Goal: Task Accomplishment & Management: Manage account settings

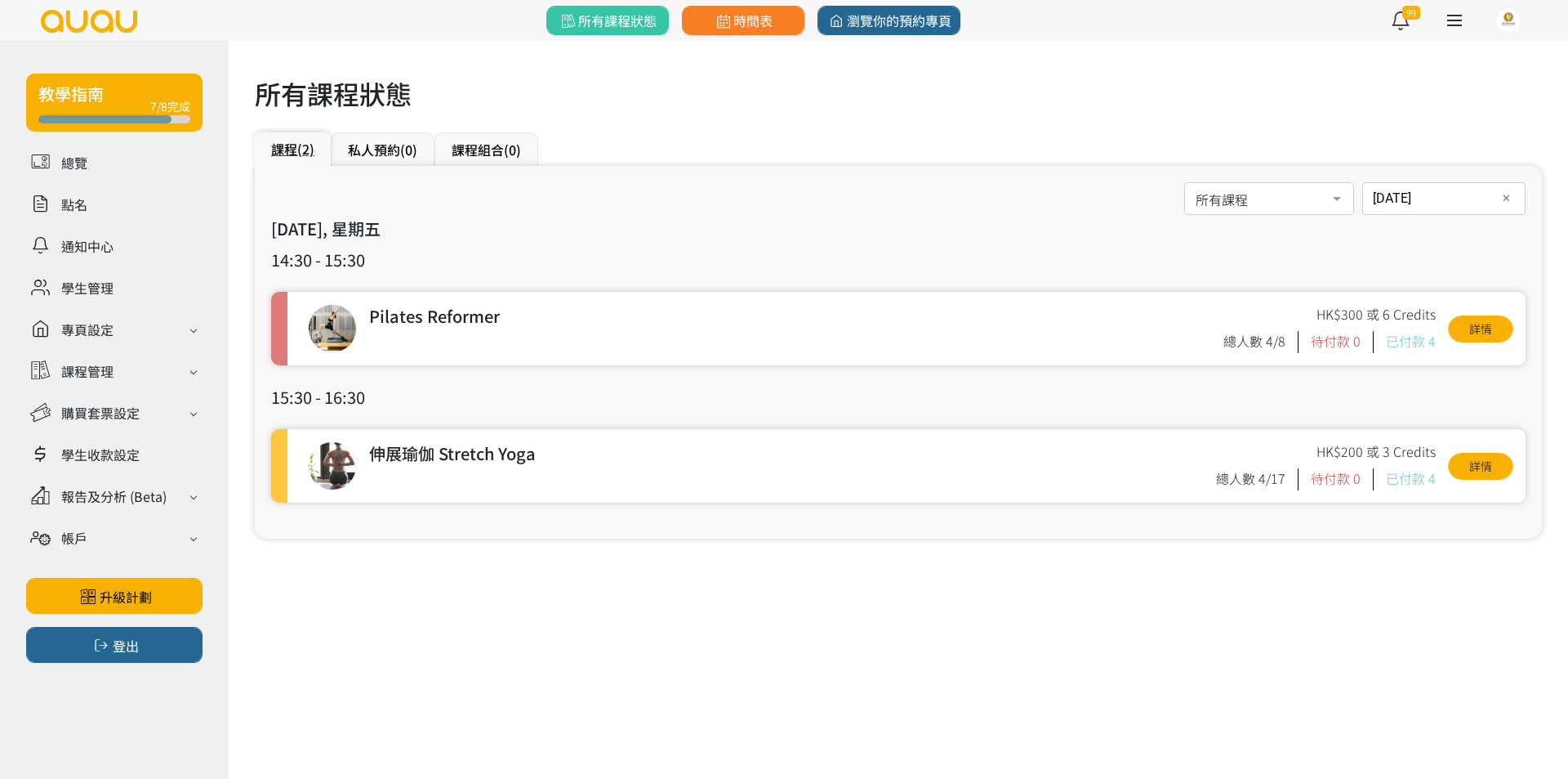
click at [1383, 196] on input "2025-07-25" at bounding box center [1444, 199] width 163 height 32
click at [1513, 245] on button "button" at bounding box center [1504, 237] width 31 height 46
click at [1502, 306] on span "2" at bounding box center [1507, 311] width 20 height 16
type input "2025-08-02"
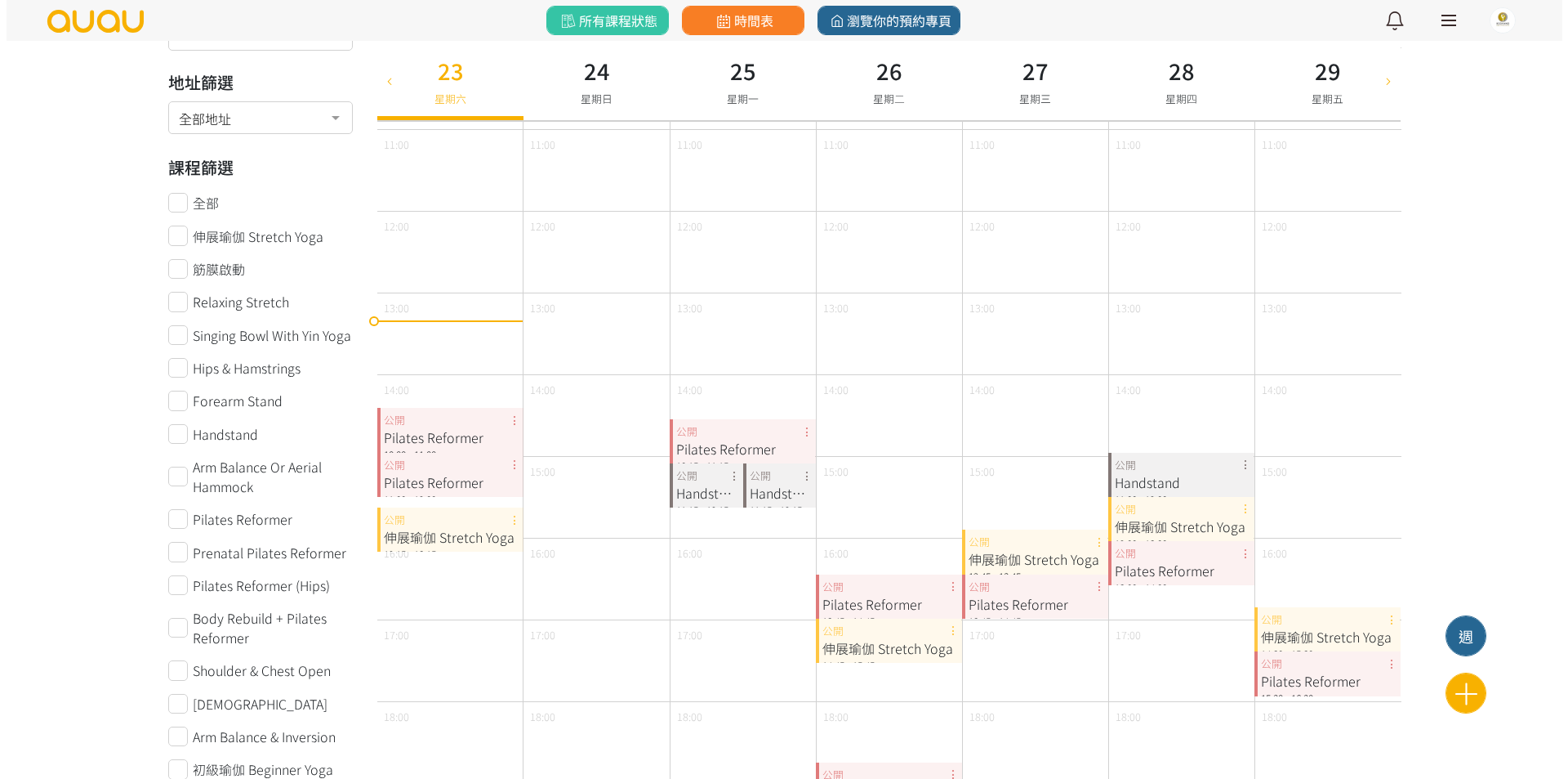
scroll to position [327, 0]
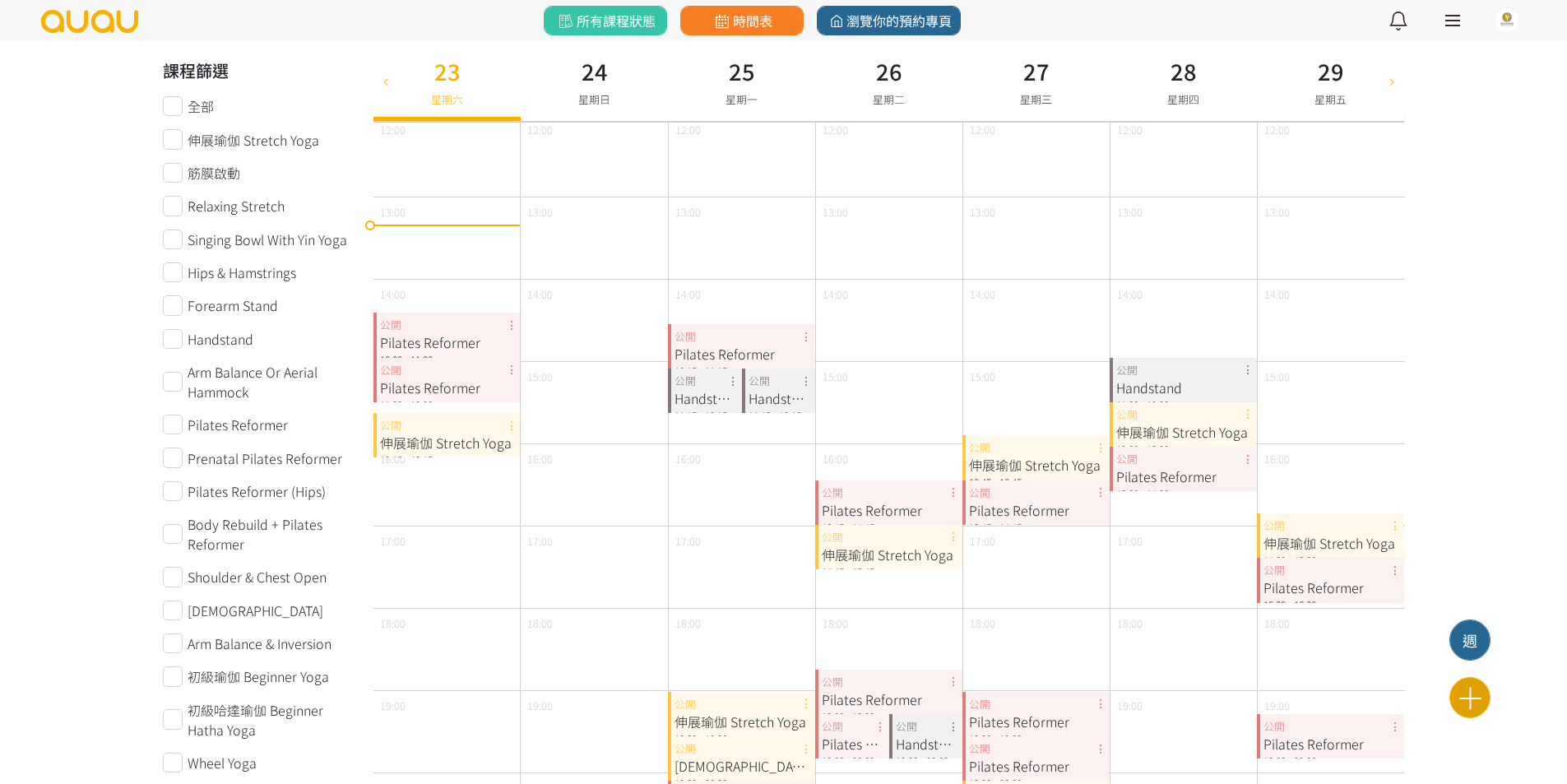
click at [1483, 697] on icon at bounding box center [1470, 698] width 41 height 29
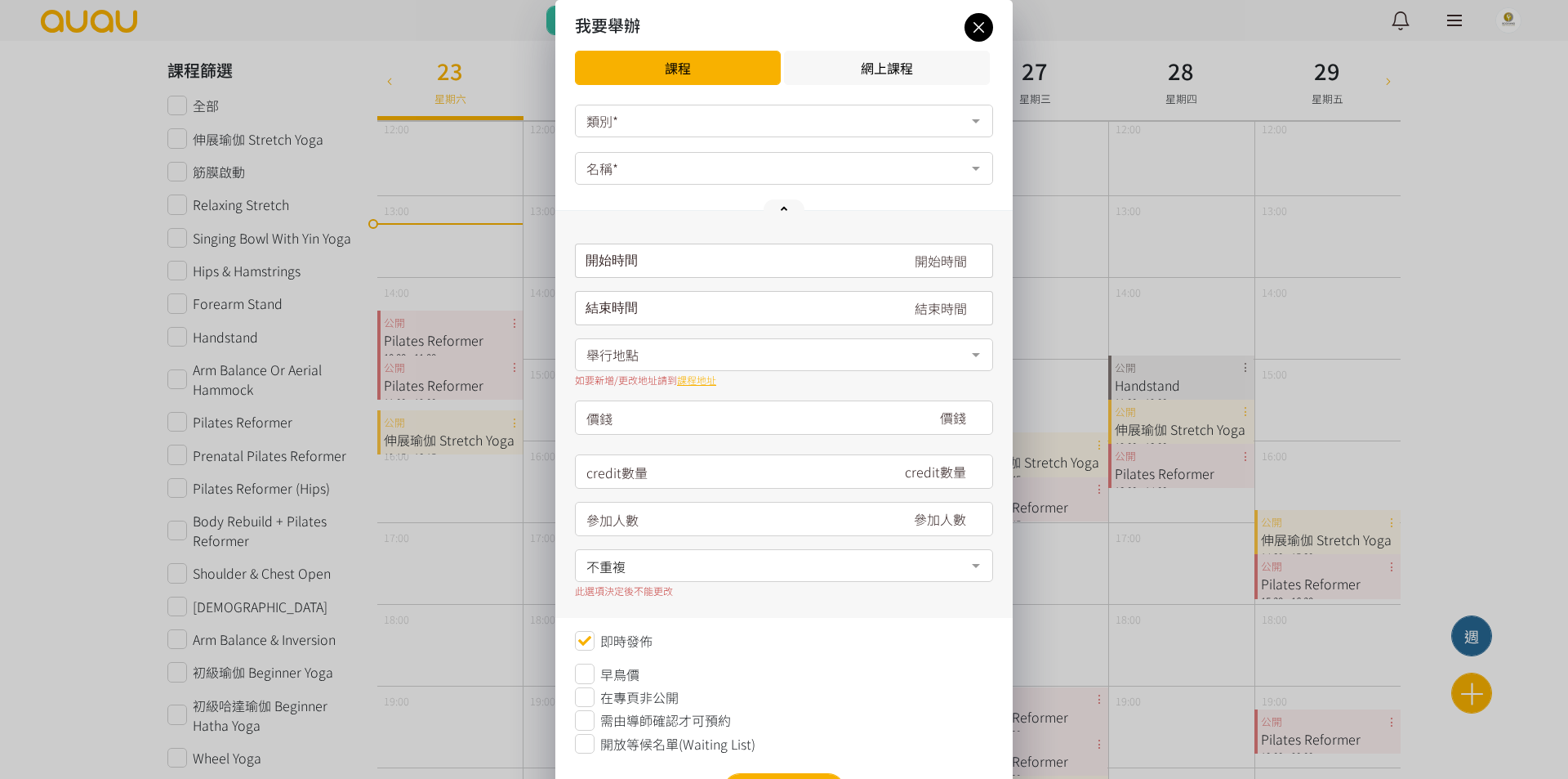
click at [793, 114] on div "類別*" at bounding box center [784, 120] width 418 height 32
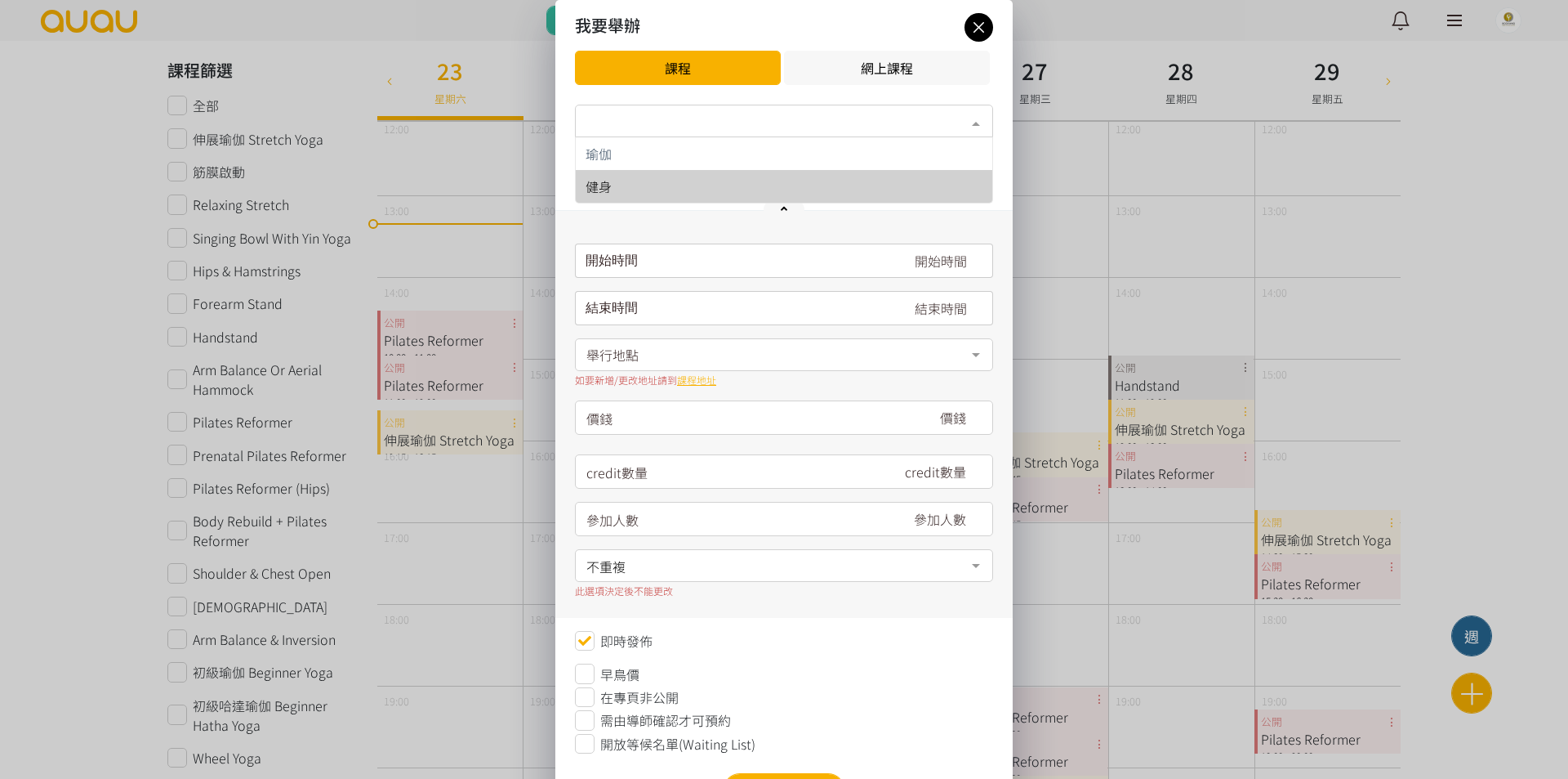
click at [797, 158] on div "瑜伽" at bounding box center [784, 154] width 397 height 13
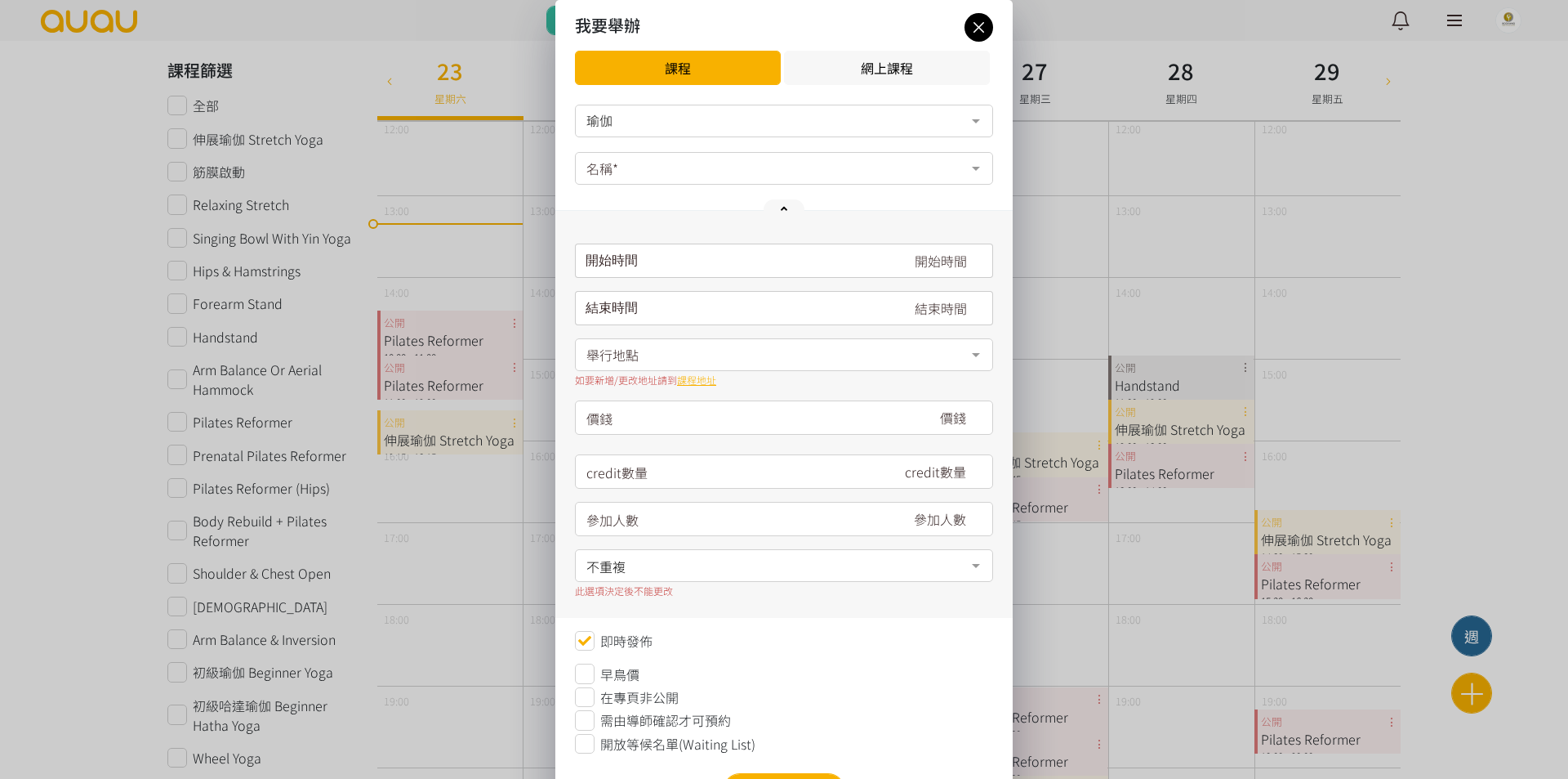
click at [780, 172] on form "[DEMOGRAPHIC_DATA] 健身 No elements found. Consider changing the search query. Li…" at bounding box center [784, 429] width 418 height 649
click at [792, 171] on div "名稱*" at bounding box center [784, 168] width 418 height 32
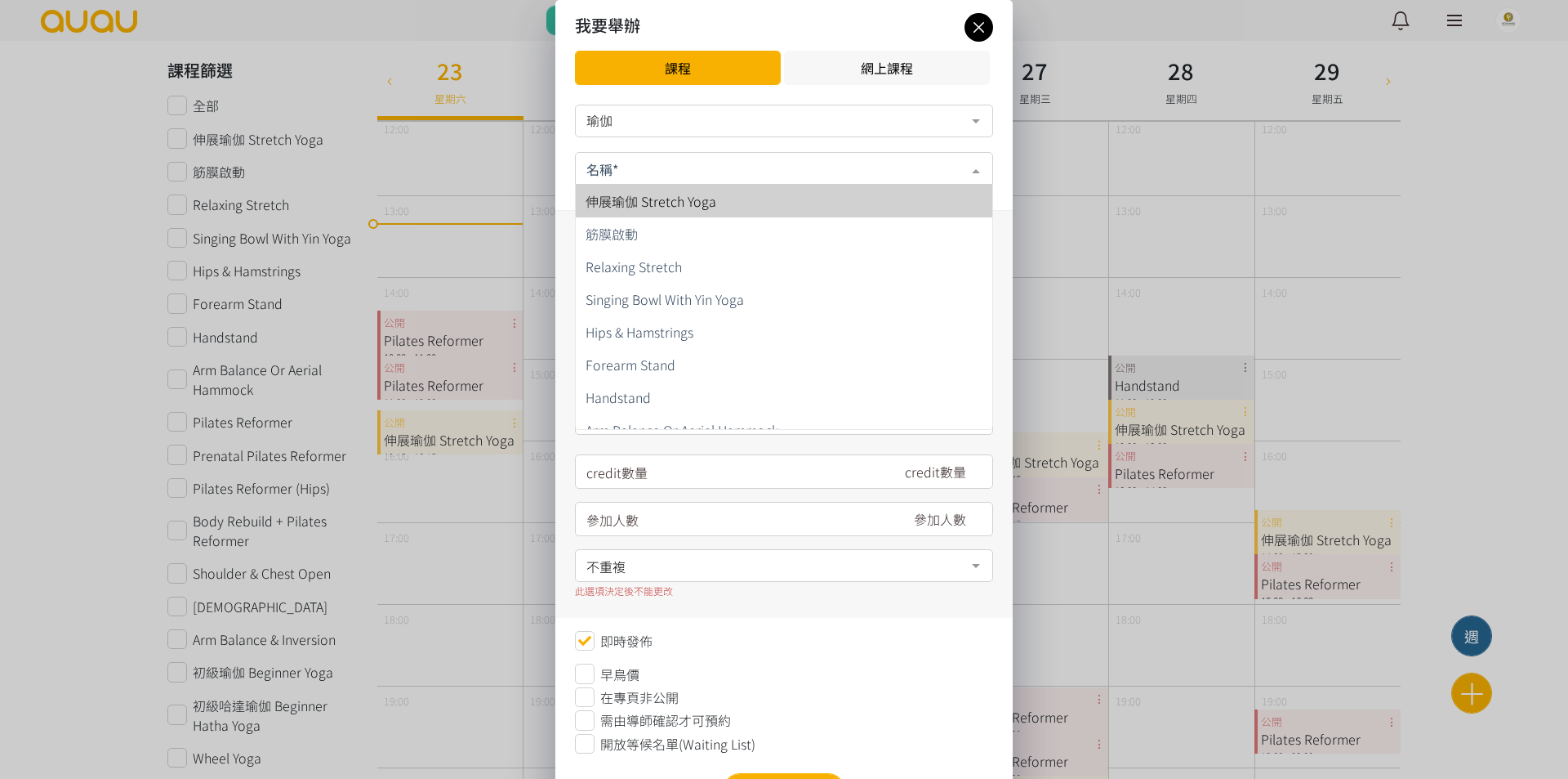
click at [795, 206] on span "伸展瑜伽 Stretch Yoga" at bounding box center [784, 201] width 417 height 32
type input "200"
type input "3"
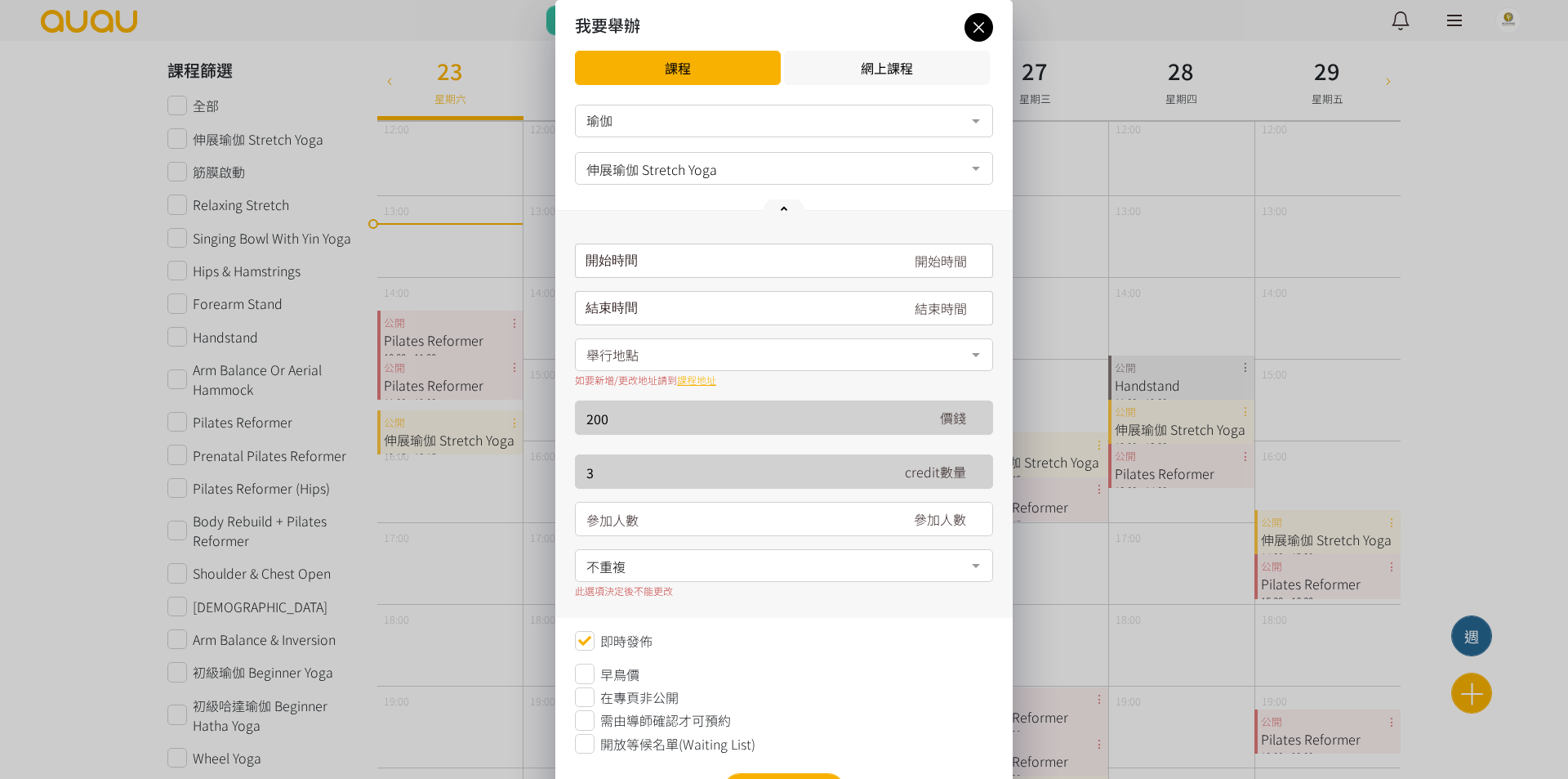
click at [777, 254] on input "請選擇時間表日期" at bounding box center [784, 261] width 418 height 34
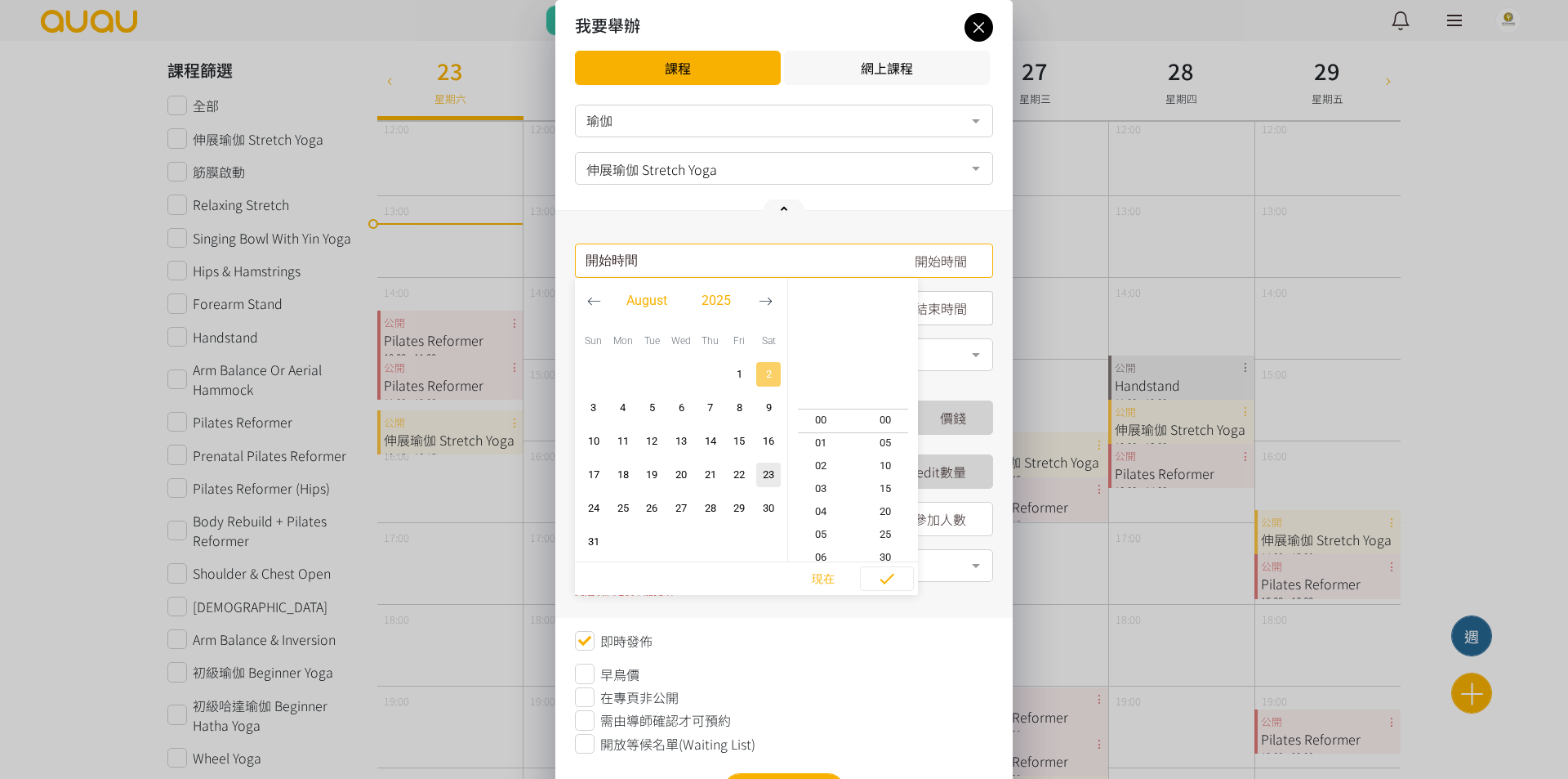
click at [762, 374] on span "2" at bounding box center [769, 374] width 20 height 16
type input "2025-08-02, 13:25"
type input "2025-08-02, 14:25"
click at [832, 401] on span "12" at bounding box center [821, 397] width 66 height 16
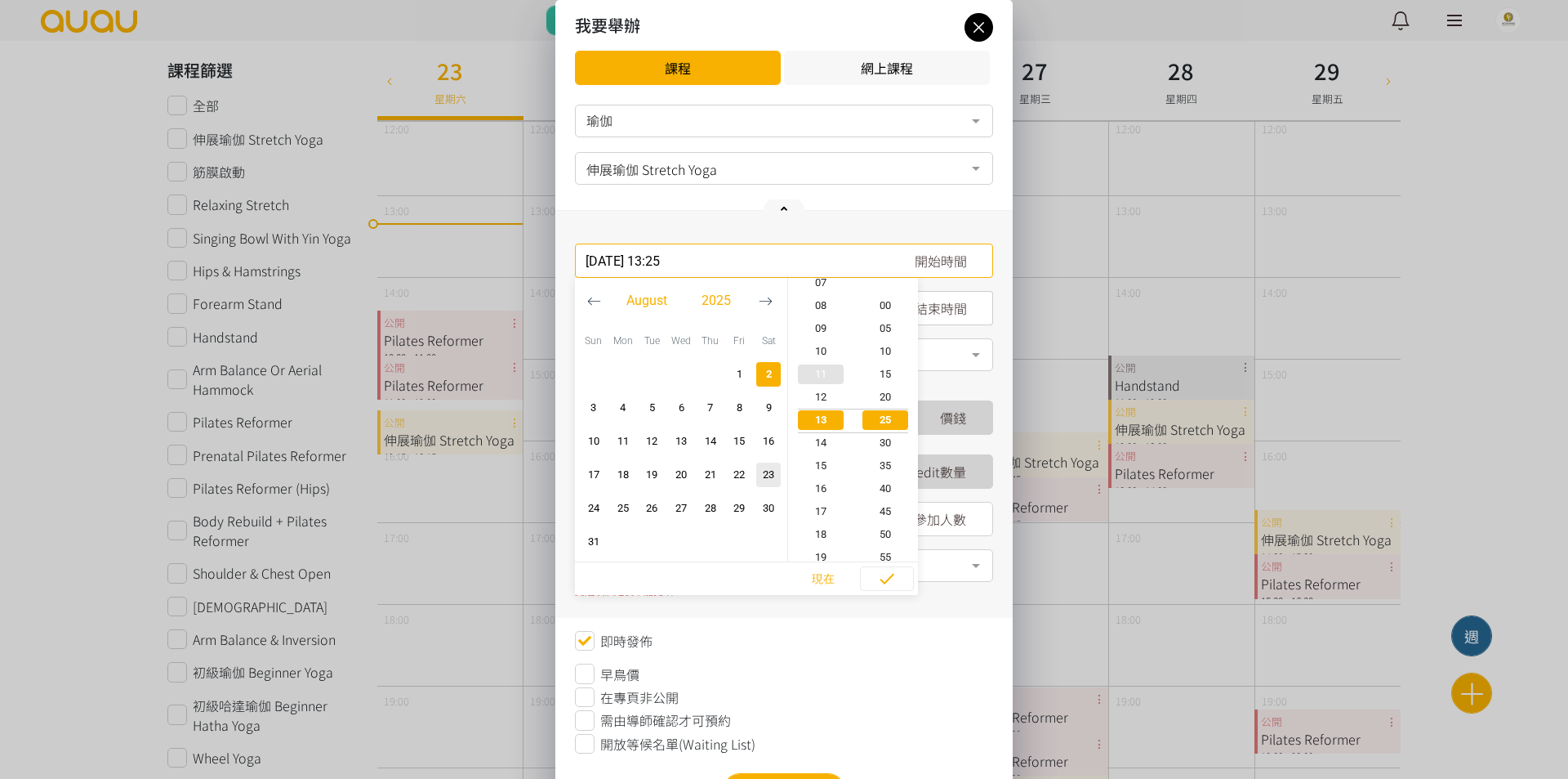
type input "2025-08-02, 12:25"
type input "2025-08-02, 13:25"
click at [888, 370] on span "15" at bounding box center [885, 374] width 66 height 16
type input "2025-08-02, 12:15"
type input "2025-08-02, 13:15"
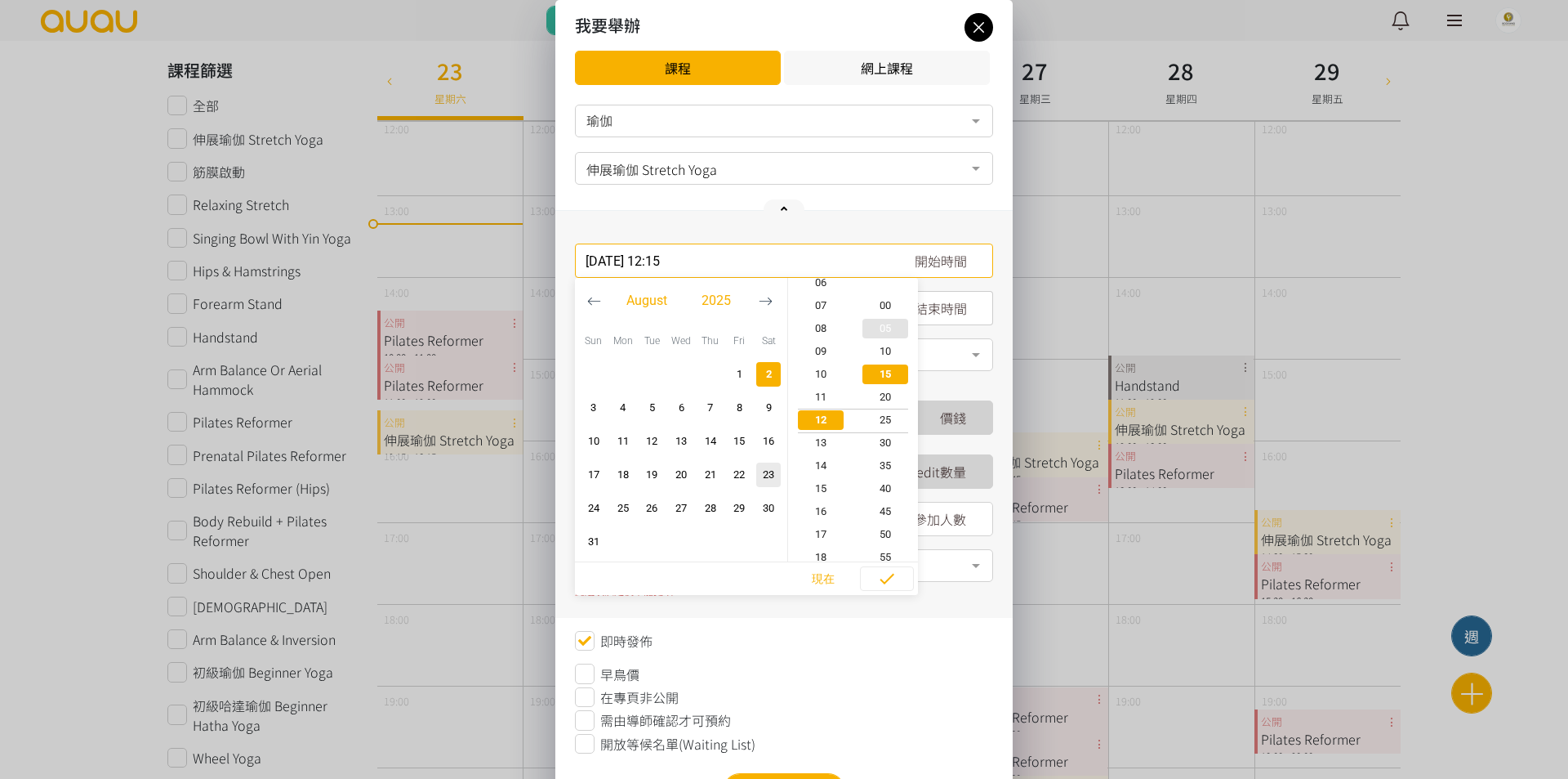
scroll to position [68, 0]
click at [965, 382] on div "如要新增/更改地址請到 課程地址" at bounding box center [784, 380] width 418 height 14
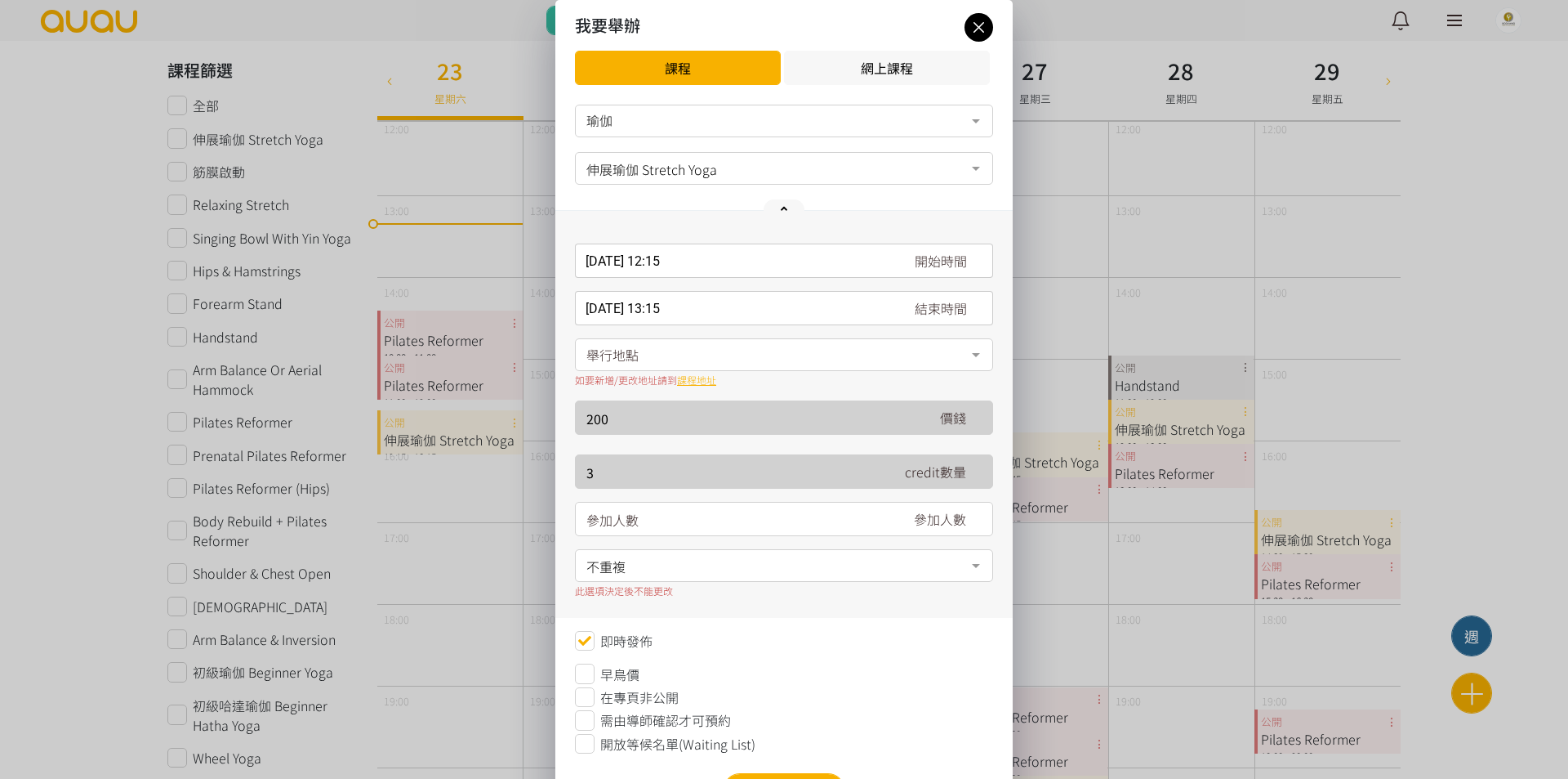
click at [914, 356] on div "2025-08-02, 12:15 開始時間 August 2025 Sun Mon Tue Wed Thu Fri Sat 1 2 3 4 5 6 7 8 …" at bounding box center [783, 414] width 457 height 407
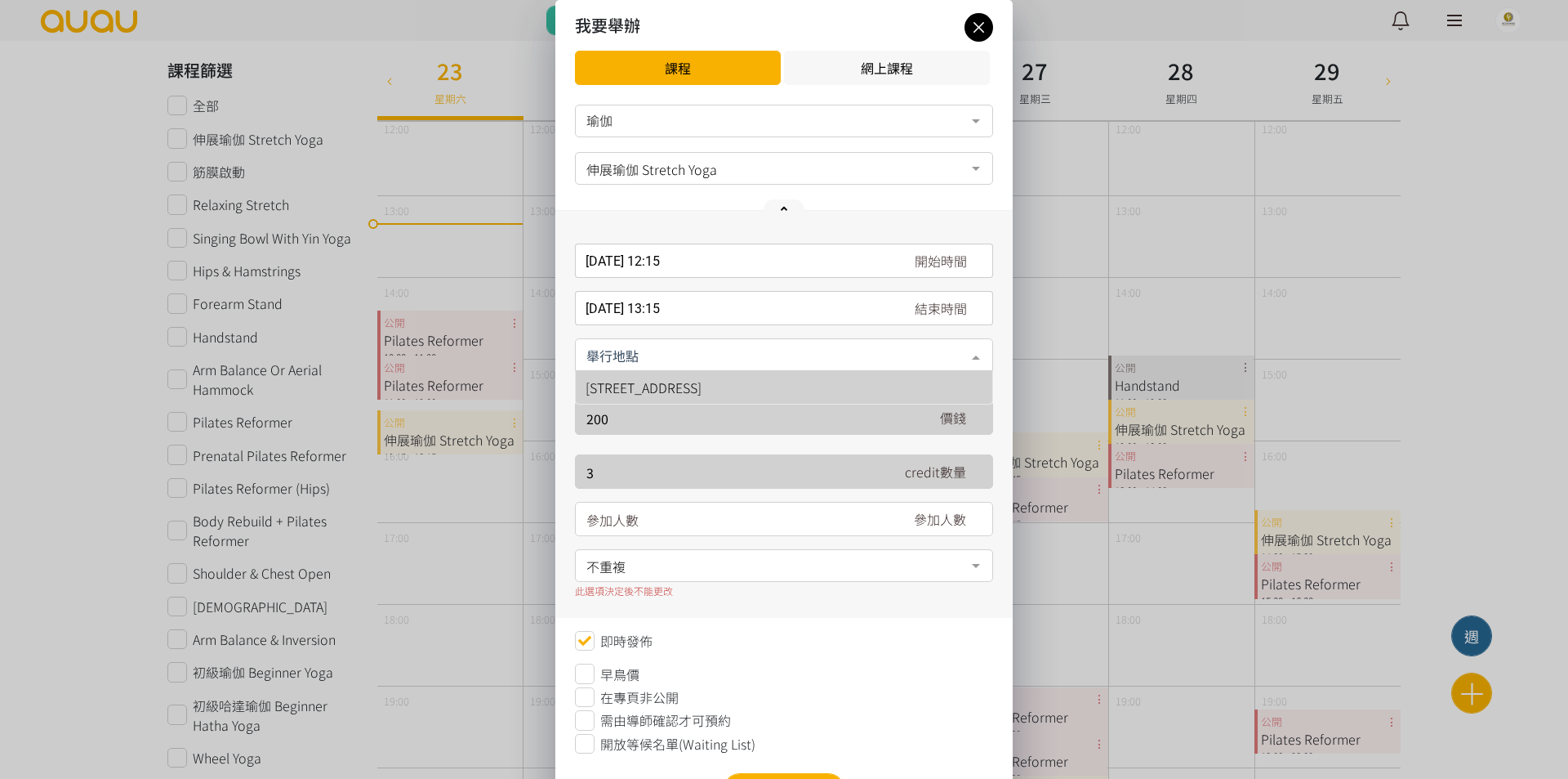
click at [843, 372] on div "香港, 九龍, 太子, 太子彌敦道788-790號 利美大廈10樓A室 No elements found. Consider changing the se…" at bounding box center [784, 355] width 418 height 34
click at [701, 394] on span "[STREET_ADDRESS]" at bounding box center [643, 387] width 116 height 20
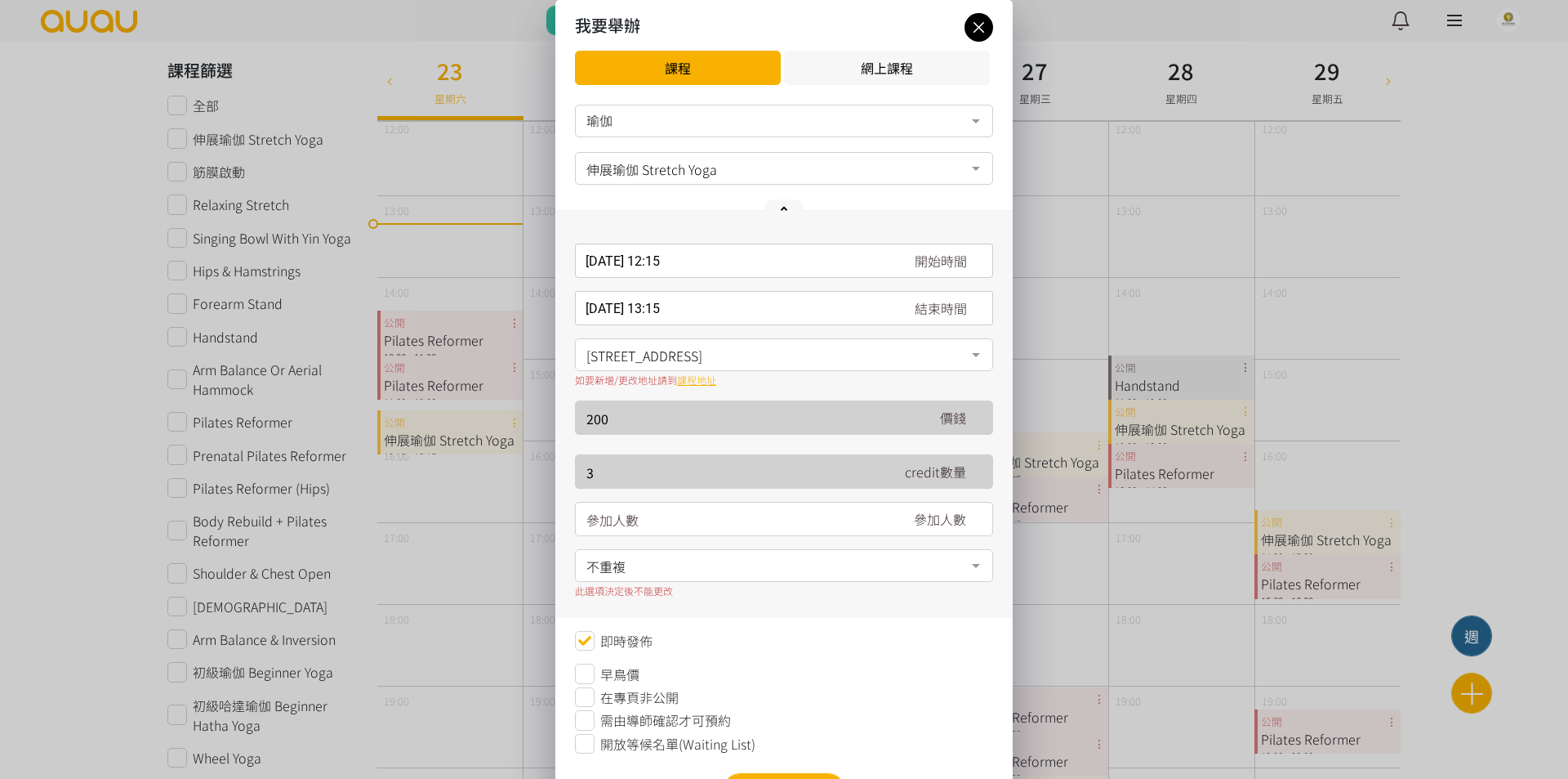
click at [794, 518] on input "number" at bounding box center [735, 519] width 296 height 34
type input "13"
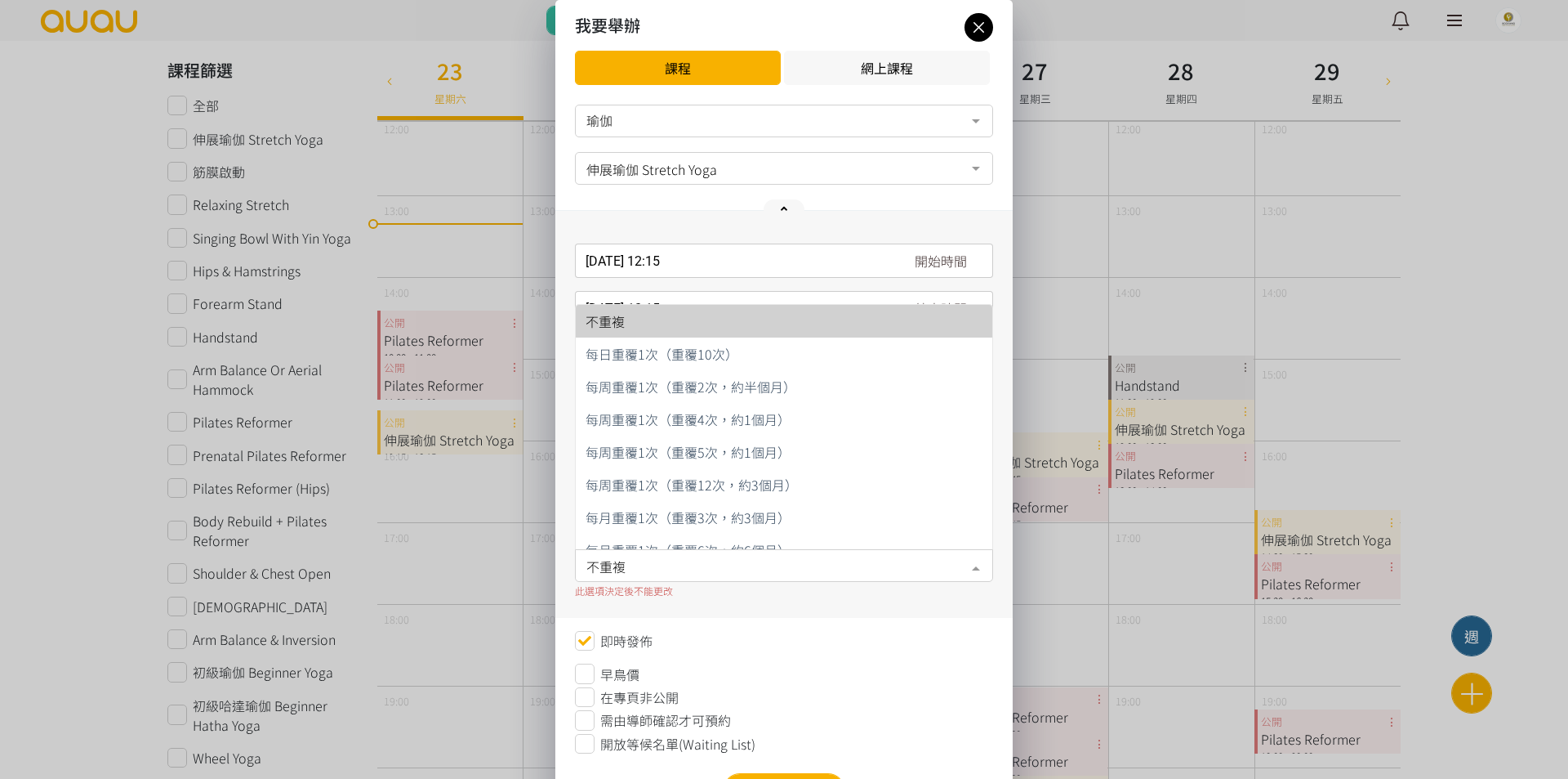
click at [856, 563] on span "不重複" at bounding box center [784, 564] width 395 height 21
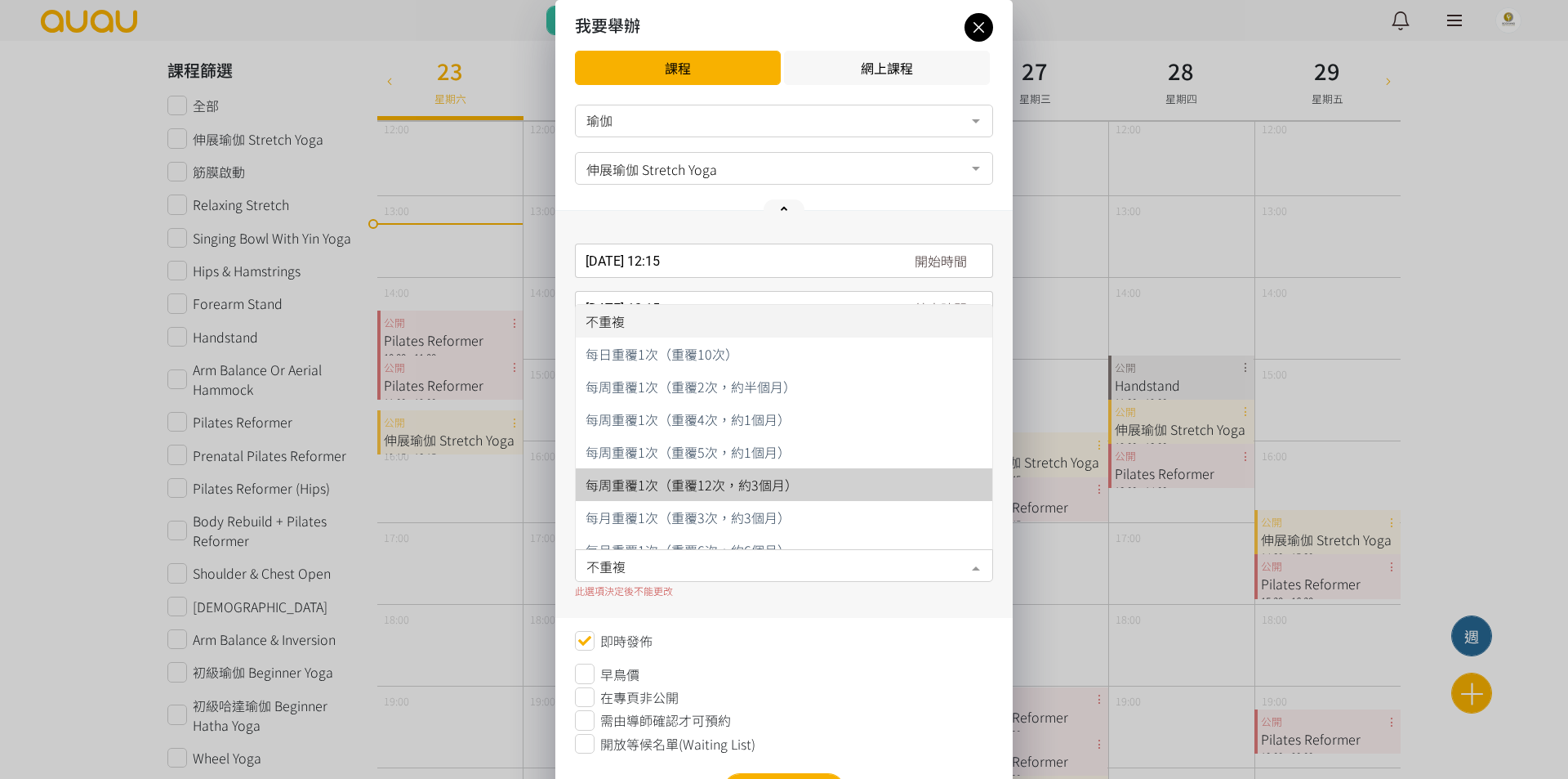
click at [875, 470] on span "每周重覆1次（重覆12次，約3個月）" at bounding box center [784, 484] width 417 height 32
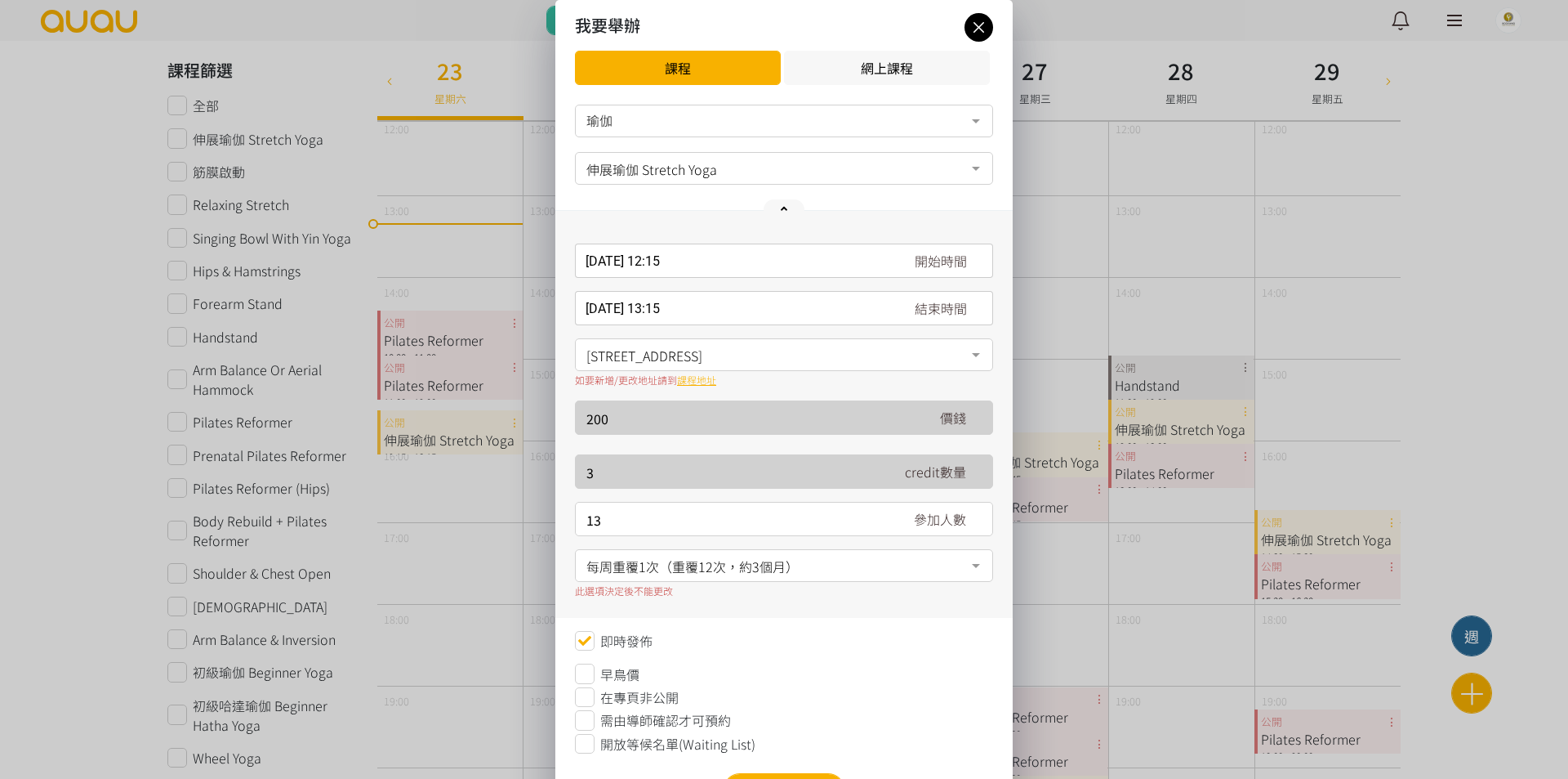
click at [878, 589] on div "此選項決定後不能更改" at bounding box center [784, 590] width 418 height 14
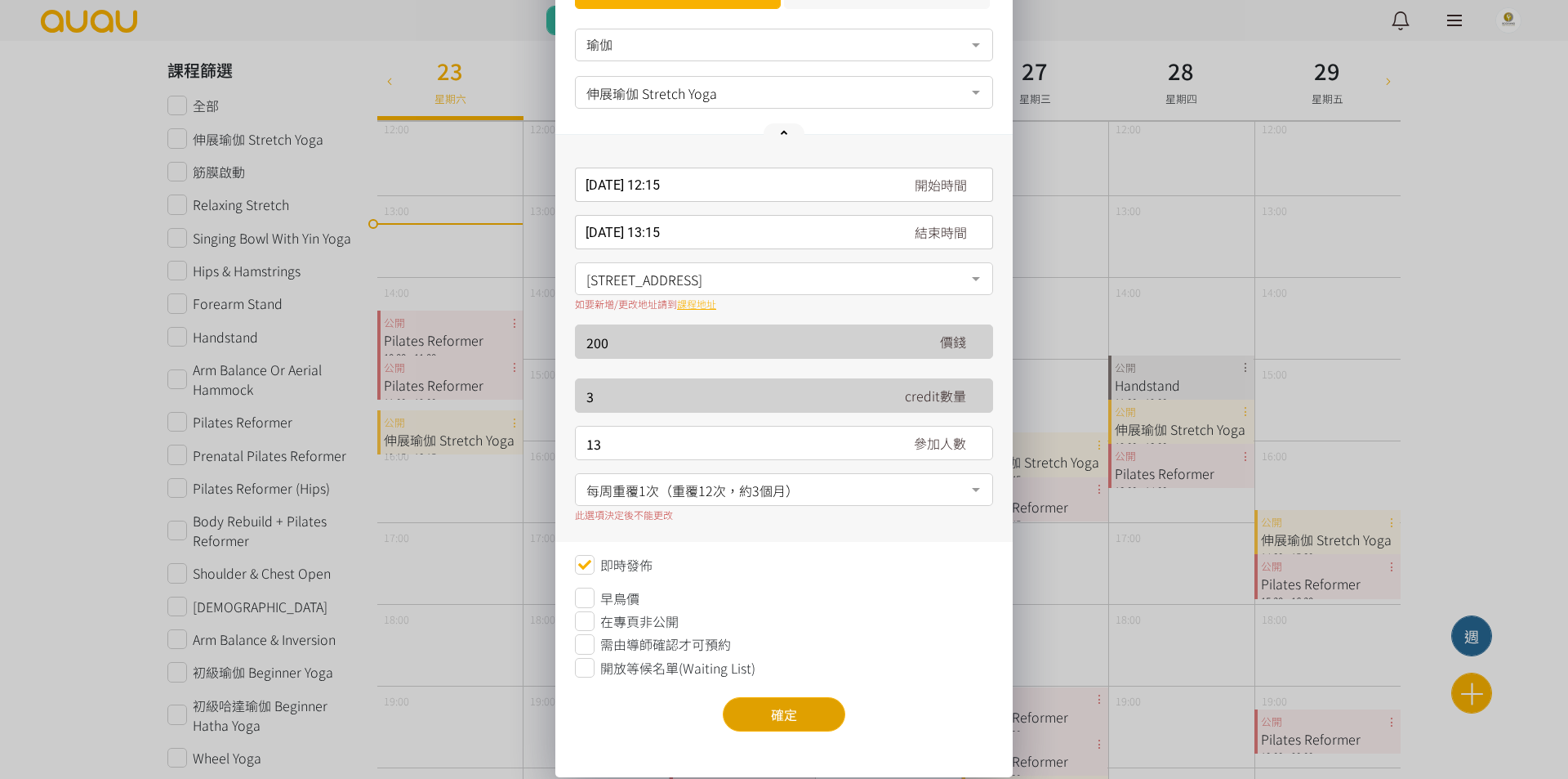
click at [834, 710] on button "確定" at bounding box center [784, 714] width 122 height 34
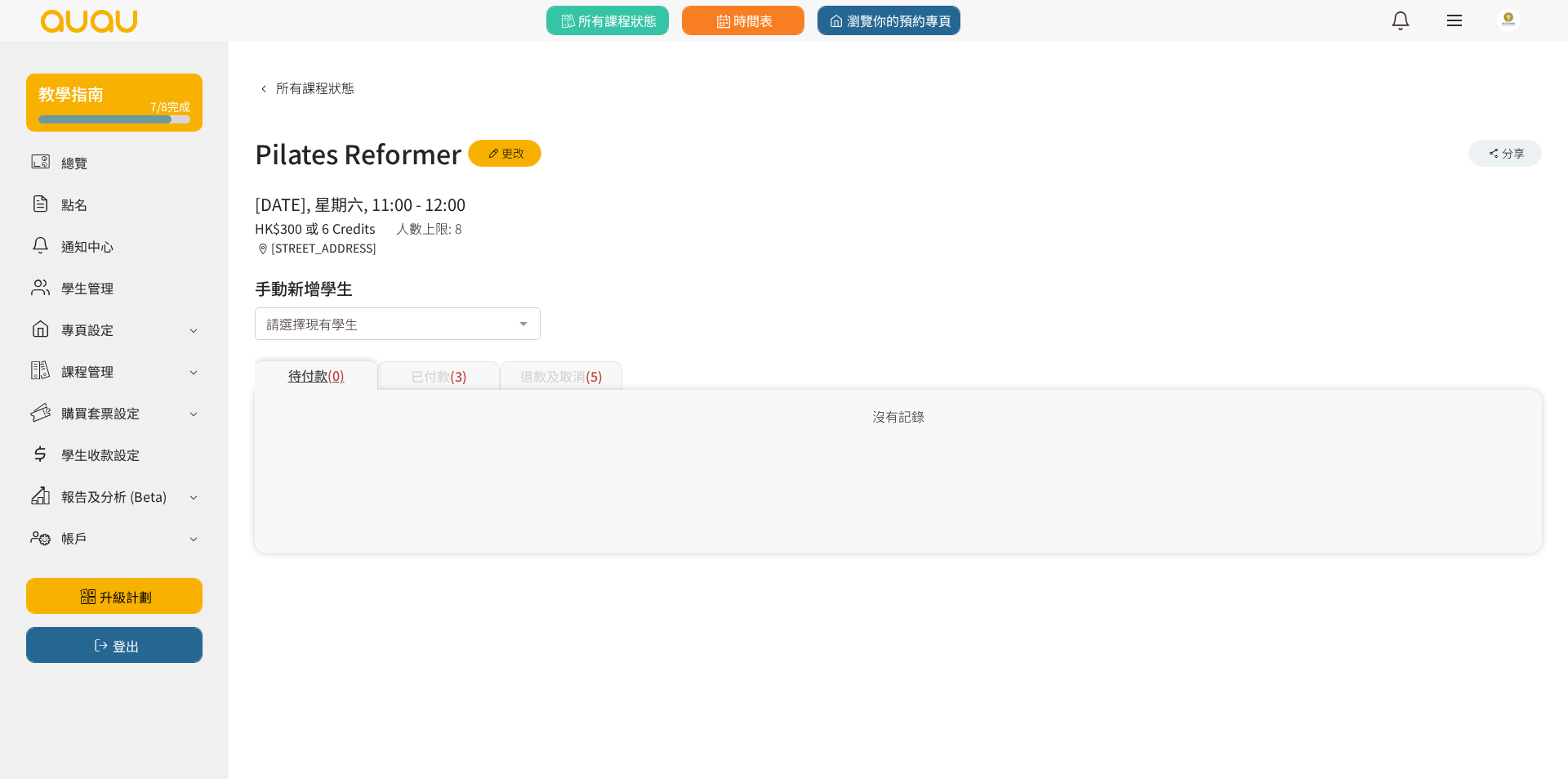
click at [416, 367] on div "已付款 (3)" at bounding box center [438, 376] width 122 height 29
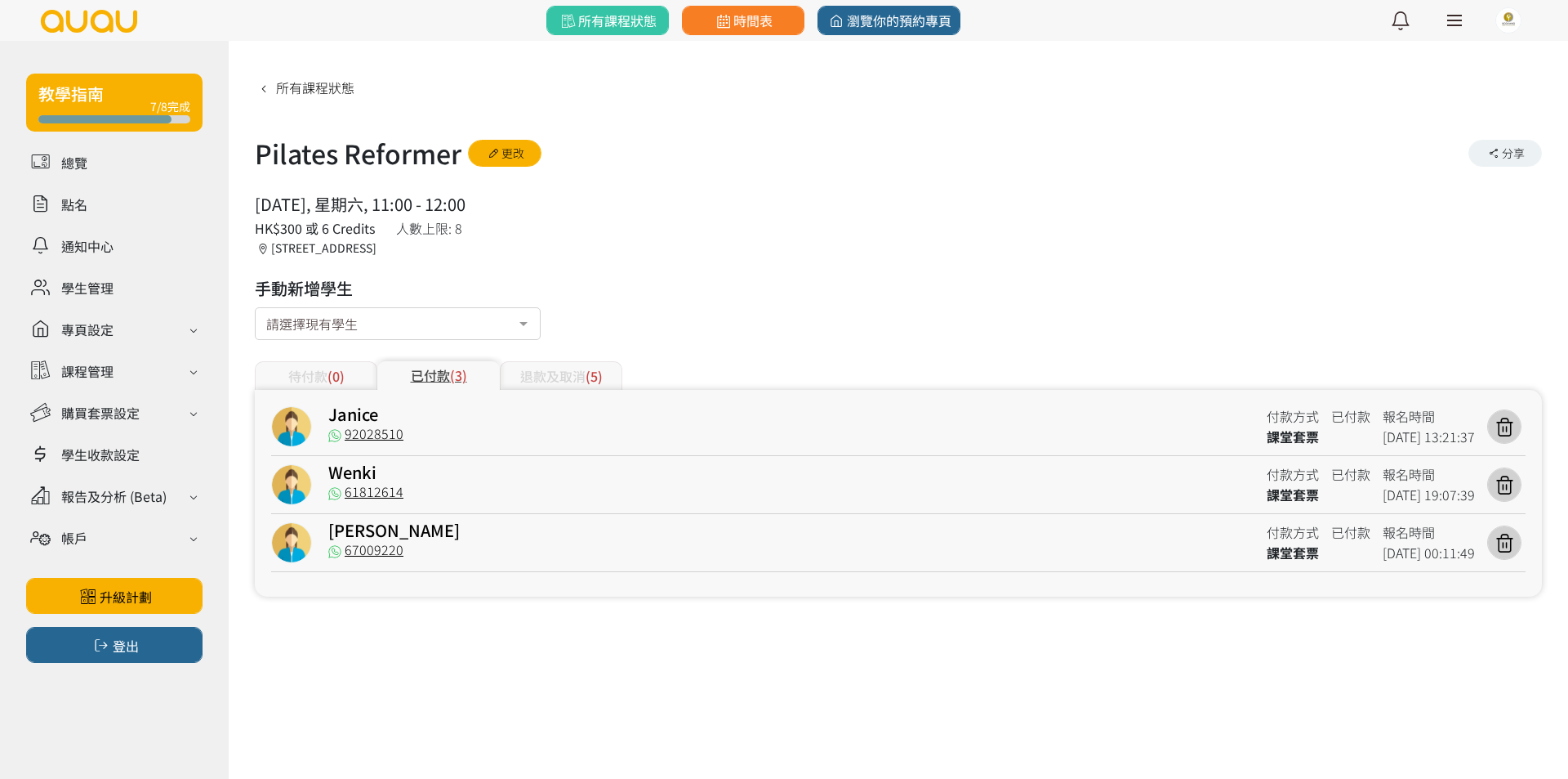
click at [557, 376] on div "退款及取消 (5)" at bounding box center [561, 376] width 122 height 29
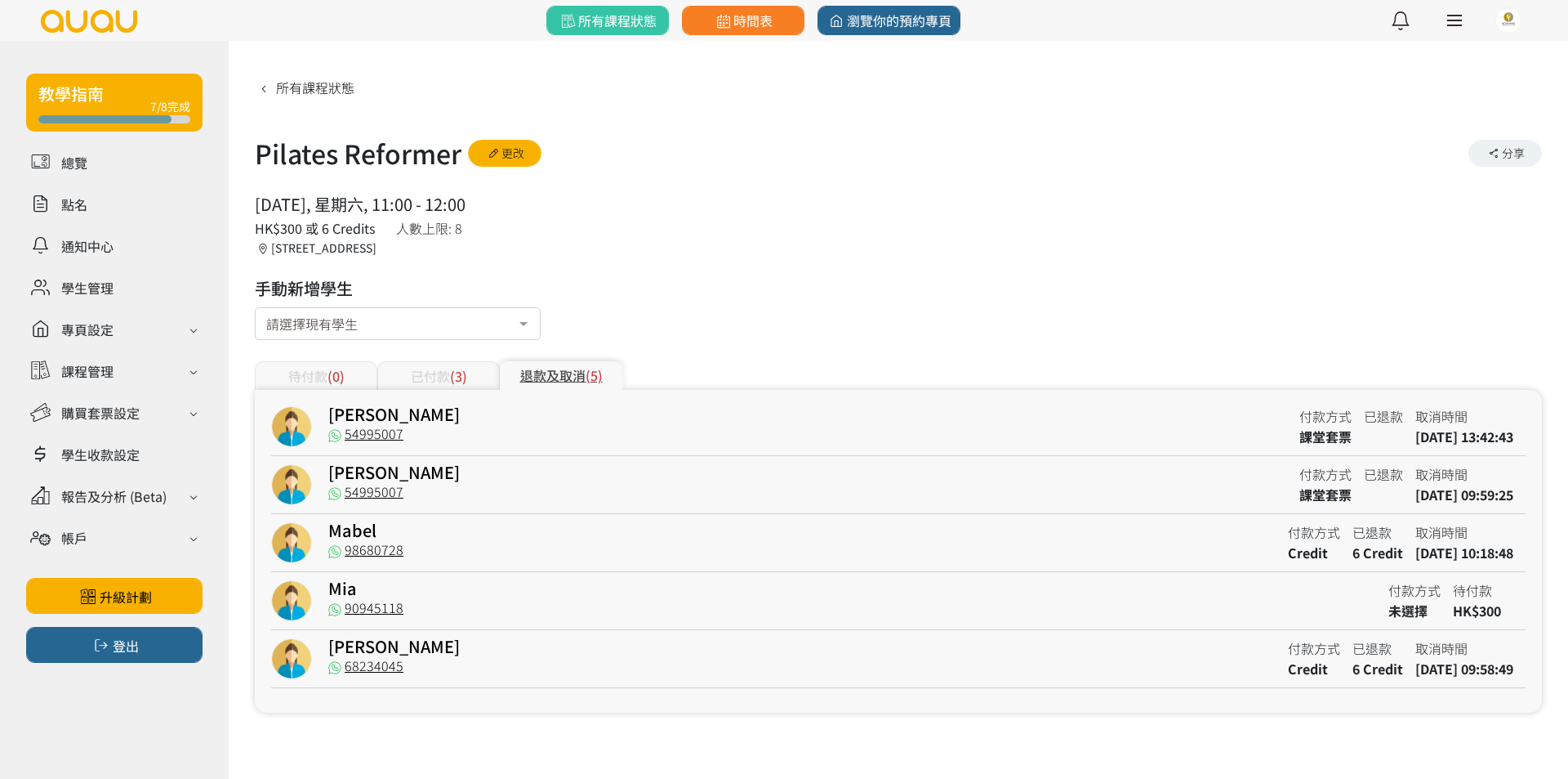
click at [474, 383] on div "已付款 (3)" at bounding box center [438, 376] width 122 height 29
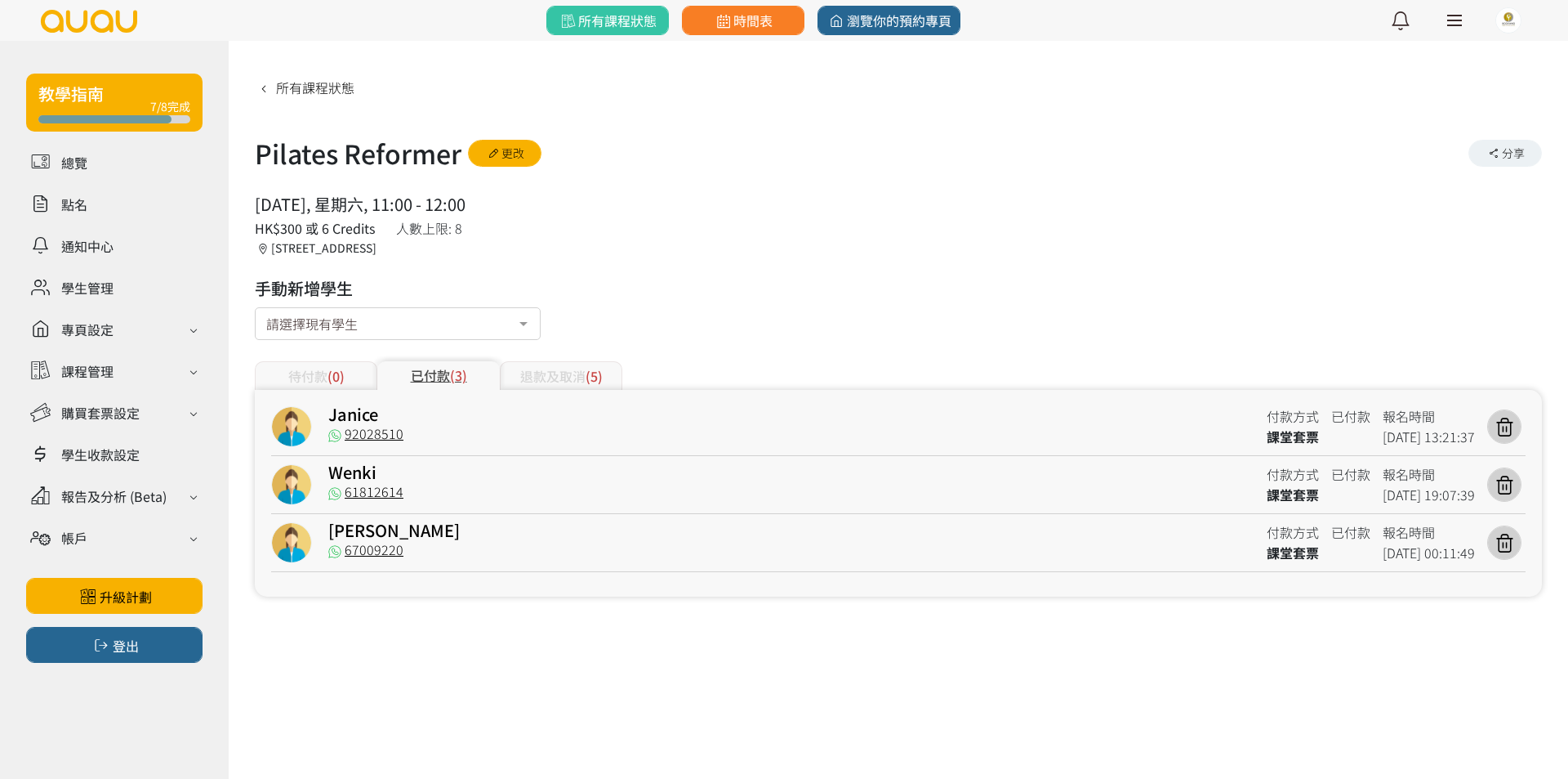
click at [535, 374] on div "退款及取消 (5)" at bounding box center [561, 376] width 122 height 29
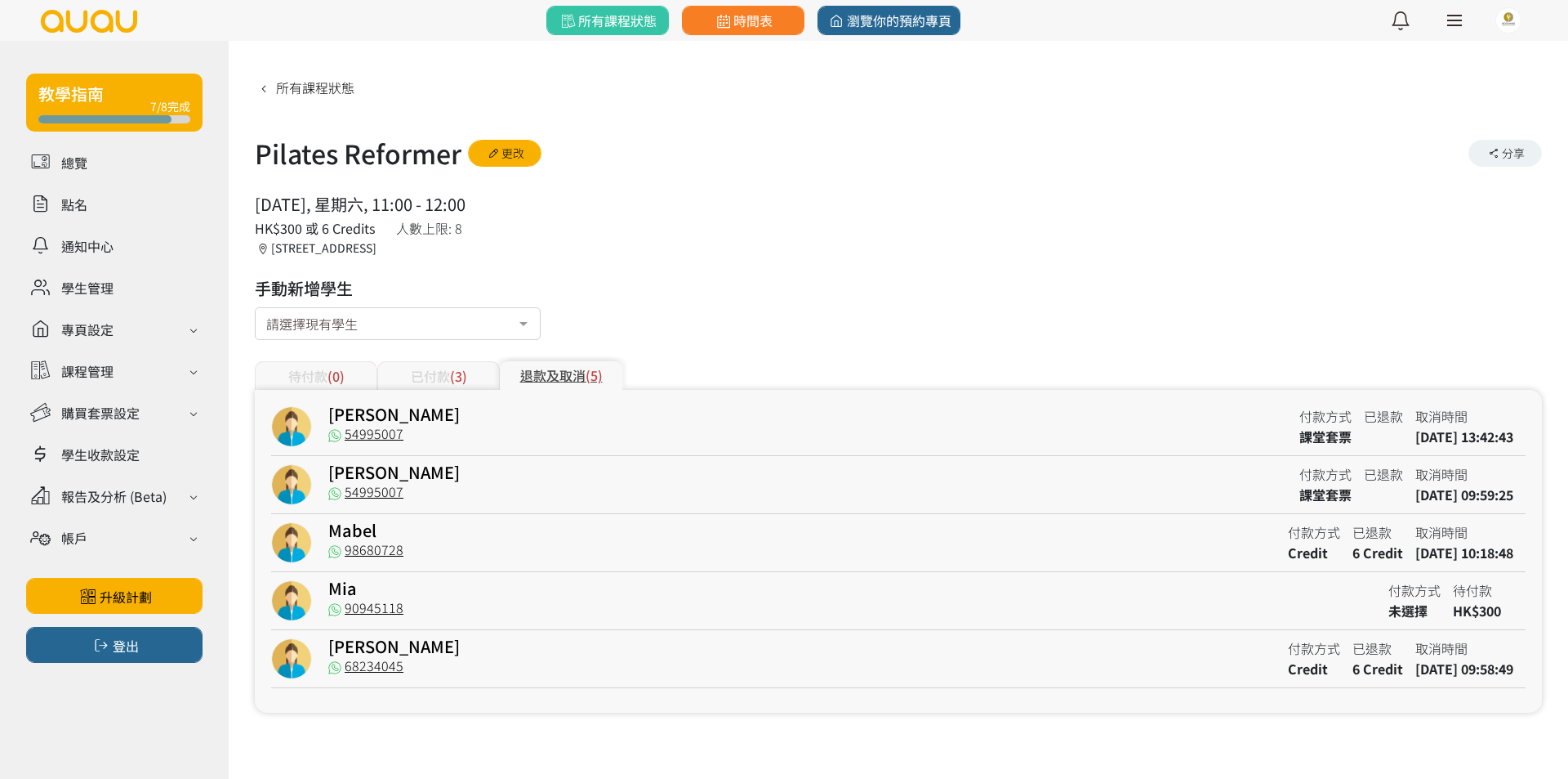
click at [484, 377] on div "已付款 (3)" at bounding box center [438, 376] width 122 height 29
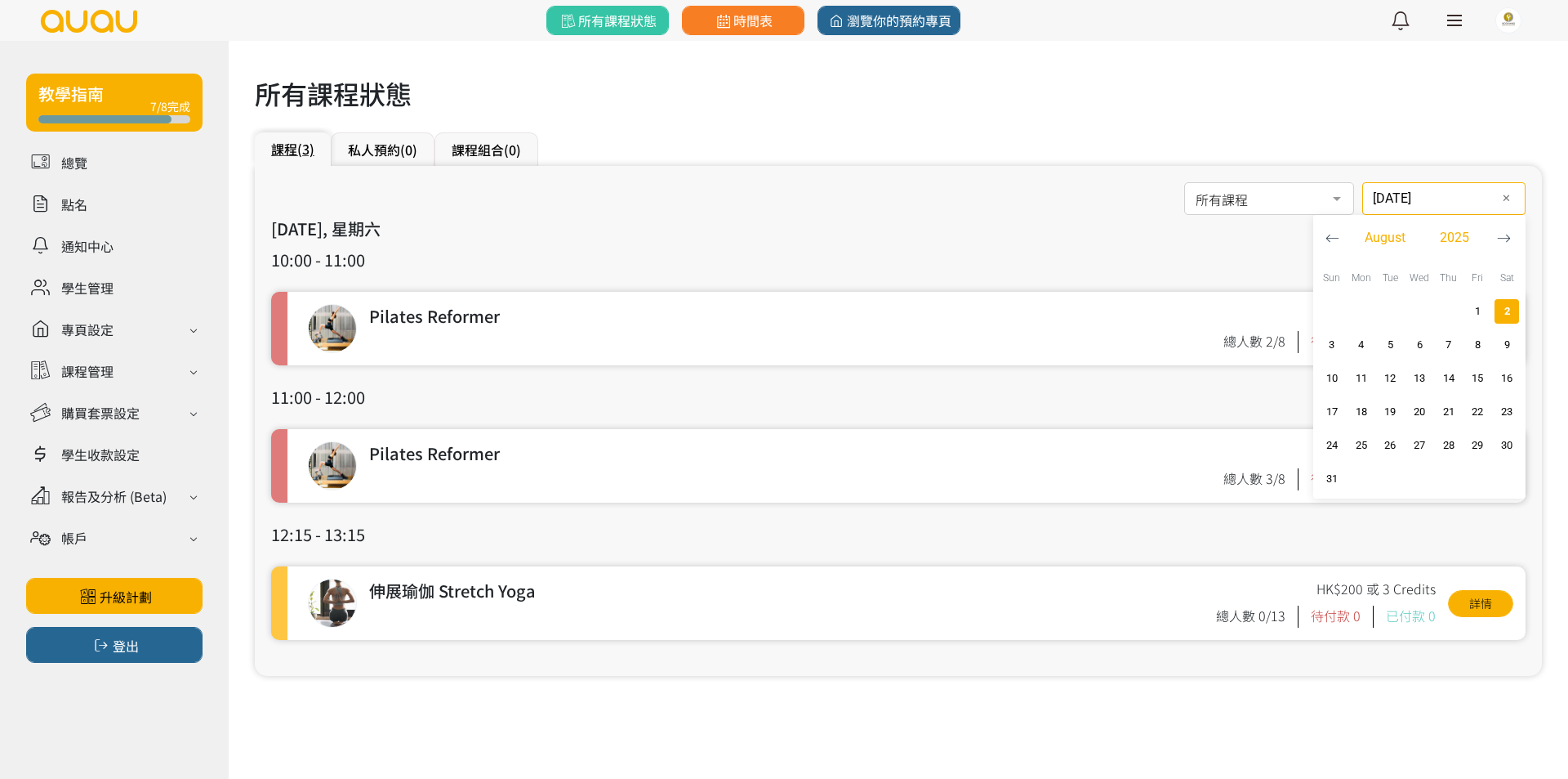
click at [1387, 194] on input "2025-08-02" at bounding box center [1444, 199] width 163 height 32
click at [1514, 347] on span "9" at bounding box center [1507, 345] width 20 height 16
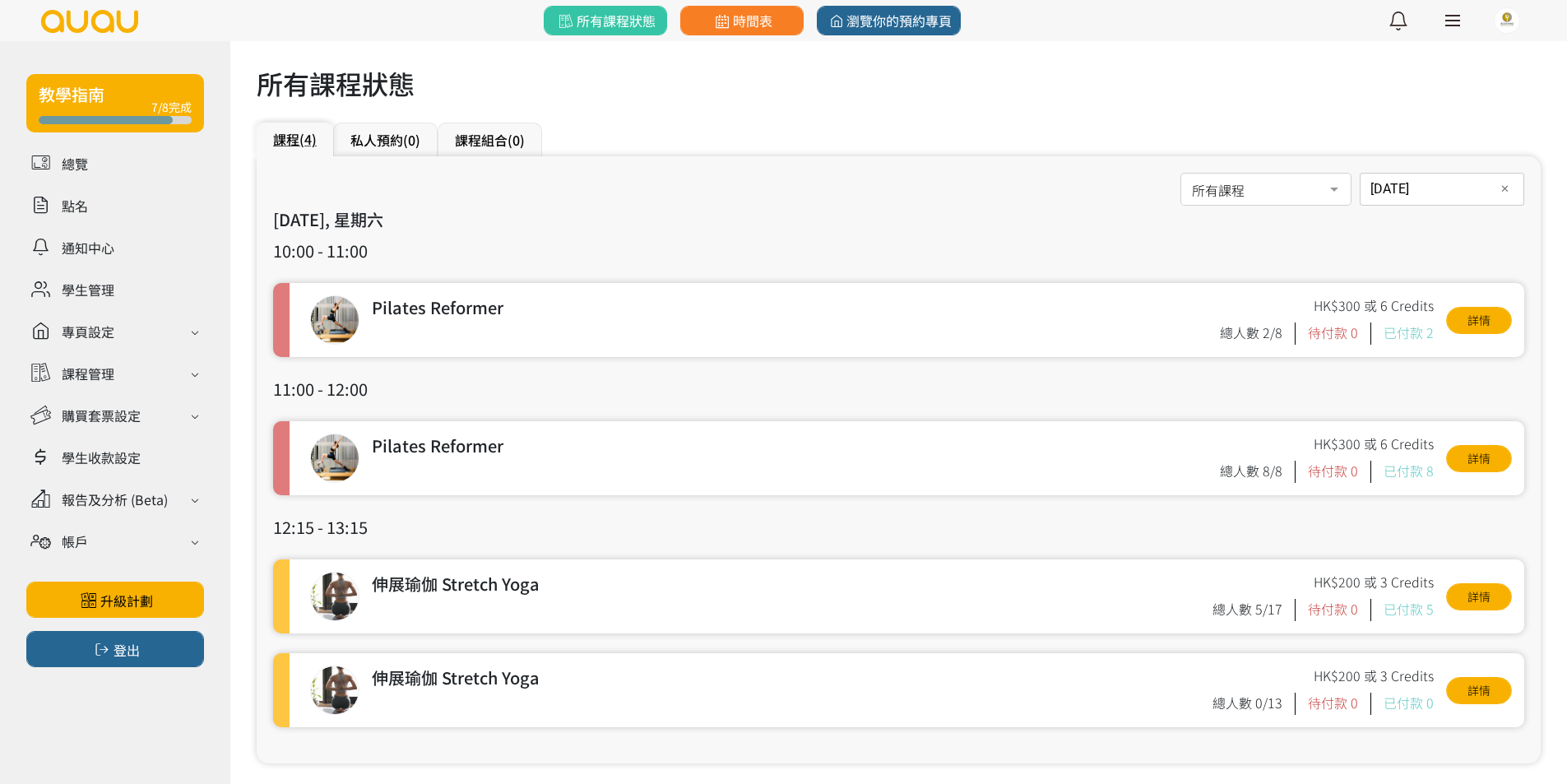
scroll to position [28, 0]
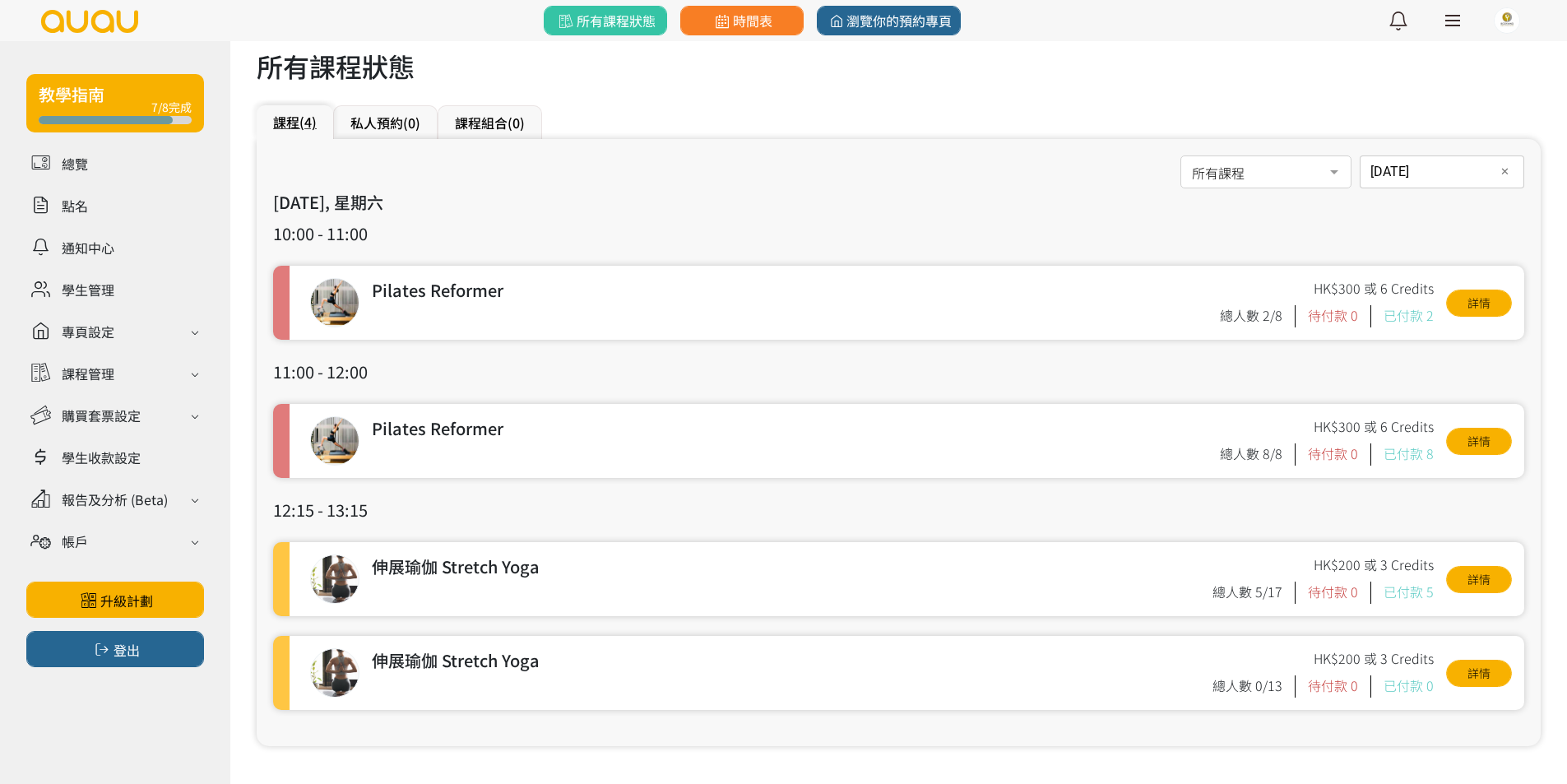
click at [1451, 175] on div "2025-08-09 日期 ✕ August 2025 Sun Mon Tue Wed Thu Fri Sat 1 2 3 4 5 6 7 8 9 10 11…" at bounding box center [1442, 172] width 165 height 33
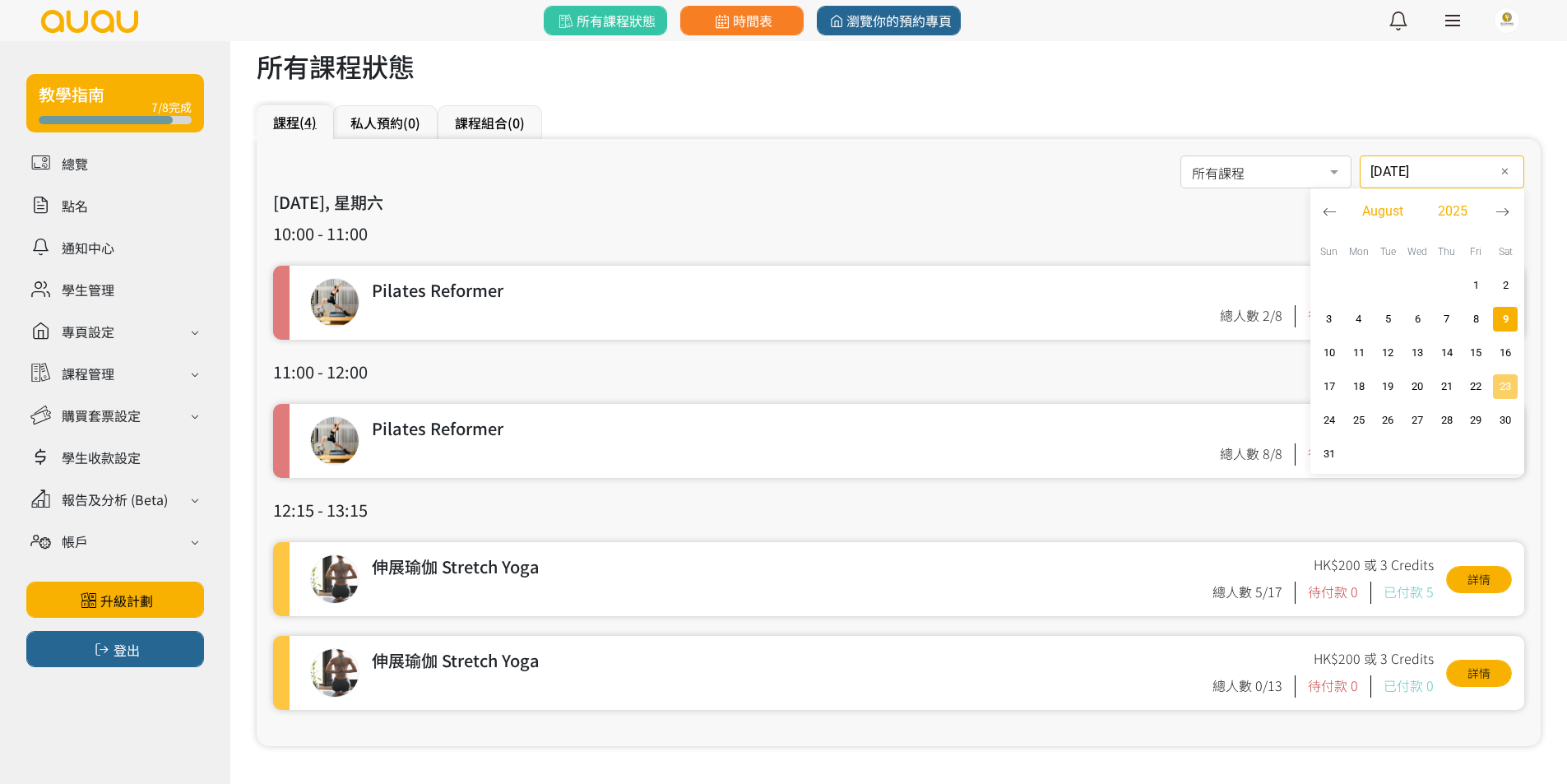
click at [1510, 385] on span "23" at bounding box center [1505, 386] width 20 height 16
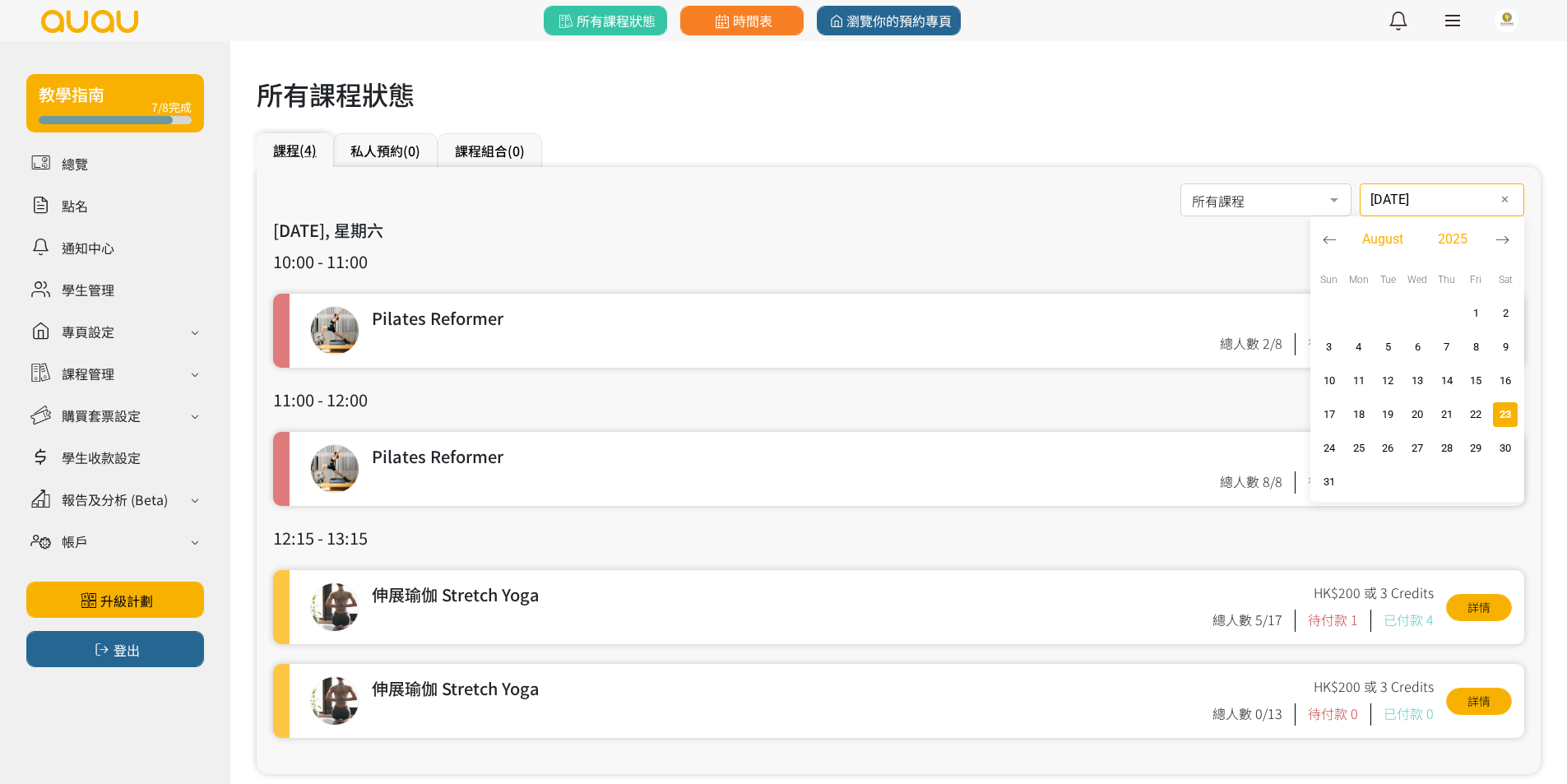
click at [1458, 204] on div "2025-08-23 日期 ✕ August 2025 Sun Mon Tue Wed Thu Fri Sat 1 2 3 4 5 6 7 8 9 10 11…" at bounding box center [1442, 200] width 165 height 33
click at [1509, 248] on button "button" at bounding box center [1503, 239] width 31 height 46
click at [1332, 241] on icon "button" at bounding box center [1329, 239] width 14 height 14
click at [1501, 449] on span "30" at bounding box center [1505, 449] width 20 height 16
type input "2025-08-30"
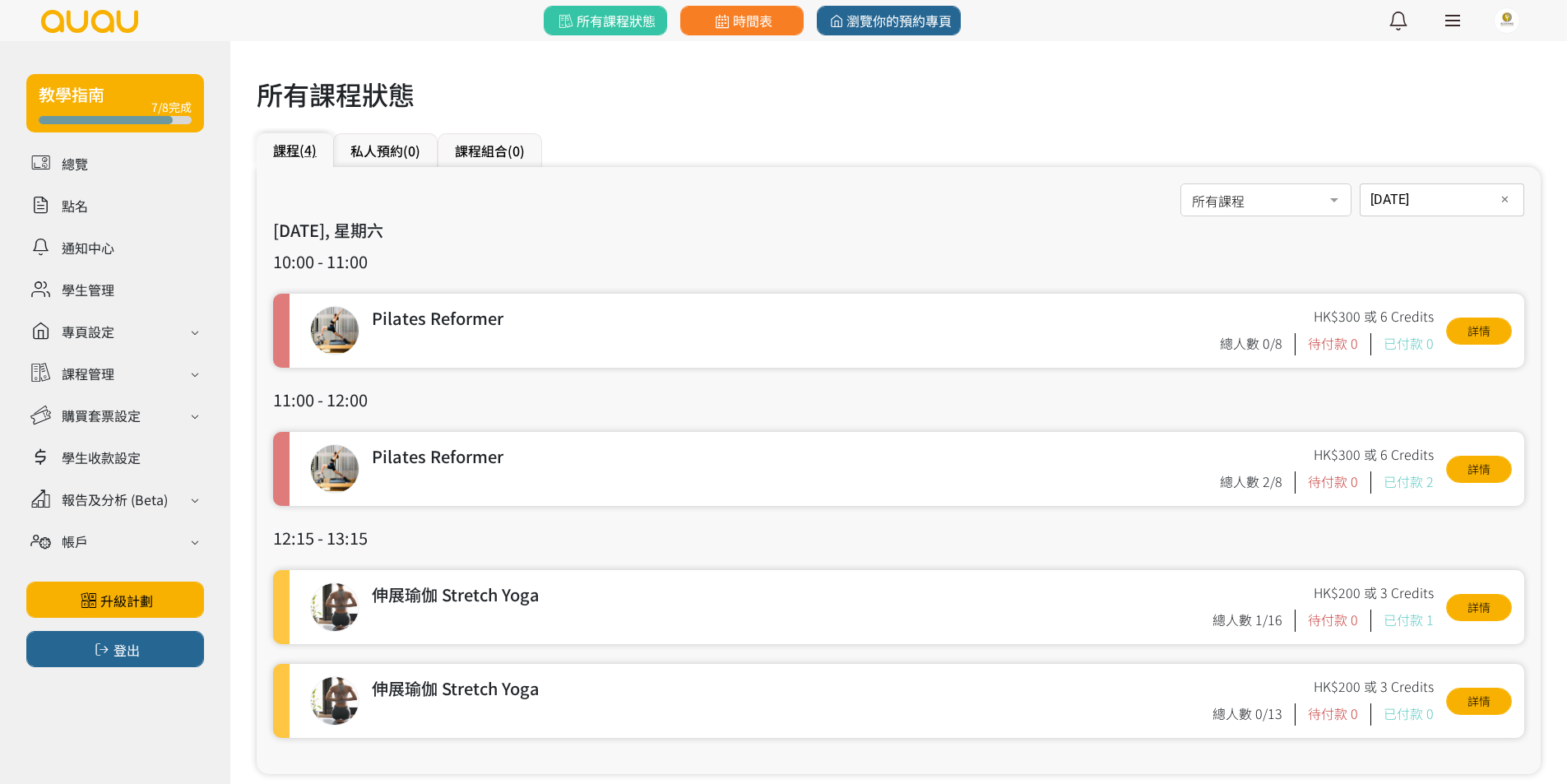
scroll to position [28, 0]
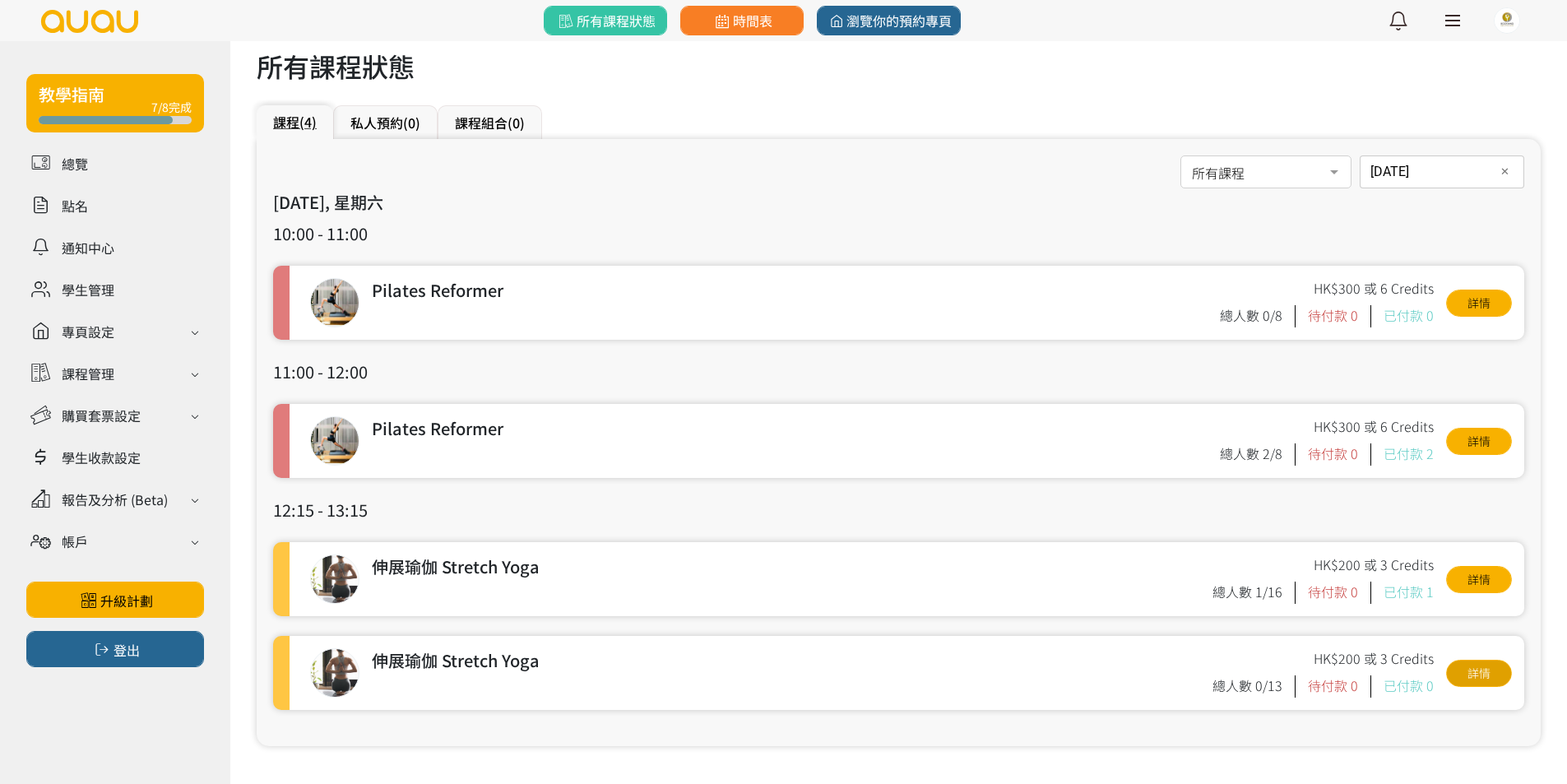
click at [1473, 675] on link "詳情" at bounding box center [1479, 673] width 66 height 27
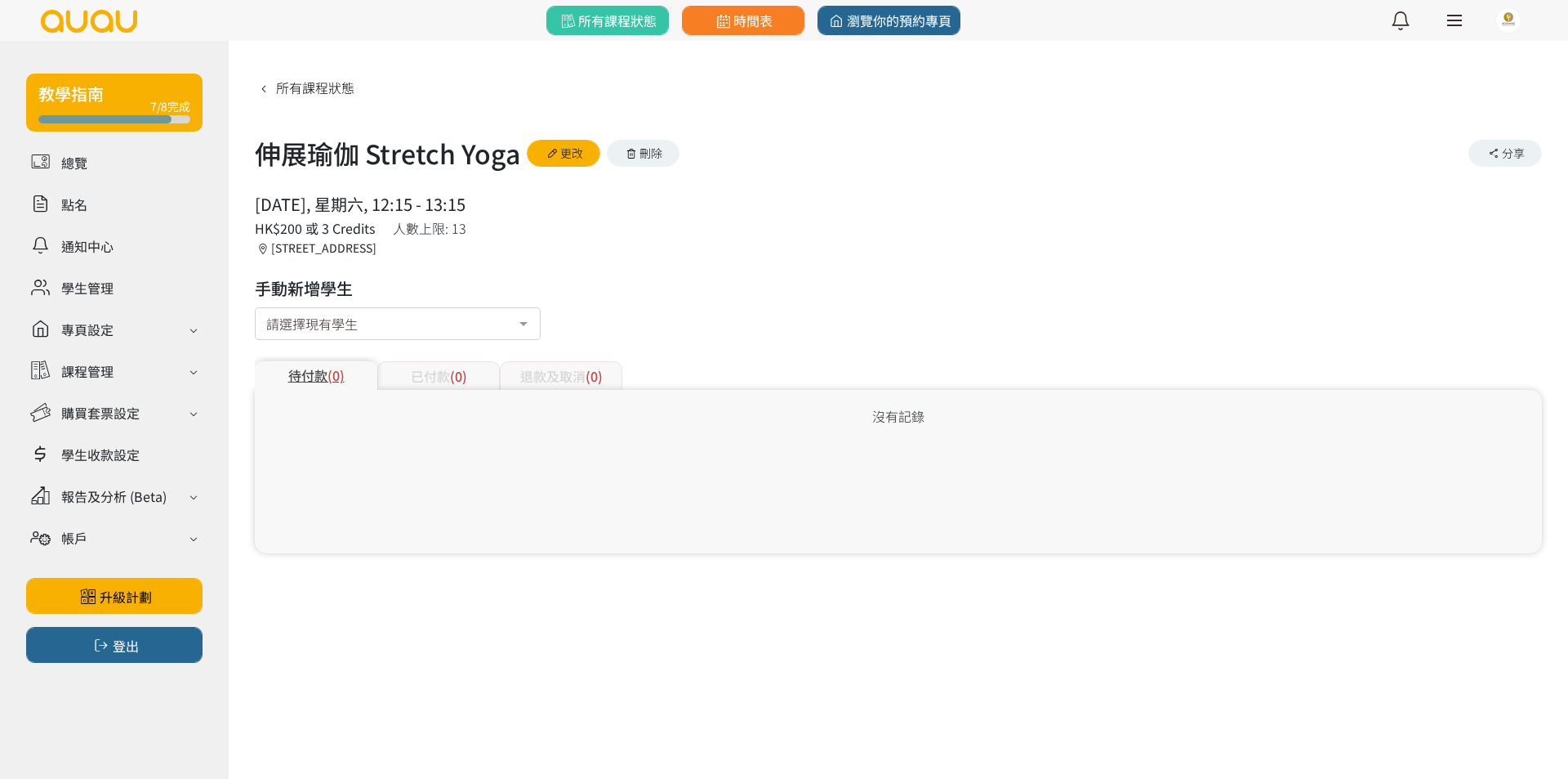
click at [649, 155] on button "刪除" at bounding box center [644, 154] width 74 height 27
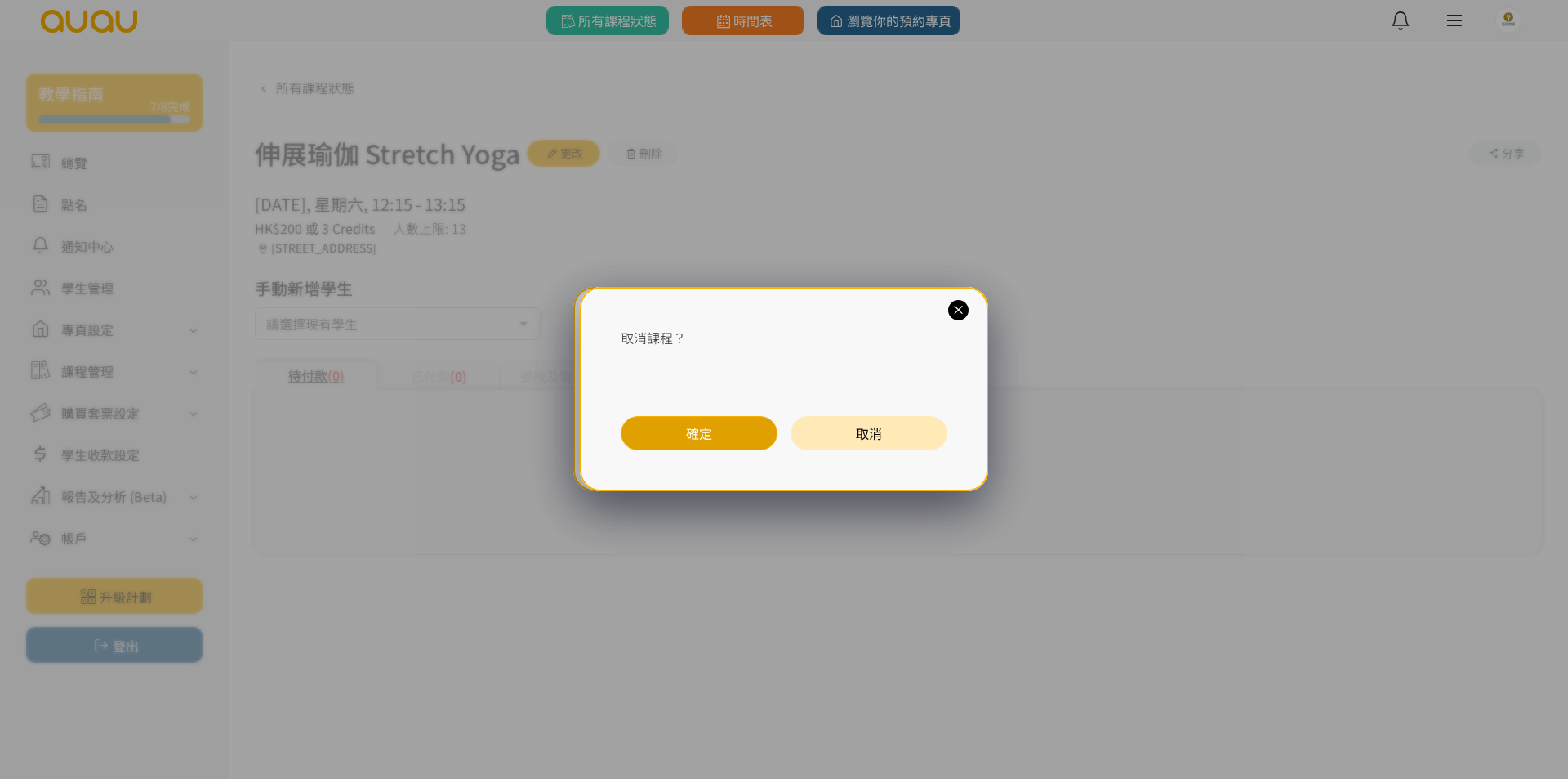
click at [672, 437] on button "確定" at bounding box center [699, 433] width 157 height 34
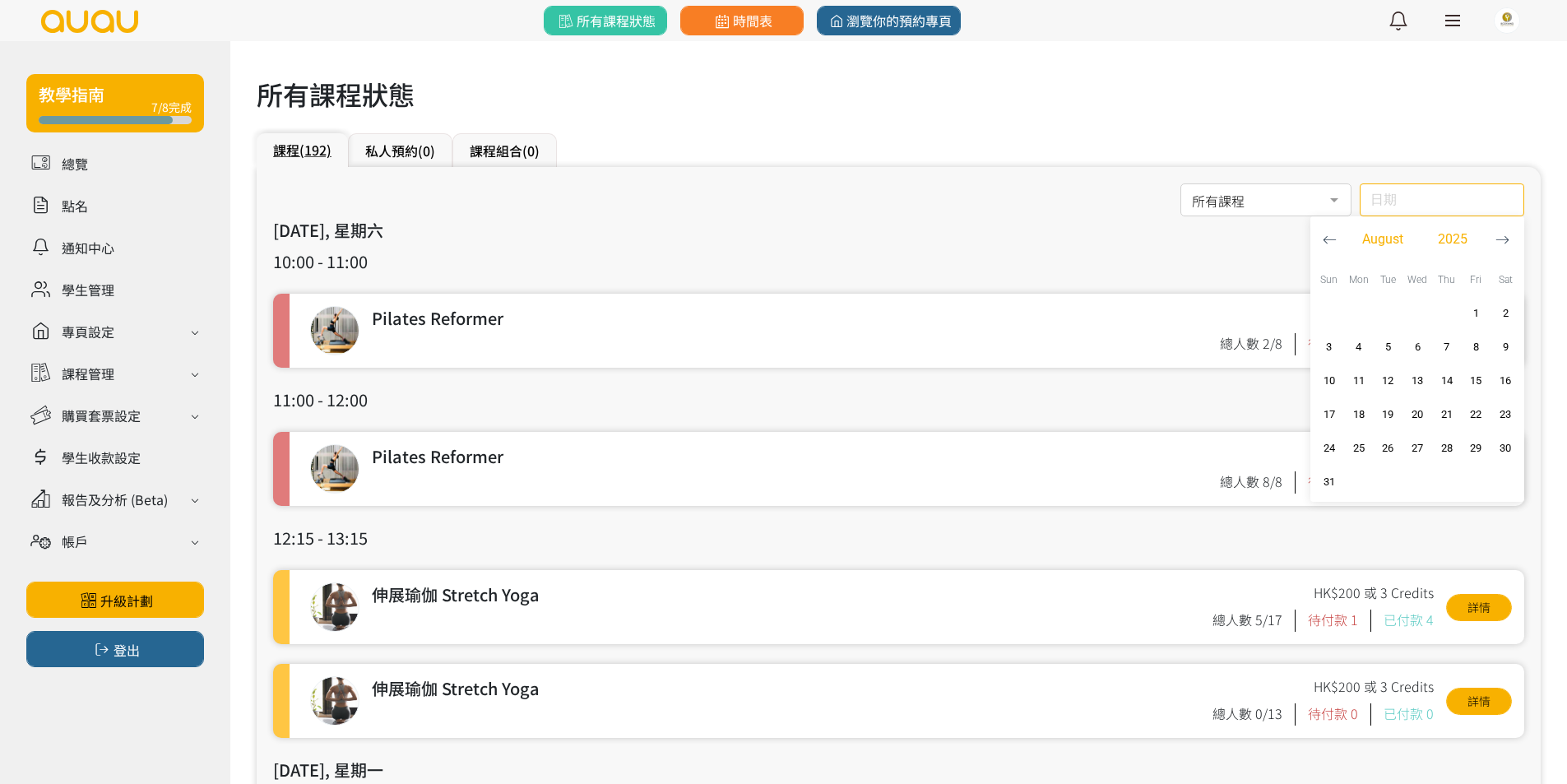
click at [1407, 203] on div "日期 August 2025 Sun Mon Tue Wed Thu Fri Sat 1 2 3 4 5 6 7 8 9 10 11 12 13 14 15 …" at bounding box center [1442, 200] width 165 height 33
click at [1503, 444] on span "30" at bounding box center [1505, 449] width 20 height 16
type input "2025-08-30"
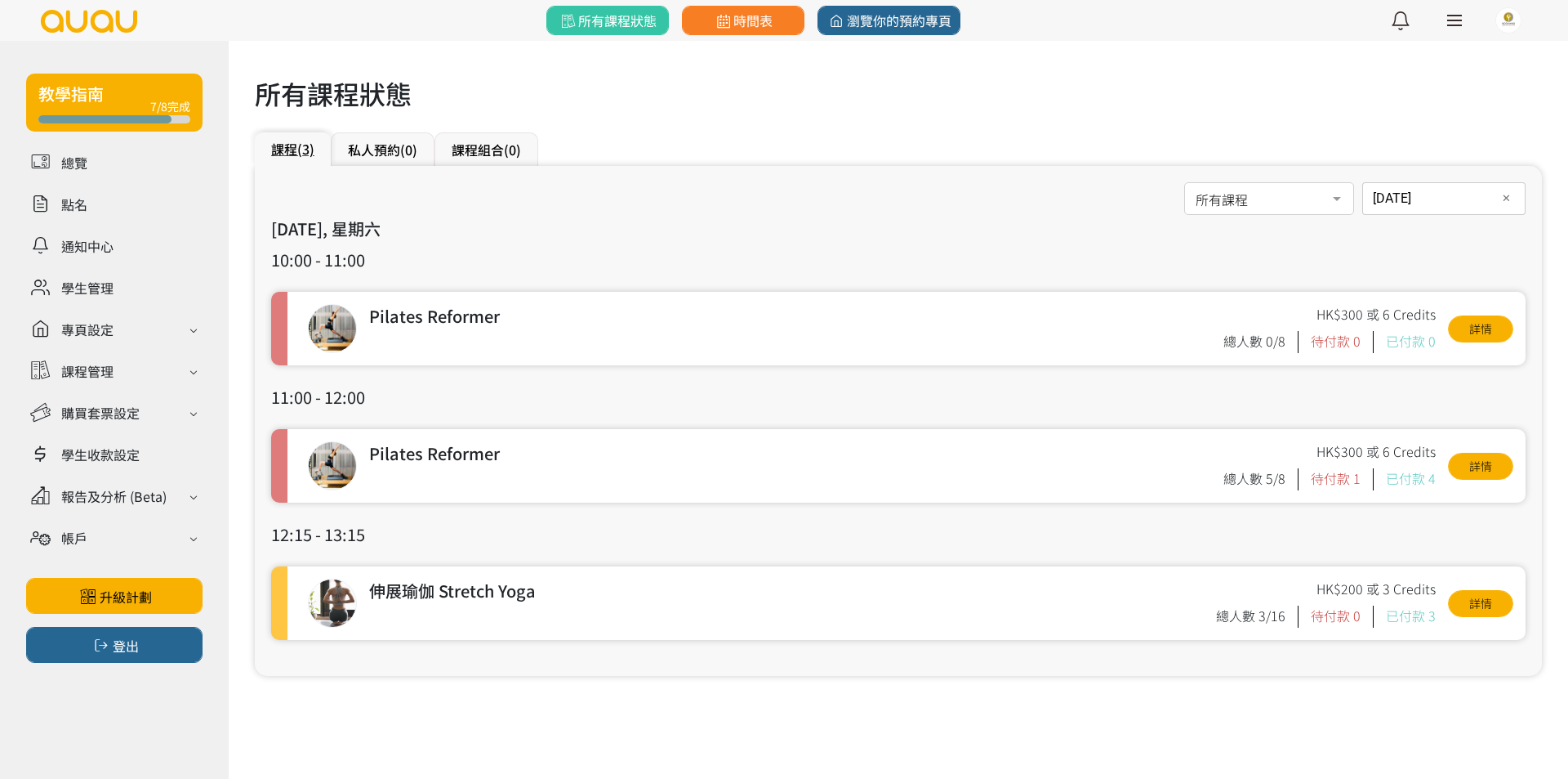
drag, startPoint x: 623, startPoint y: 203, endPoint x: 760, endPoint y: 190, distance: 137.6
click at [627, 202] on div "所有課程 所有課程 伸展瑜伽 Stretch Yoga 哈達瑜伽 Hatha Yoga Arm Balance & Inversion 初級瑜伽 Beginn…" at bounding box center [898, 199] width 1255 height 34
click at [745, 12] on span "時間表" at bounding box center [743, 21] width 59 height 20
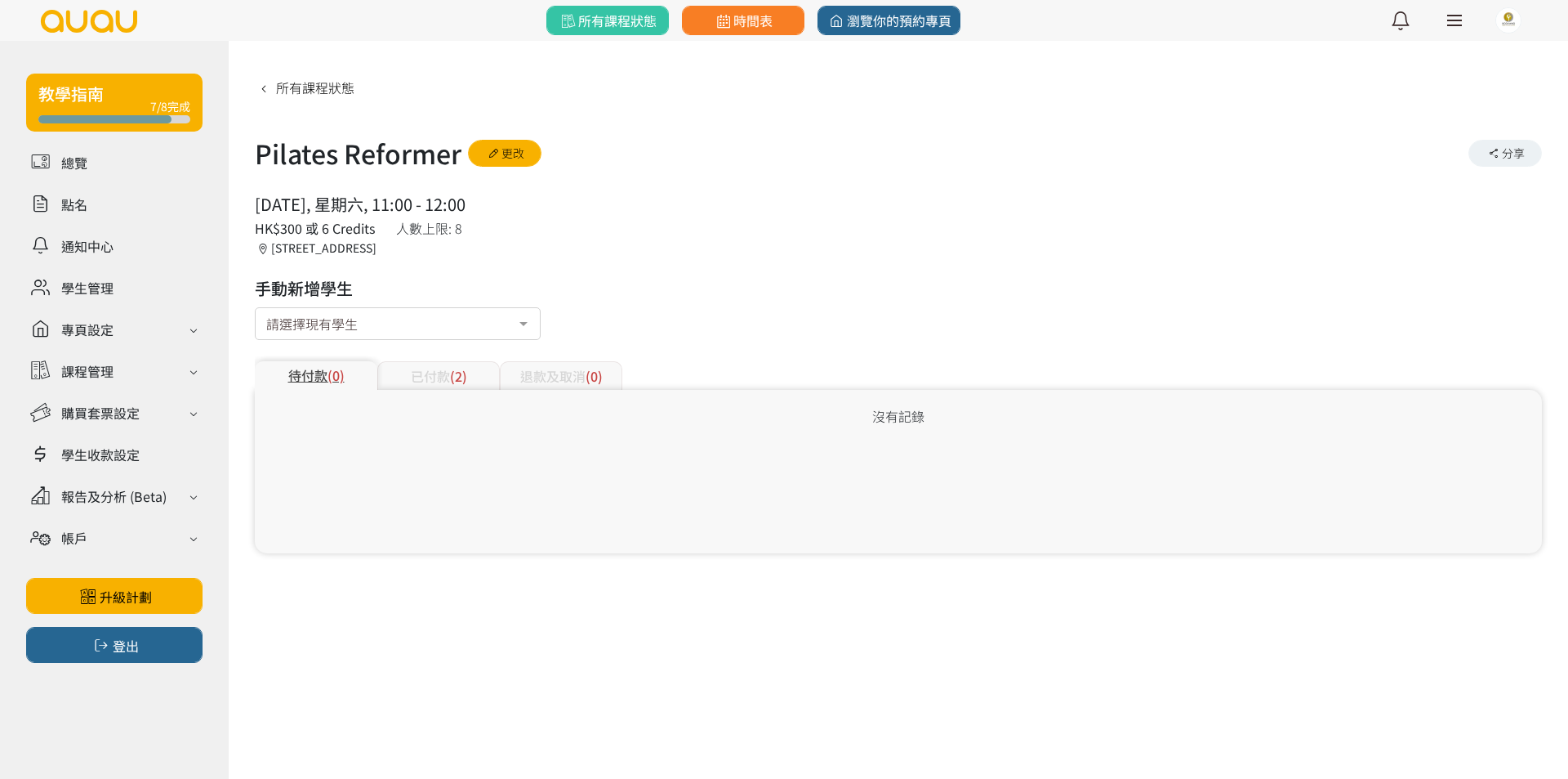
click at [266, 325] on input "text" at bounding box center [266, 320] width 0 height 16
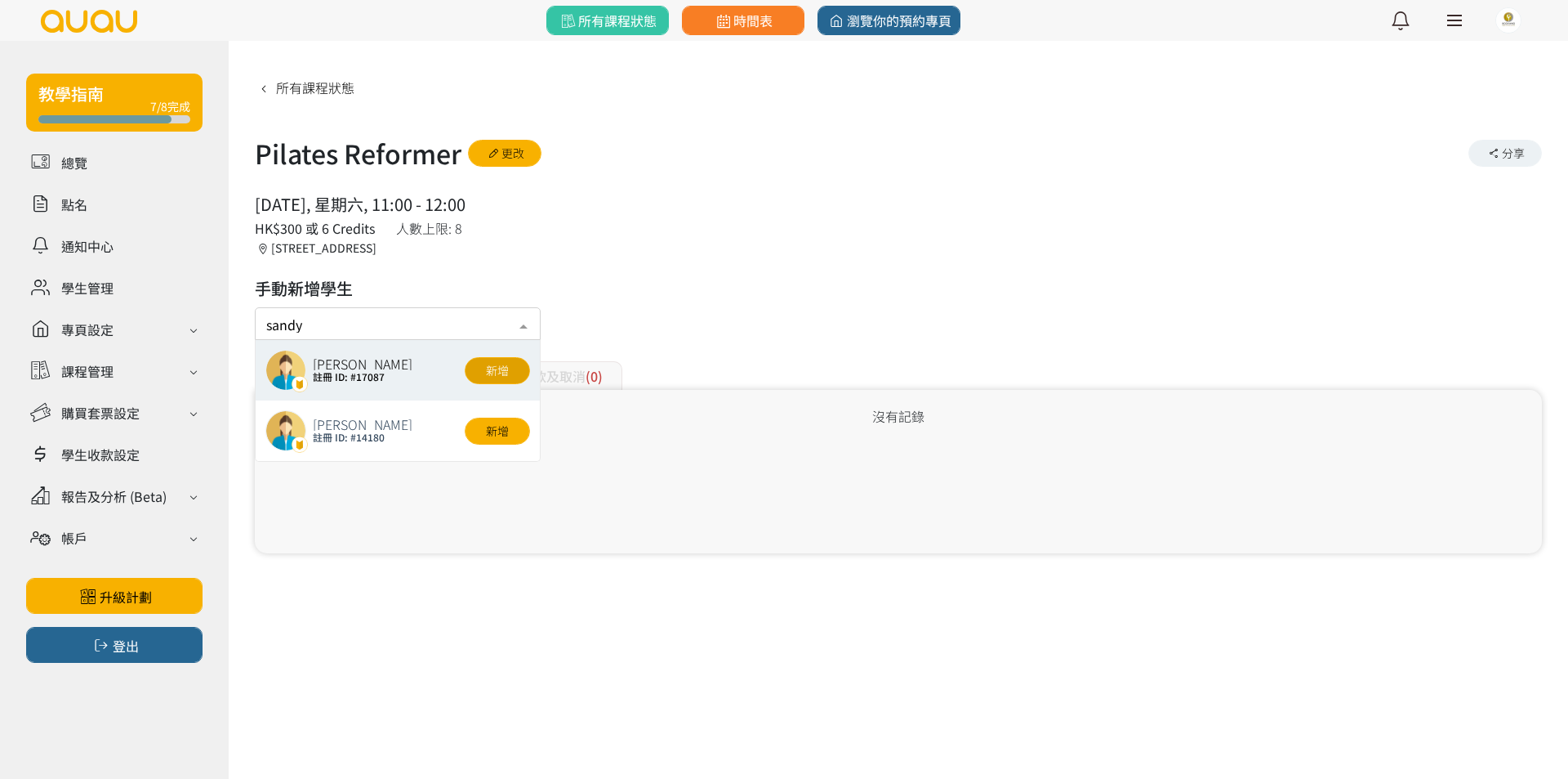
click at [483, 373] on button "新增" at bounding box center [497, 370] width 66 height 27
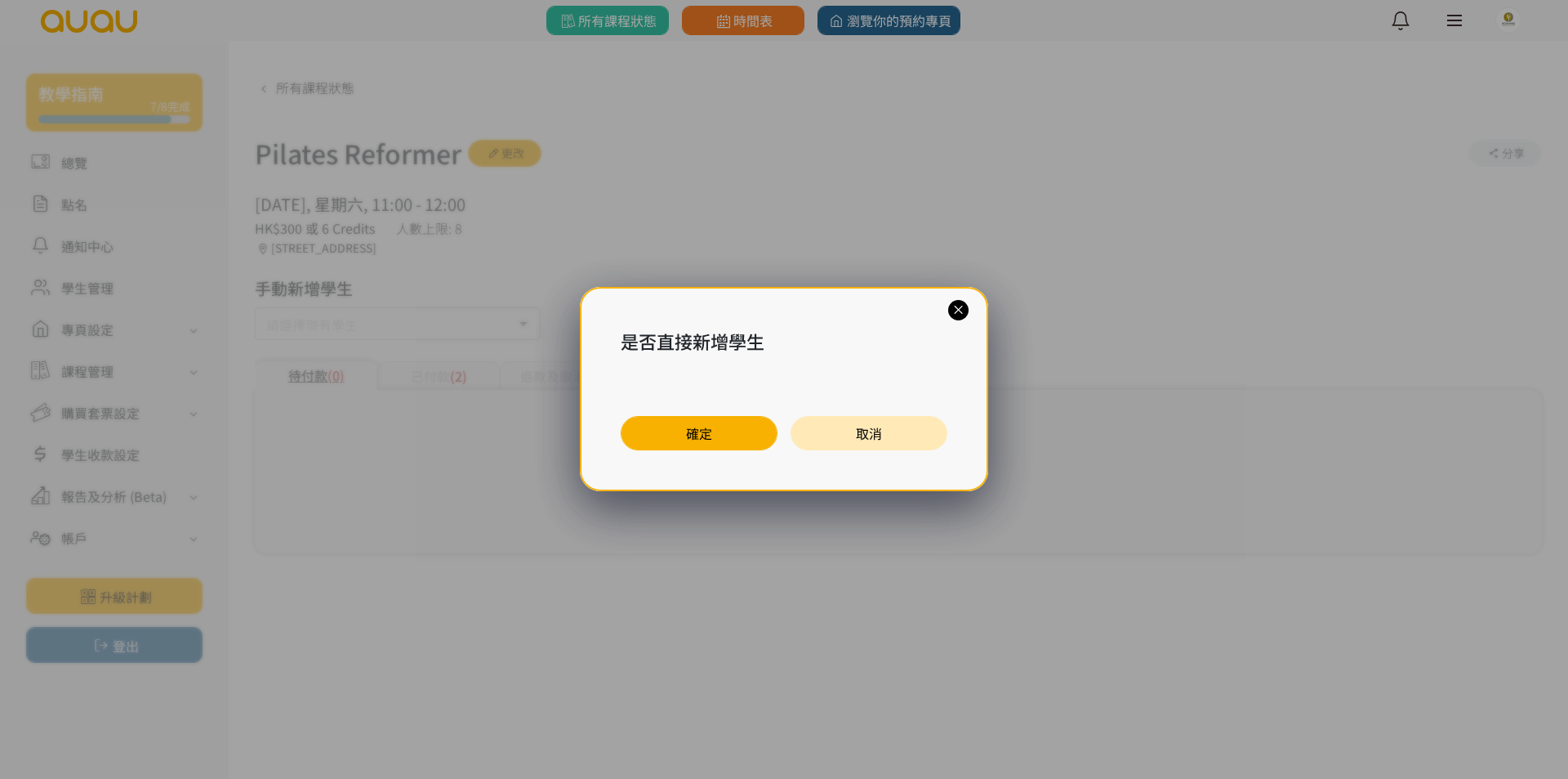
click at [483, 372] on div "是否直接新增學生 確定 取消" at bounding box center [784, 389] width 1568 height 779
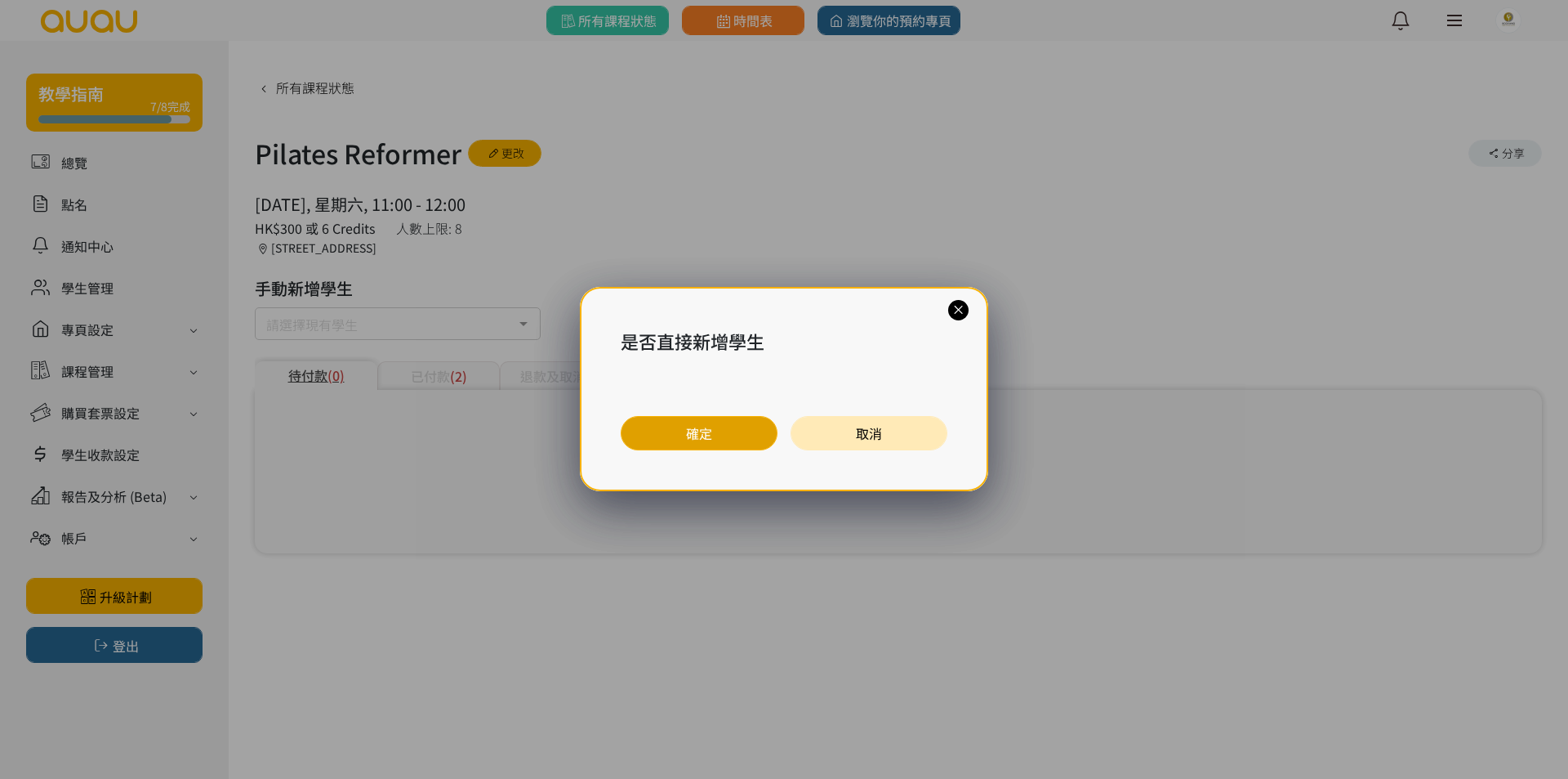
click at [713, 425] on button "確定" at bounding box center [699, 433] width 157 height 34
click at [713, 425] on div "是否直接新增學生 確定 取消" at bounding box center [784, 389] width 1568 height 779
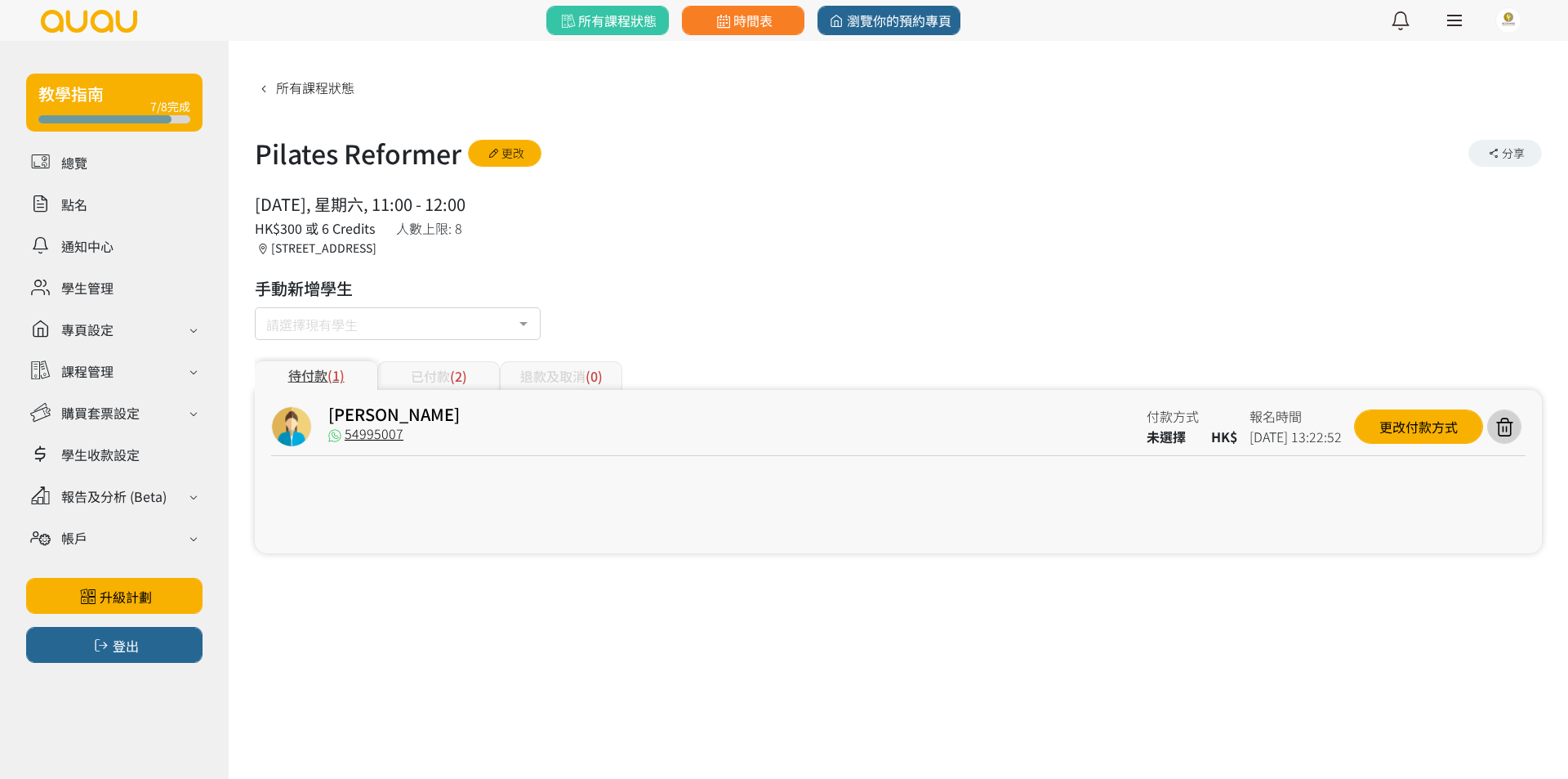
click at [428, 376] on div "已付款 (2)" at bounding box center [438, 376] width 122 height 29
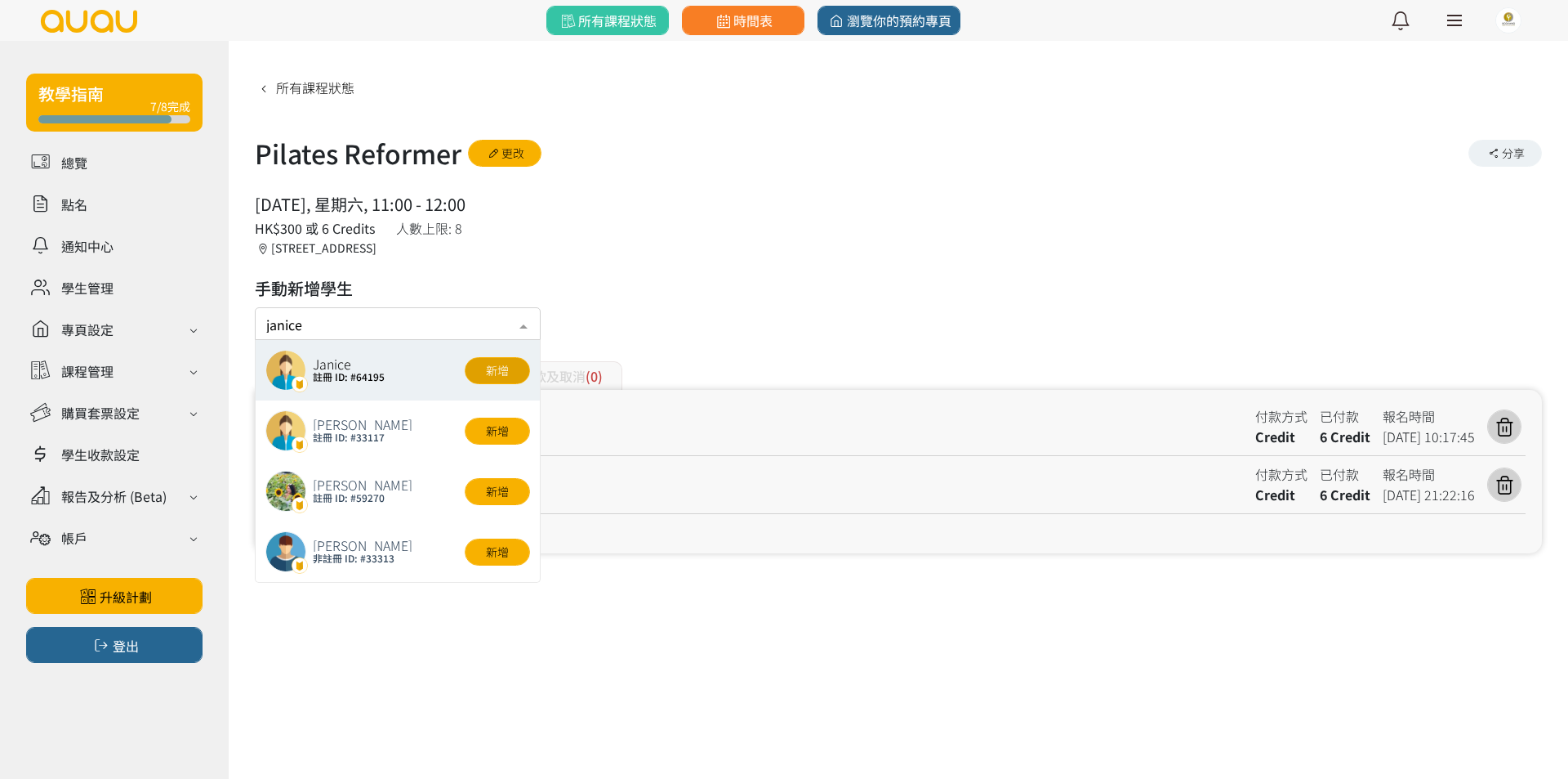
click at [496, 366] on button "新增" at bounding box center [497, 370] width 66 height 27
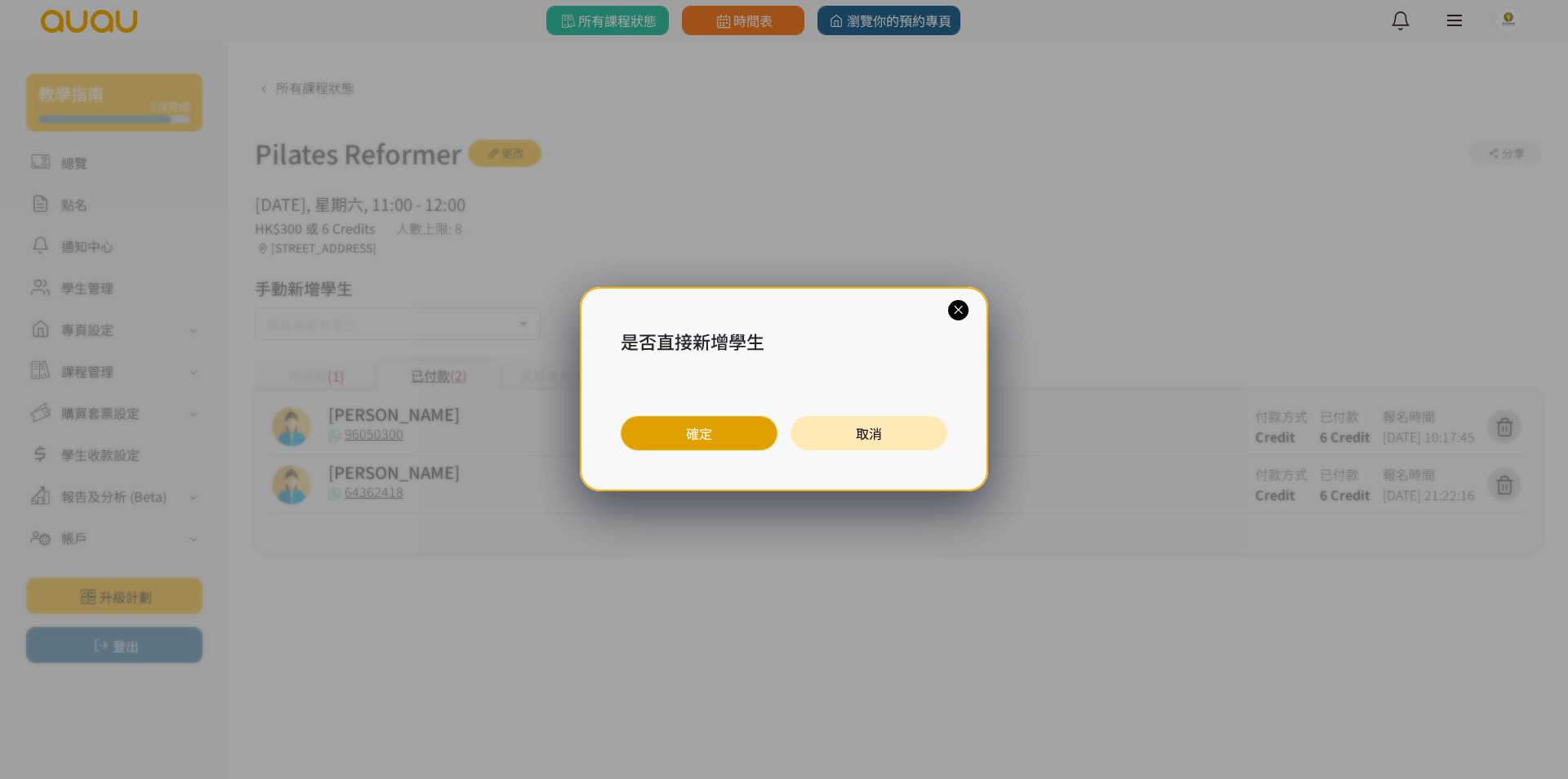
click at [713, 429] on button "確定" at bounding box center [699, 433] width 157 height 34
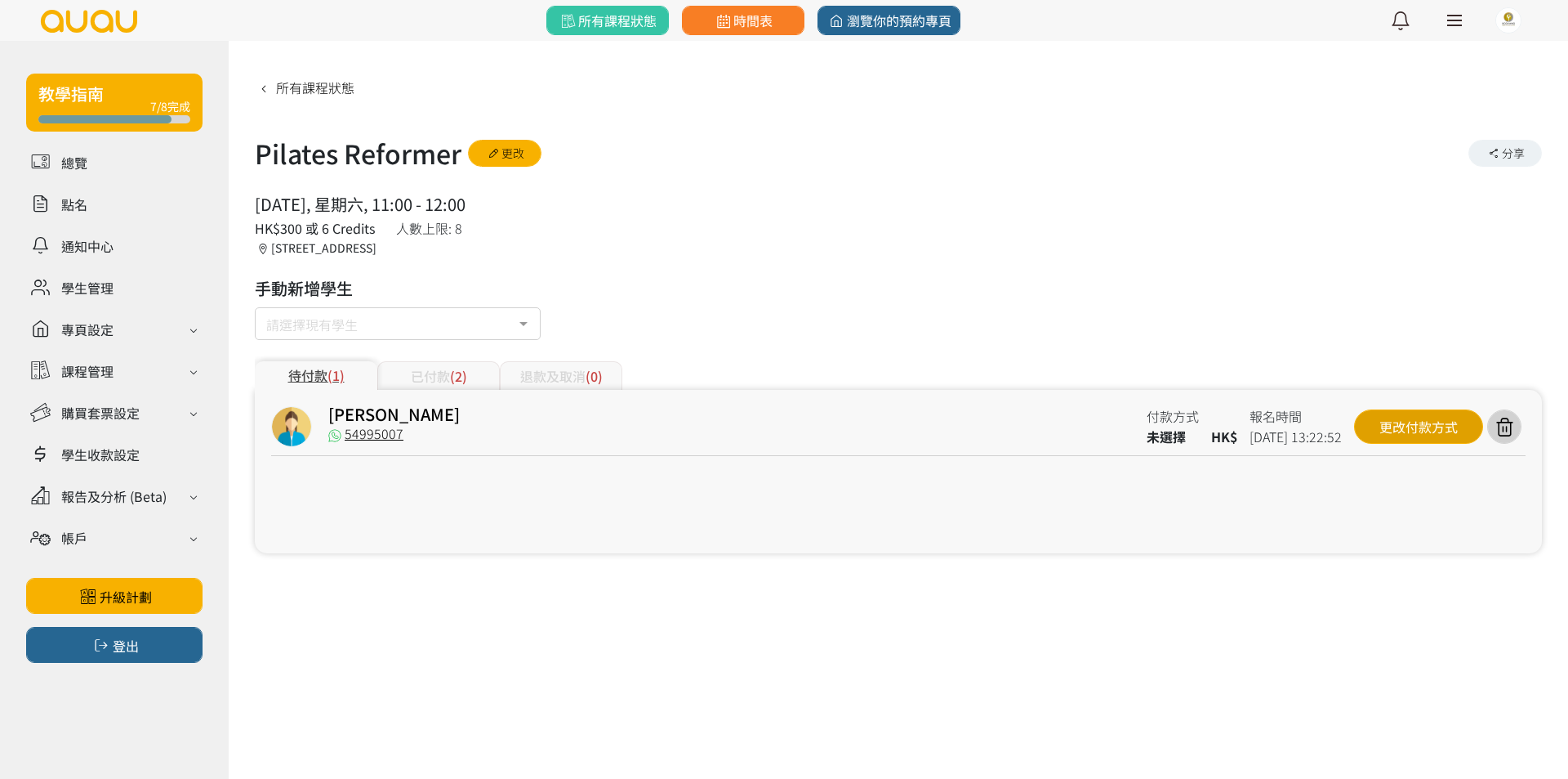
click at [1448, 438] on div "更改付款方式" at bounding box center [1419, 427] width 129 height 34
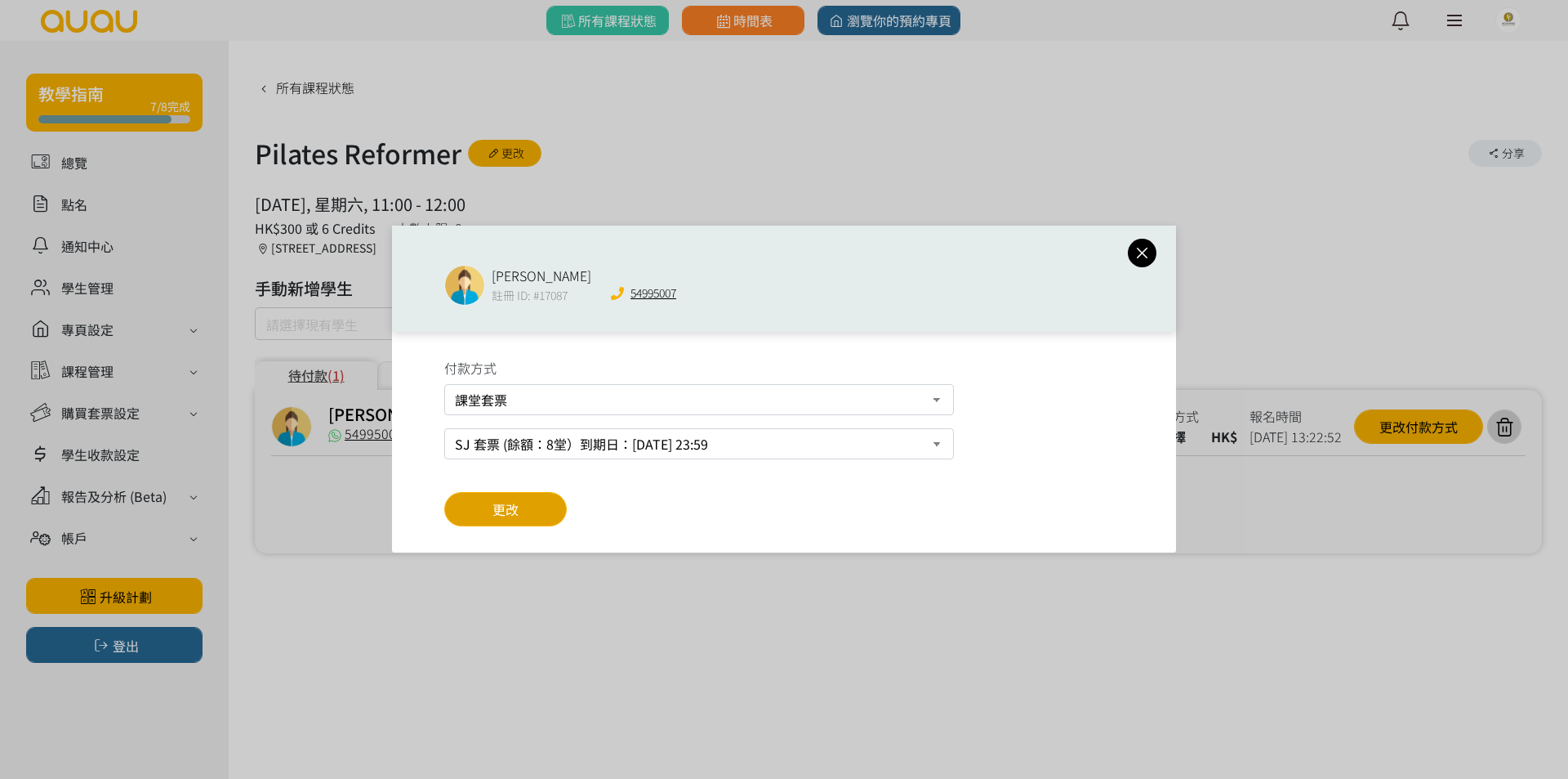
click at [534, 496] on div "Sandy 註冊 ID: #17087 54995007 付款方式 課堂套票 現場付款 轉數快FPS及銀行轉帳 PayMe SJ 套票 (餘額：8堂）到期日：…" at bounding box center [898, 314] width 1287 height 480
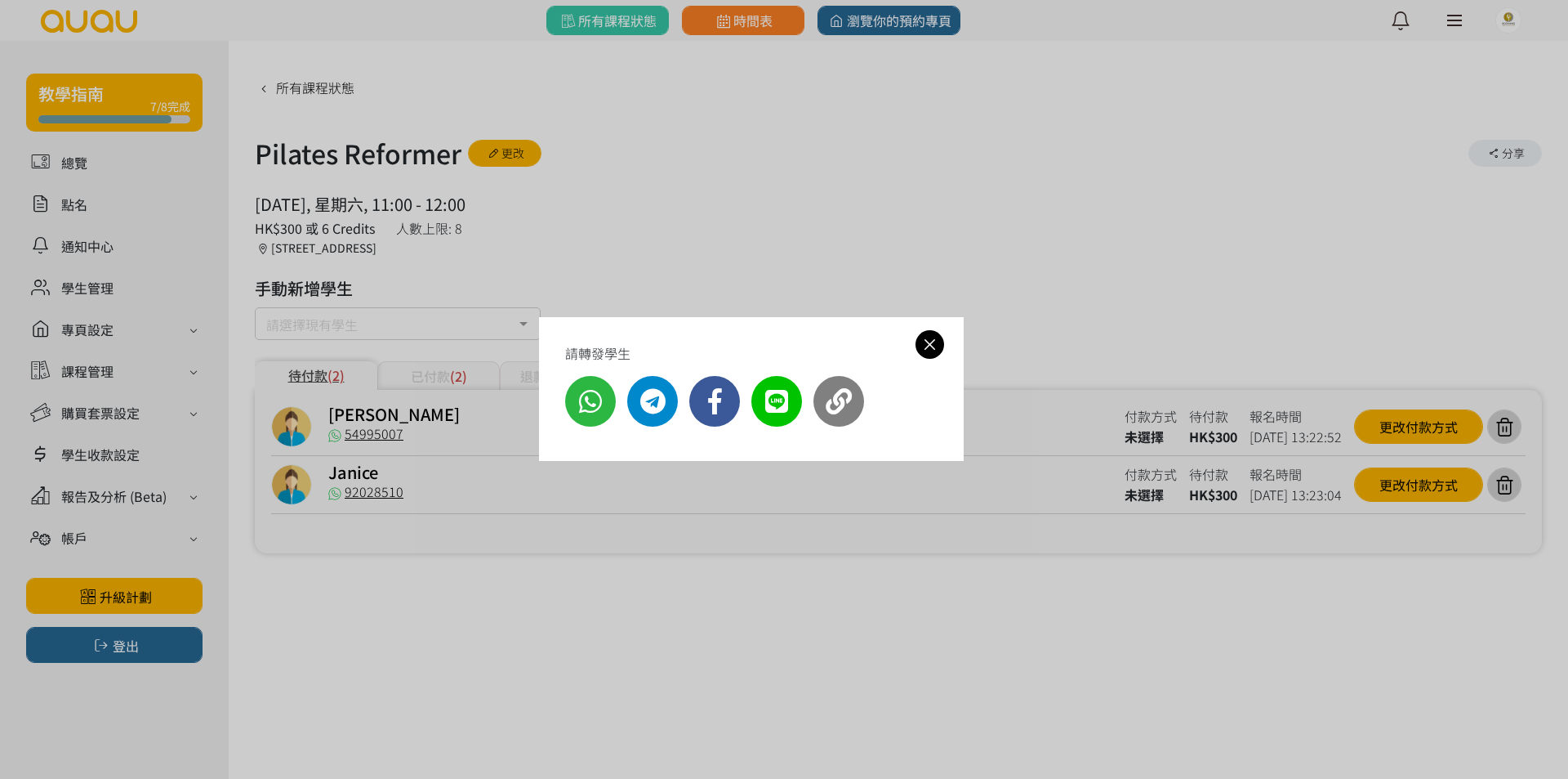
click at [923, 338] on icon at bounding box center [929, 344] width 29 height 21
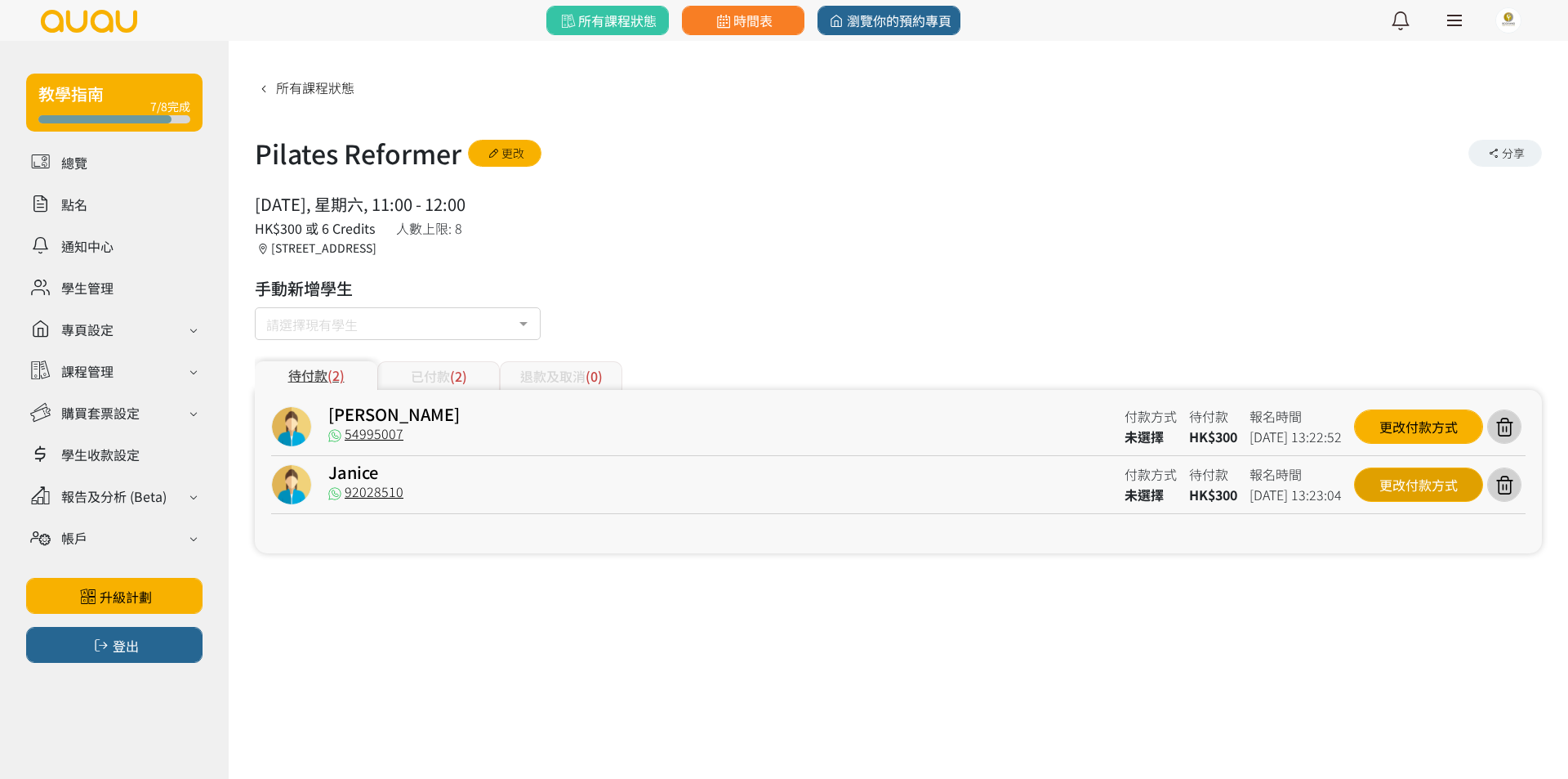
click at [1372, 476] on div "更改付款方式" at bounding box center [1419, 484] width 129 height 34
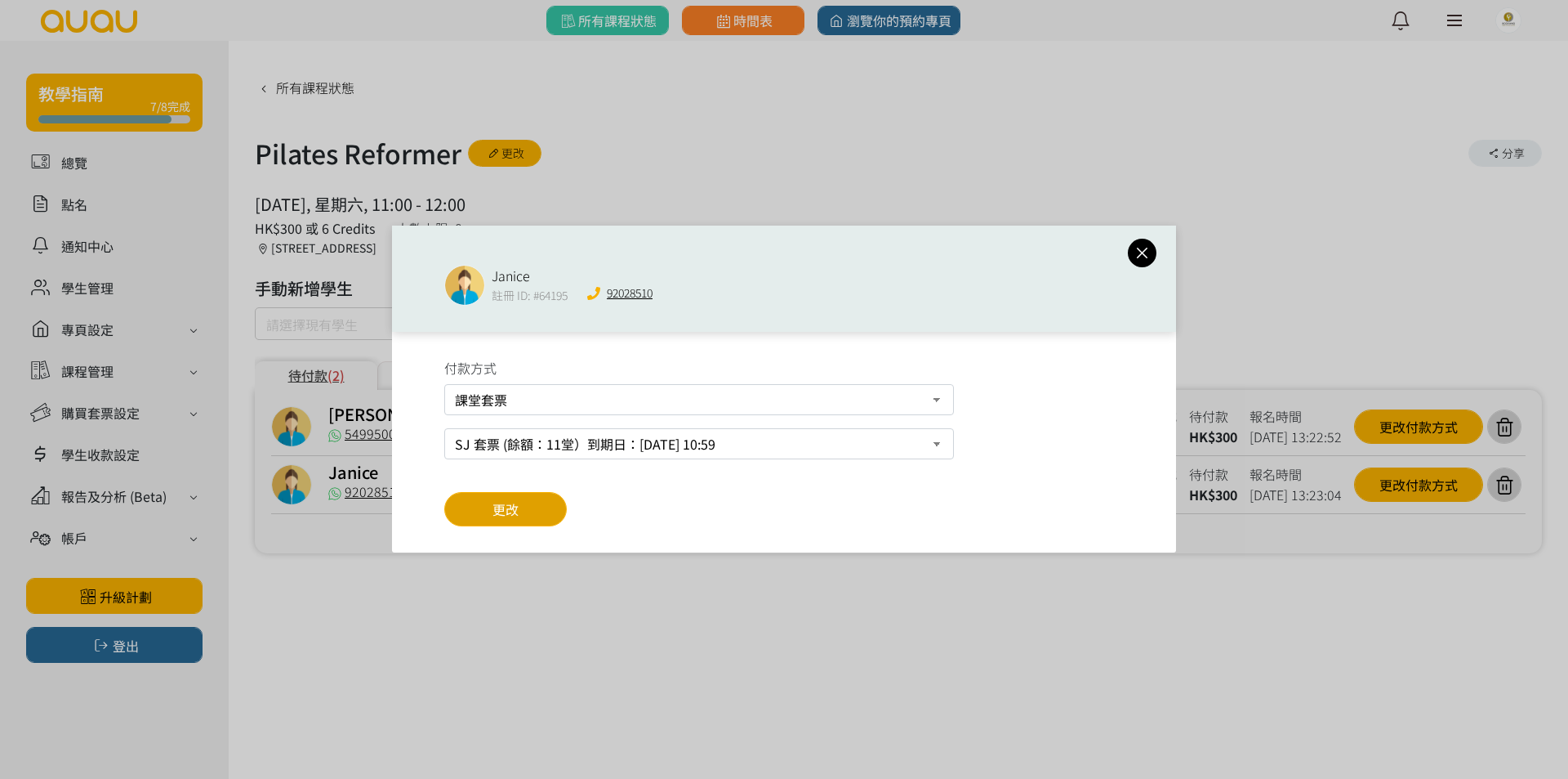
click at [509, 503] on span "更改" at bounding box center [505, 509] width 26 height 20
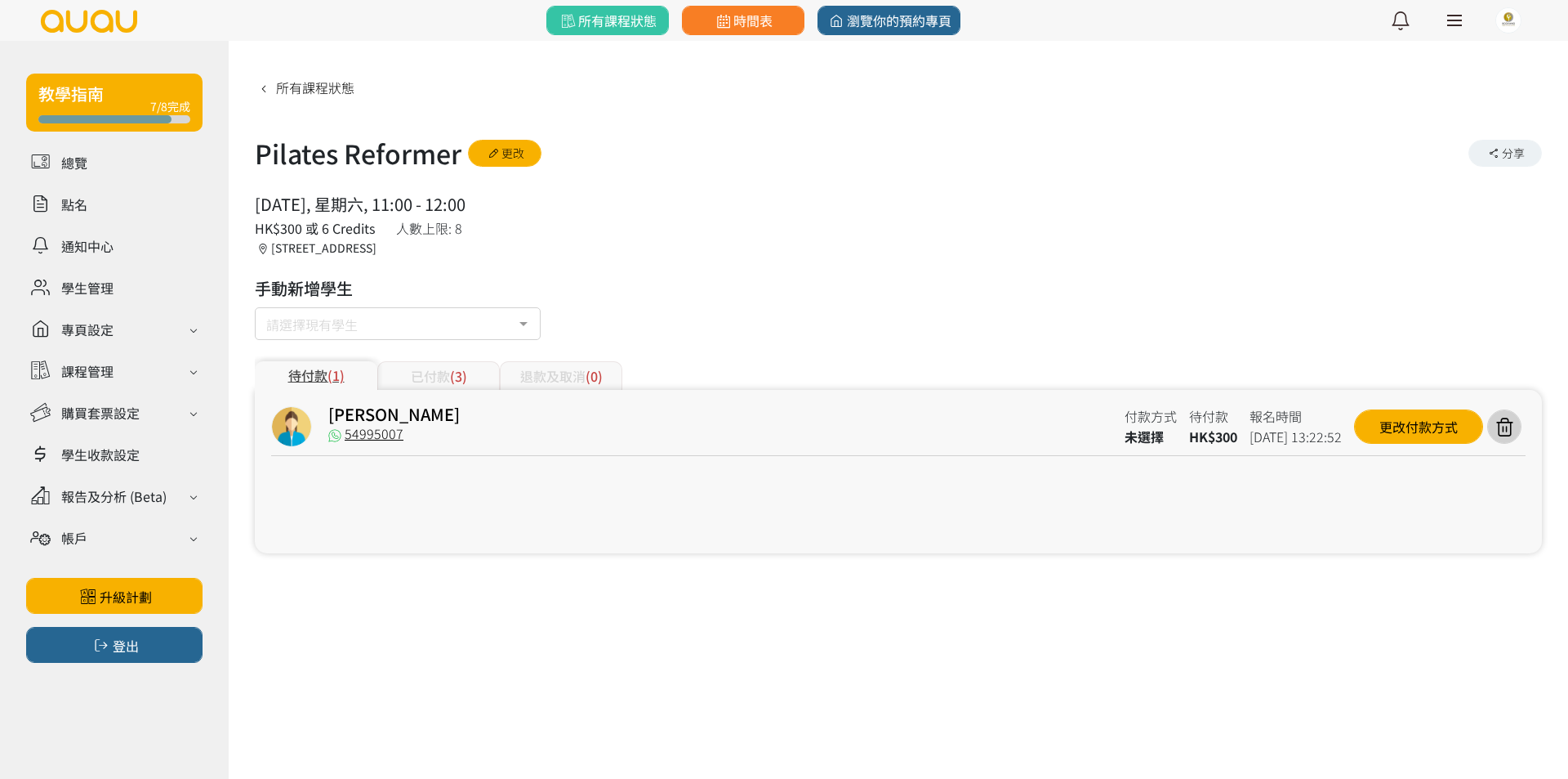
type input "111"
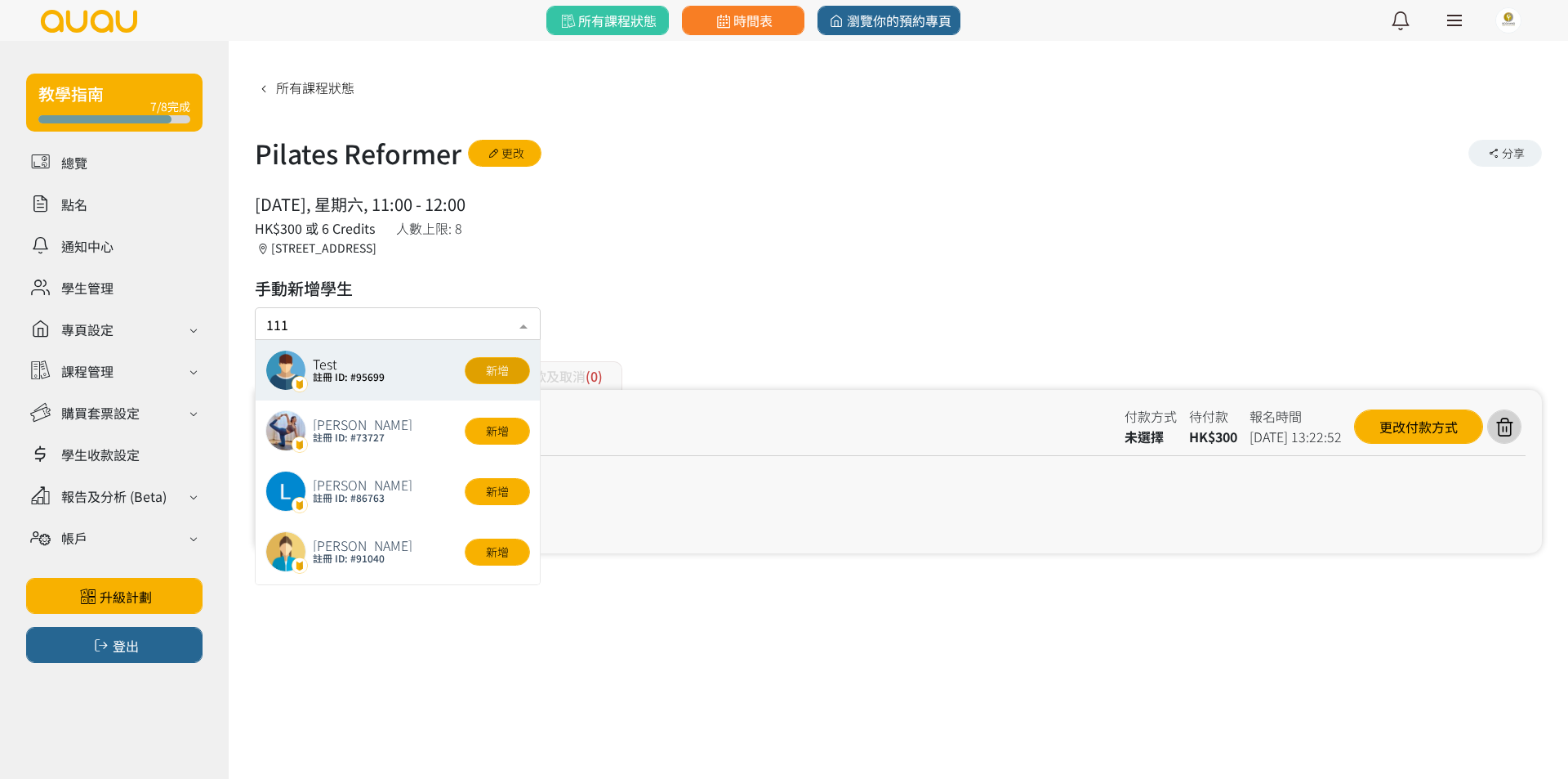
click at [489, 383] on button "新增" at bounding box center [497, 370] width 66 height 27
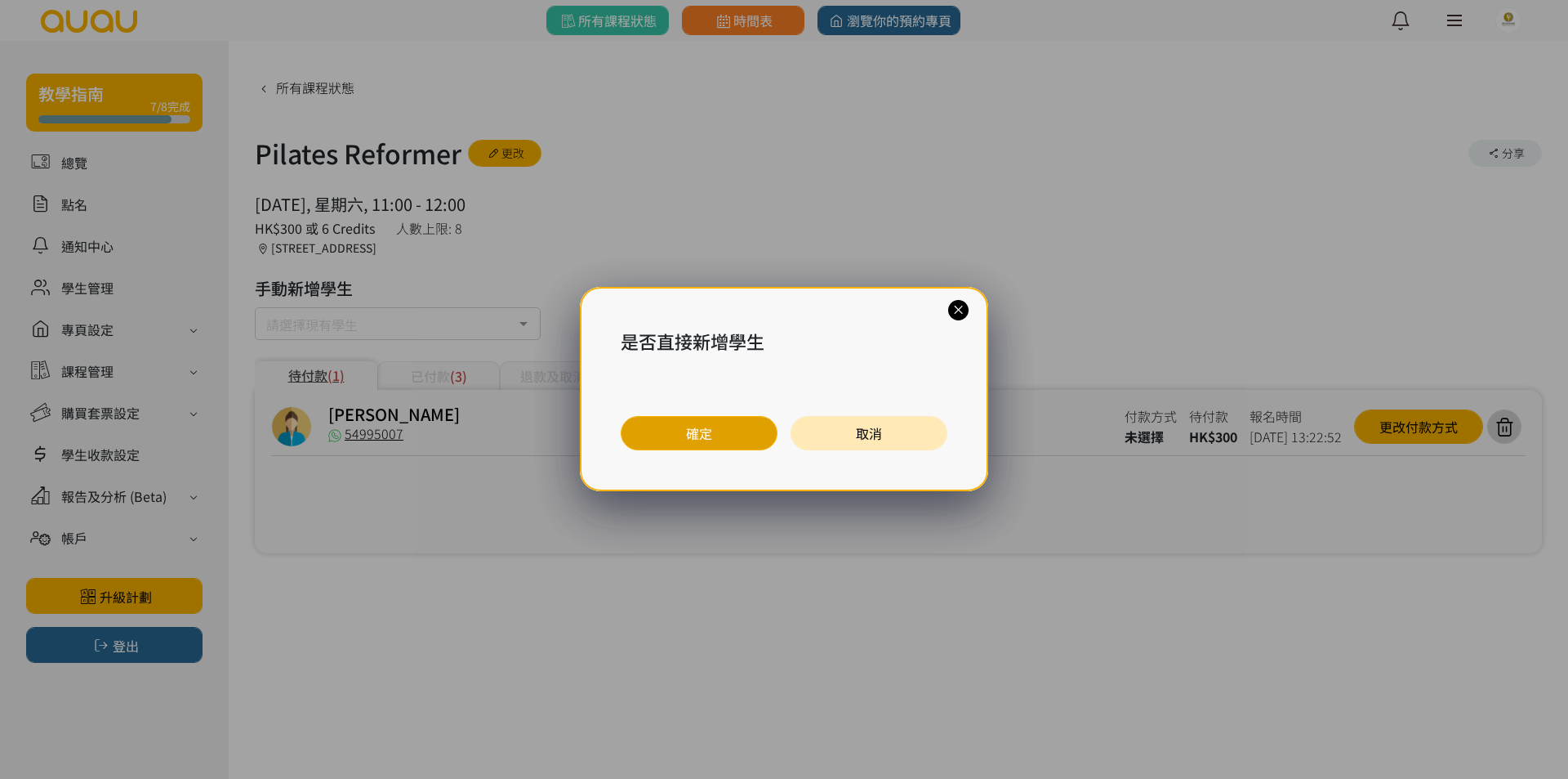
click at [713, 441] on button "確定" at bounding box center [699, 433] width 157 height 34
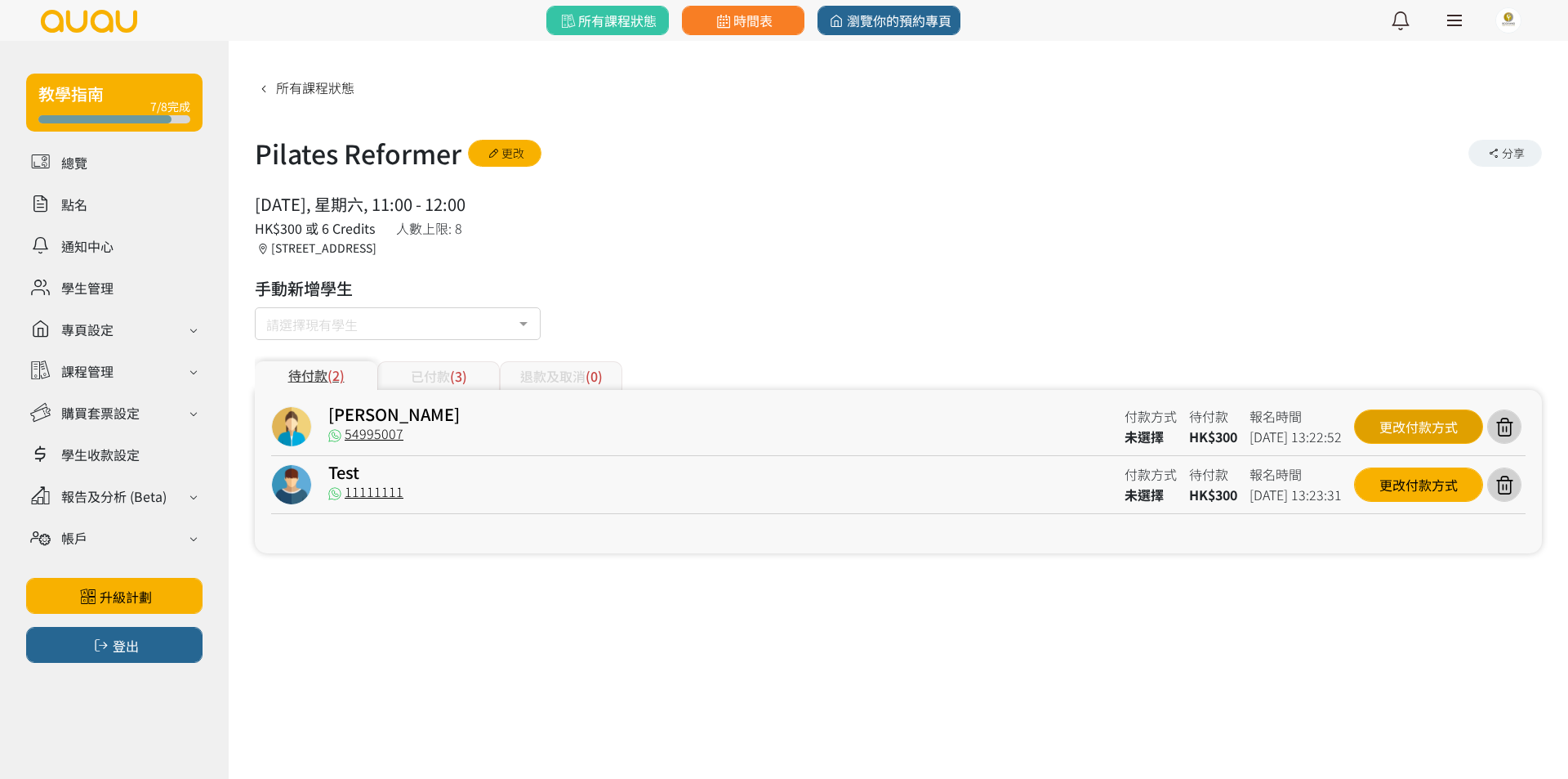
drag, startPoint x: 1367, startPoint y: 423, endPoint x: 1385, endPoint y: 423, distance: 18.0
click at [1385, 423] on div "更改付款方式" at bounding box center [1419, 427] width 129 height 34
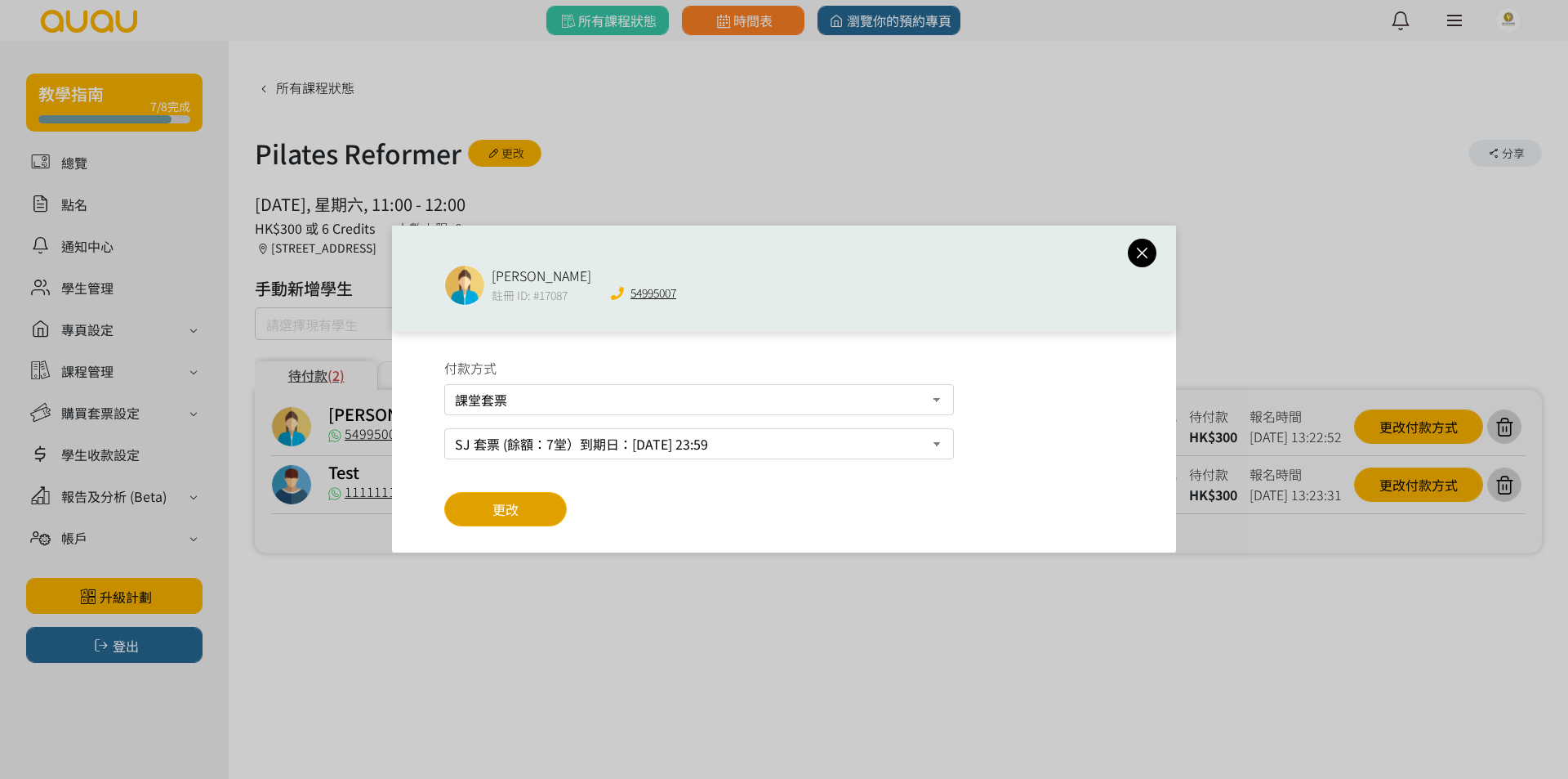
click at [524, 509] on button "更改" at bounding box center [506, 509] width 122 height 34
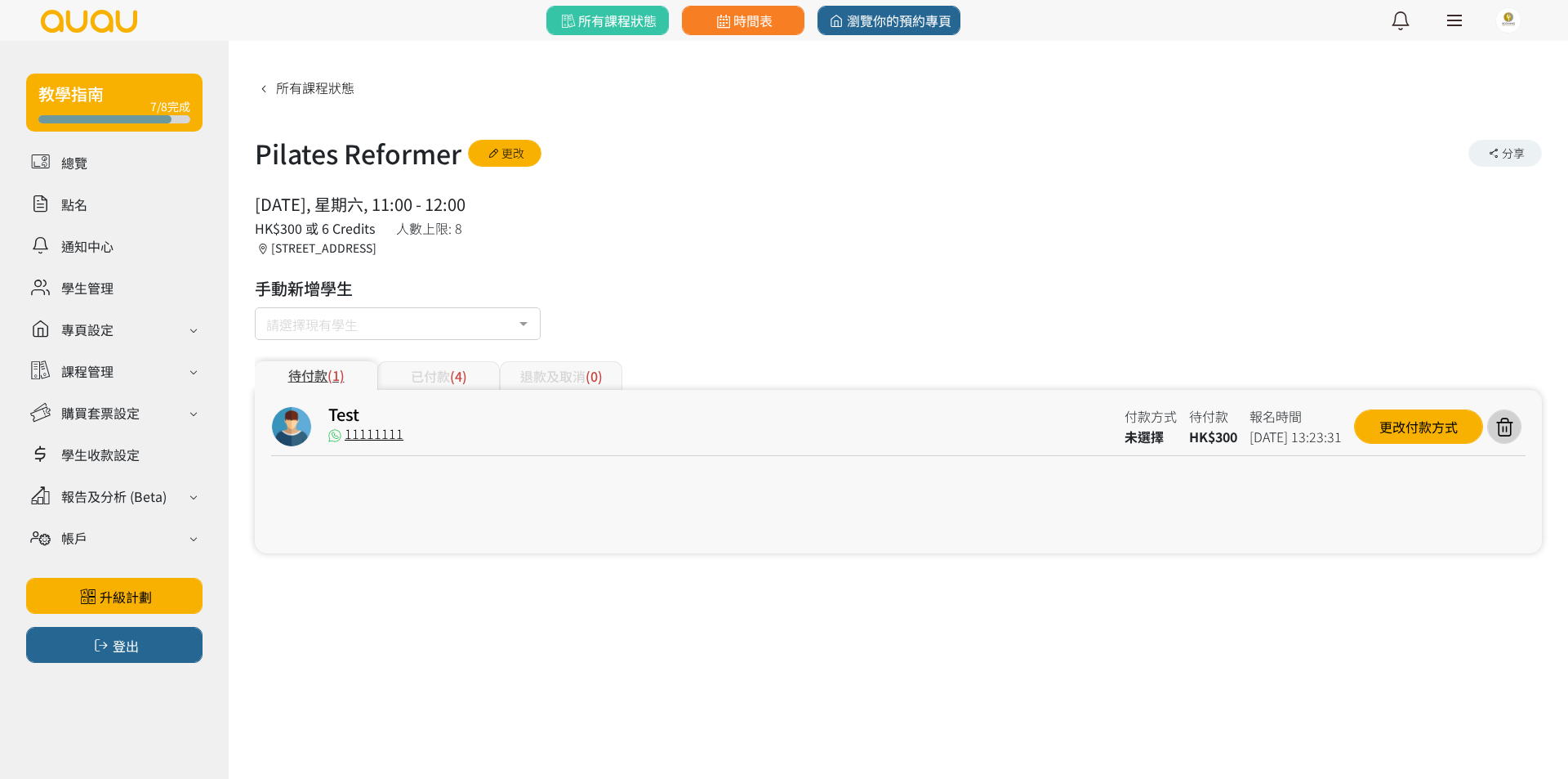
click at [434, 373] on div "已付款 (4)" at bounding box center [438, 376] width 122 height 29
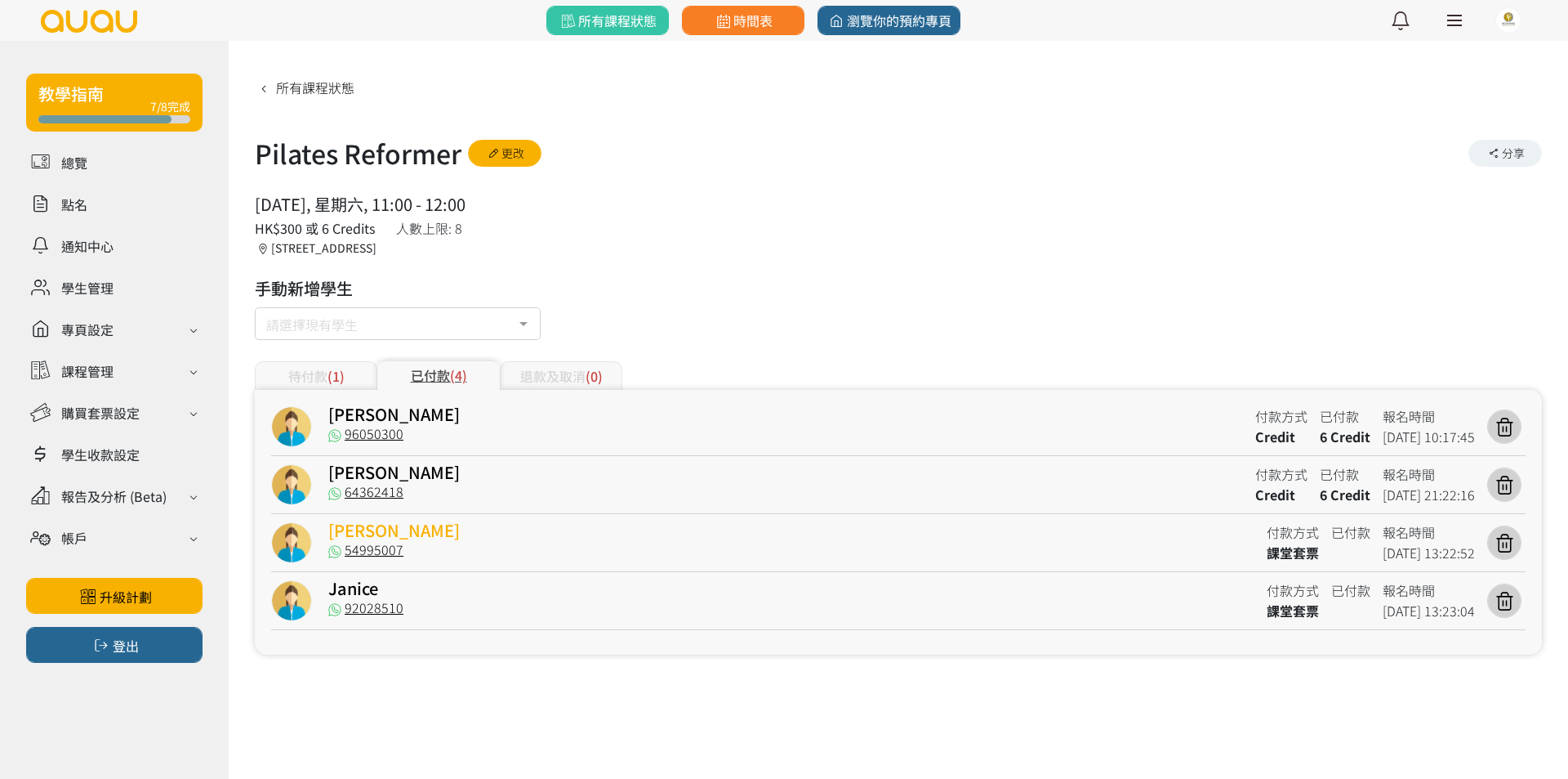
click at [347, 534] on link "[PERSON_NAME]" at bounding box center [394, 530] width 131 height 23
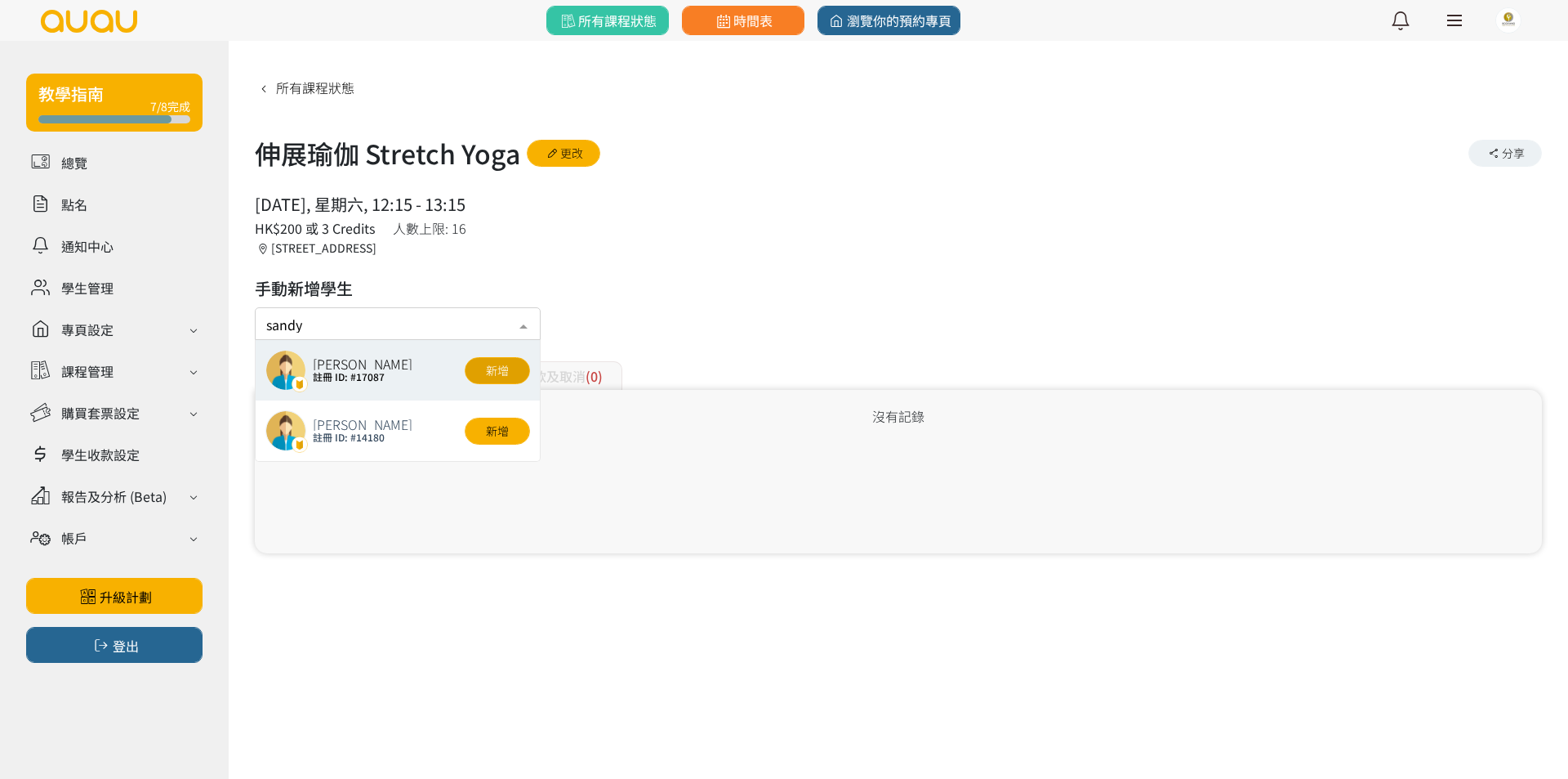
click at [499, 365] on button "新增" at bounding box center [497, 370] width 66 height 27
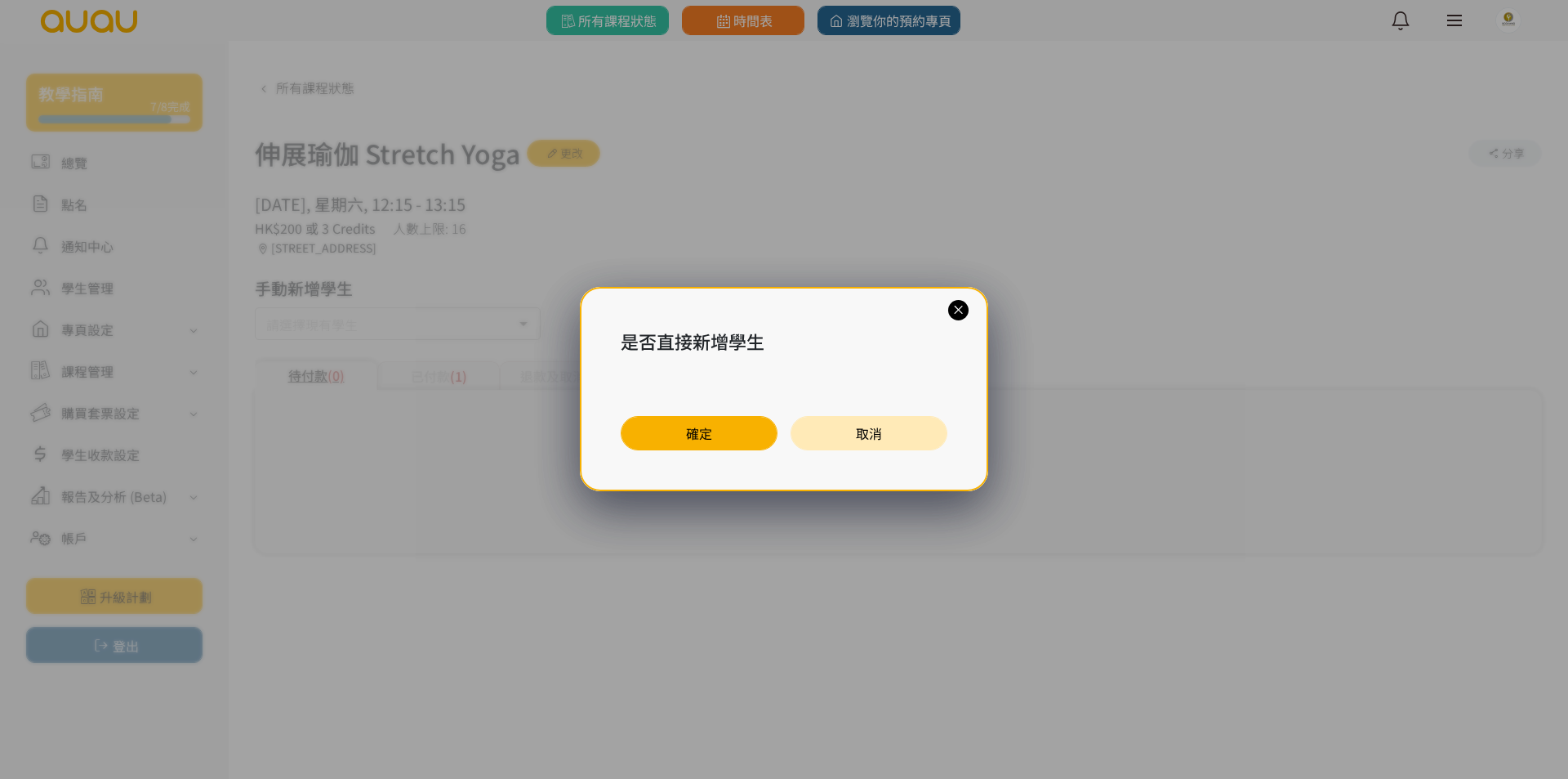
click at [499, 365] on div "是否直接新增學生 確定 取消" at bounding box center [784, 389] width 1568 height 779
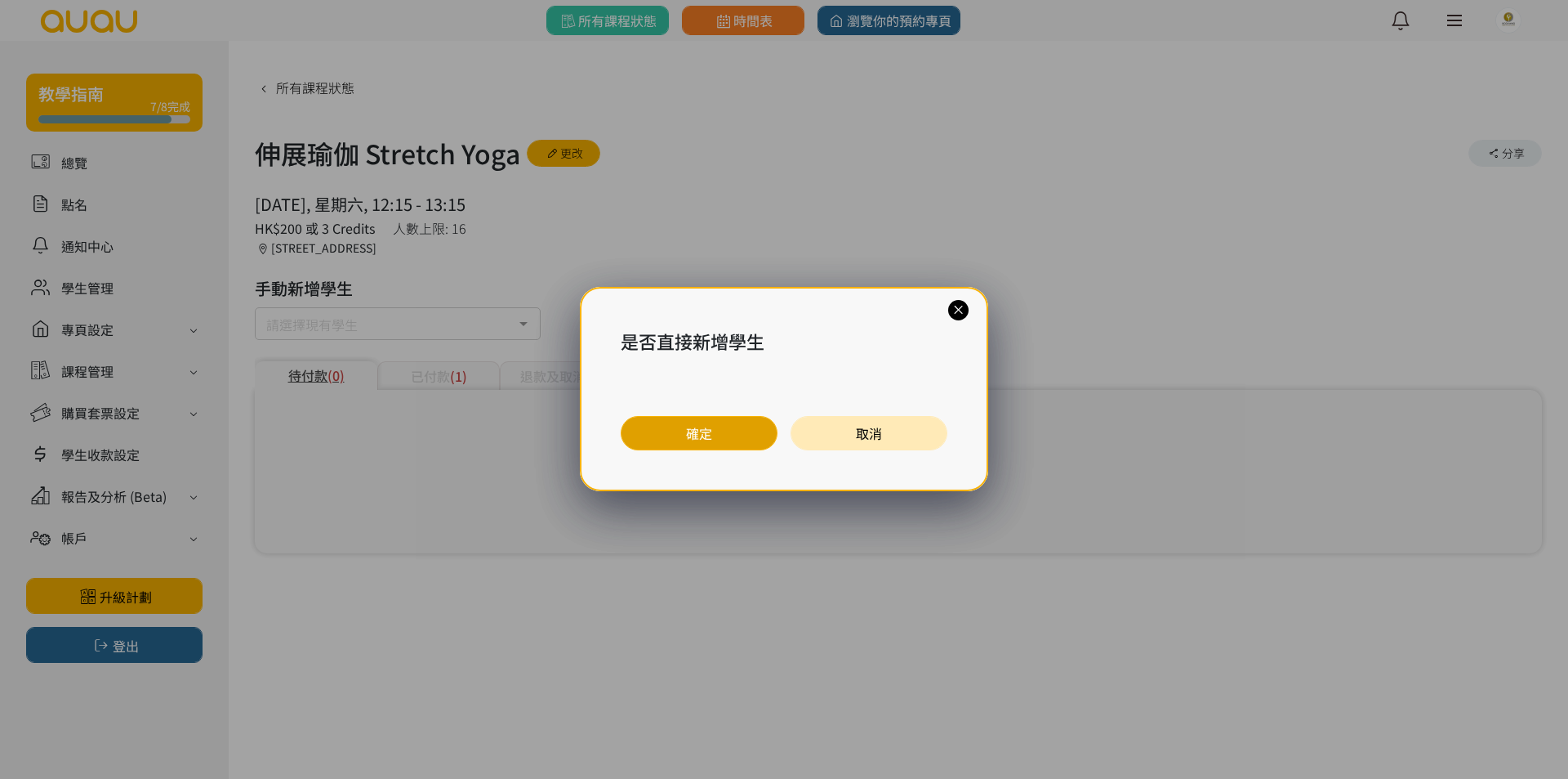
click at [751, 438] on button "確定" at bounding box center [699, 433] width 157 height 34
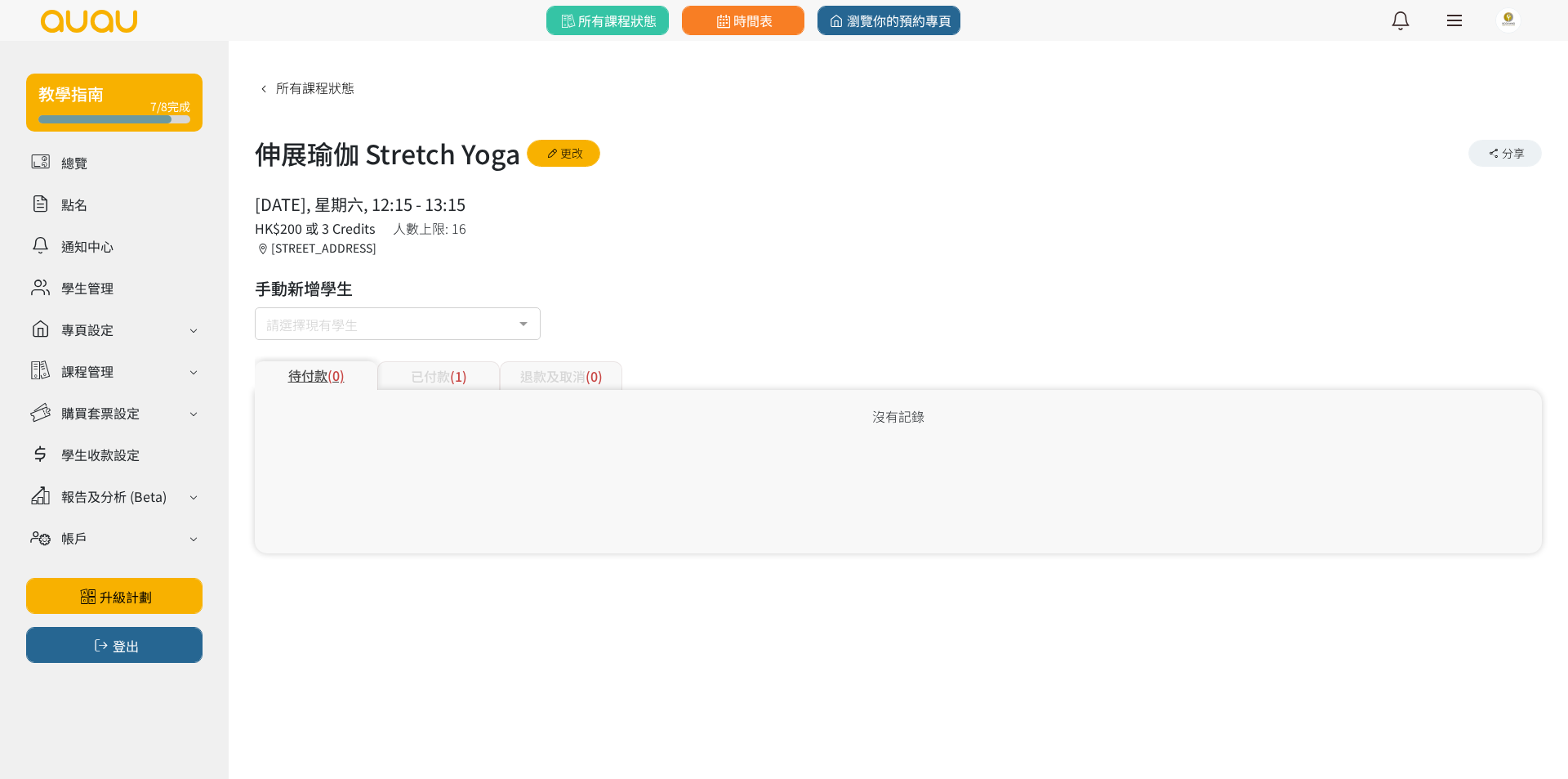
click at [266, 320] on input "text" at bounding box center [266, 320] width 0 height 16
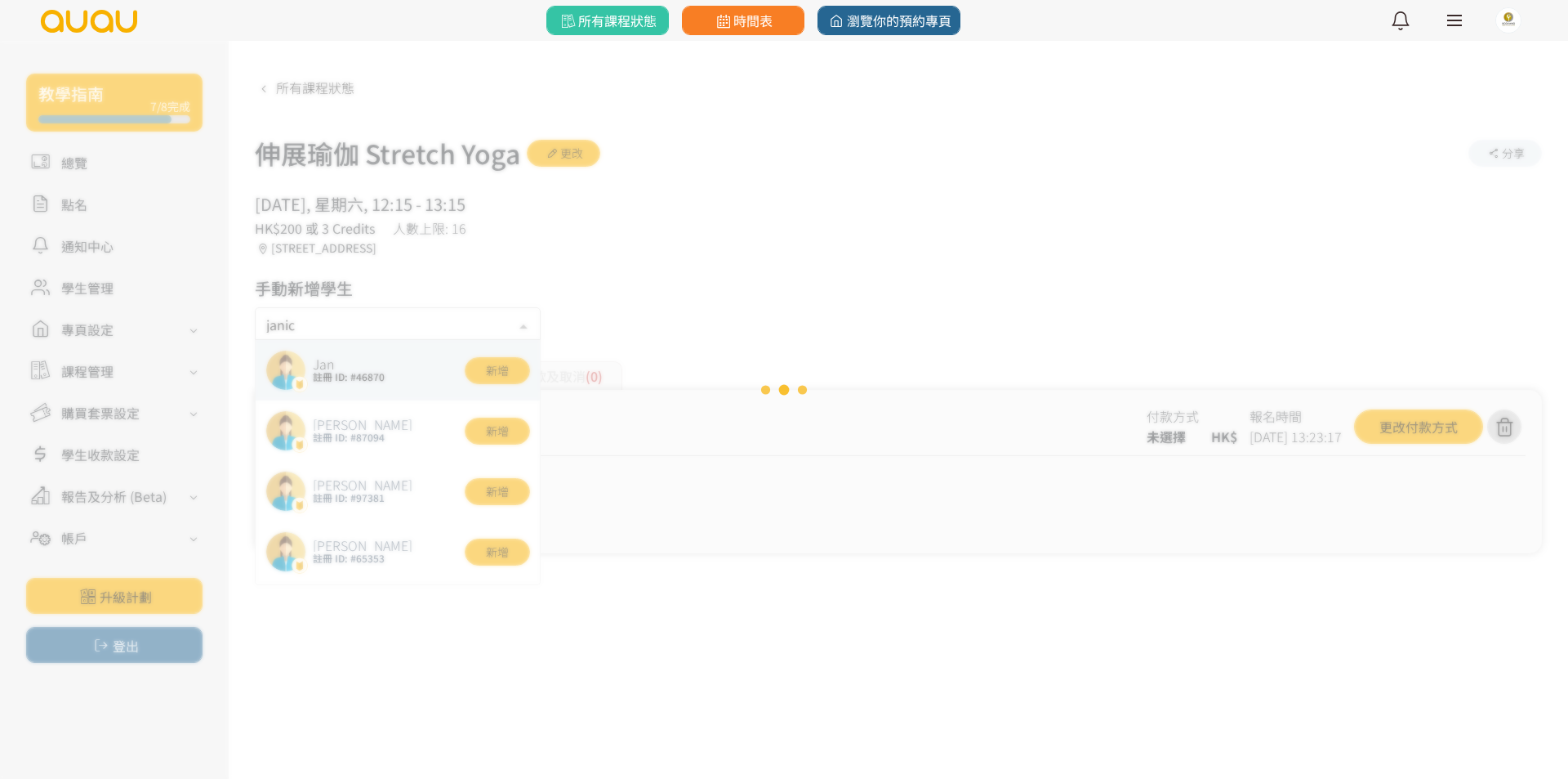
type input "janice"
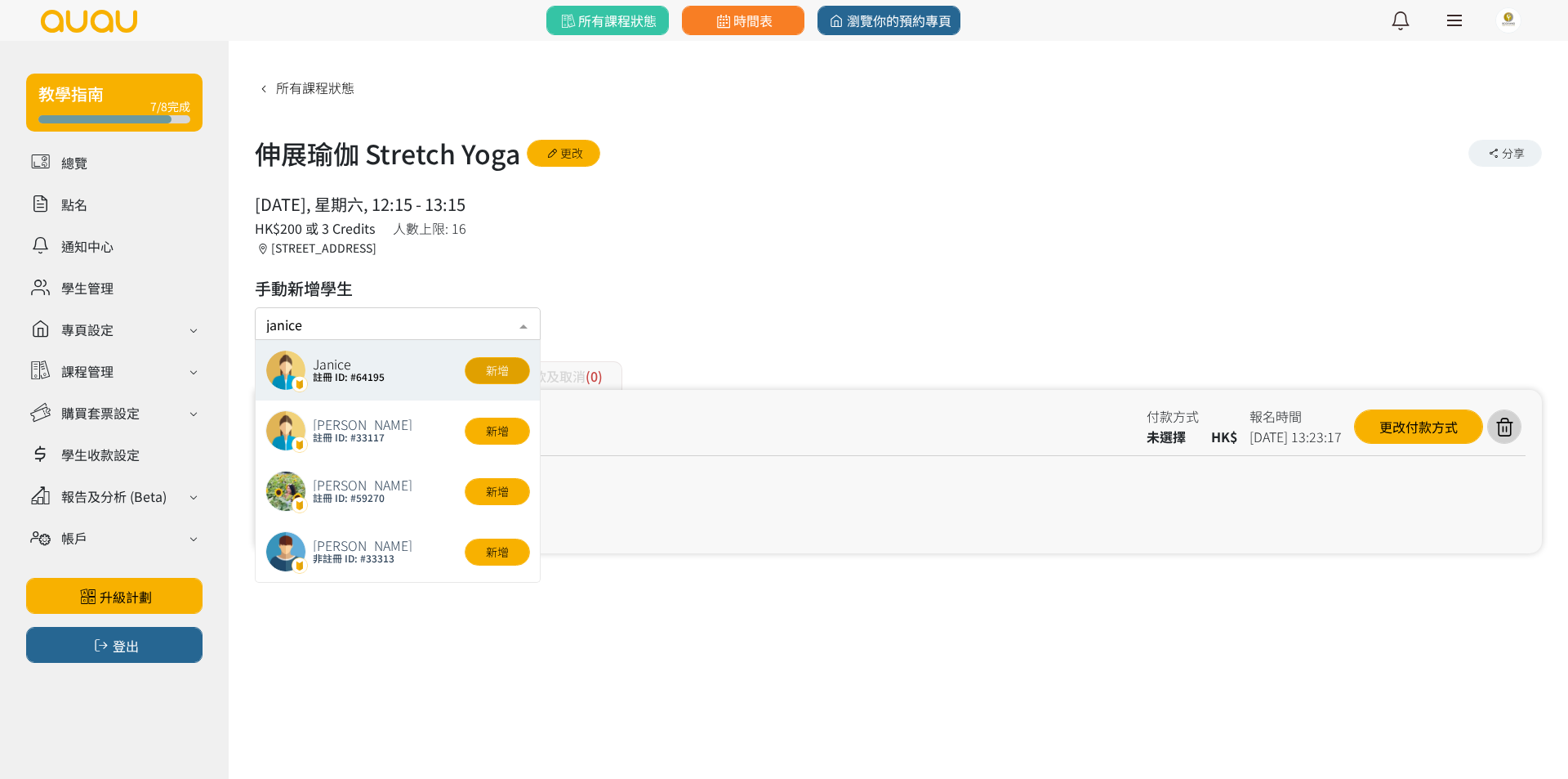
click at [489, 367] on button "新增" at bounding box center [497, 370] width 66 height 27
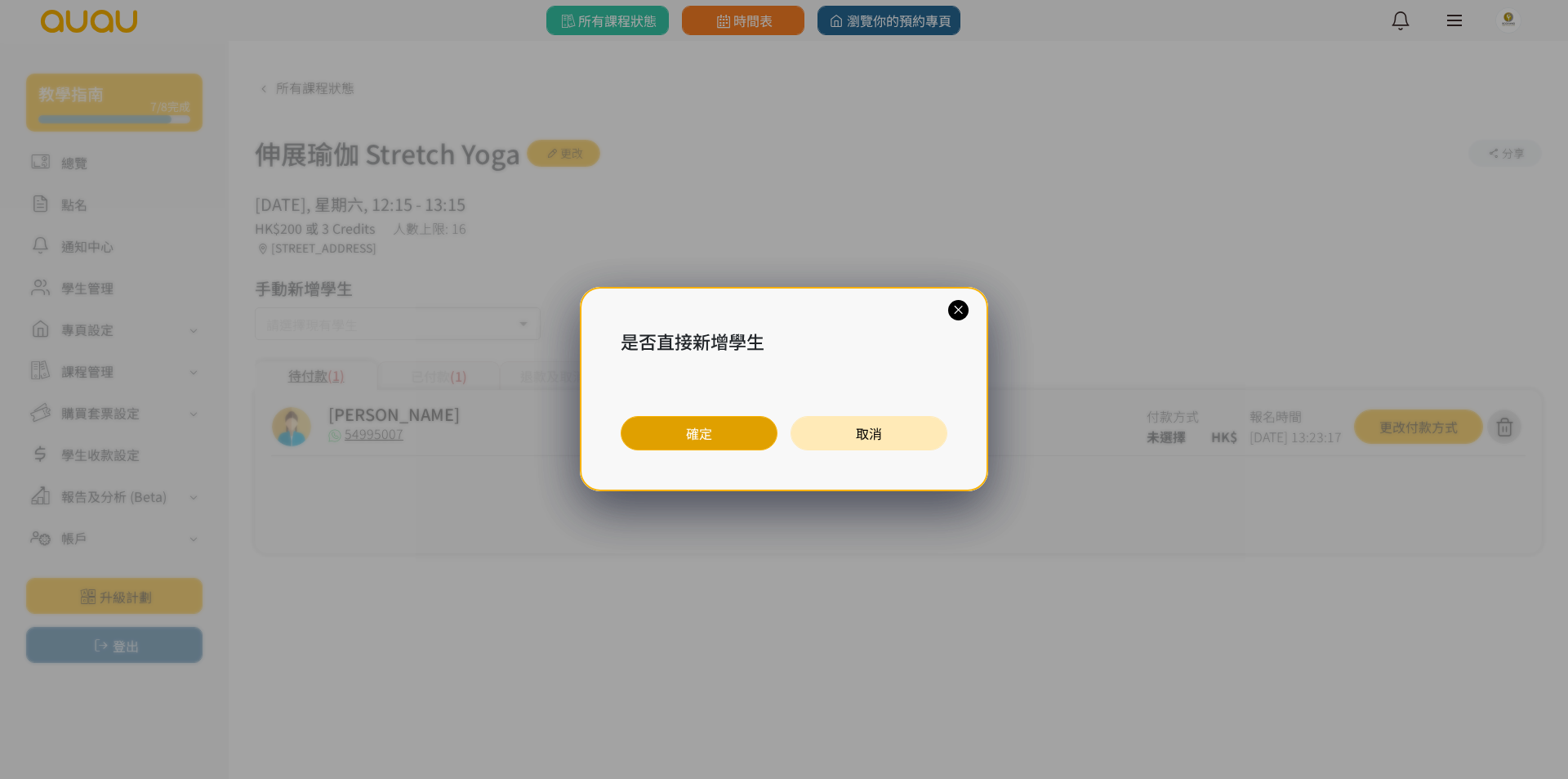
click at [650, 424] on button "確定" at bounding box center [699, 433] width 157 height 34
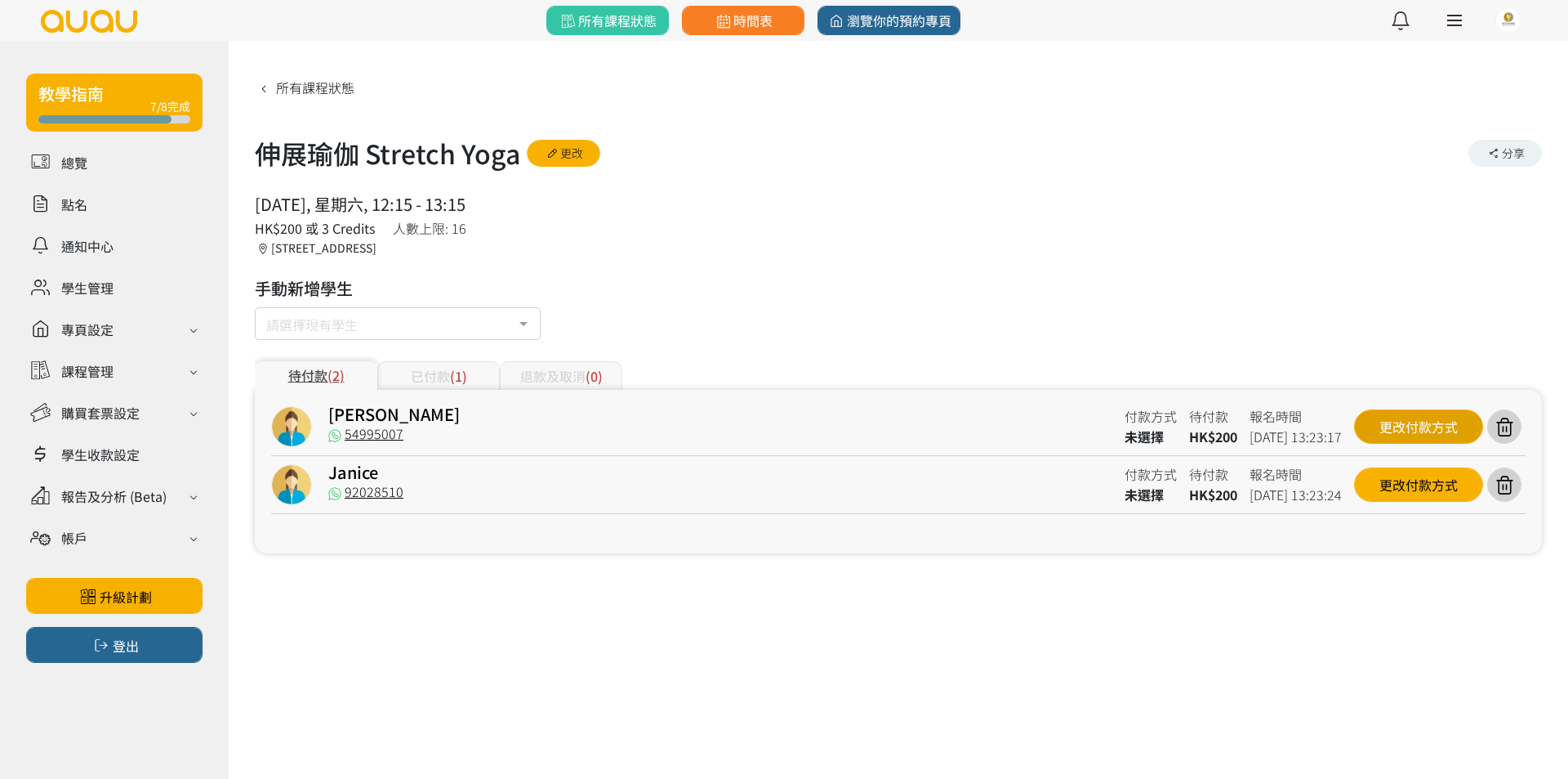
click at [1448, 420] on div "更改付款方式" at bounding box center [1419, 427] width 129 height 34
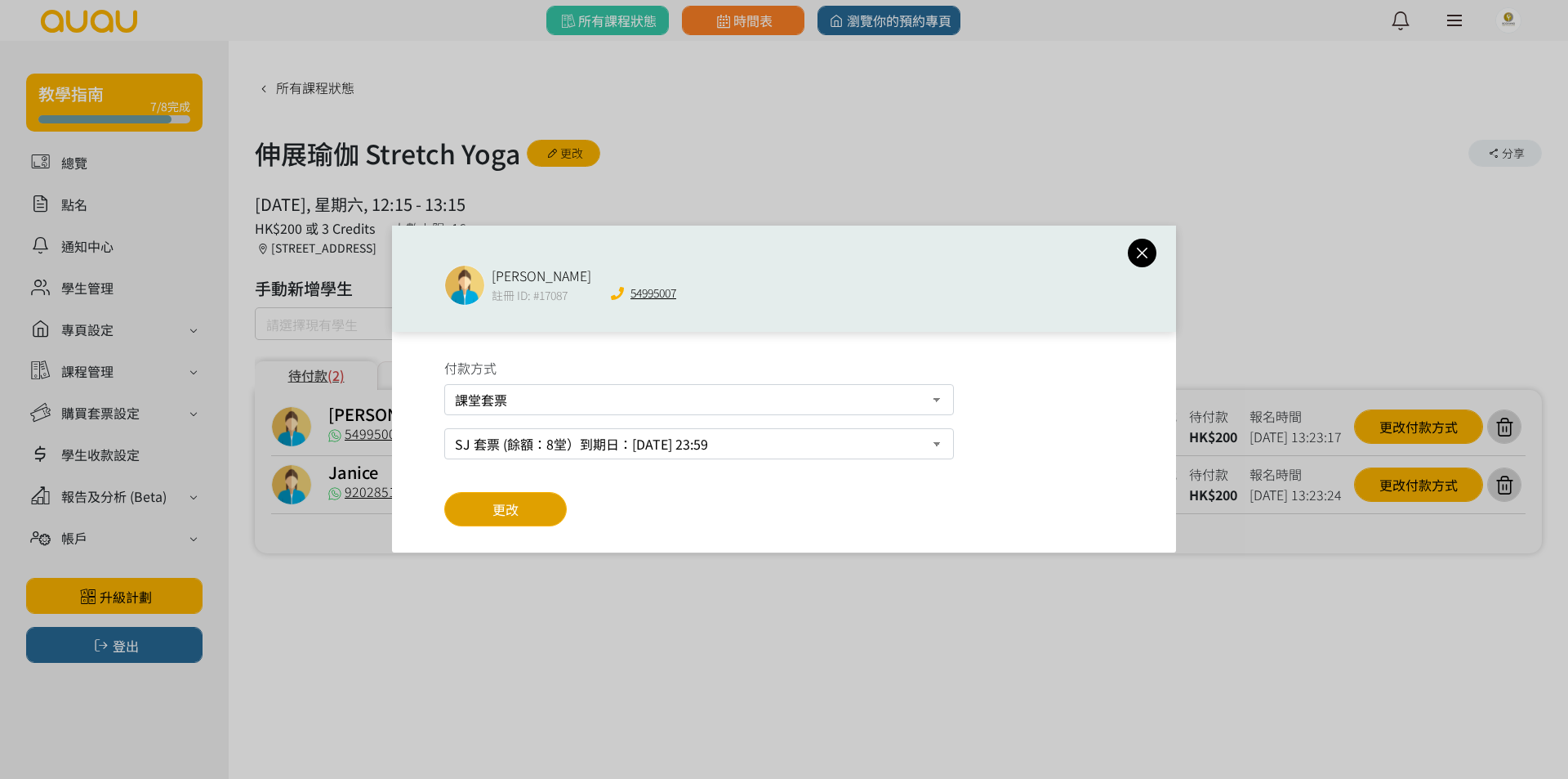
click at [488, 502] on button "更改" at bounding box center [506, 509] width 122 height 34
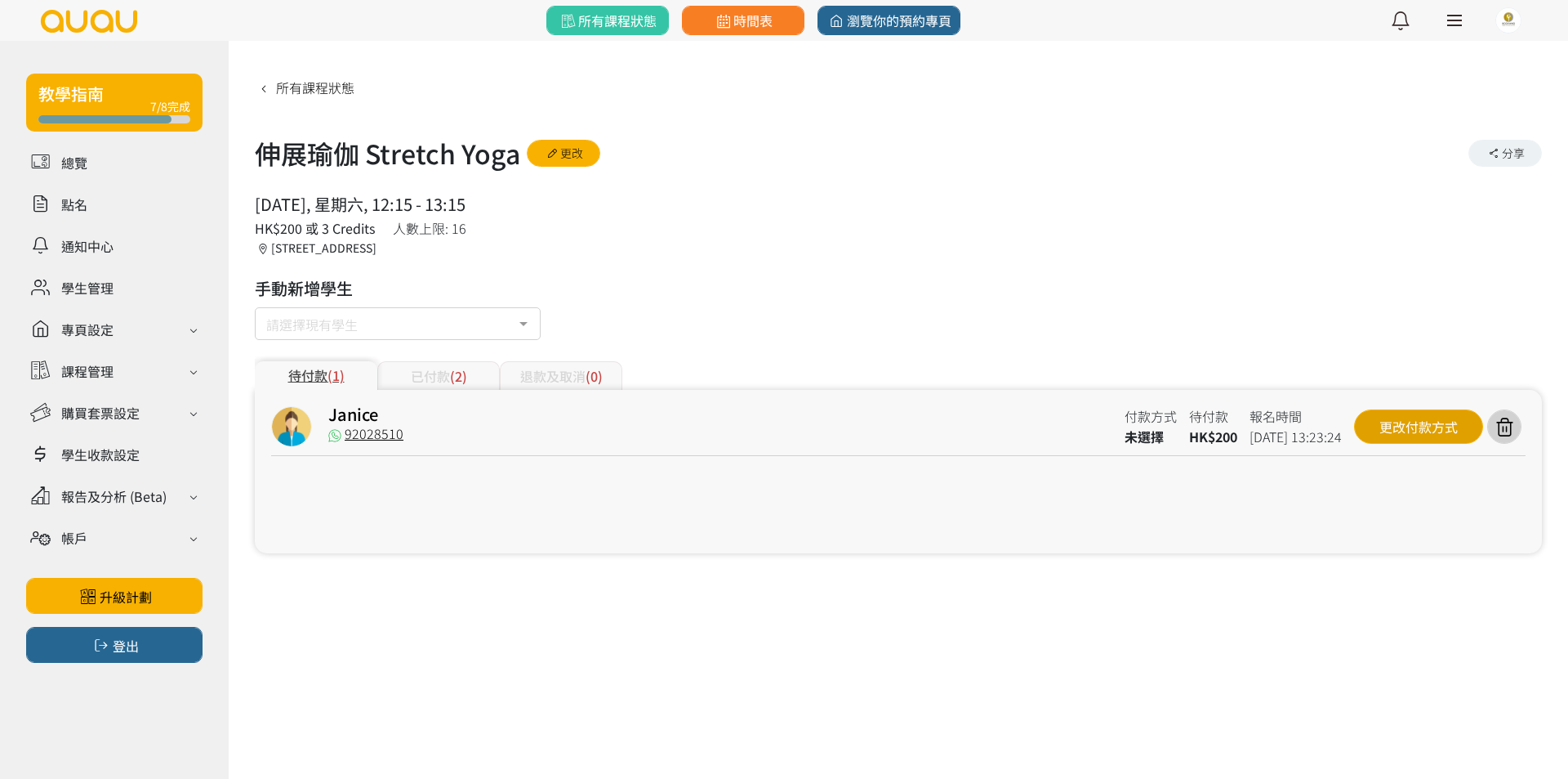
click at [1383, 428] on div "更改付款方式" at bounding box center [1419, 427] width 129 height 34
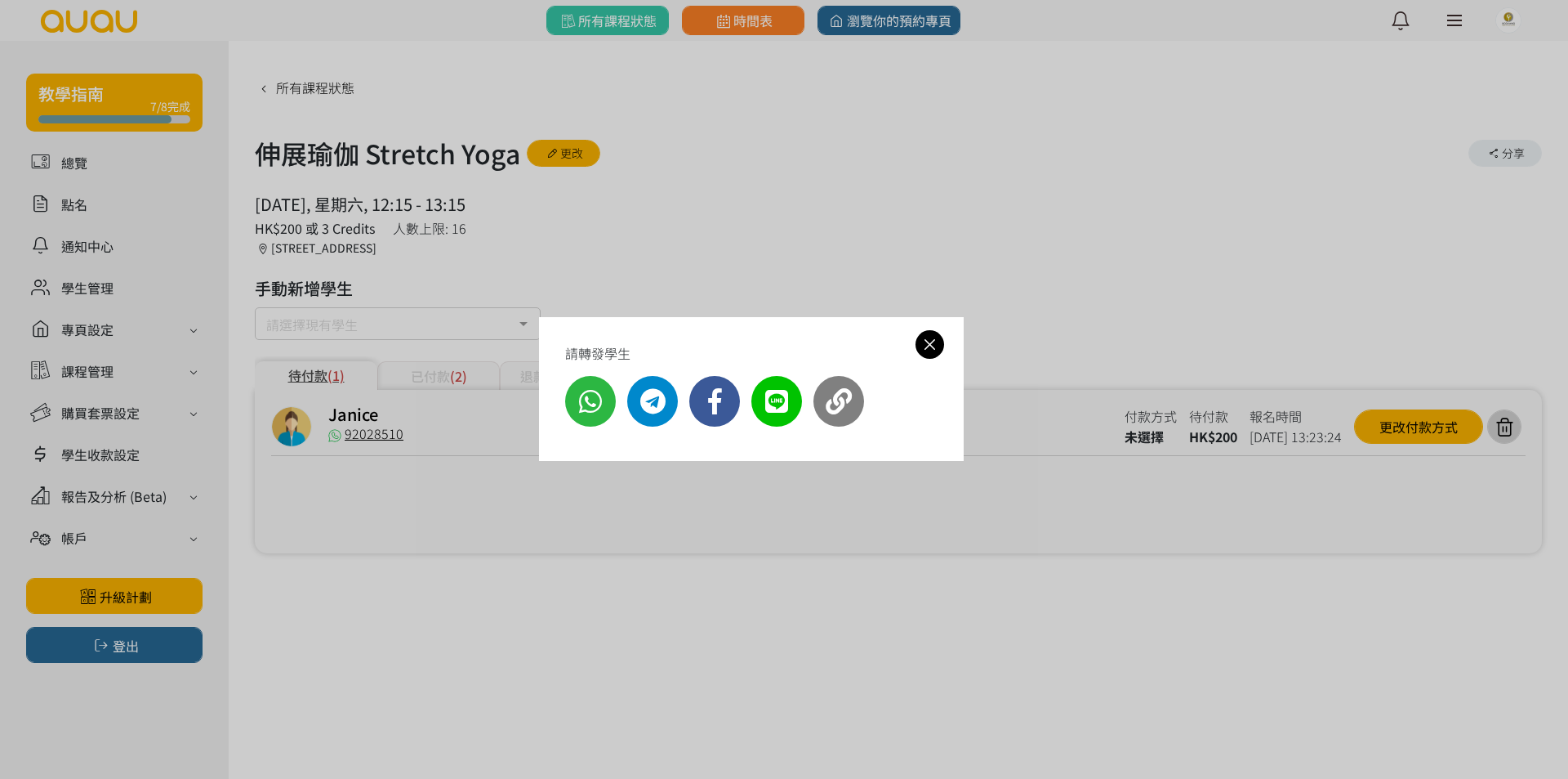
click at [942, 349] on icon at bounding box center [929, 344] width 29 height 21
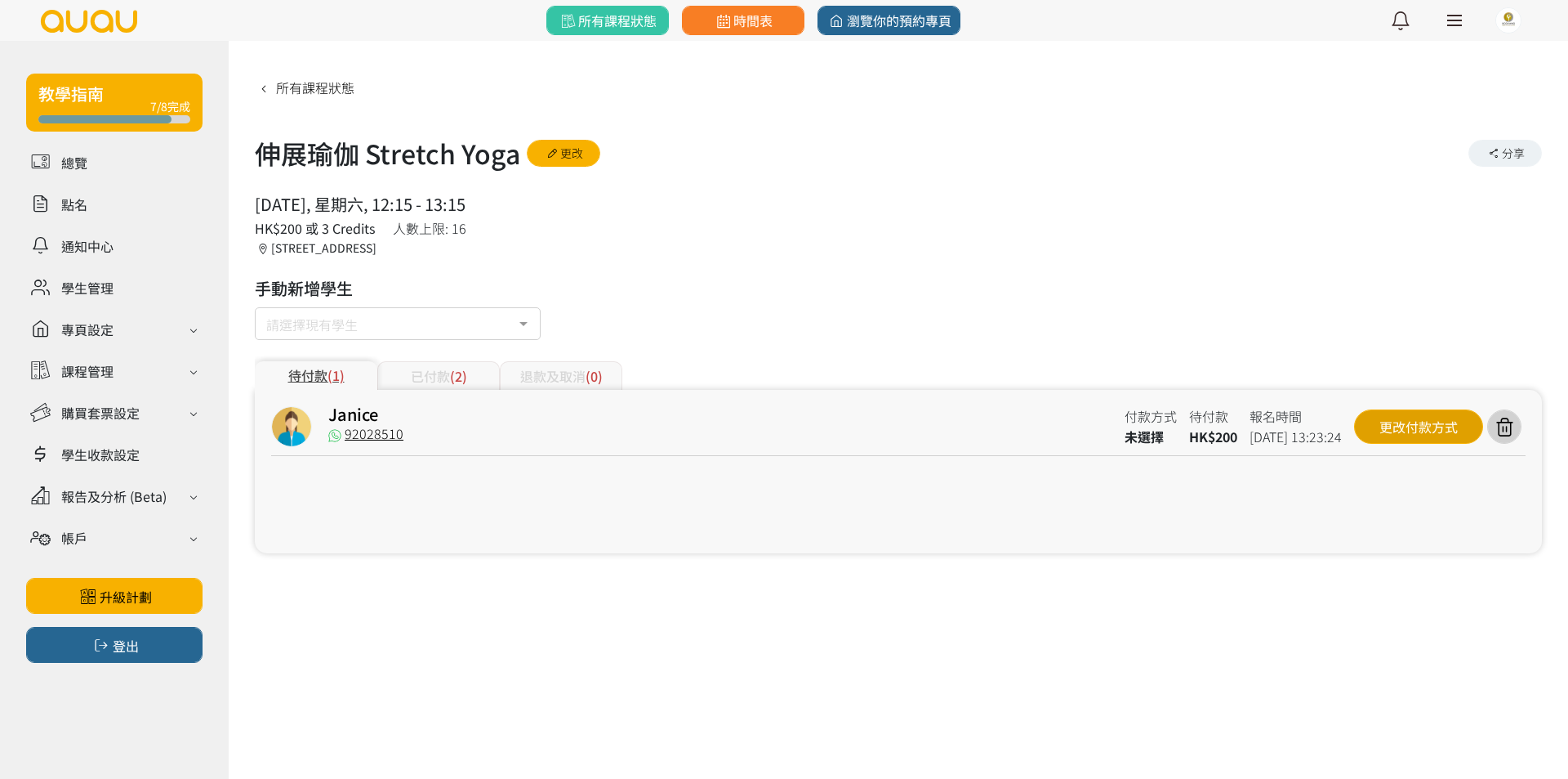
click at [1383, 429] on div "更改付款方式" at bounding box center [1419, 427] width 129 height 34
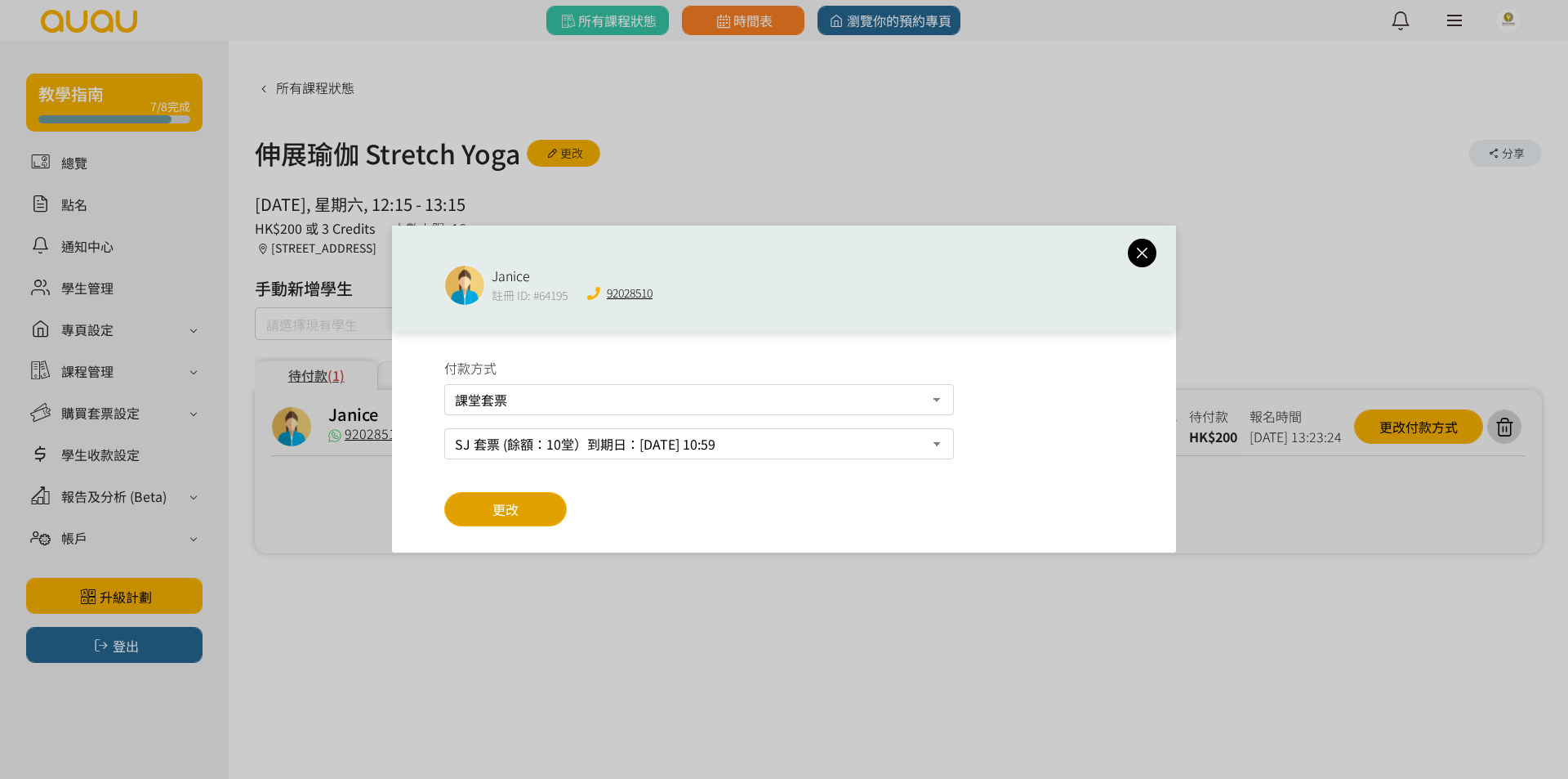
click at [464, 508] on button "更改" at bounding box center [506, 509] width 122 height 34
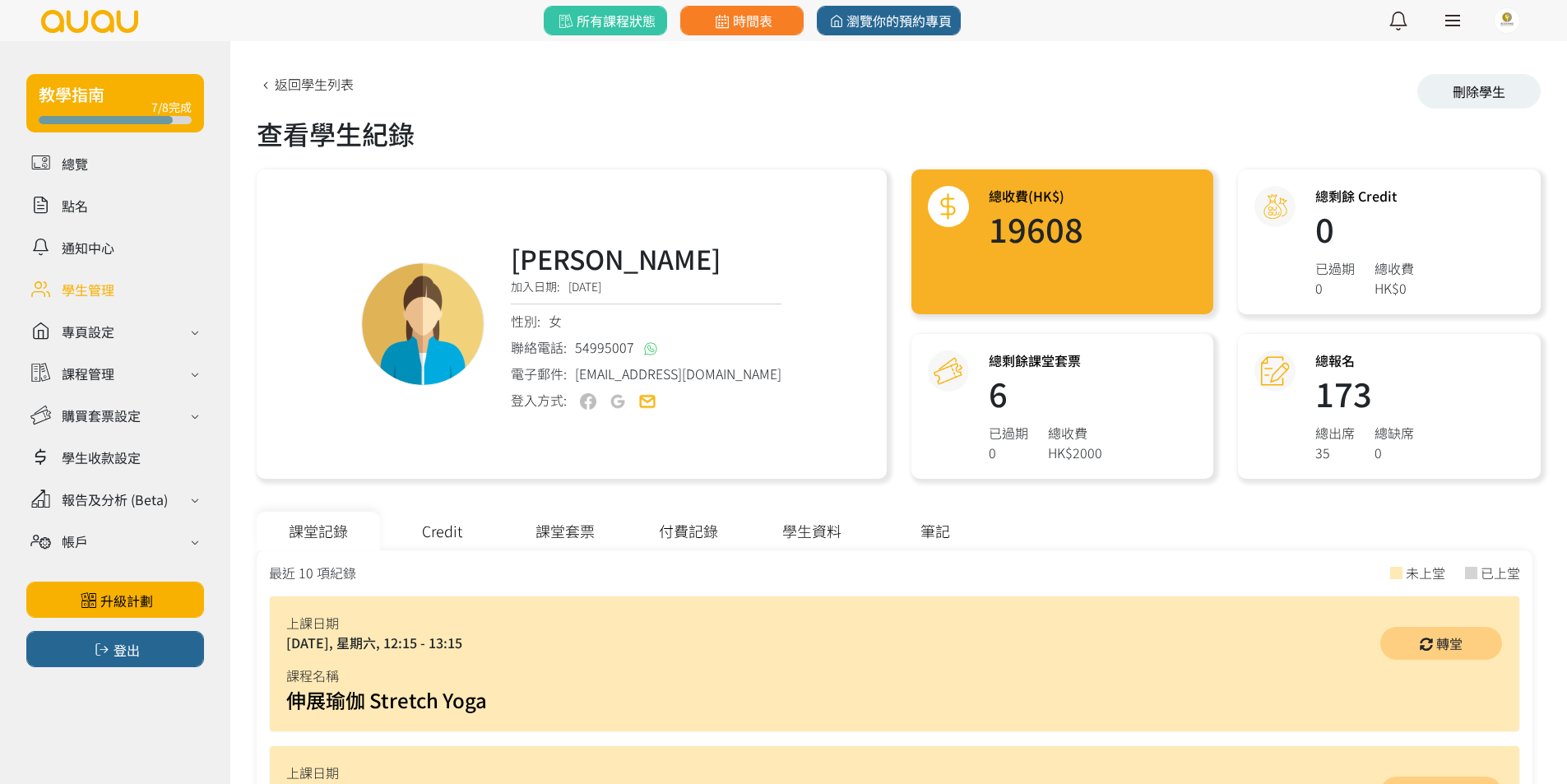
click at [571, 534] on div "課堂套票" at bounding box center [565, 531] width 123 height 39
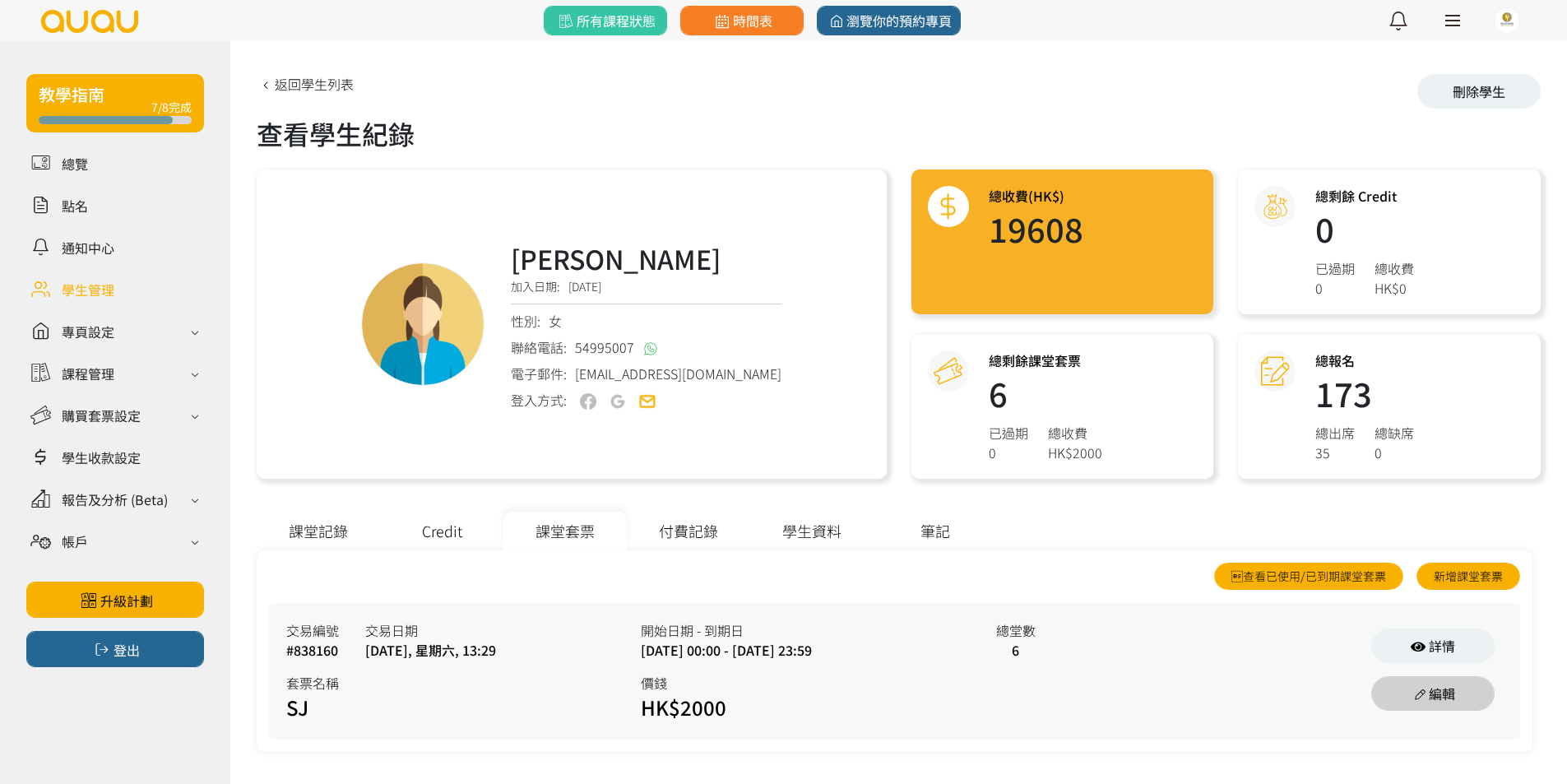
click at [1461, 685] on link "編輯" at bounding box center [1433, 694] width 123 height 34
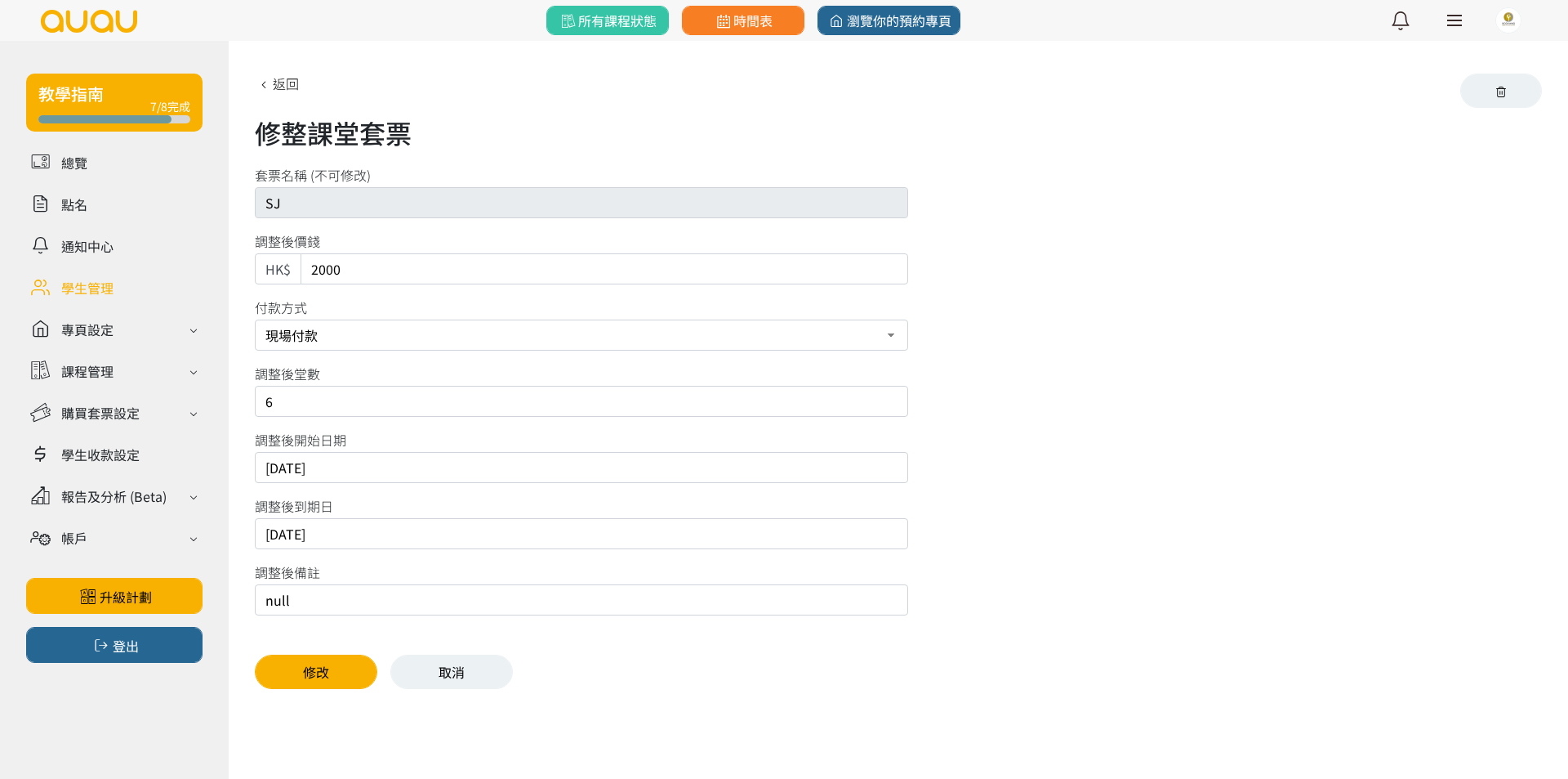
drag, startPoint x: 411, startPoint y: 401, endPoint x: 0, endPoint y: 409, distance: 411.1
click at [0, 406] on div "教學指南 7/8完成 總覽 點名 通知中心 學生管理 專頁設定 外觀與主題 基本資料 資格和認證 課程管理 課程 課程設定 課程組合 (Beta) 私人預約 …" at bounding box center [784, 376] width 1568 height 672
type input "4"
click at [333, 671] on button "修改" at bounding box center [316, 671] width 122 height 34
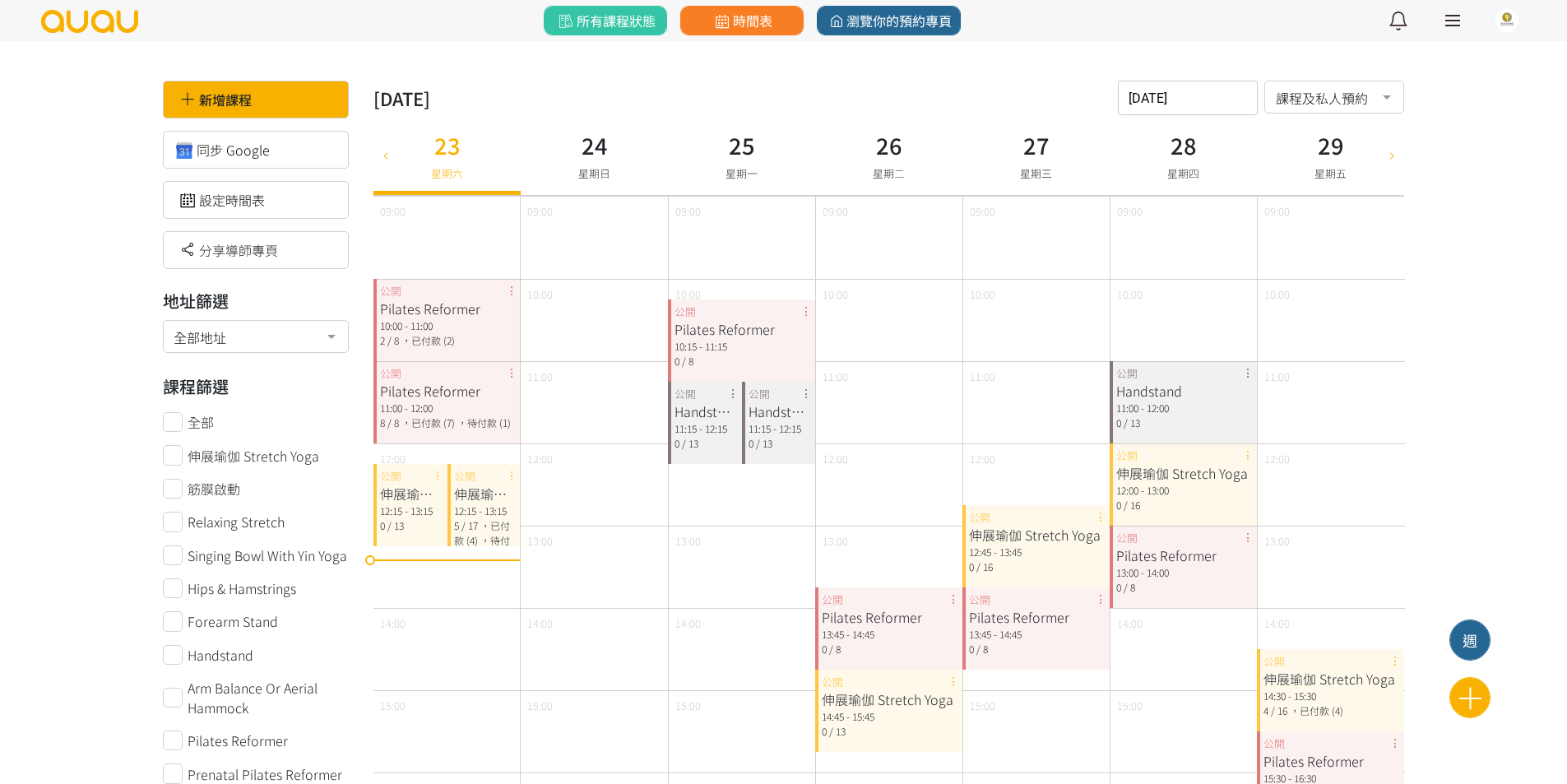
click at [804, 392] on div "Handstand 11:15 - 12:15 0 / 13 公開" at bounding box center [779, 422] width 74 height 82
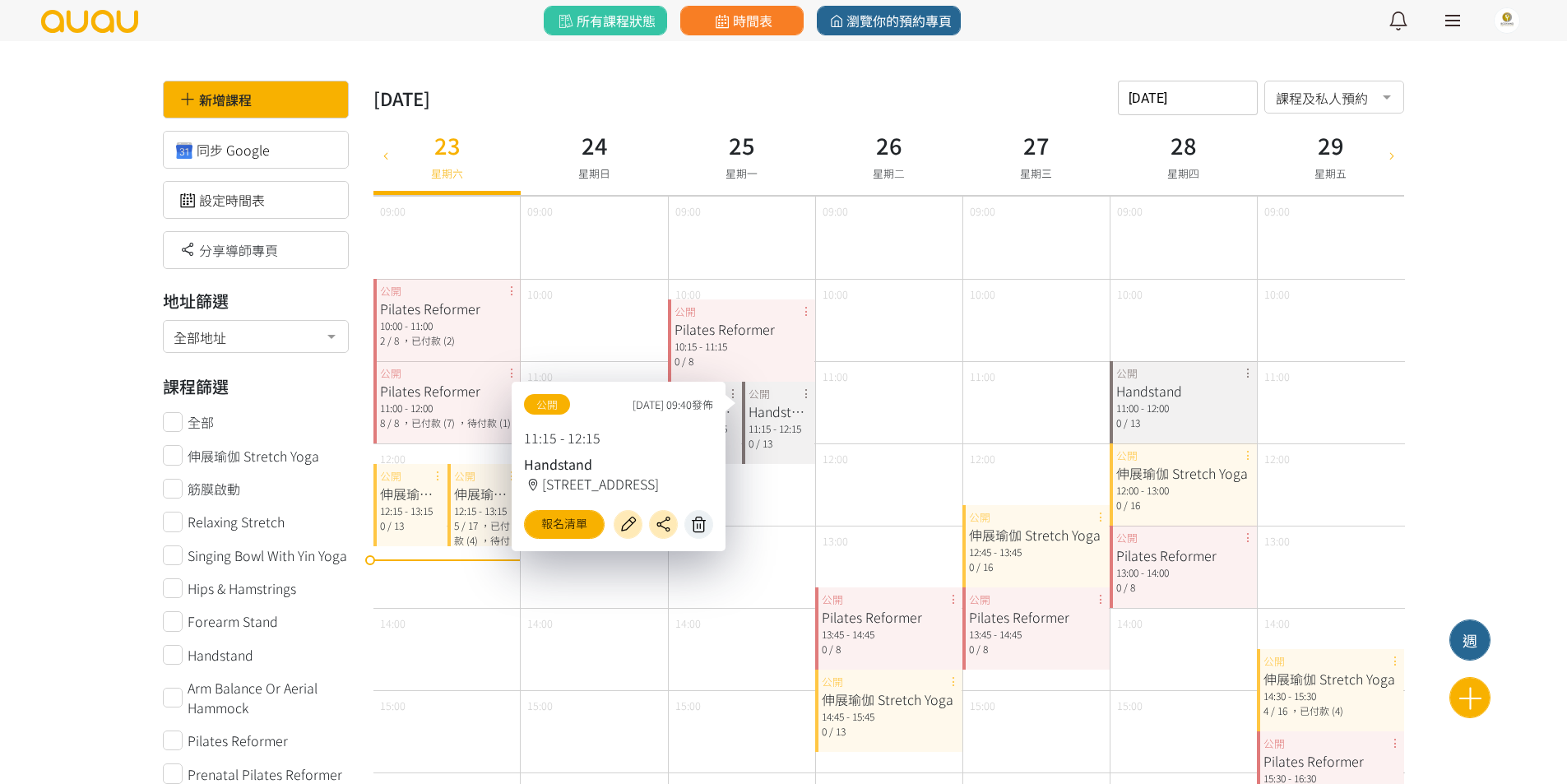
click at [708, 529] on icon at bounding box center [698, 524] width 26 height 19
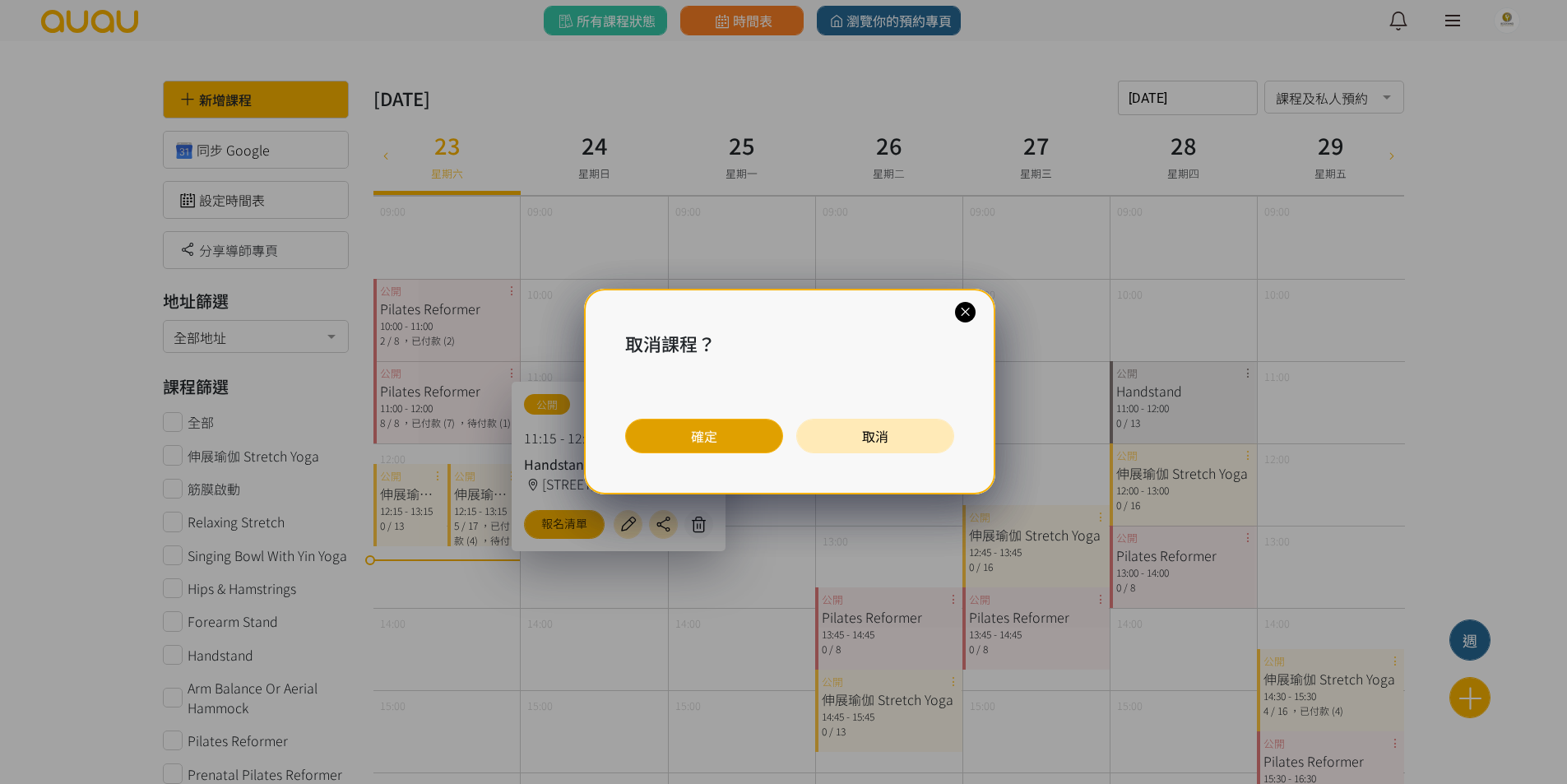
click at [731, 442] on button "確定" at bounding box center [704, 436] width 158 height 34
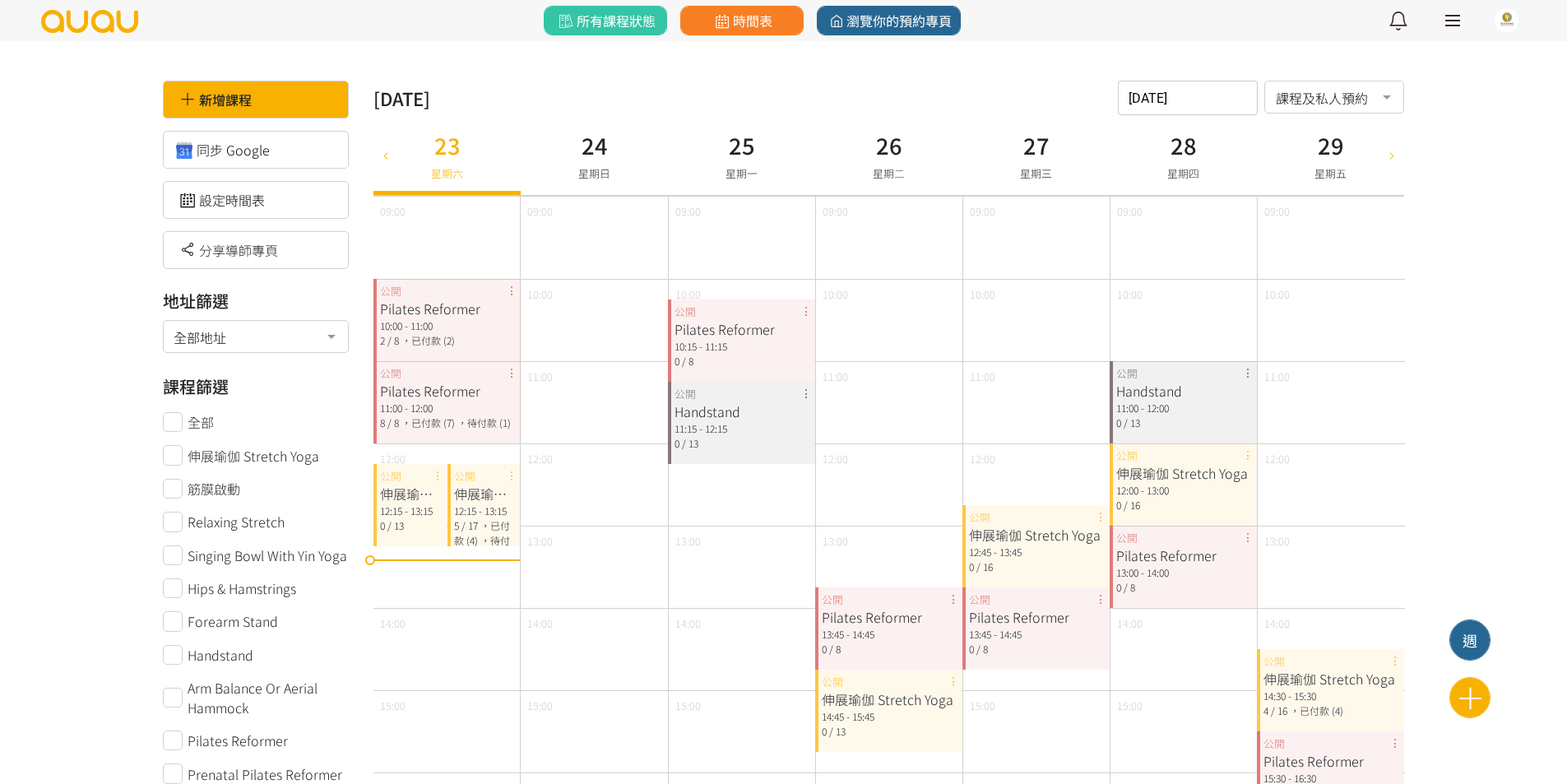
click at [440, 476] on div "伸展瑜伽 Stretch Yoga 12:15 - 13:15 0 / 13 公開" at bounding box center [411, 505] width 74 height 82
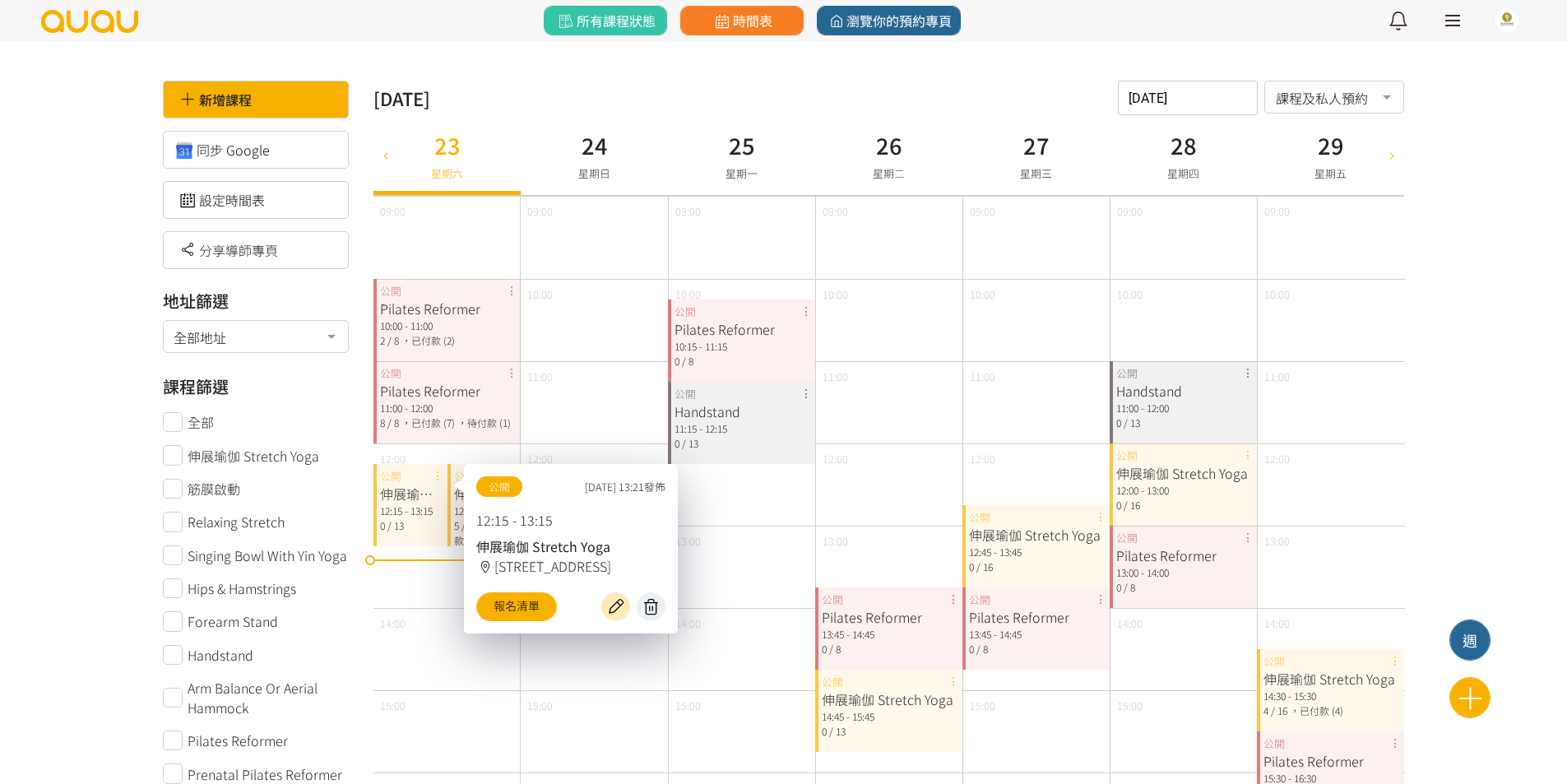
click at [644, 608] on icon at bounding box center [651, 606] width 26 height 19
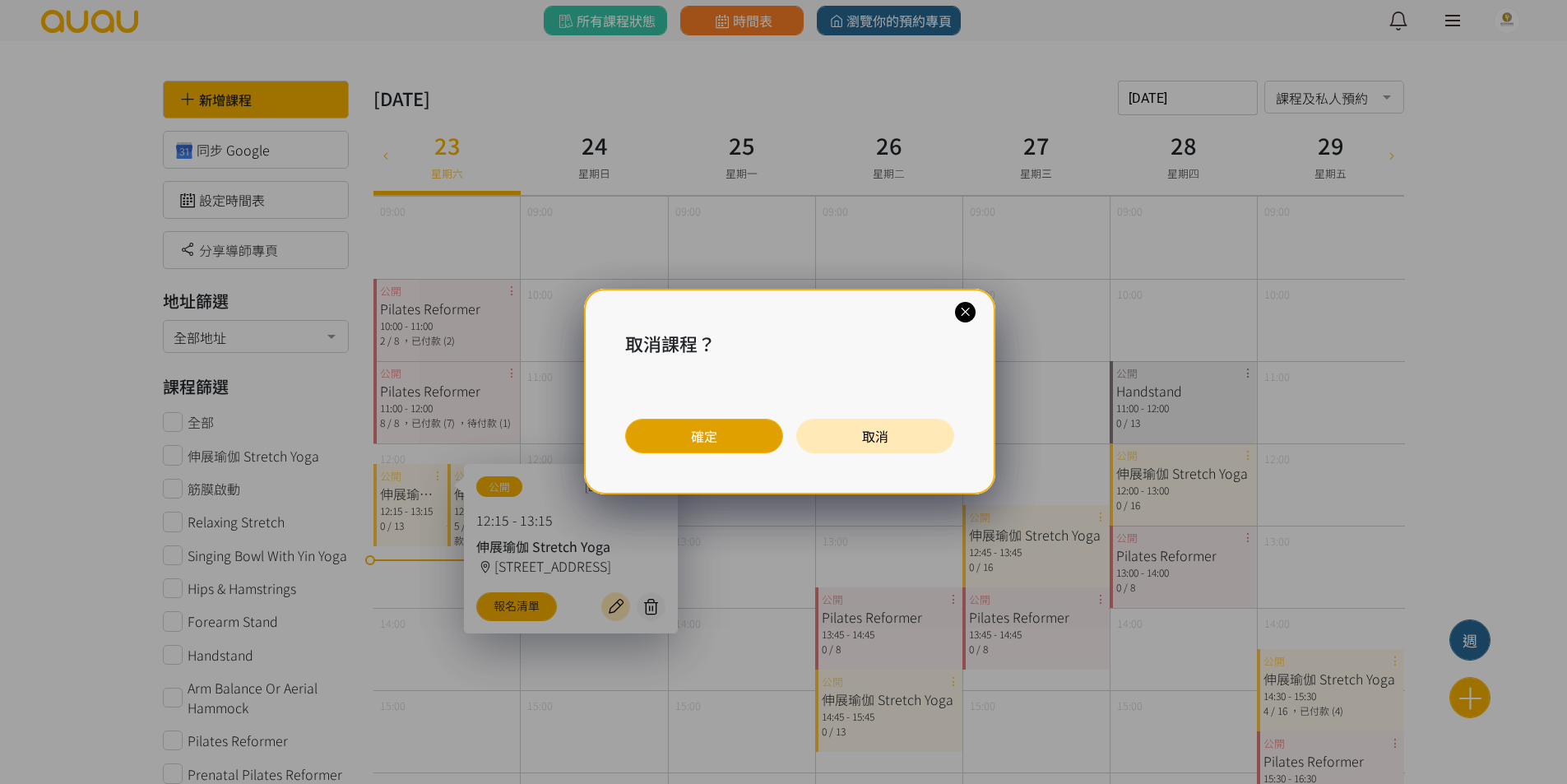
click at [706, 439] on button "確定" at bounding box center [704, 436] width 158 height 34
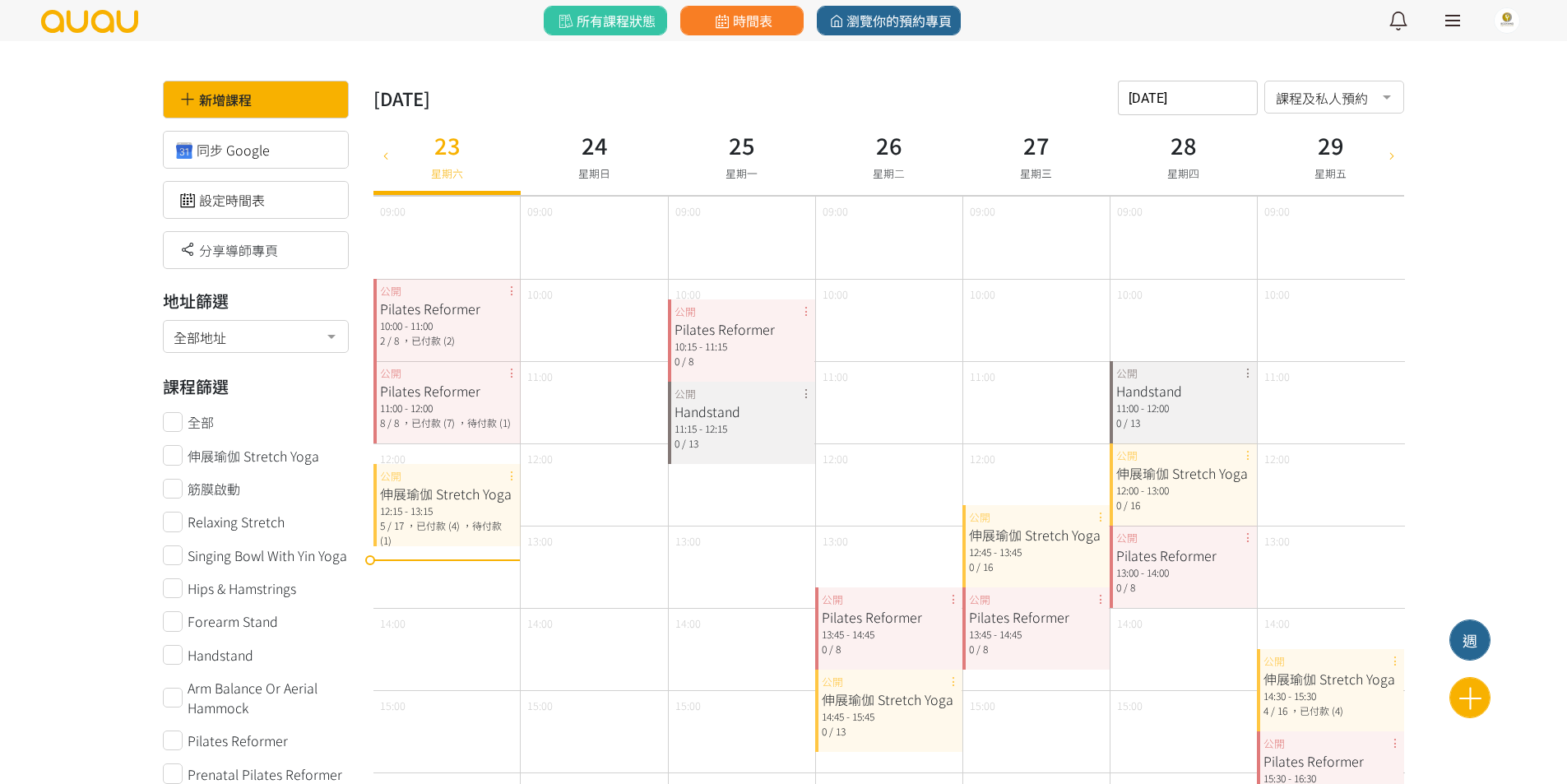
click at [1391, 154] on icon at bounding box center [1392, 155] width 18 height 14
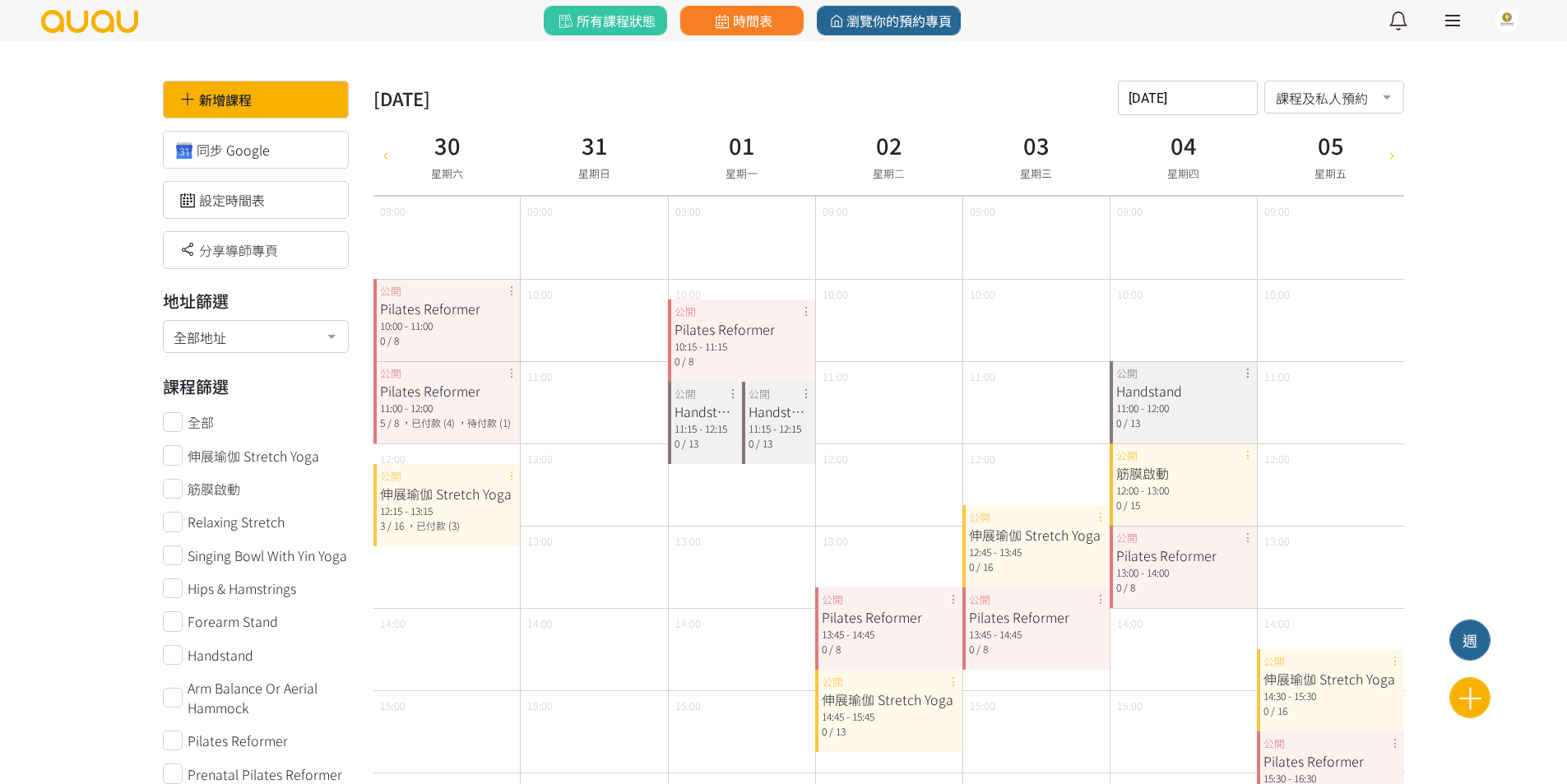
click at [731, 394] on div "Handstand 11:15 - 12:15 0 / 13 公開" at bounding box center [705, 422] width 74 height 82
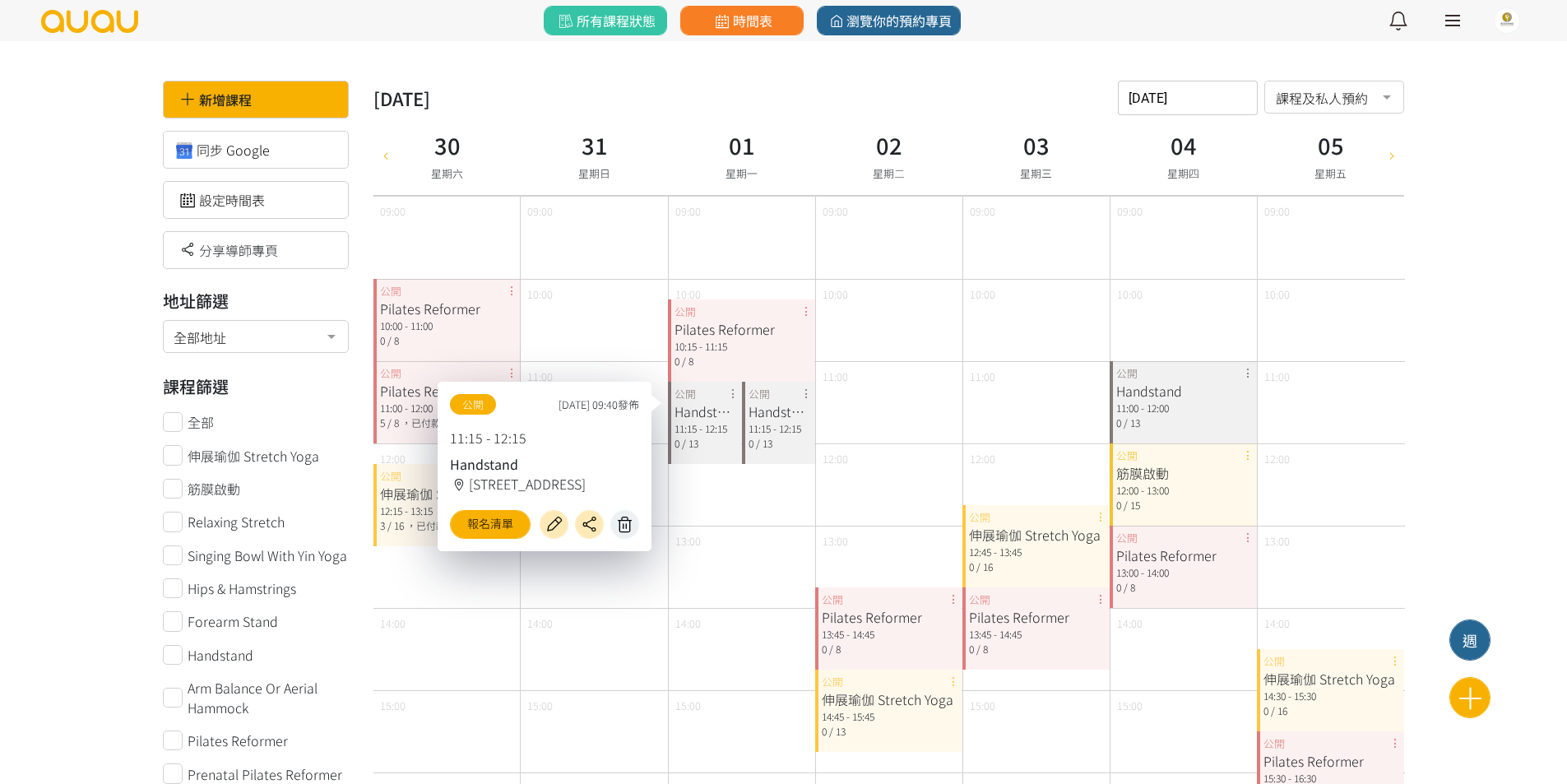
click at [625, 520] on icon at bounding box center [625, 524] width 26 height 19
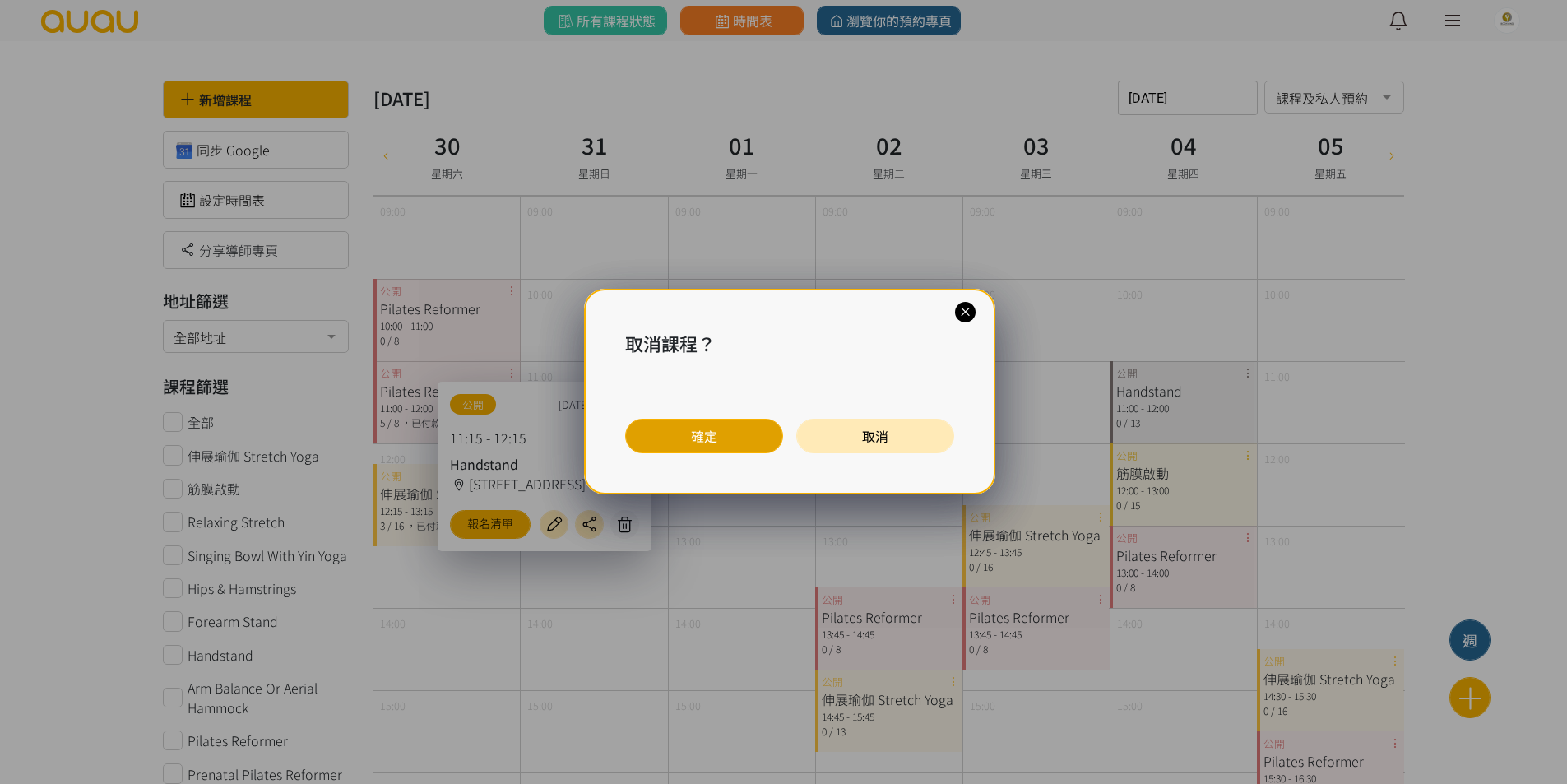
click at [731, 441] on button "確定" at bounding box center [704, 436] width 158 height 34
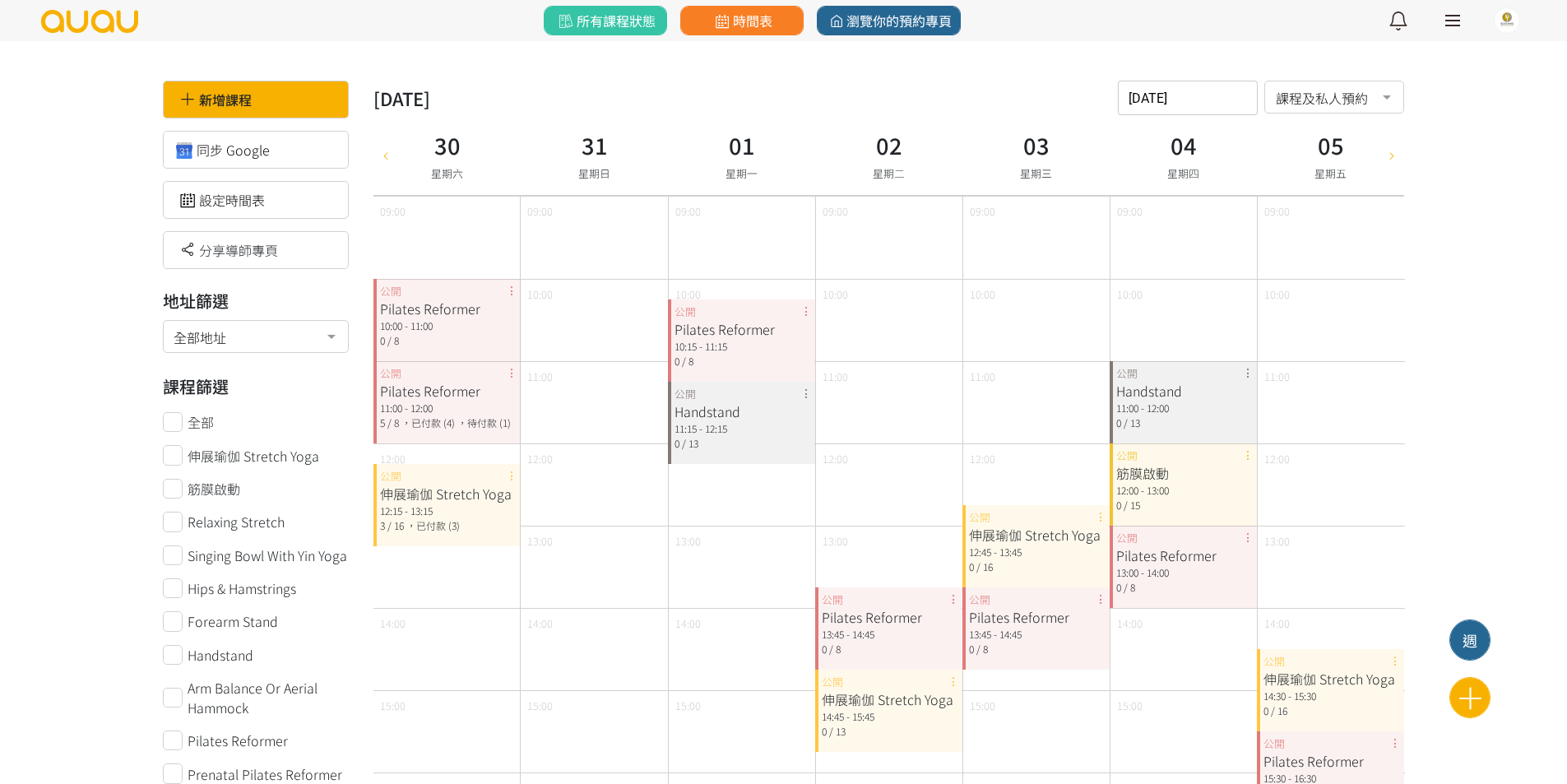
click at [1394, 159] on icon at bounding box center [1392, 155] width 18 height 14
click at [441, 477] on div "伸展瑜伽 Stretch Yoga 12:15 - 13:15 0 / 16 公開" at bounding box center [411, 505] width 74 height 82
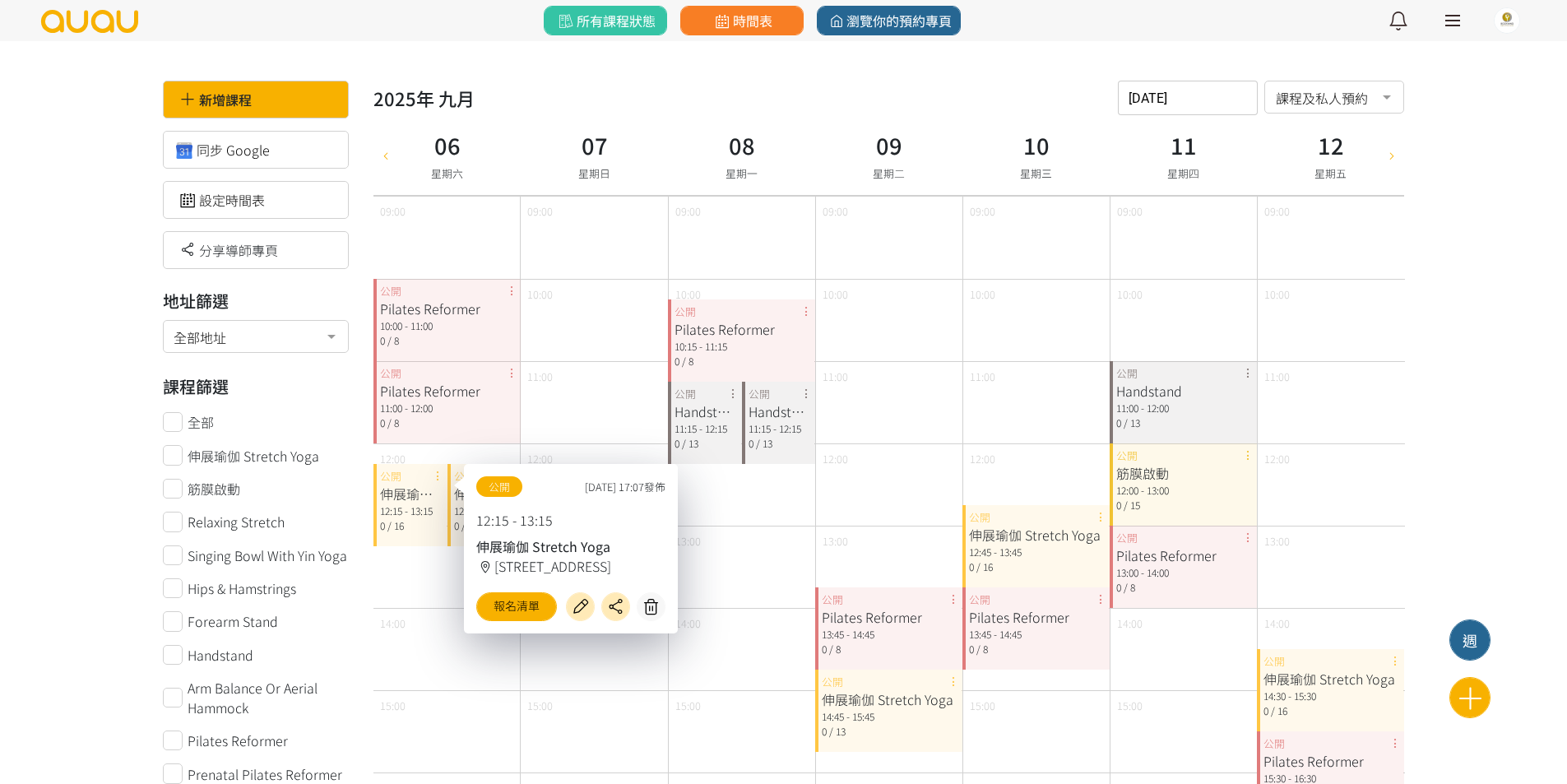
click at [516, 454] on div "12:00" at bounding box center [447, 484] width 147 height 82
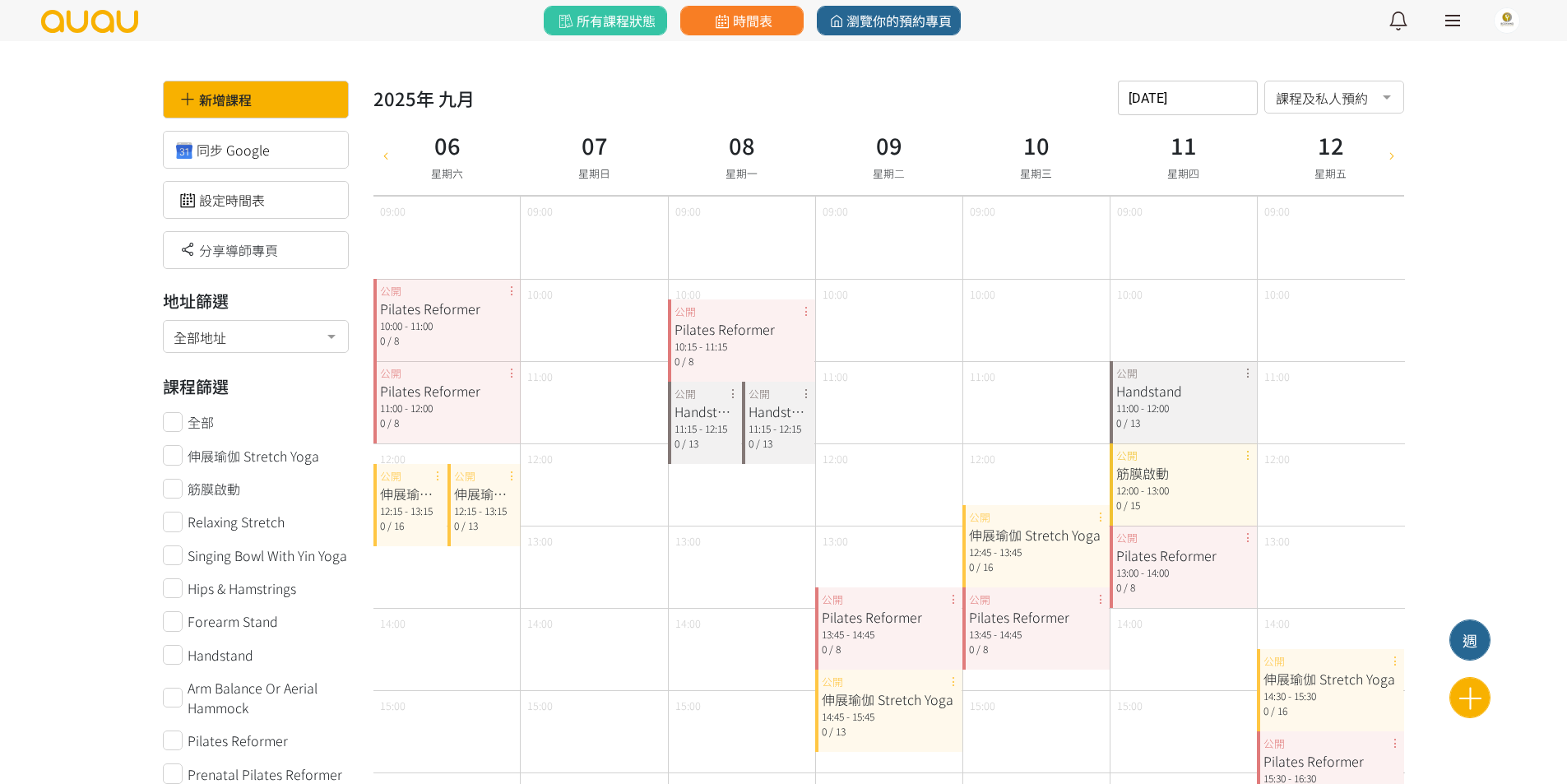
click at [511, 473] on div "伸展瑜伽 Stretch Yoga 12:15 - 13:15 0 / 13 公開" at bounding box center [485, 505] width 74 height 82
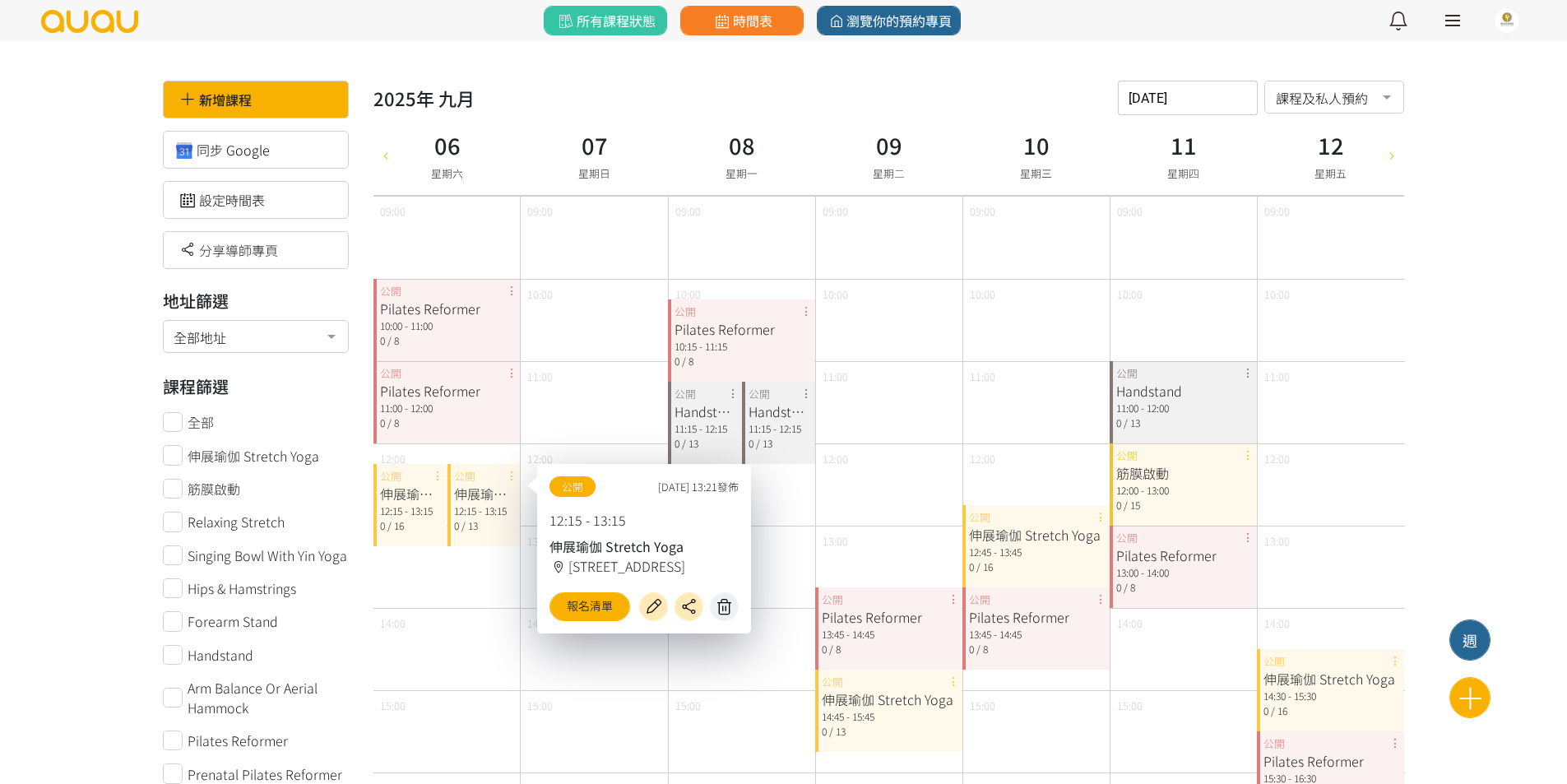
click at [722, 610] on icon at bounding box center [725, 606] width 26 height 19
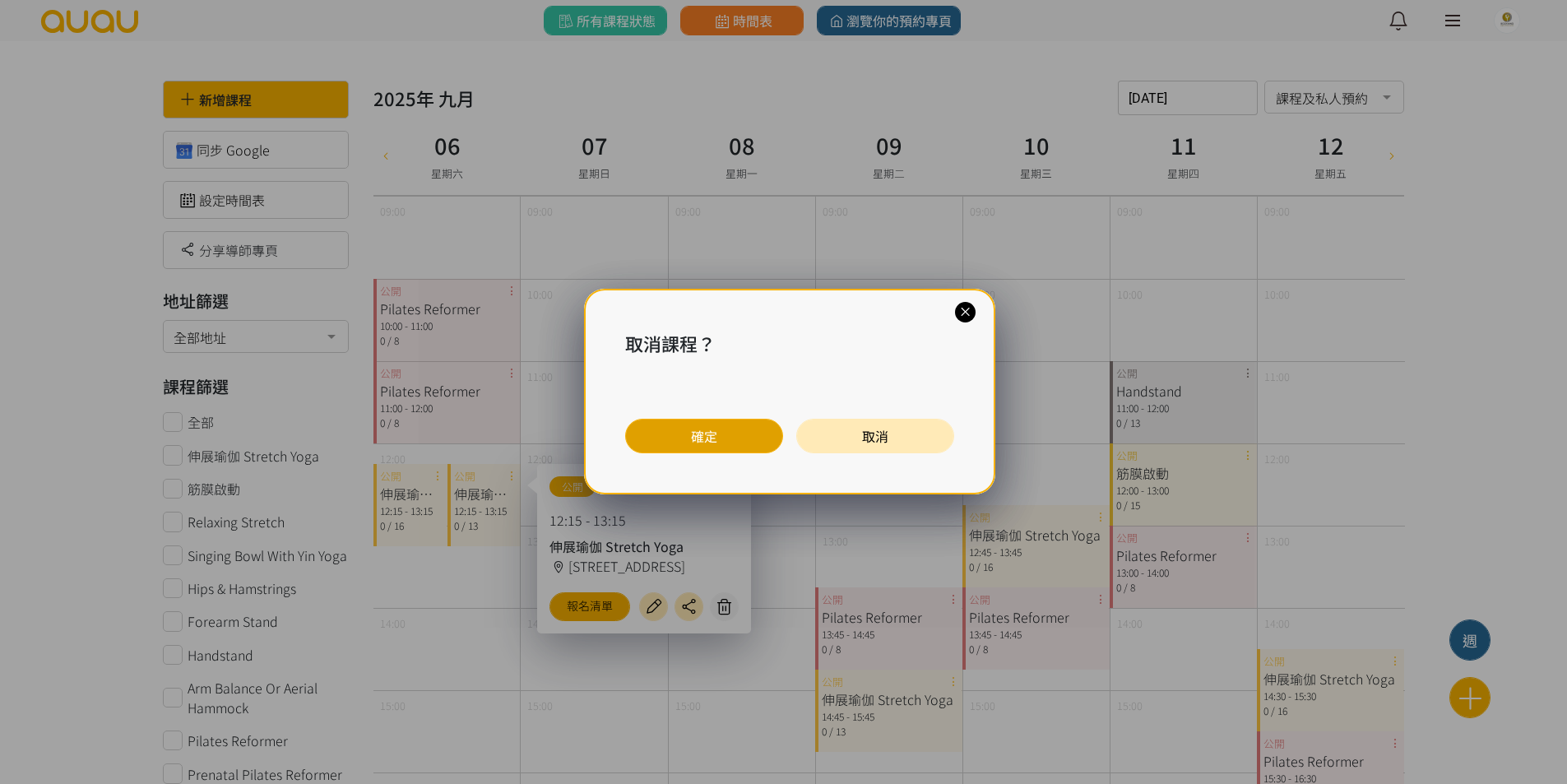
click at [722, 434] on button "確定" at bounding box center [704, 436] width 158 height 34
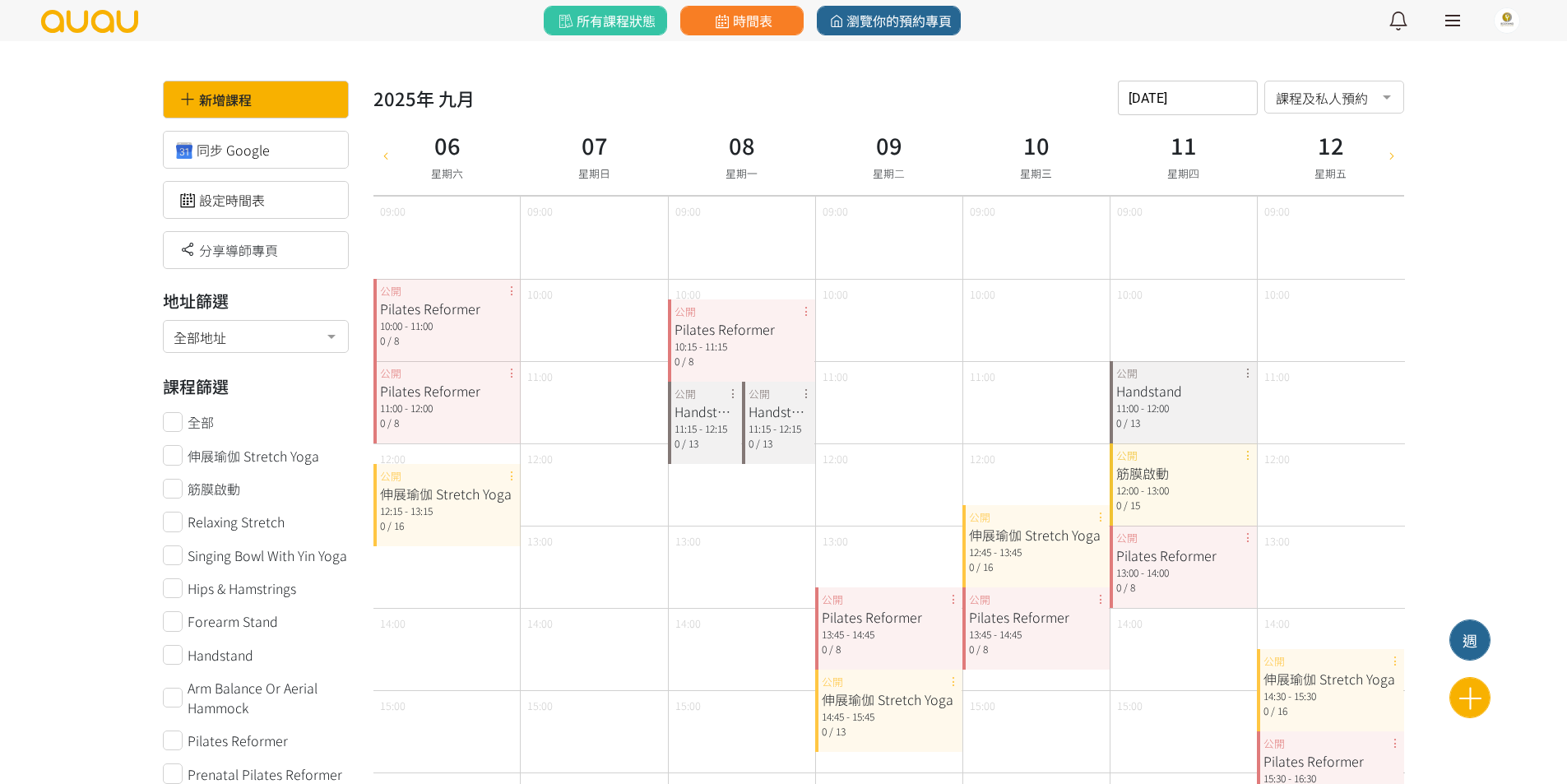
click at [394, 156] on icon at bounding box center [385, 155] width 18 height 14
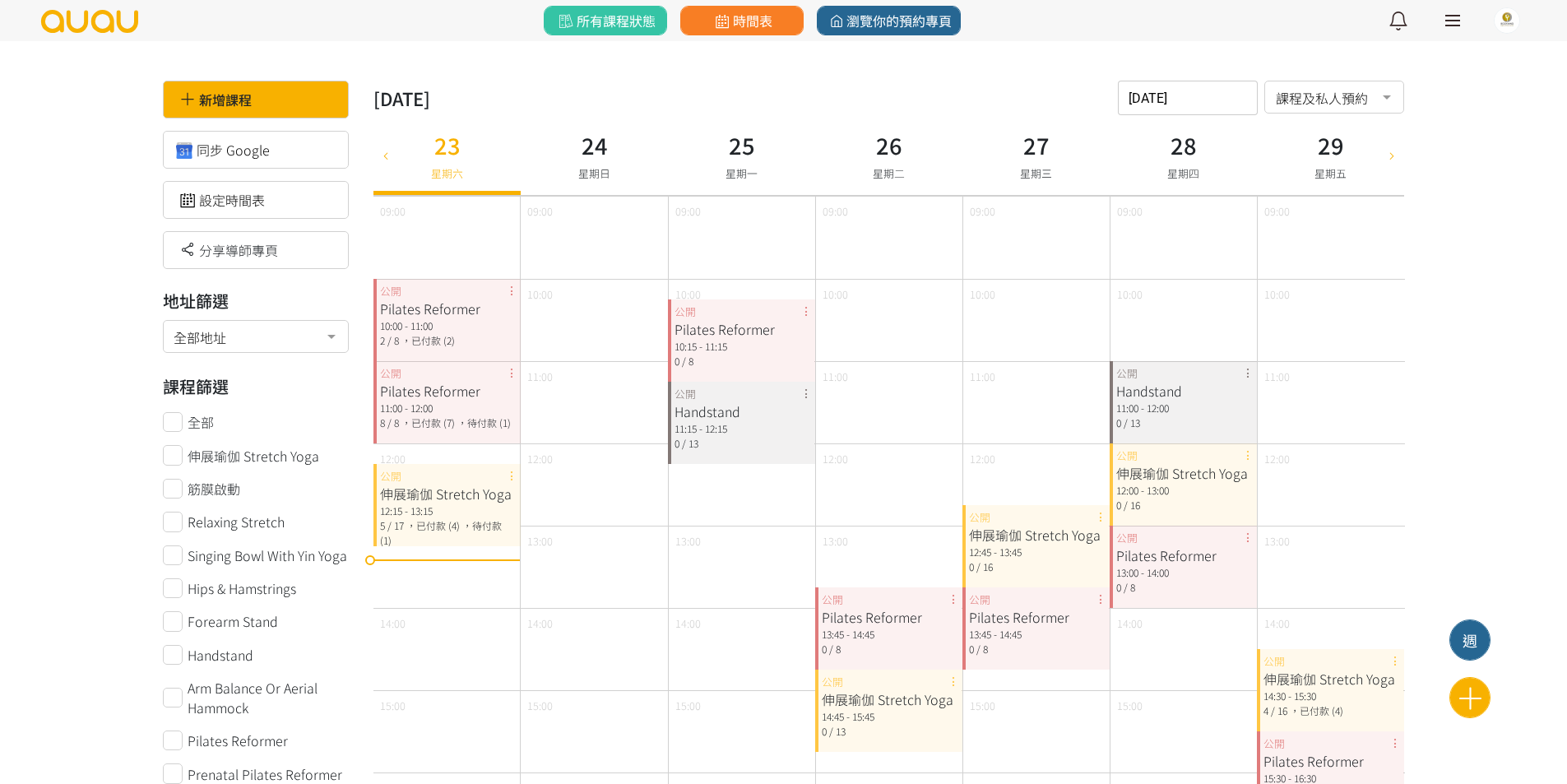
click at [806, 313] on div "Pilates Reformer 10:15 - 11:15 0 / 8 公開" at bounding box center [741, 340] width 147 height 82
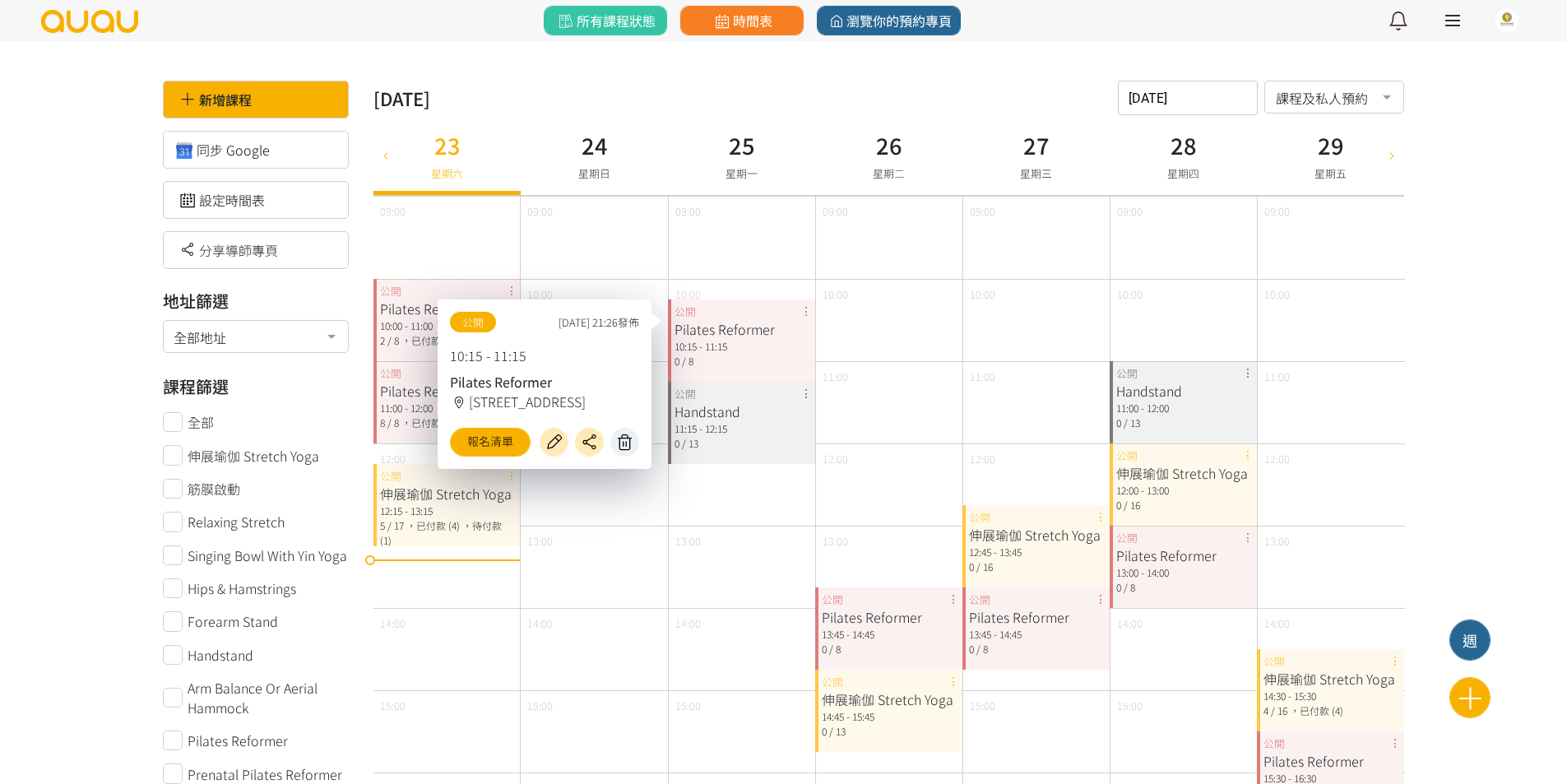
click at [628, 449] on icon at bounding box center [625, 441] width 26 height 19
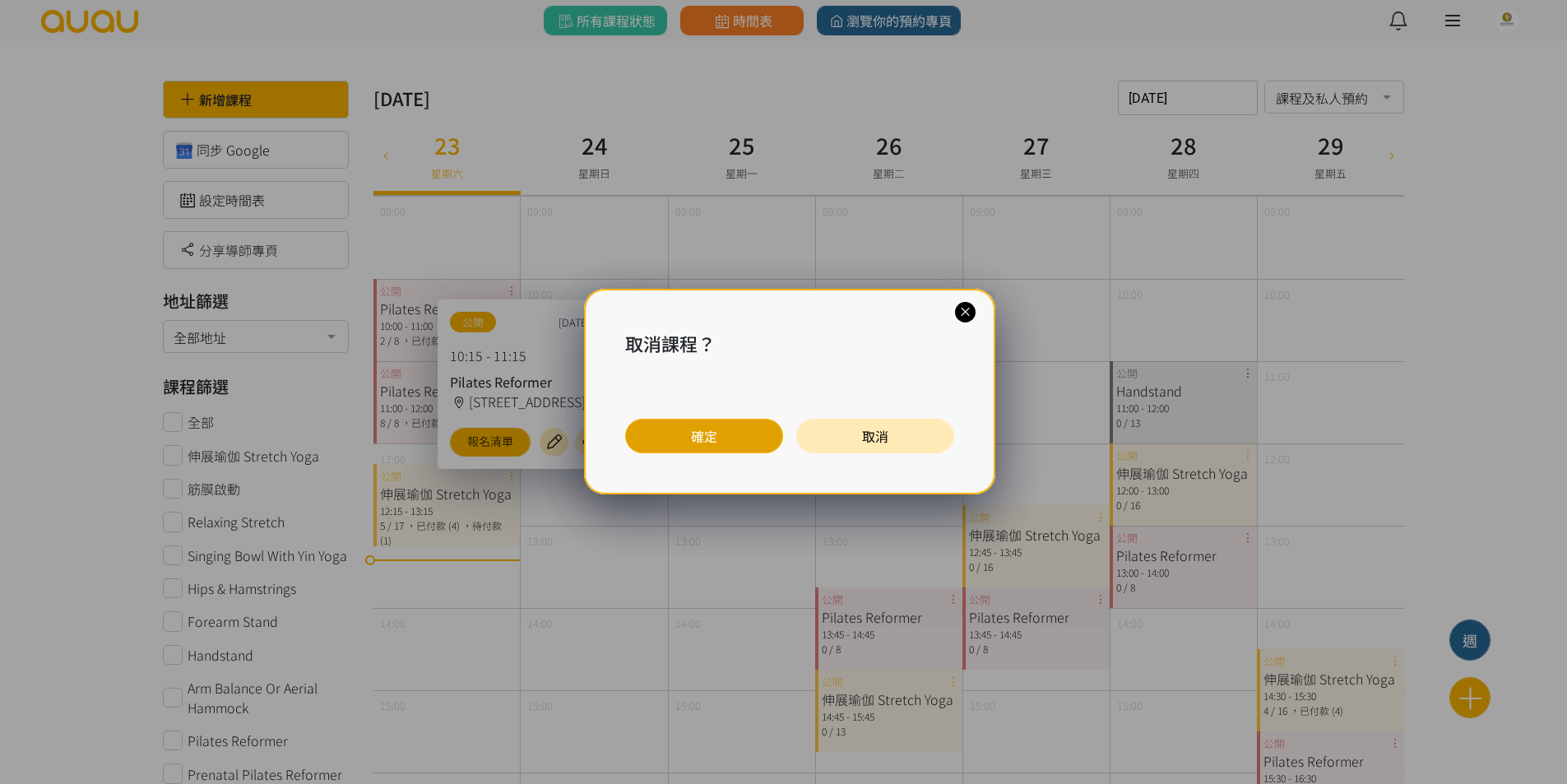
click at [692, 432] on button "確定" at bounding box center [704, 436] width 158 height 34
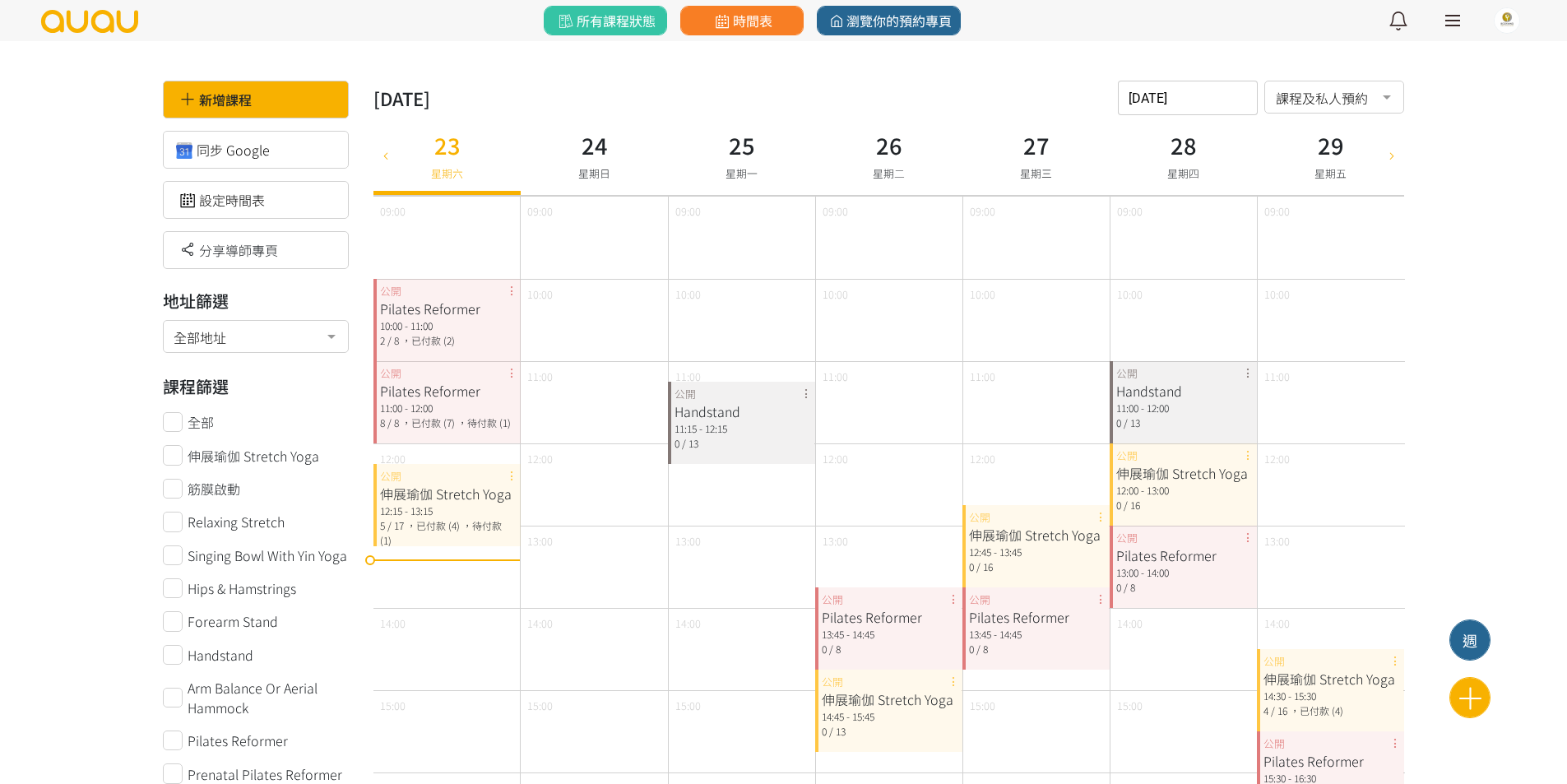
click at [803, 396] on div "Handstand 11:15 - 12:15 0 / 13 公開" at bounding box center [741, 422] width 147 height 82
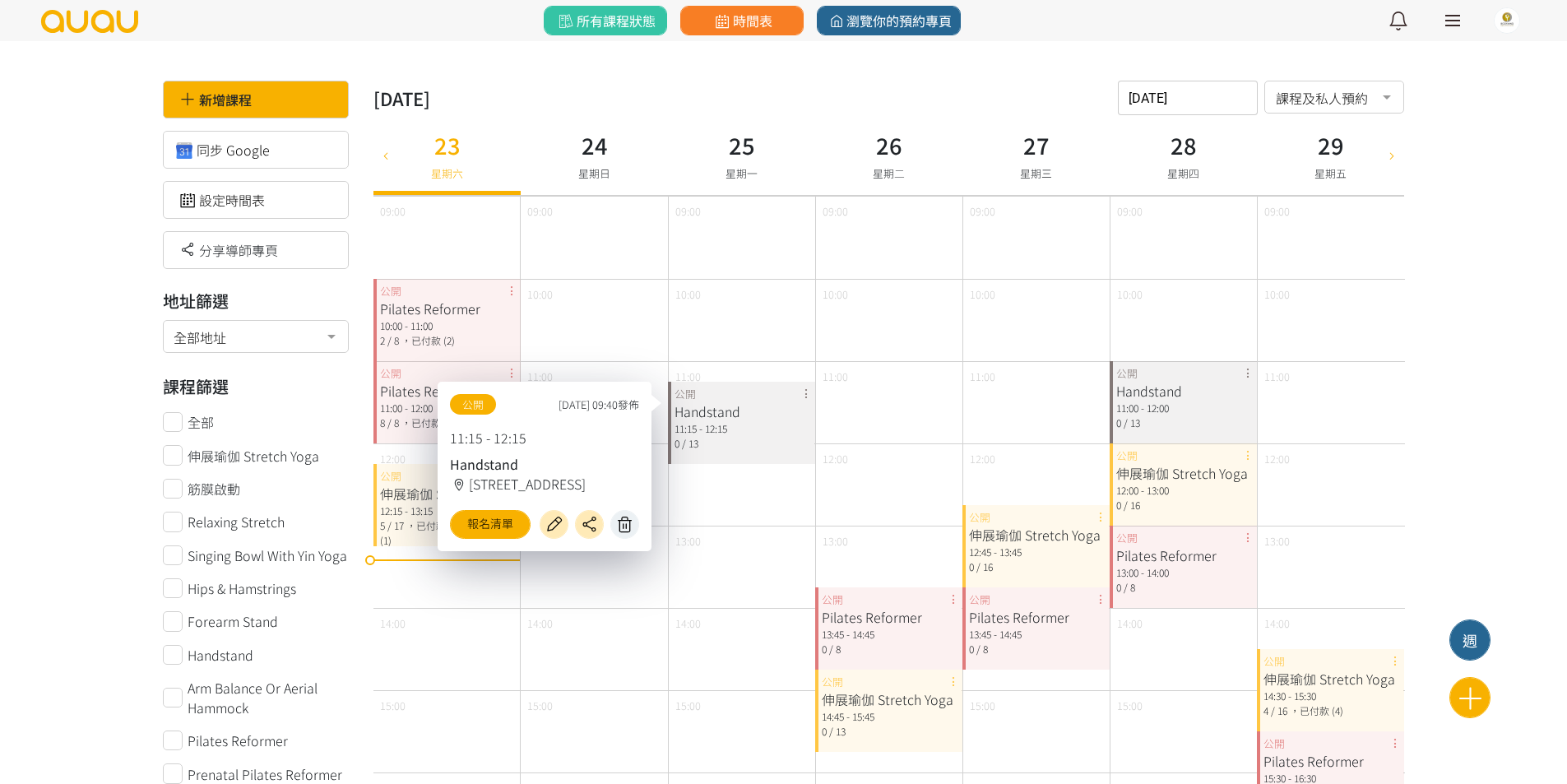
click at [632, 528] on icon at bounding box center [625, 524] width 26 height 19
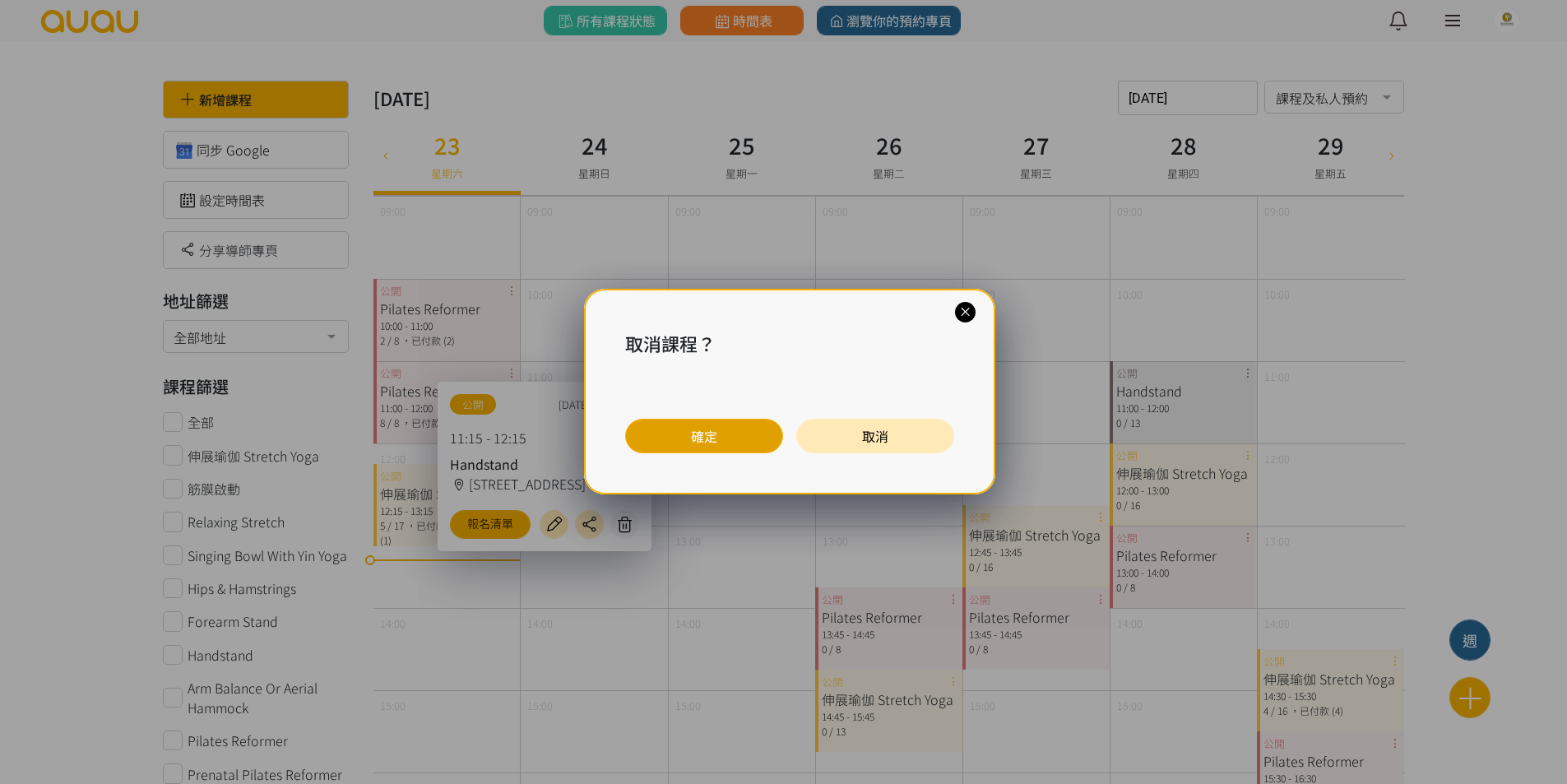
click at [666, 435] on button "確定" at bounding box center [704, 436] width 158 height 34
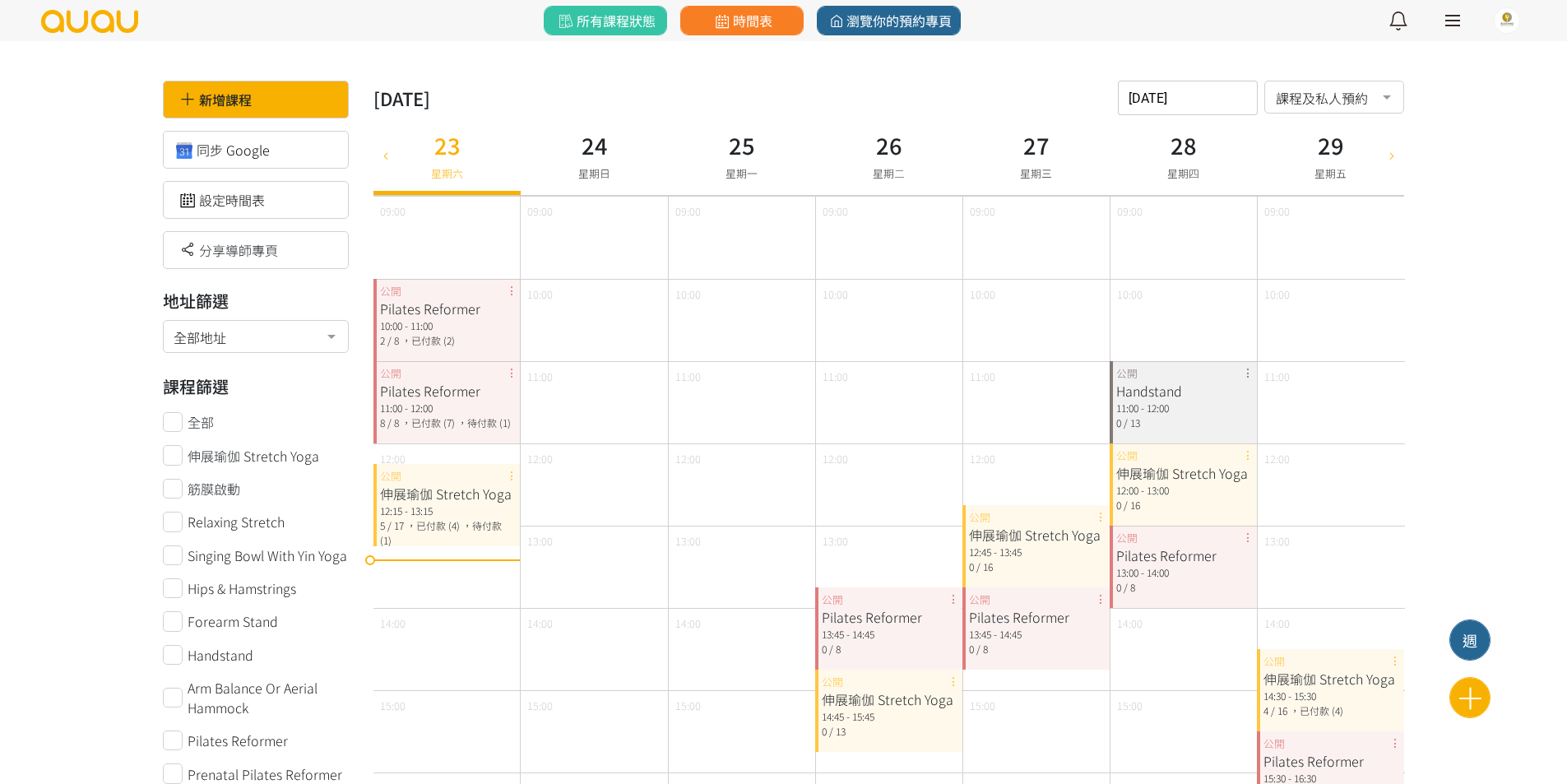
click at [1393, 160] on icon at bounding box center [1392, 155] width 18 height 14
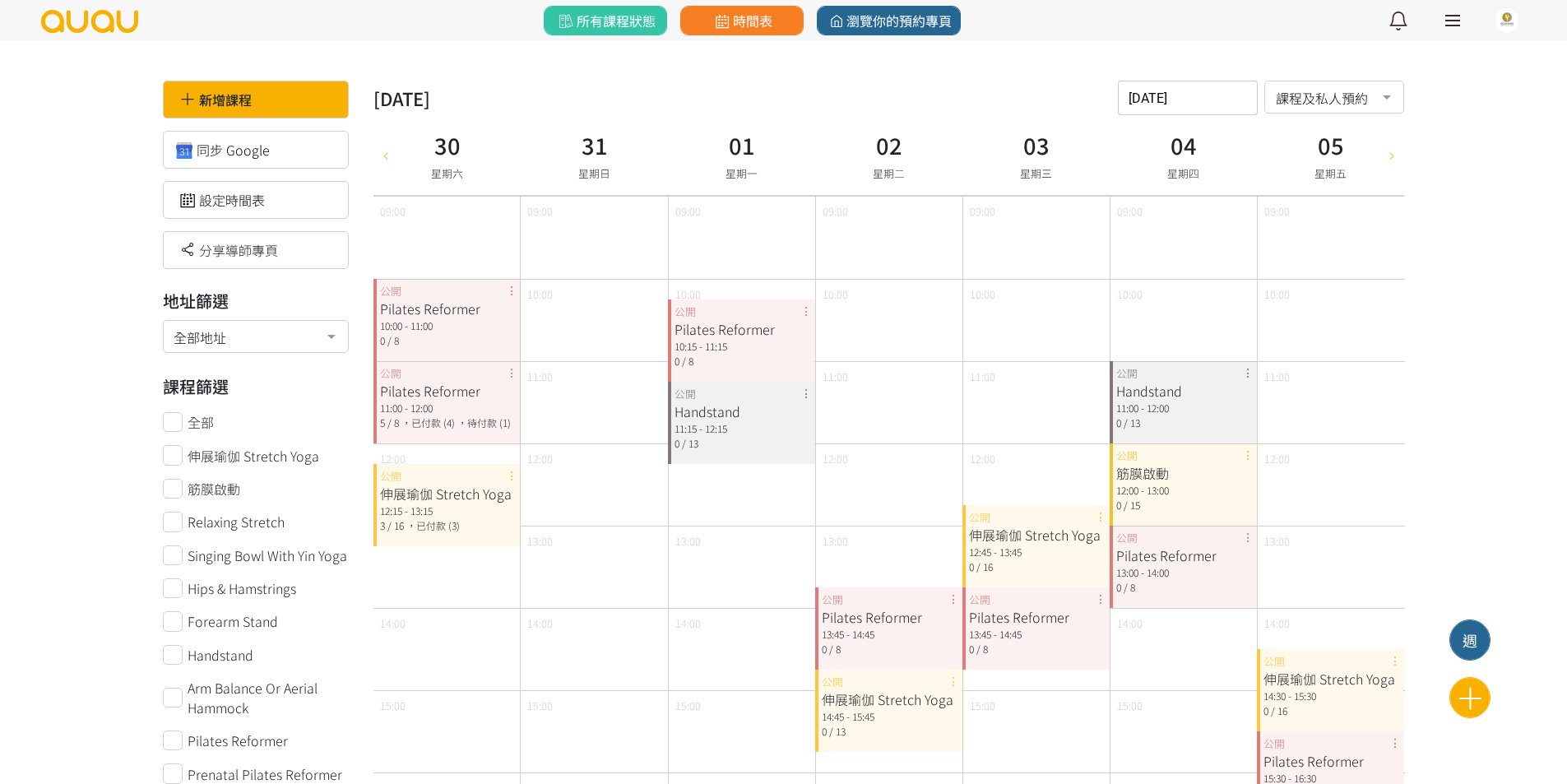
click at [1393, 160] on icon at bounding box center [1392, 155] width 18 height 14
click at [736, 391] on div "Handstand 11:15 - 12:15 0 / 13 公開" at bounding box center [705, 422] width 74 height 82
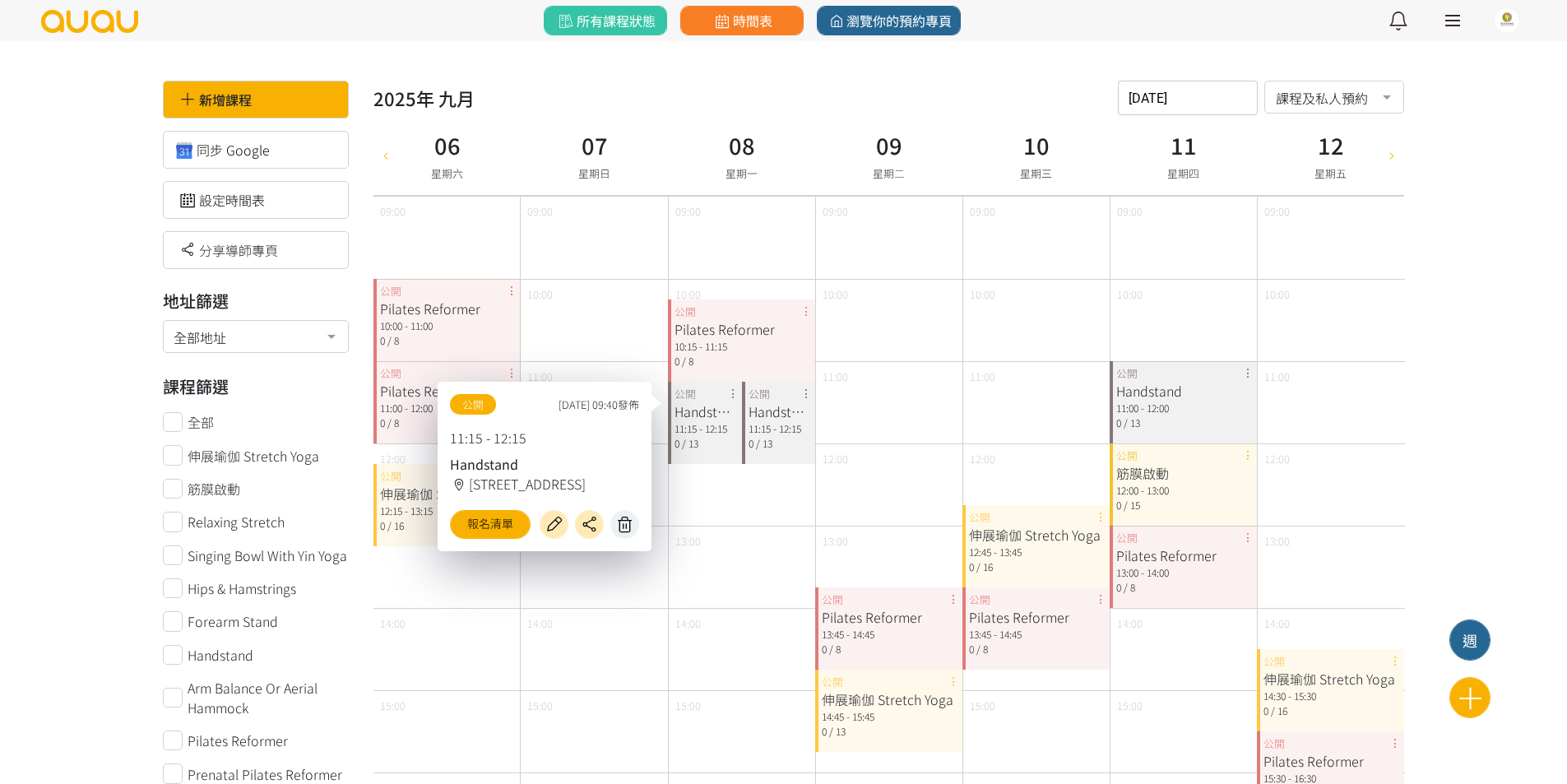
click at [619, 527] on icon at bounding box center [625, 524] width 26 height 19
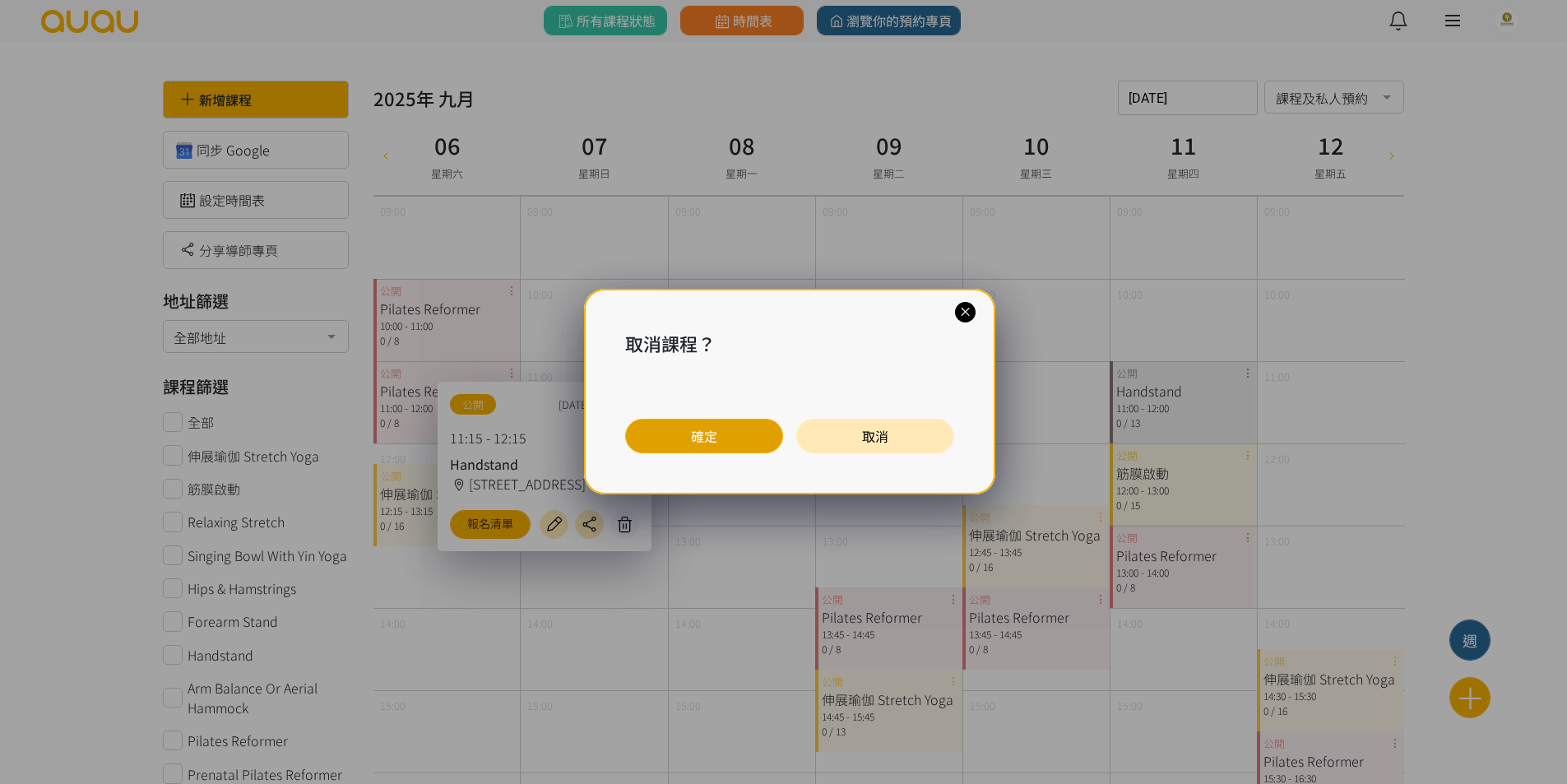
click at [677, 435] on button "確定" at bounding box center [704, 436] width 158 height 34
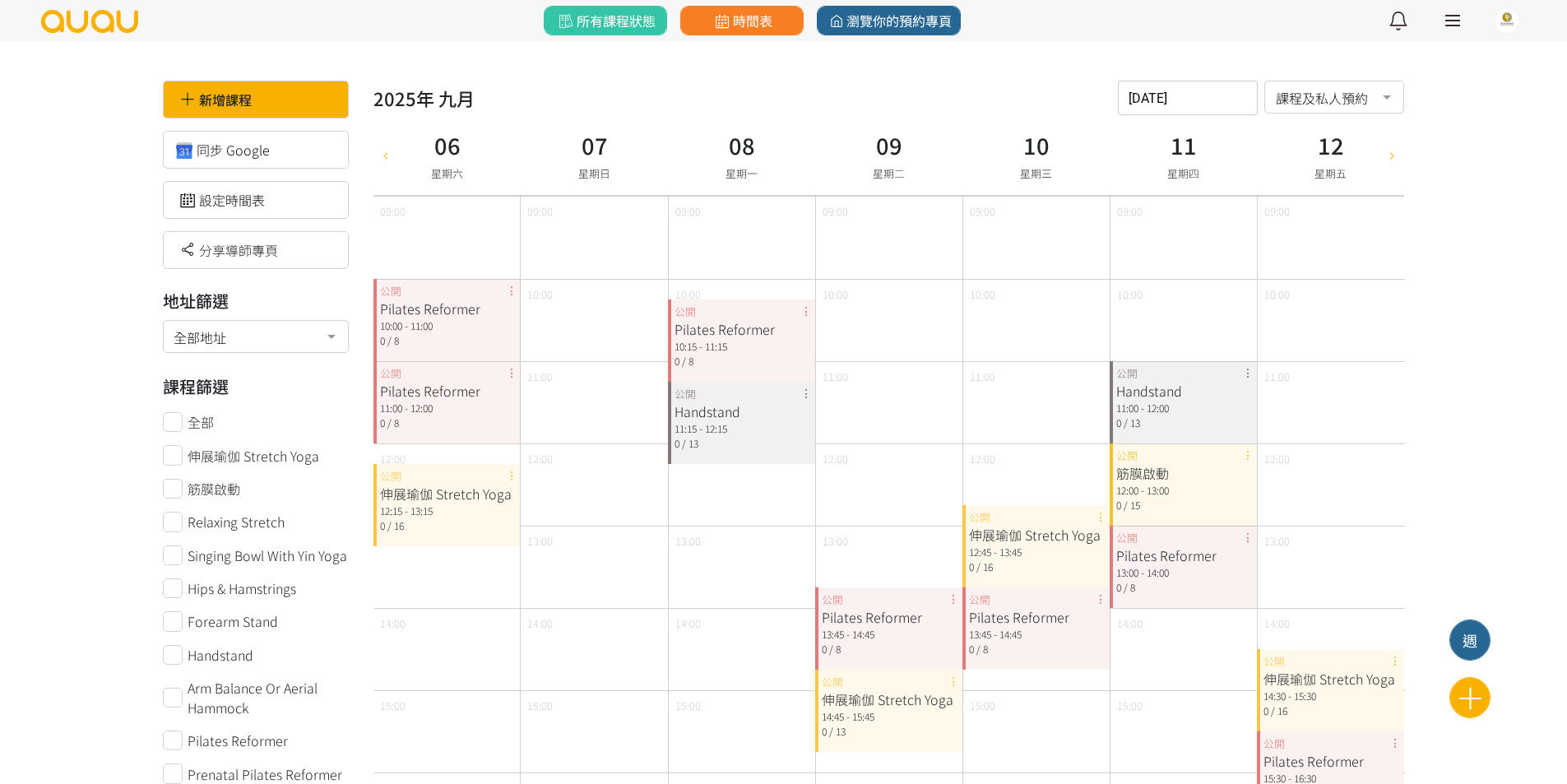
click at [1393, 153] on icon at bounding box center [1392, 155] width 18 height 14
click at [513, 477] on div "伸展瑜伽 Stretch Yoga 12:15 - 13:15 0 / 13 公開" at bounding box center [485, 505] width 74 height 82
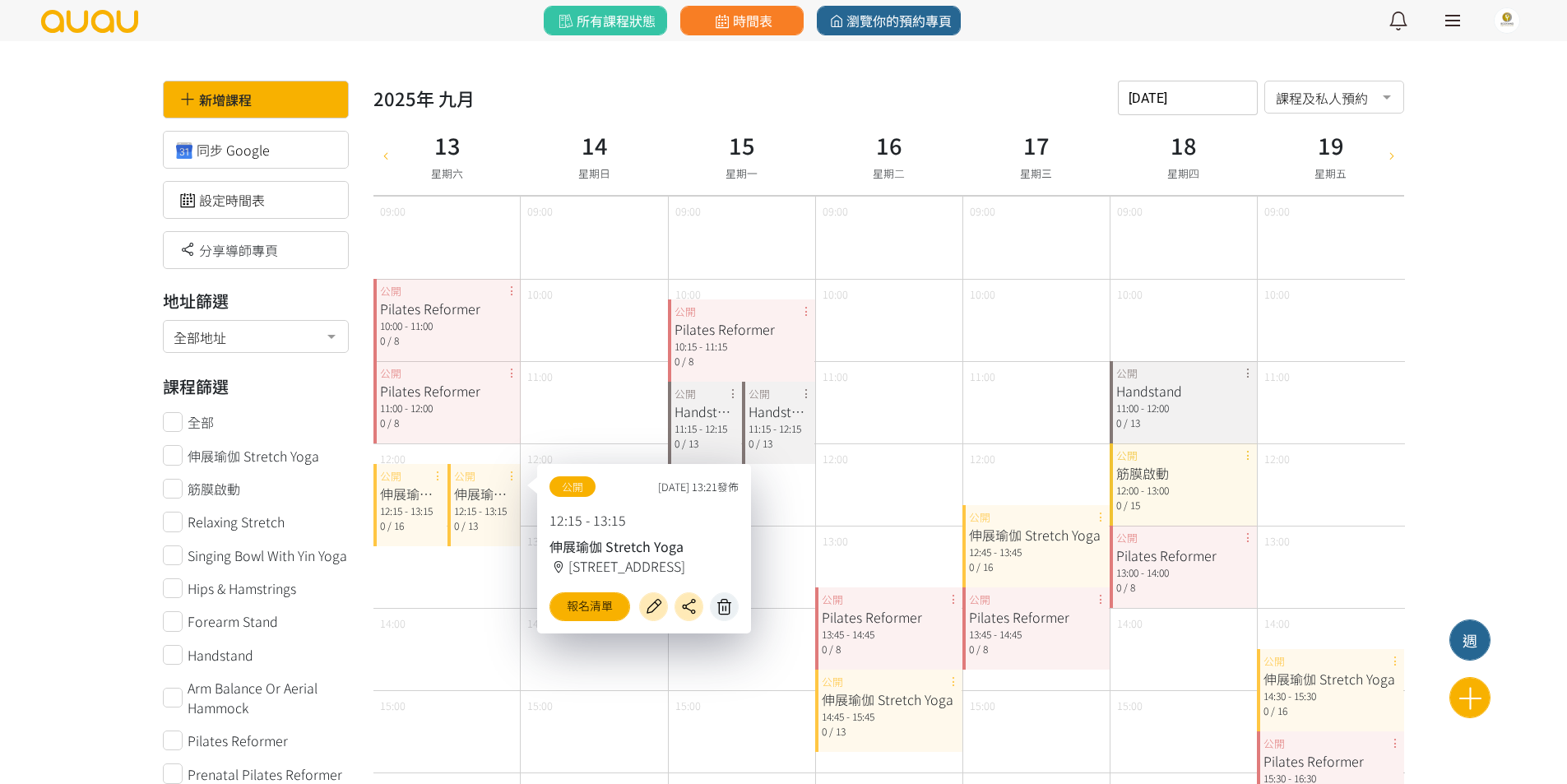
click at [717, 609] on icon at bounding box center [725, 606] width 26 height 19
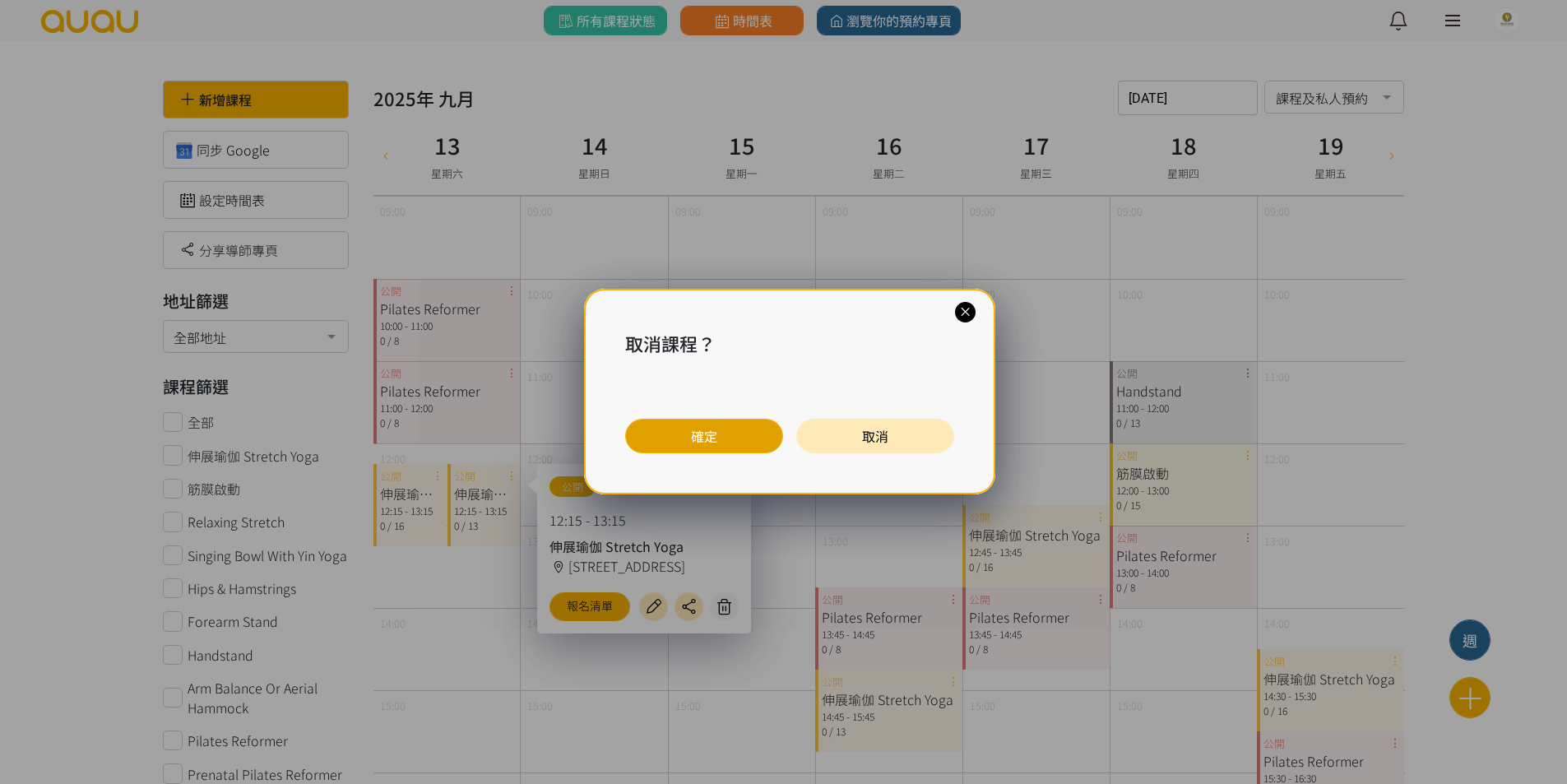
click at [730, 449] on button "確定" at bounding box center [704, 436] width 158 height 34
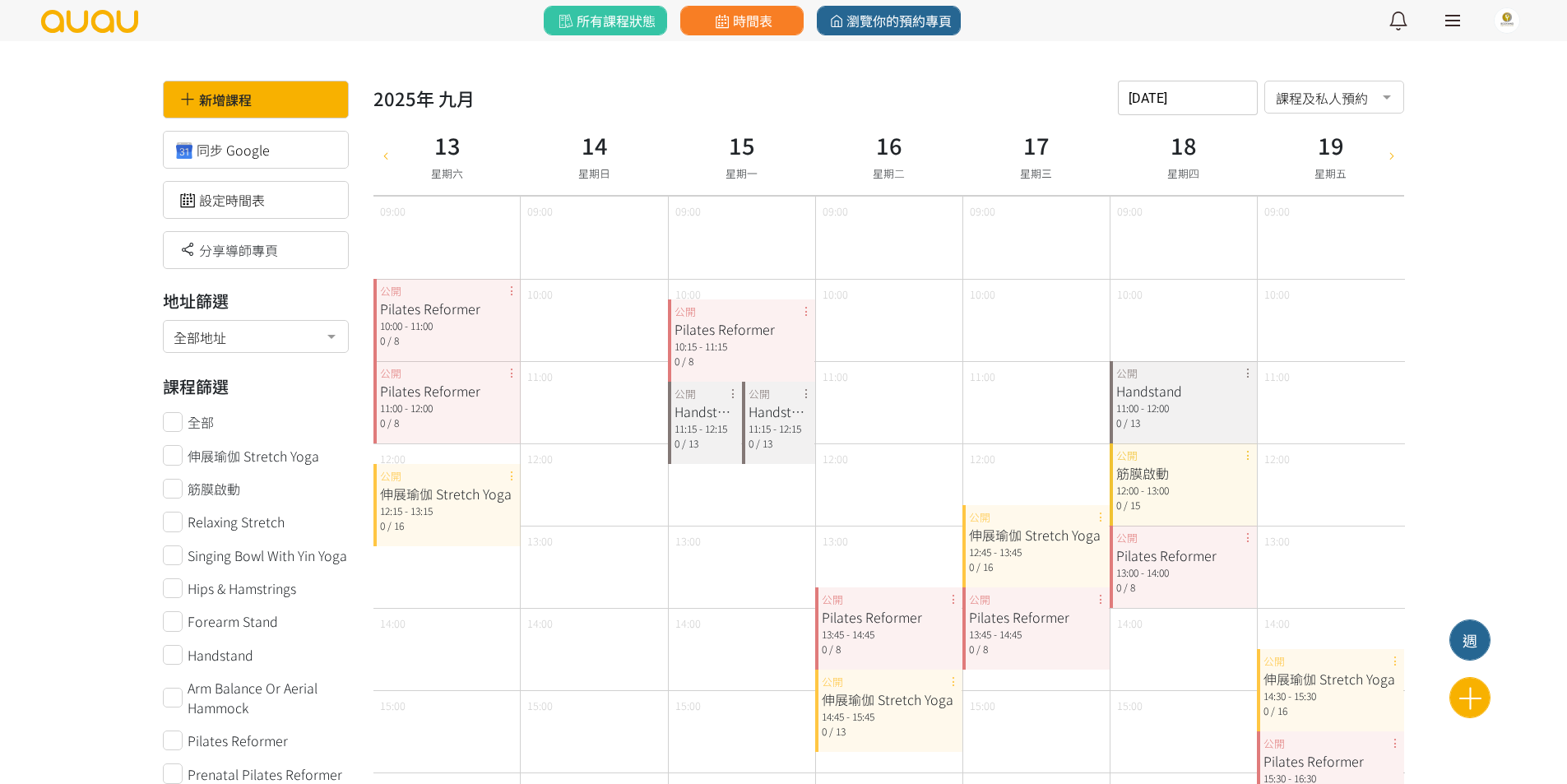
click at [1391, 151] on icon at bounding box center [1392, 155] width 18 height 14
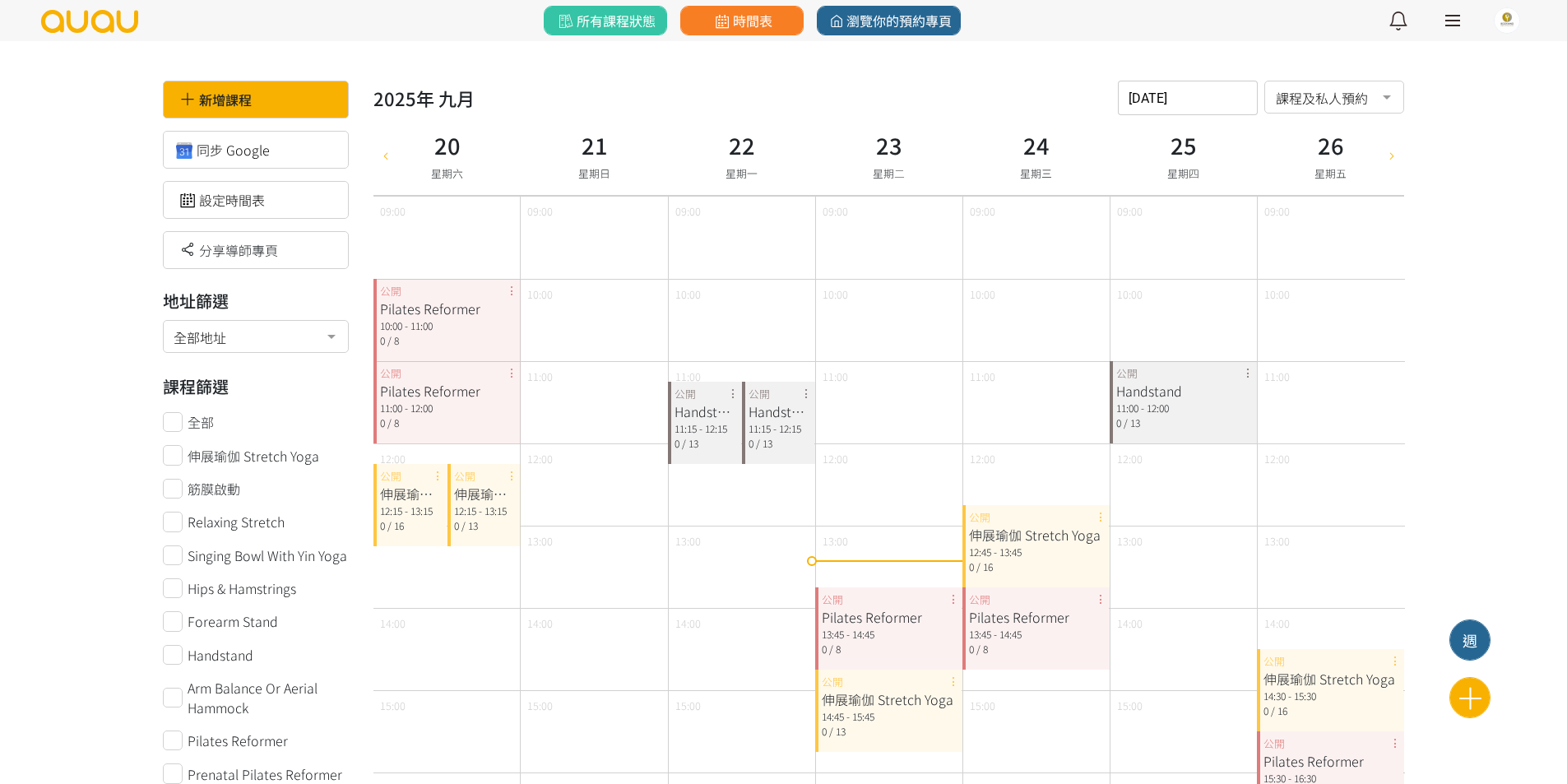
click at [510, 476] on div "伸展瑜伽 Stretch Yoga 12:15 - 13:15 0 / 13 公開" at bounding box center [485, 505] width 74 height 82
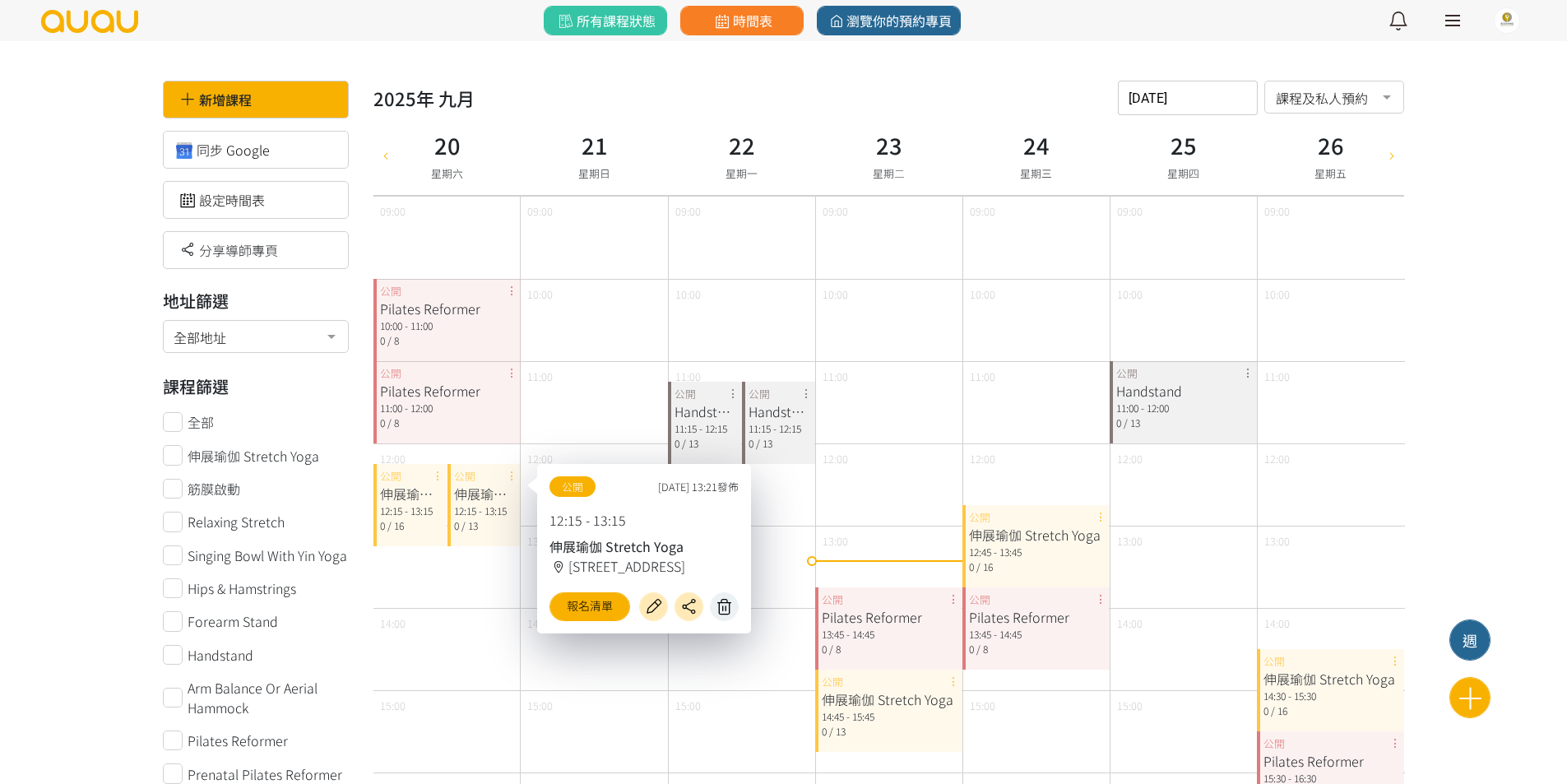
click at [720, 608] on icon at bounding box center [725, 606] width 26 height 19
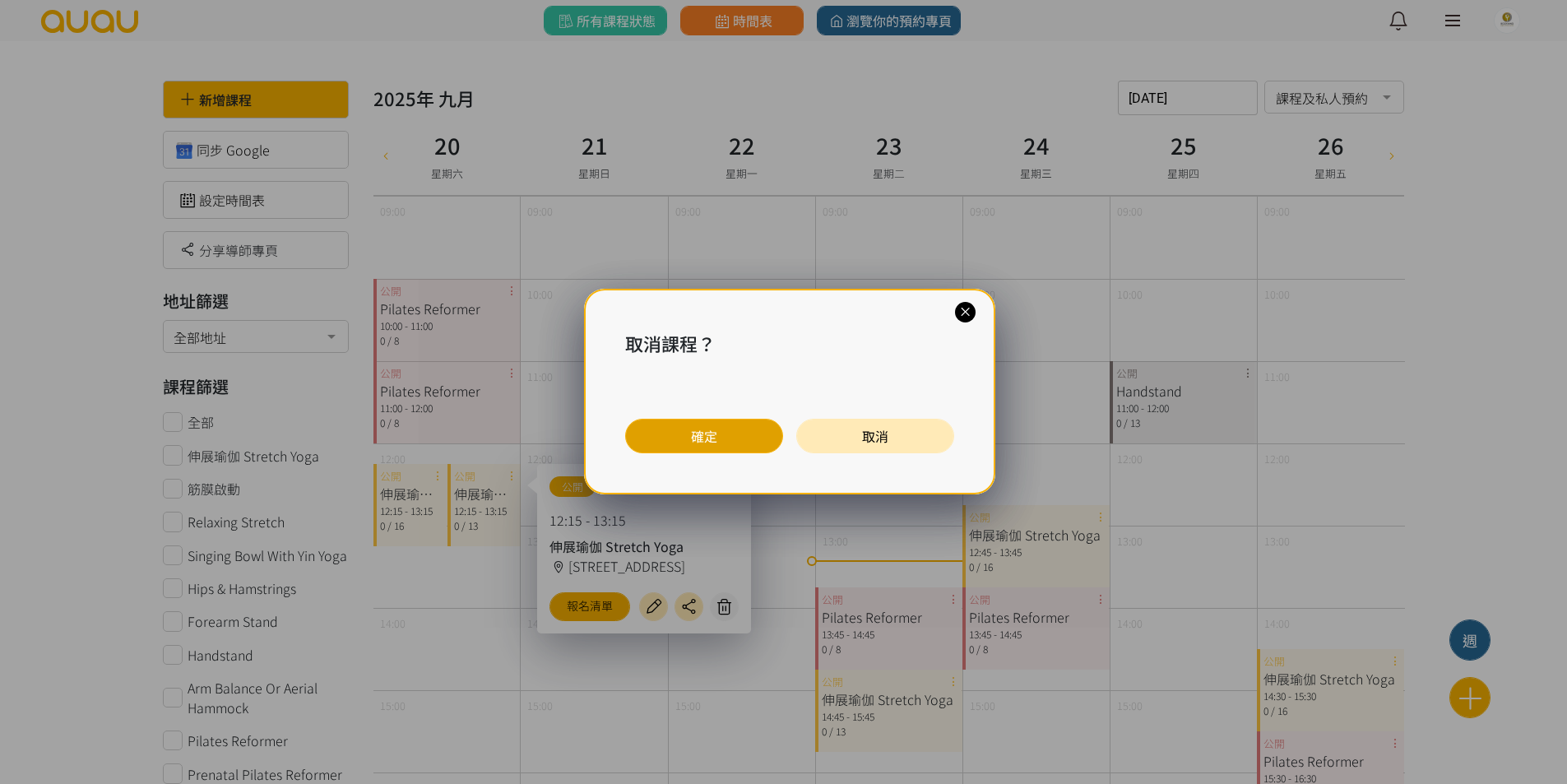
click at [722, 430] on button "確定" at bounding box center [704, 436] width 158 height 34
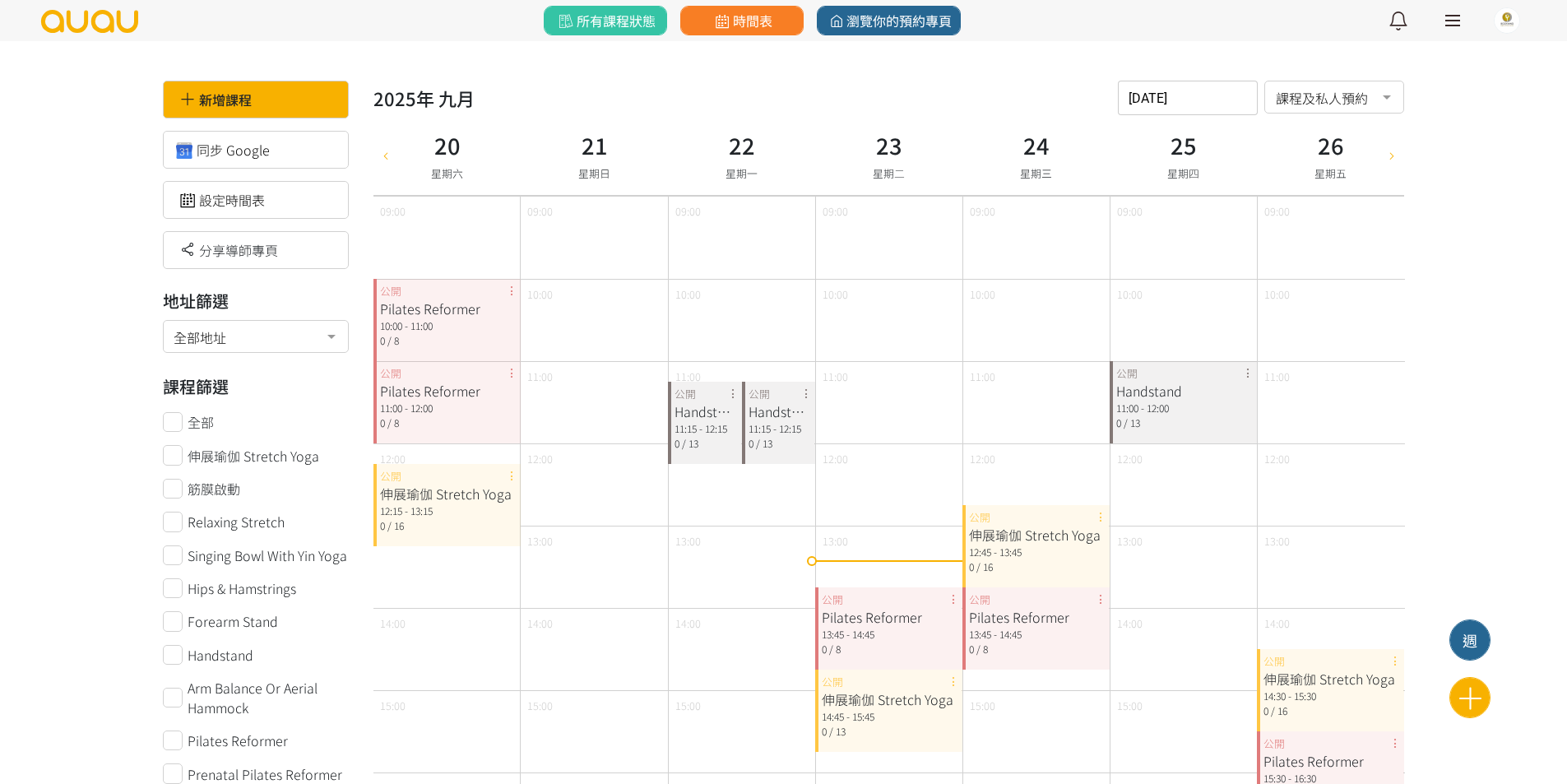
click at [1385, 155] on icon at bounding box center [1392, 155] width 18 height 14
click at [514, 476] on div "伸展瑜伽 Stretch Yoga 12:15 - 13:15 0 / 13 公開" at bounding box center [485, 505] width 74 height 82
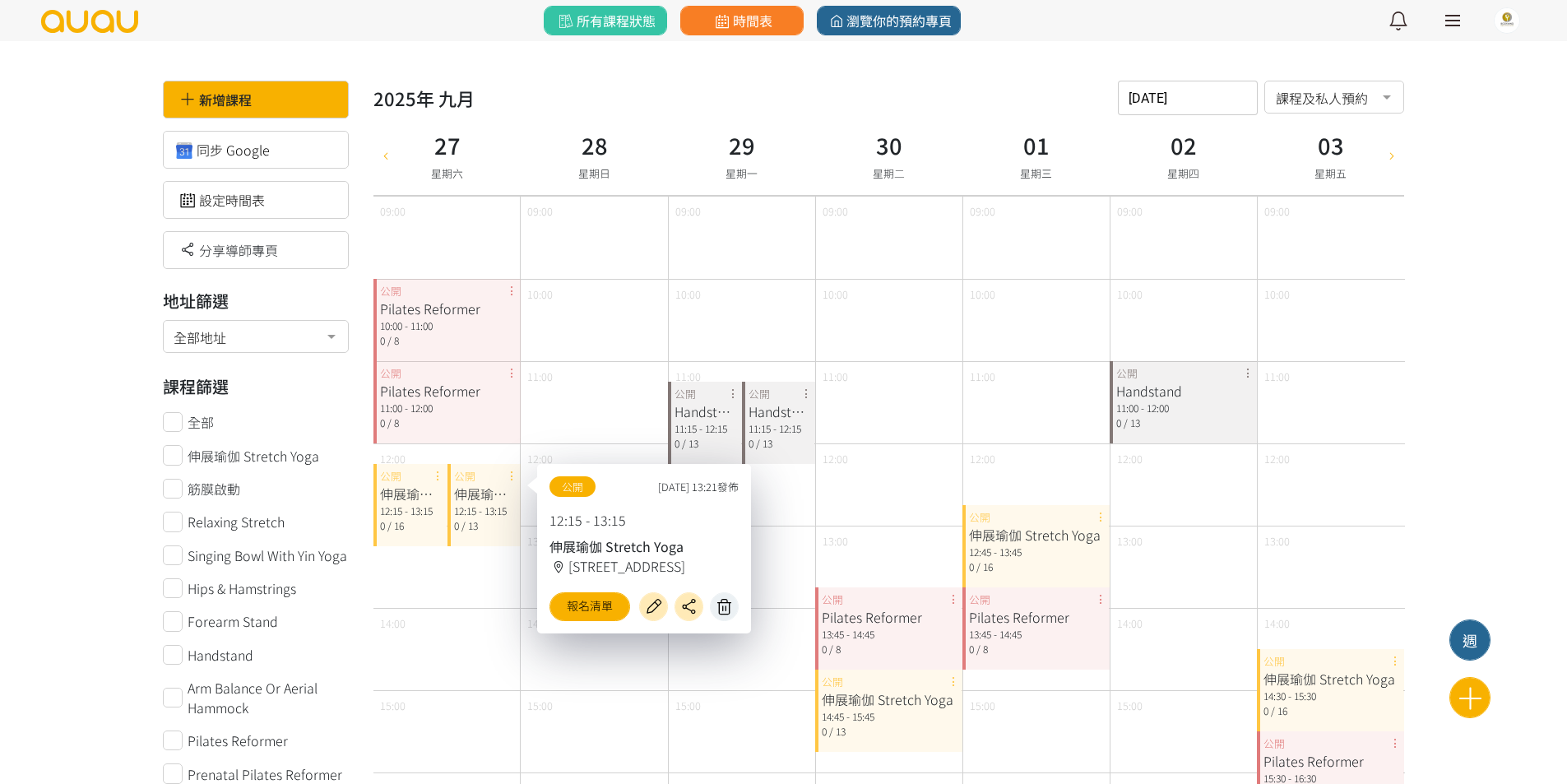
click at [722, 612] on icon at bounding box center [725, 606] width 26 height 19
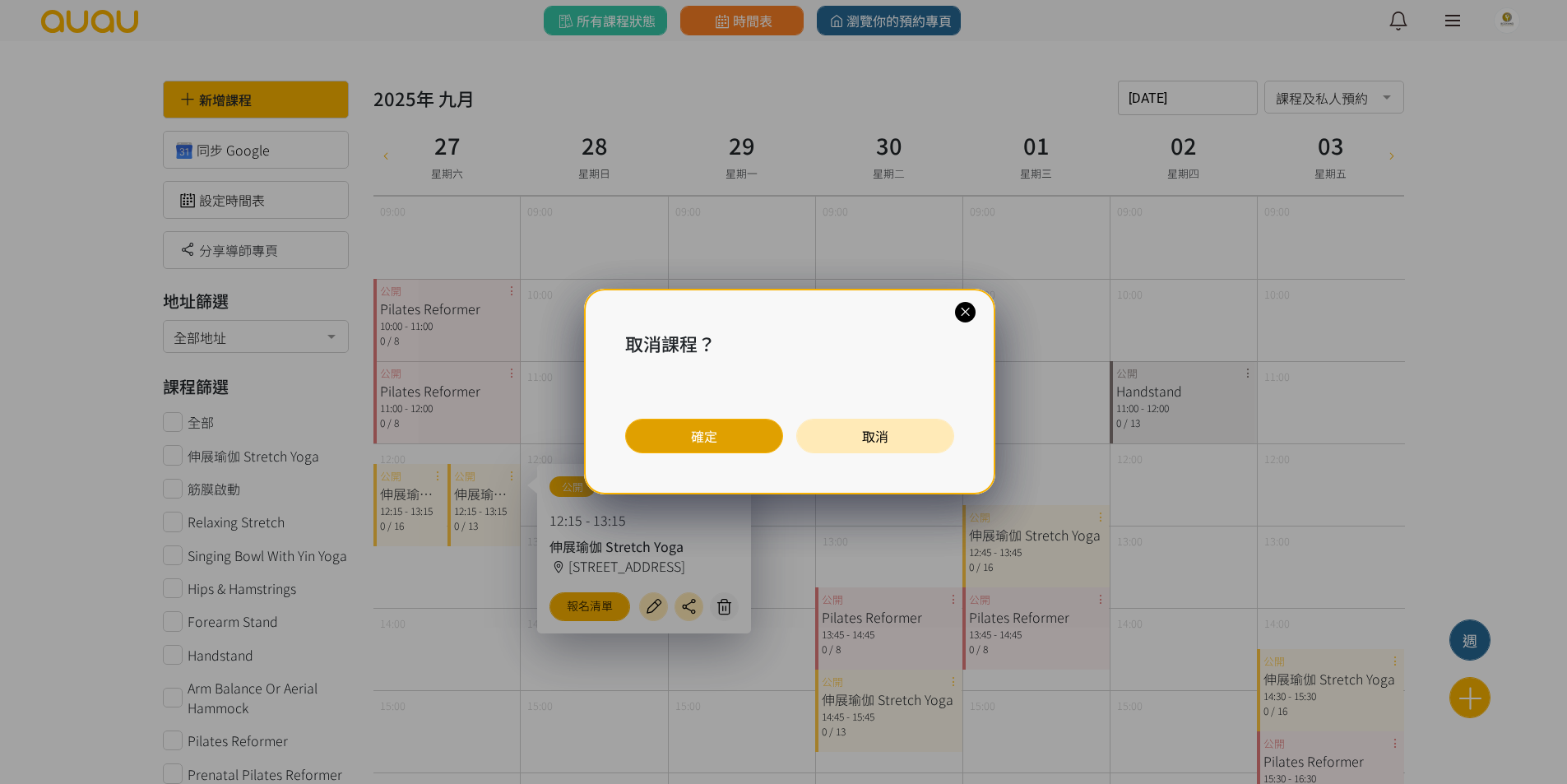
click at [730, 445] on button "確定" at bounding box center [704, 436] width 158 height 34
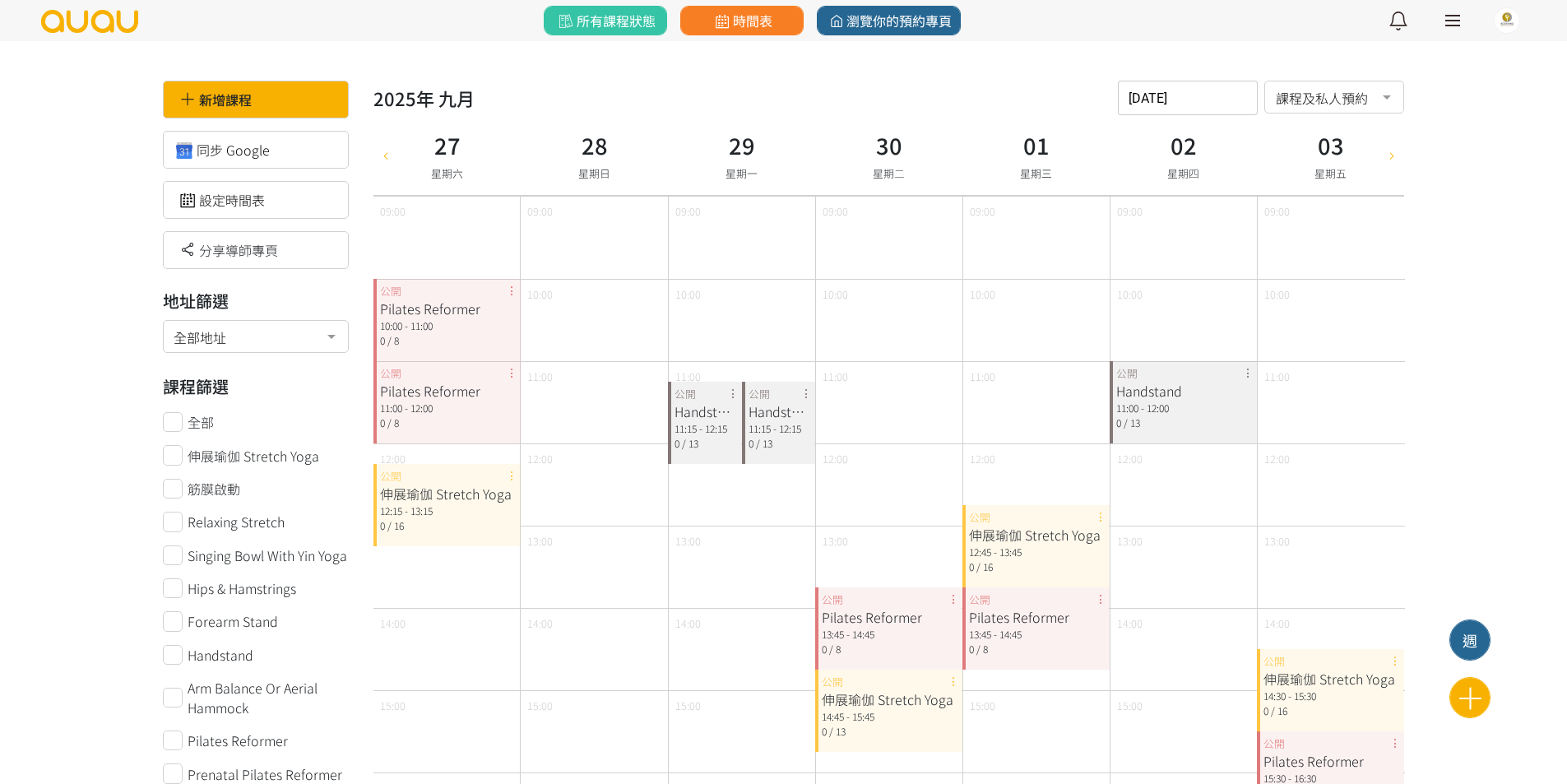
click at [1390, 150] on icon at bounding box center [1392, 155] width 18 height 14
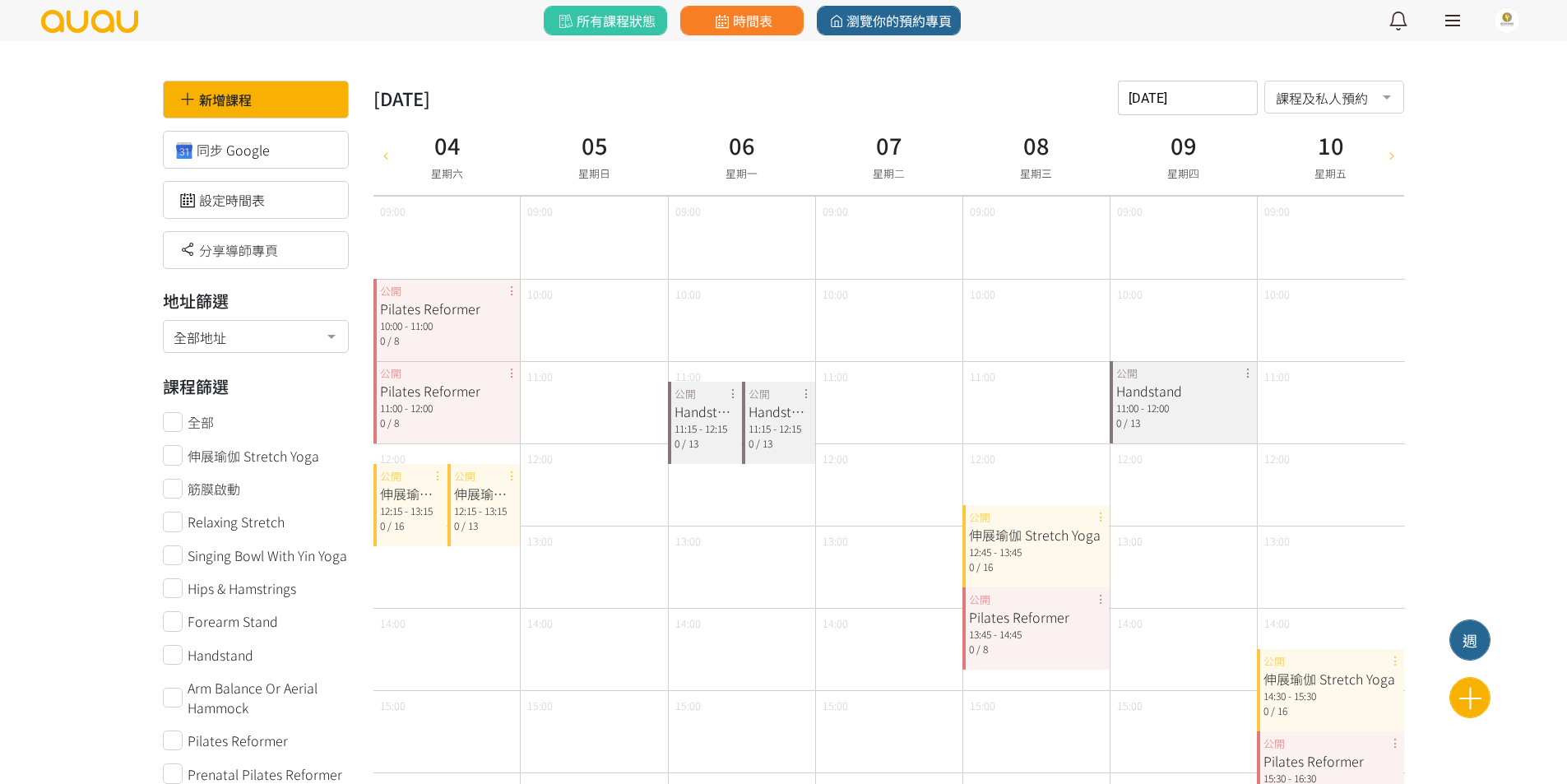
click at [727, 388] on div "Handstand 11:15 - 12:15 0 / 13 公開" at bounding box center [705, 422] width 74 height 82
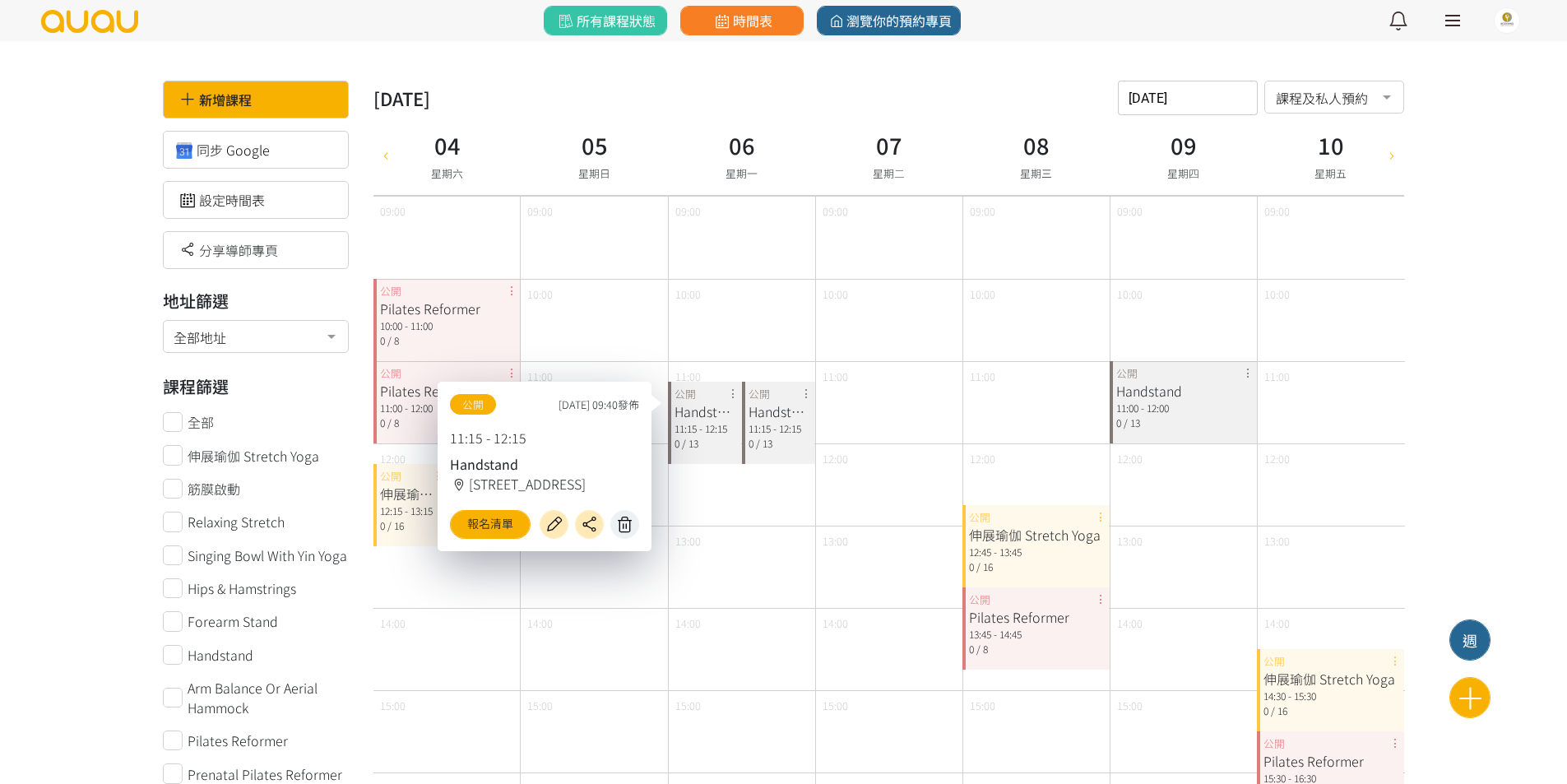
click at [620, 521] on icon at bounding box center [625, 524] width 26 height 19
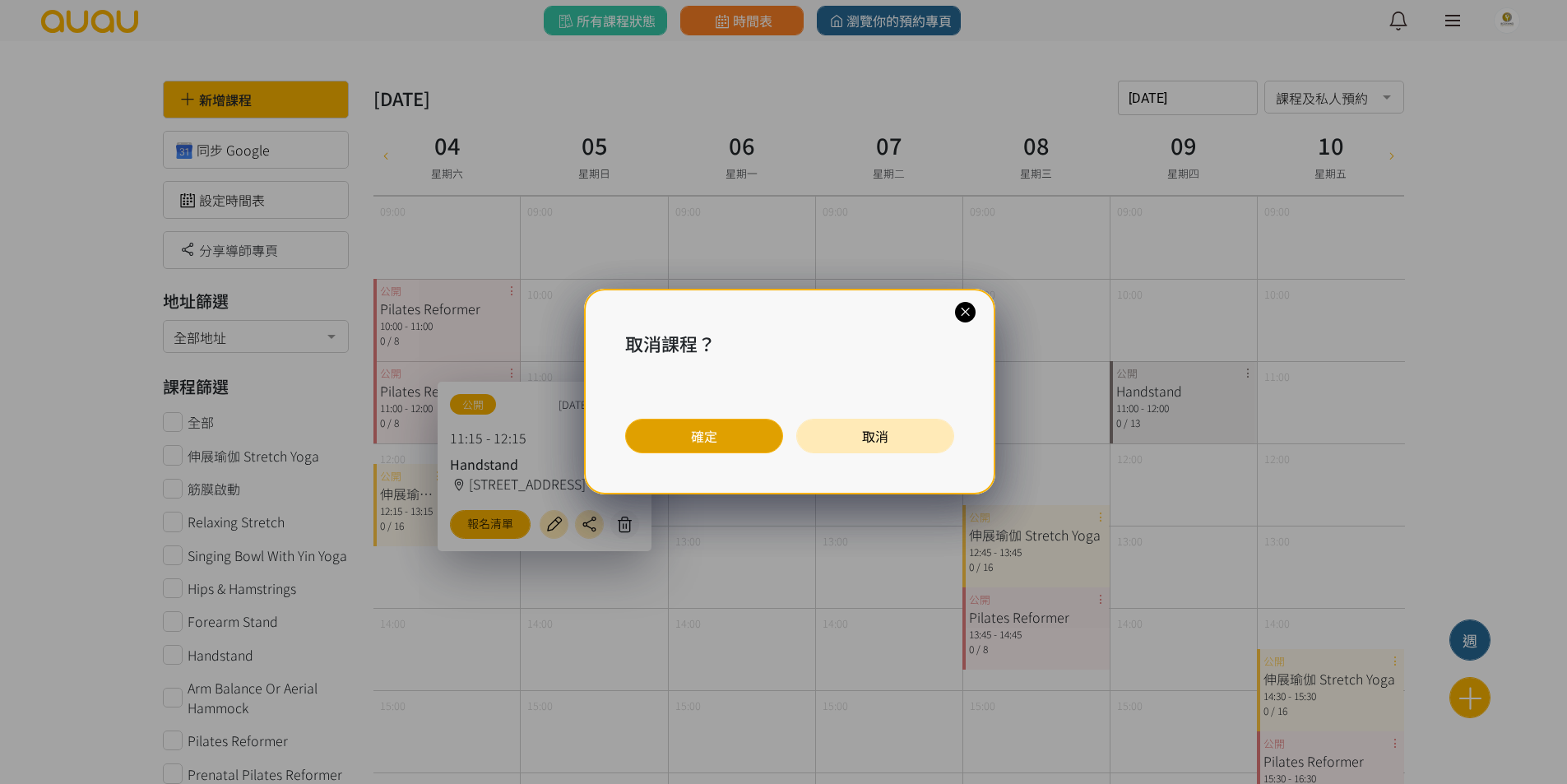
click at [740, 440] on button "確定" at bounding box center [704, 436] width 158 height 34
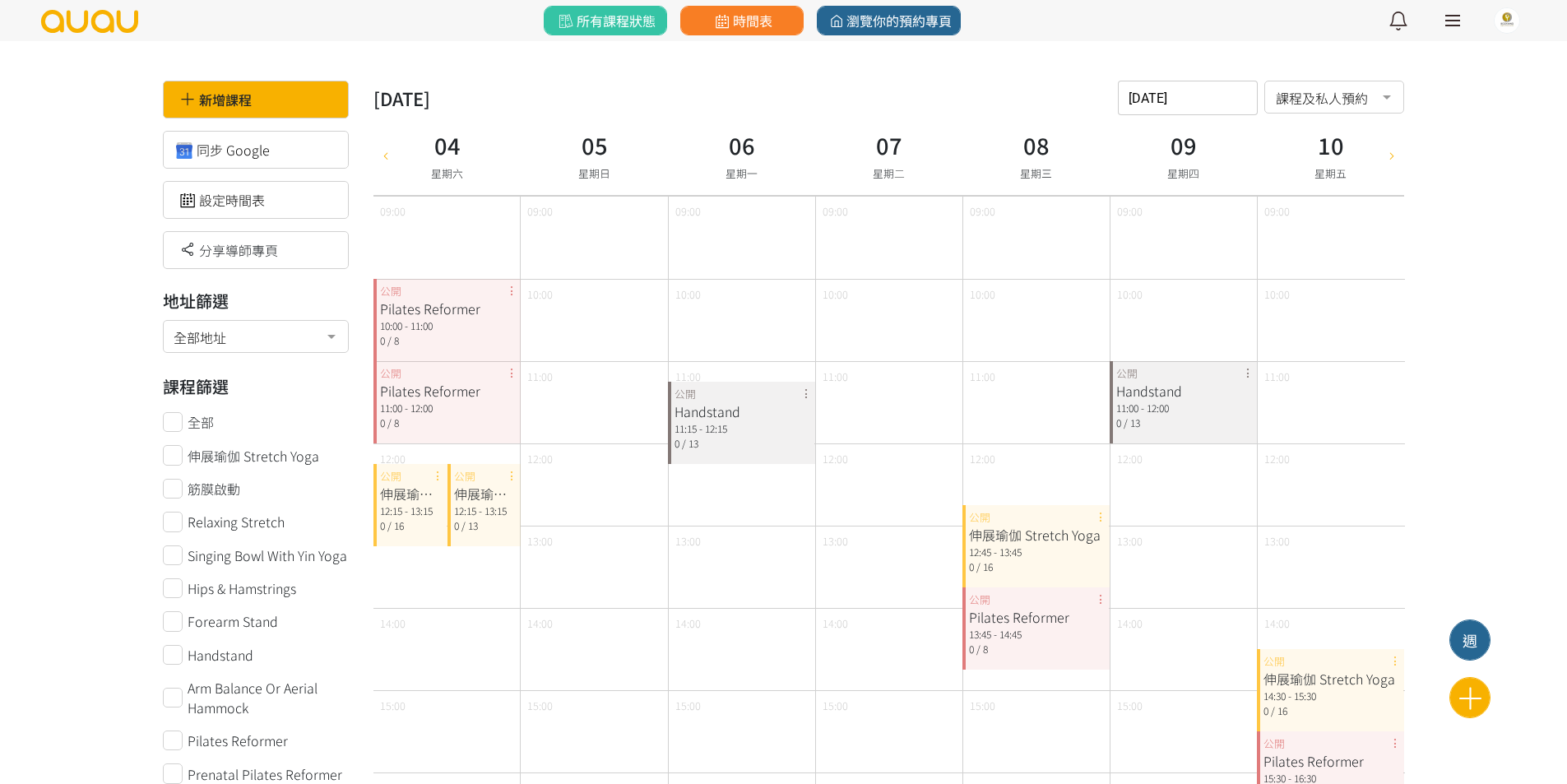
click at [507, 473] on div "伸展瑜伽 Stretch Yoga 12:15 - 13:15 0 / 13 公開" at bounding box center [485, 505] width 74 height 82
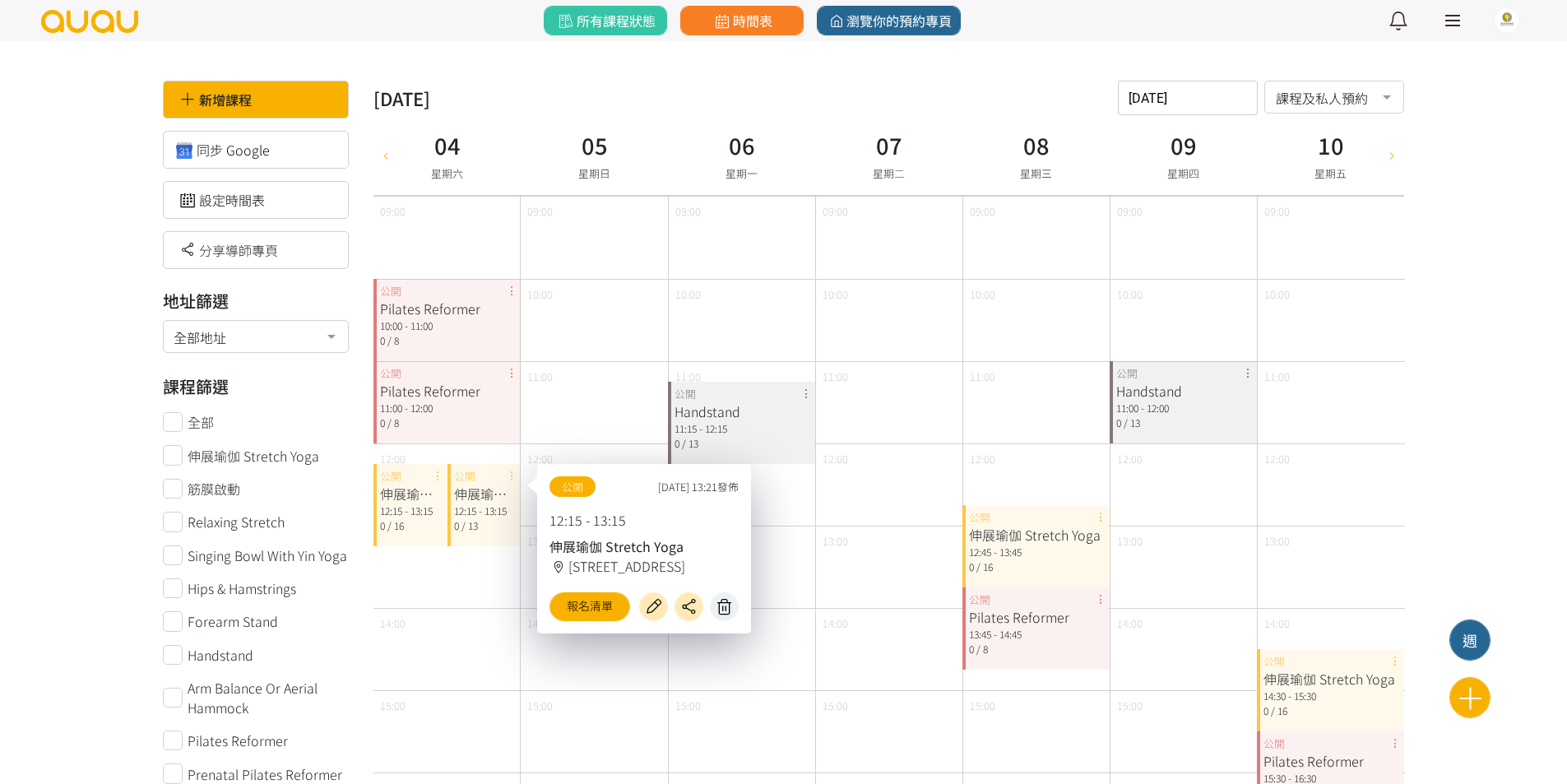
click at [713, 606] on icon at bounding box center [725, 606] width 26 height 19
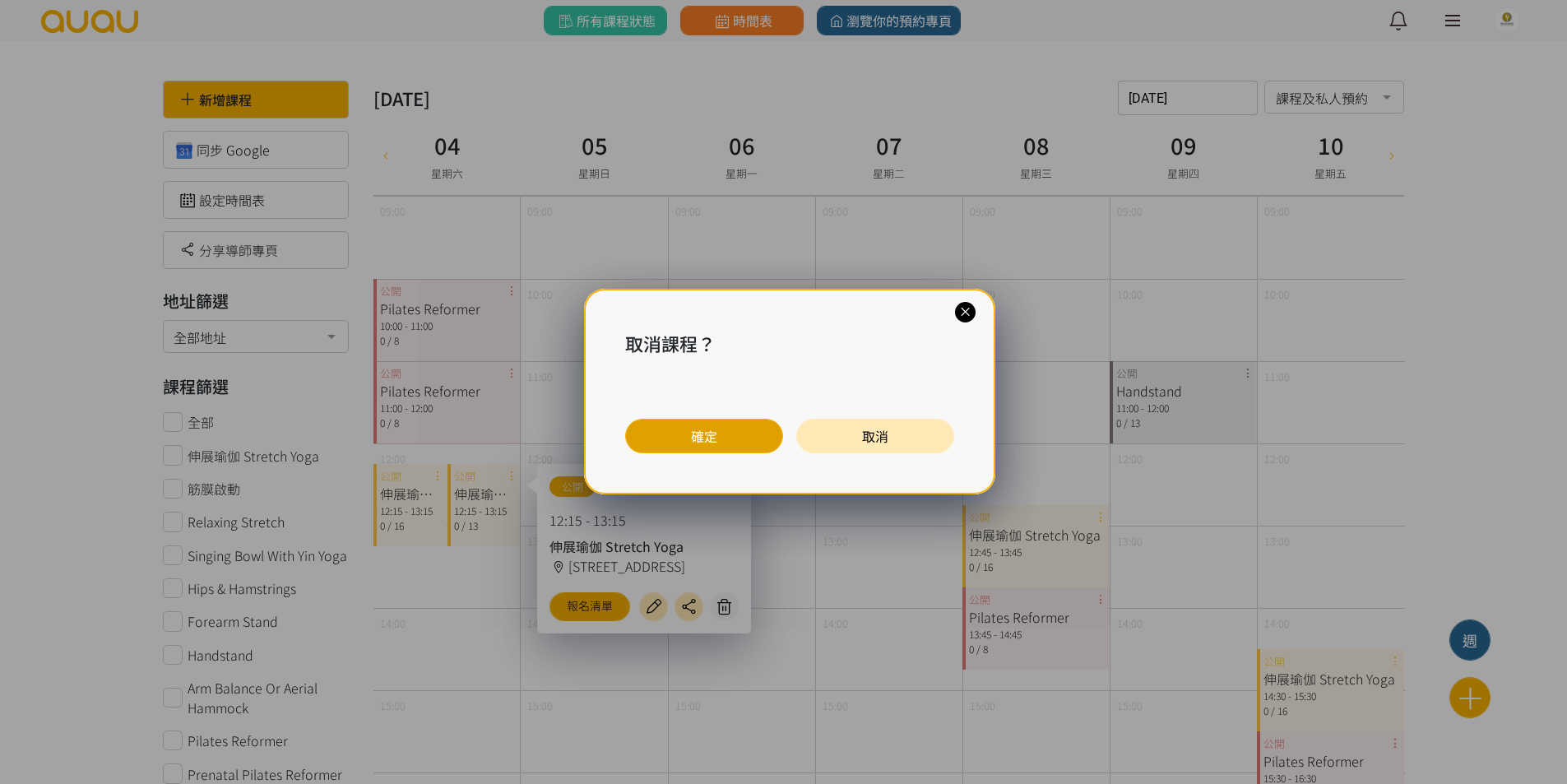
click at [718, 446] on button "確定" at bounding box center [704, 436] width 158 height 34
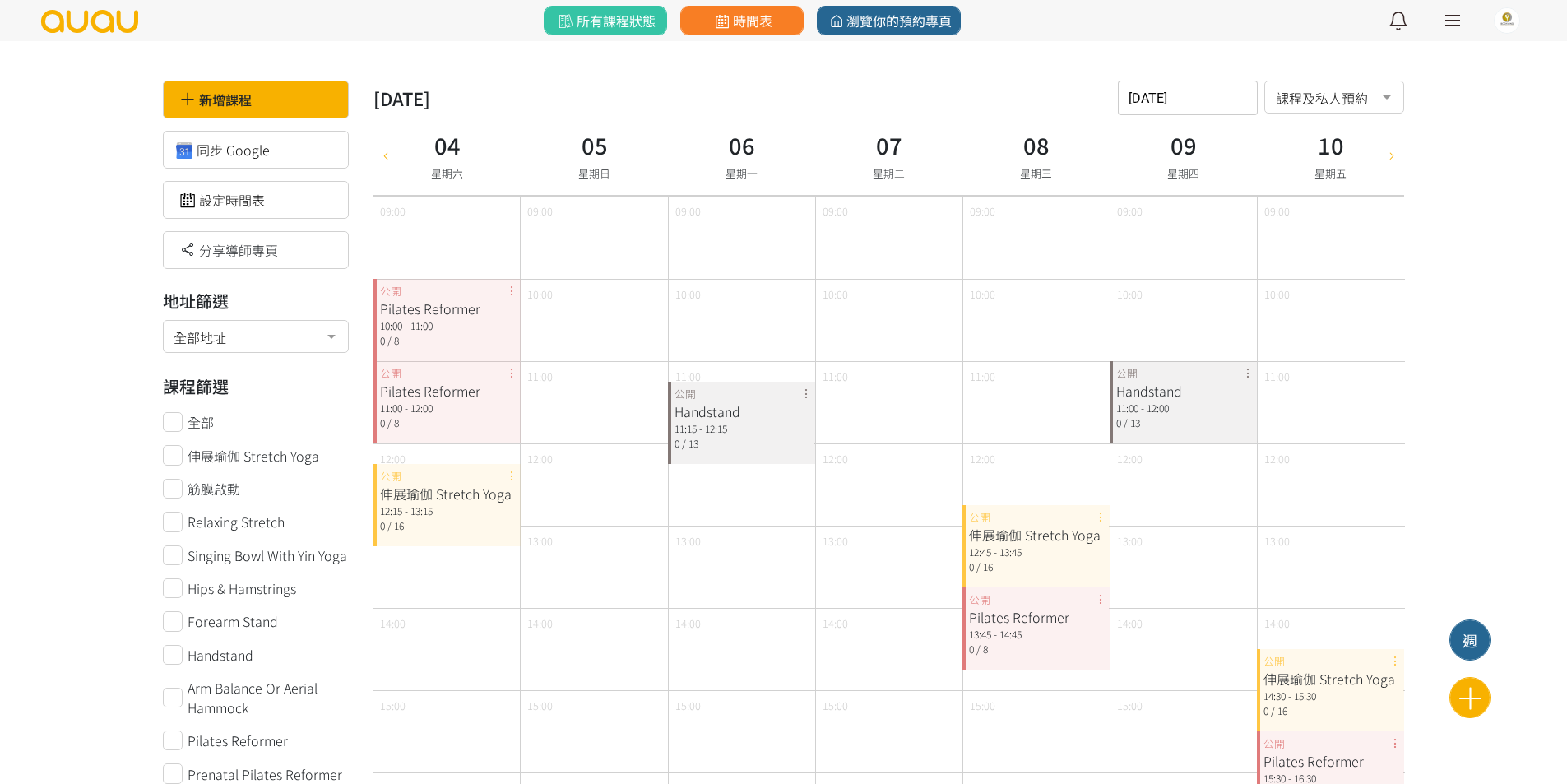
click at [1387, 150] on icon at bounding box center [1392, 155] width 18 height 14
click at [508, 477] on div "伸展瑜伽 Stretch Yoga 12:15 - 13:15 0 / 13 公開" at bounding box center [485, 505] width 74 height 82
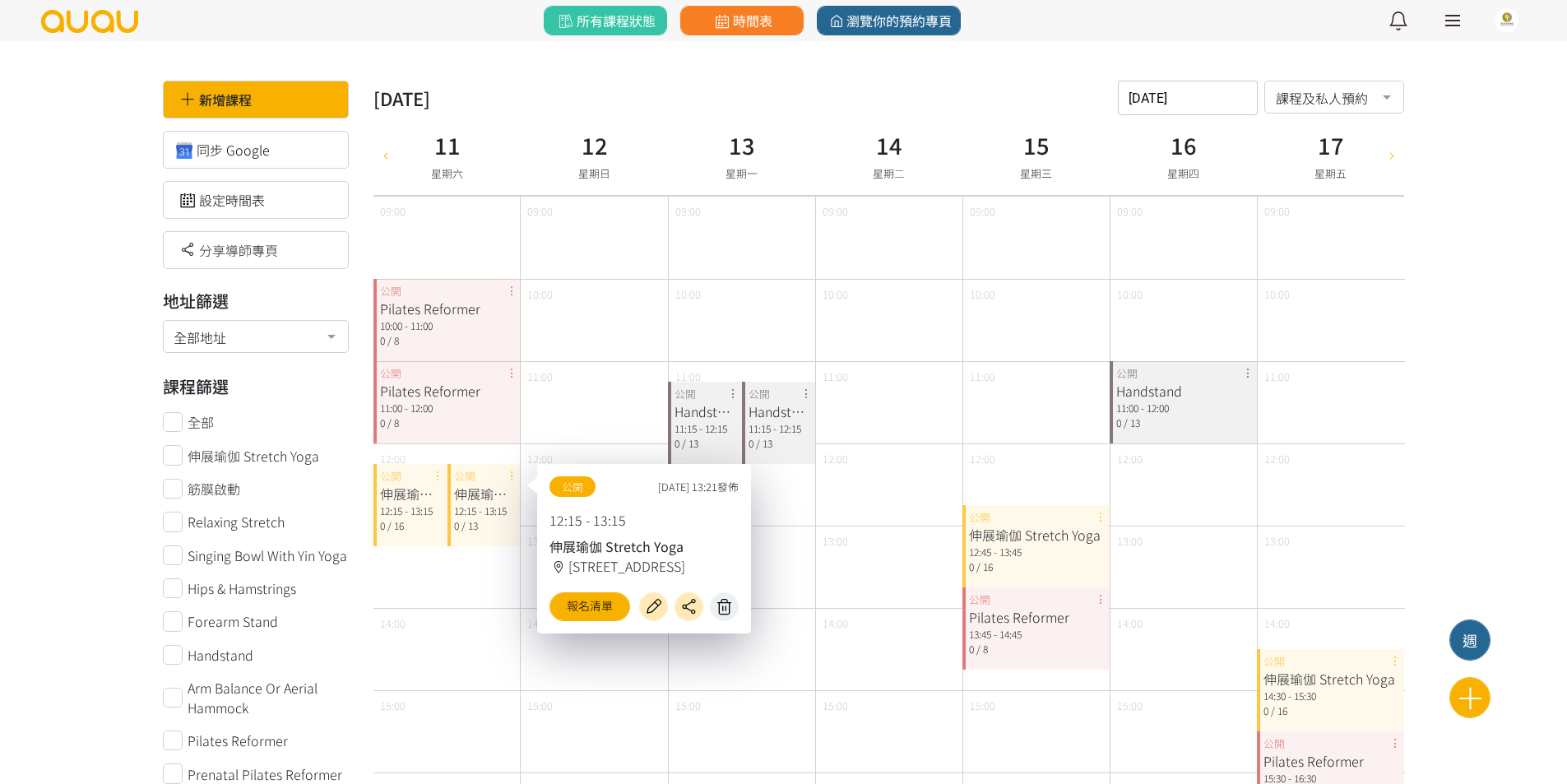
click at [722, 610] on icon at bounding box center [725, 606] width 26 height 19
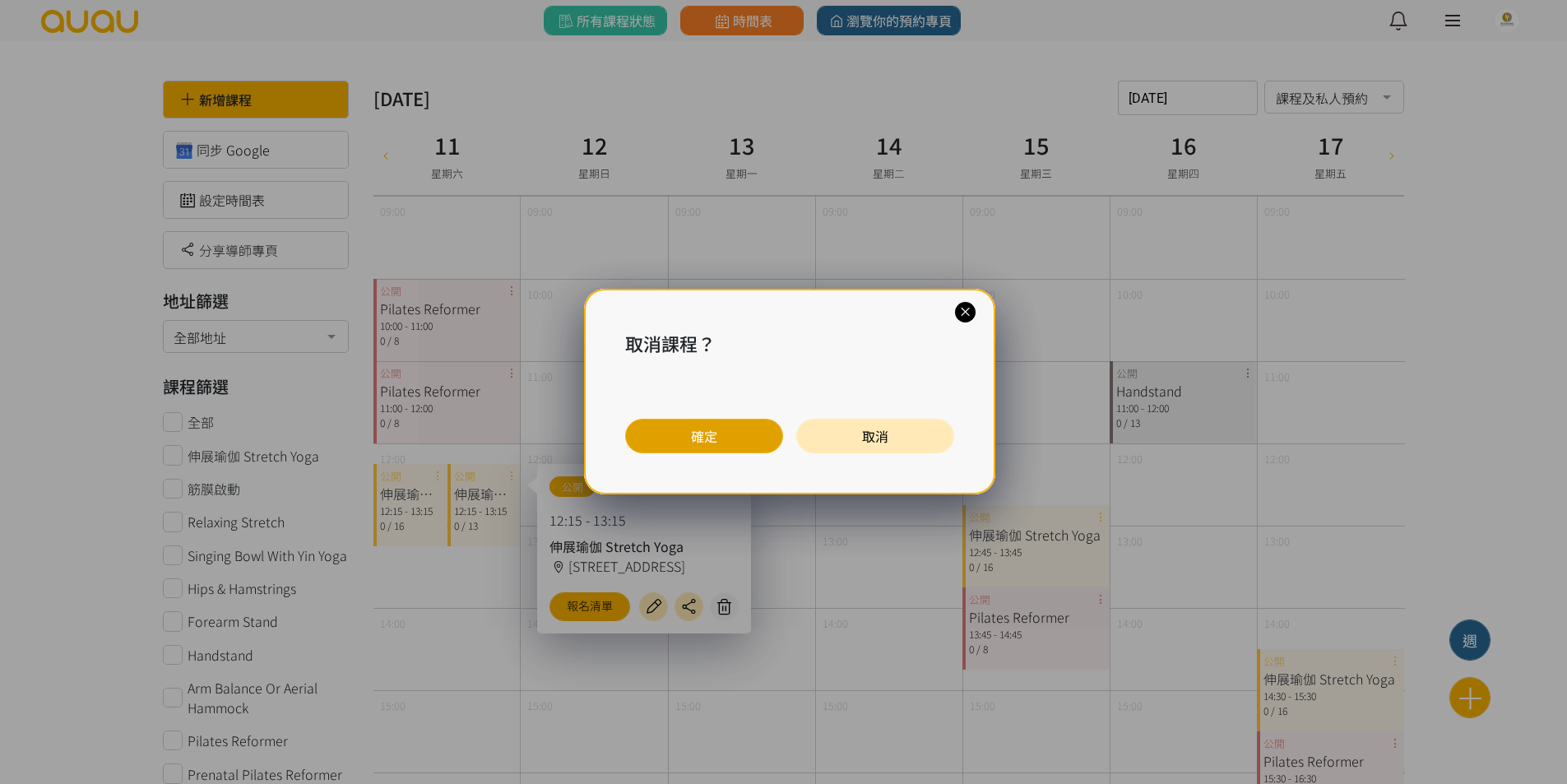
click at [681, 433] on button "確定" at bounding box center [704, 436] width 158 height 34
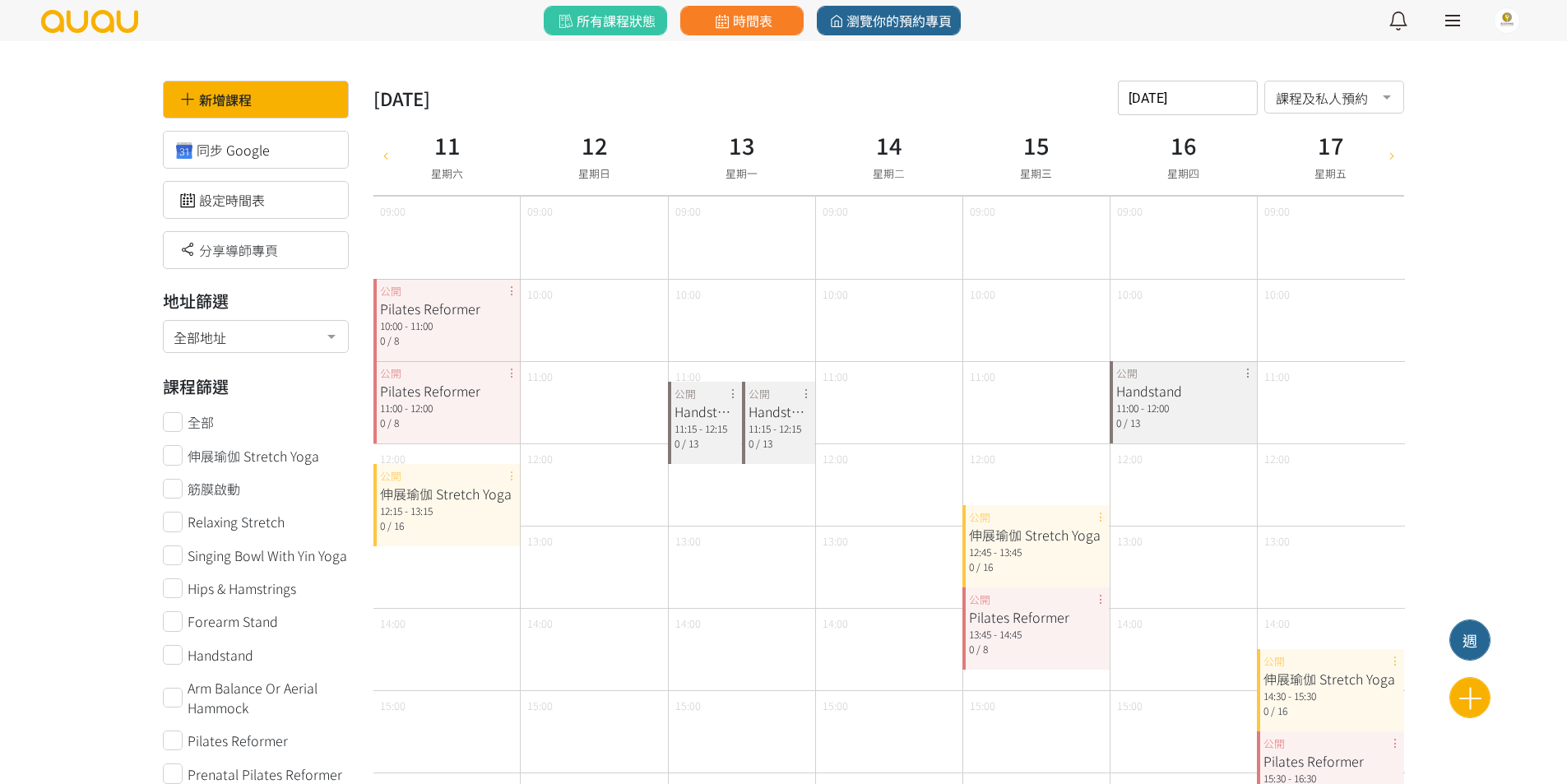
click at [732, 395] on div "Handstand 11:15 - 12:15 0 / 13 公開" at bounding box center [705, 422] width 74 height 82
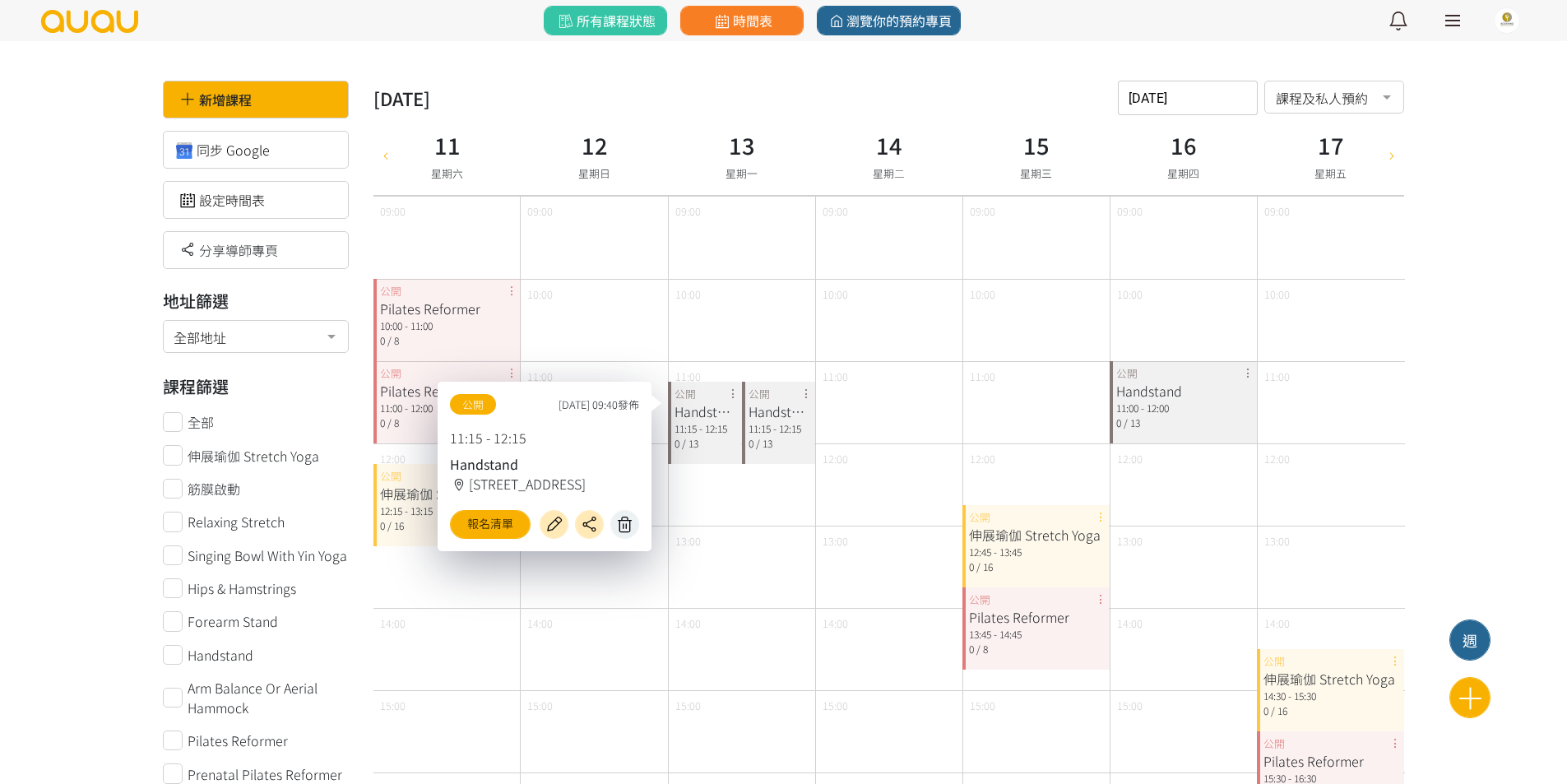
click at [632, 524] on icon at bounding box center [625, 524] width 26 height 19
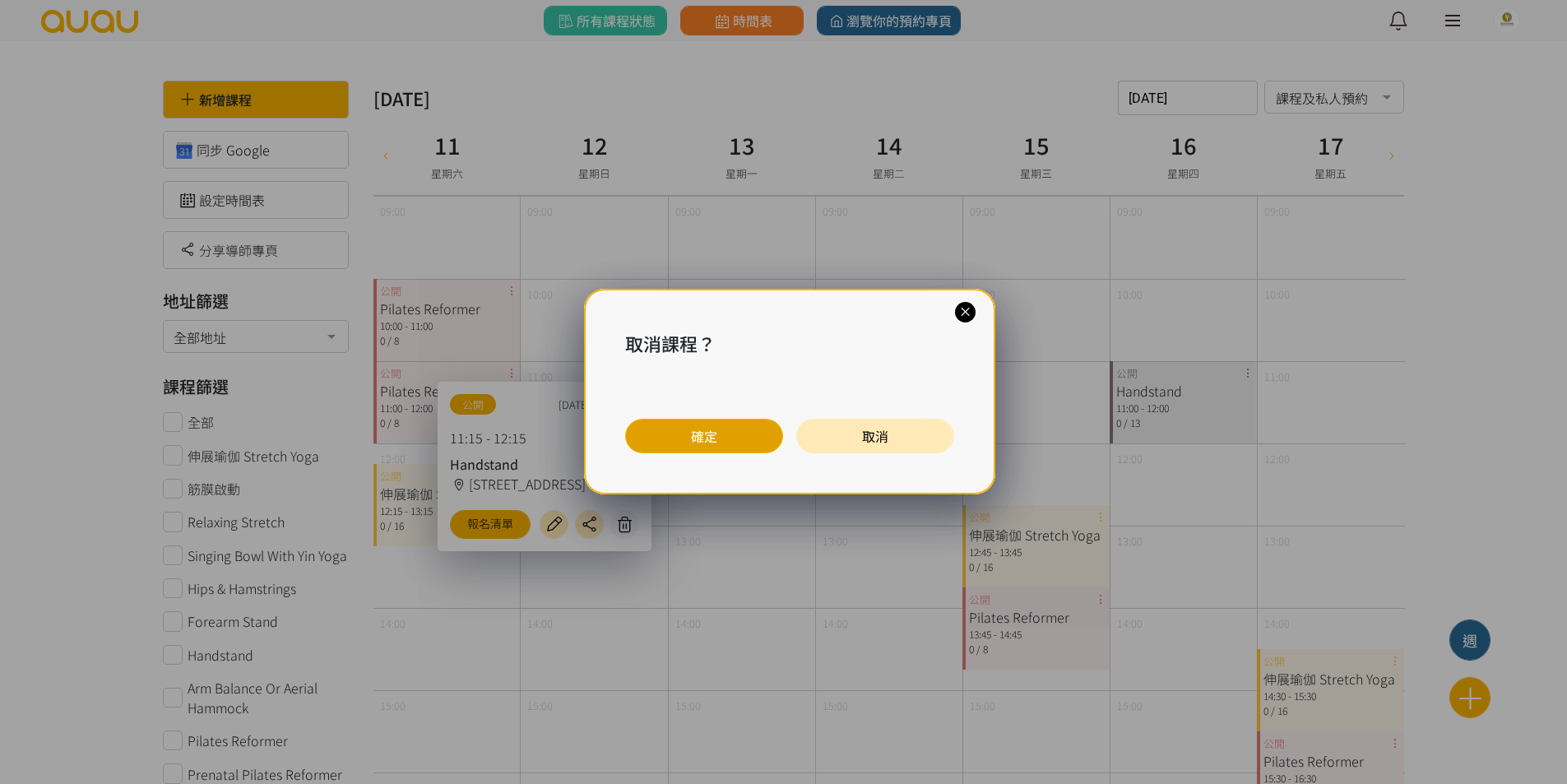
click at [689, 442] on button "確定" at bounding box center [704, 436] width 158 height 34
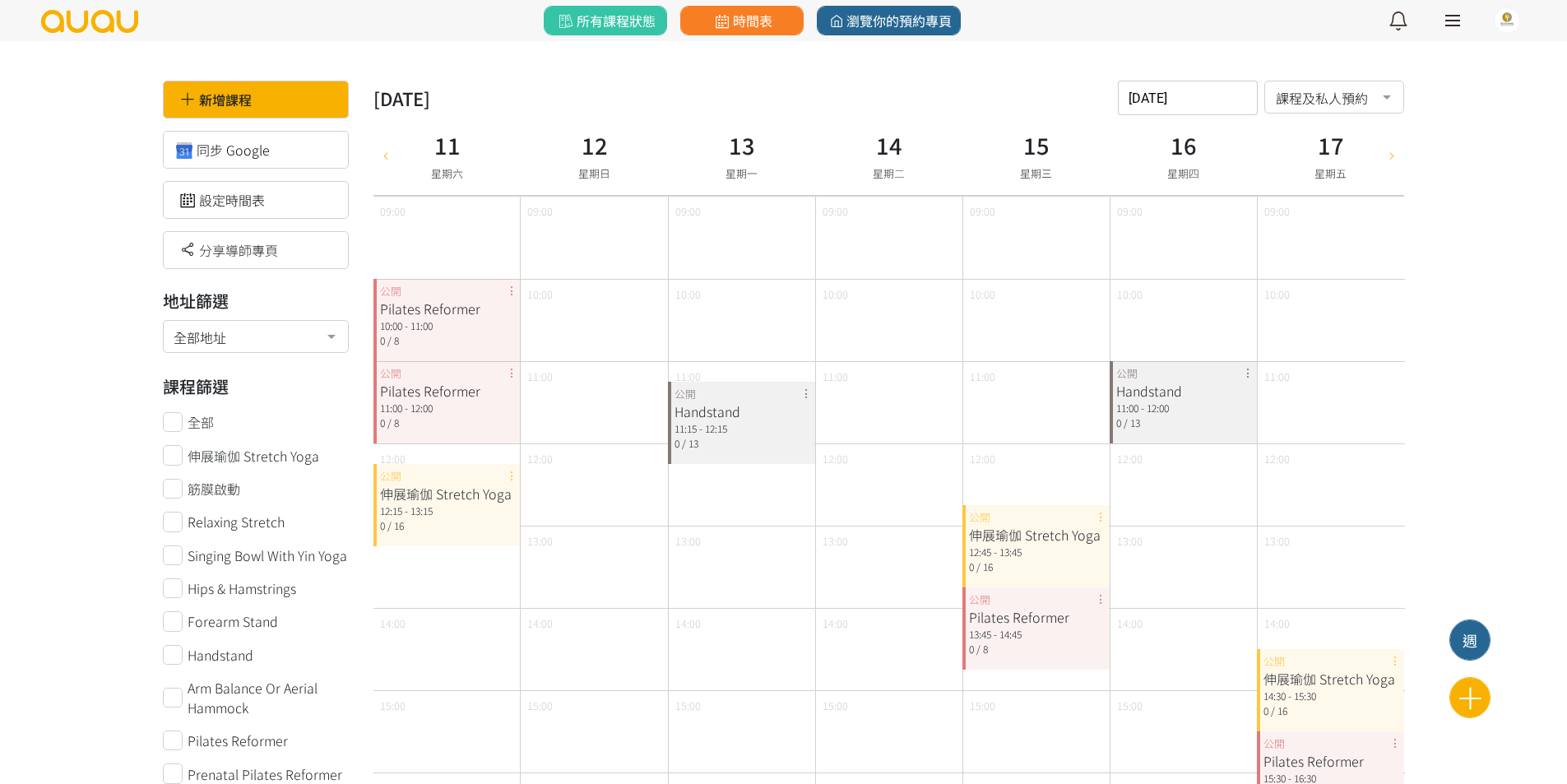
click at [1393, 150] on icon at bounding box center [1392, 155] width 18 height 14
type input "2025-10-18"
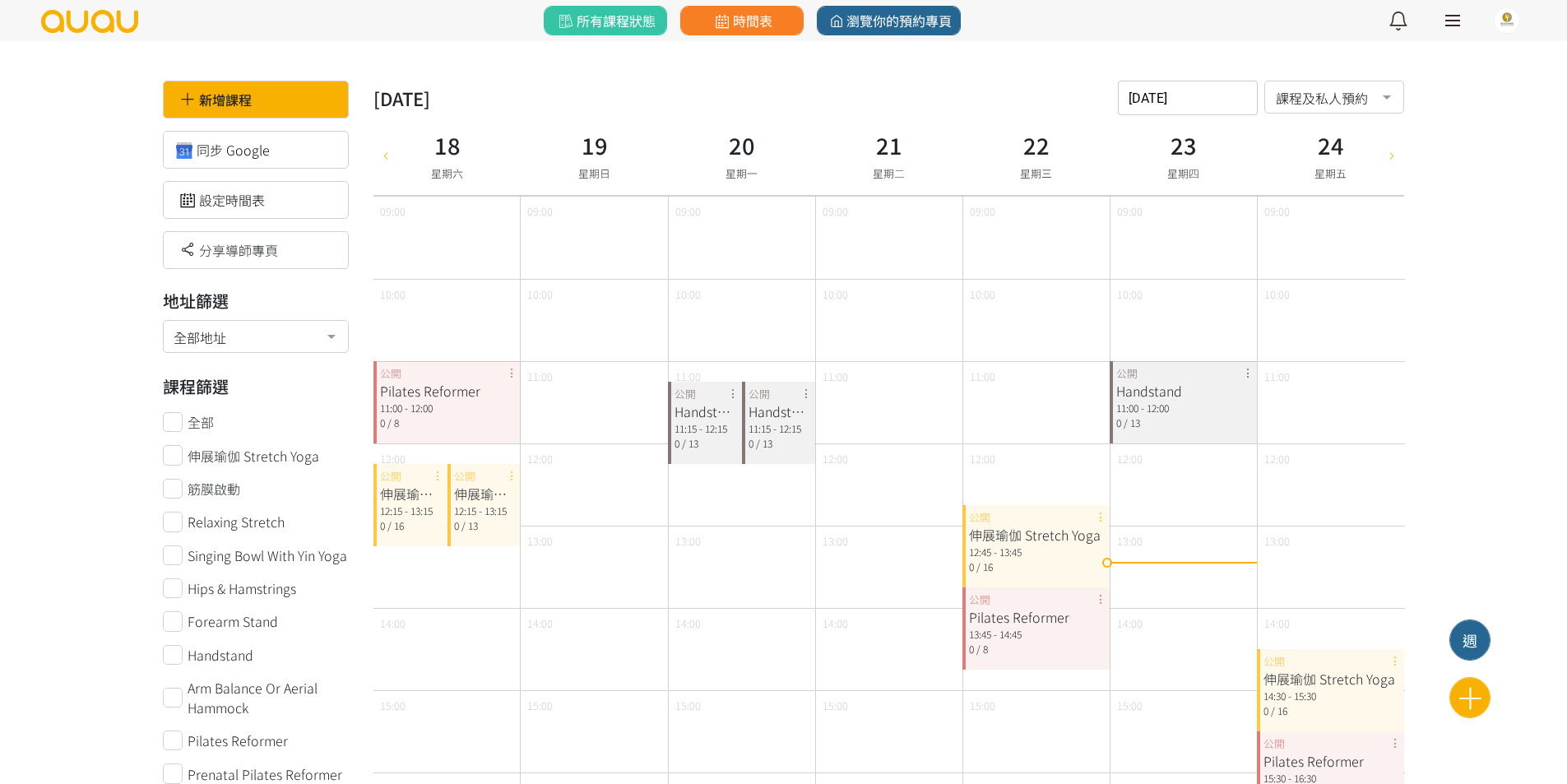
click at [508, 479] on div "伸展瑜伽 Stretch Yoga 12:15 - 13:15 0 / 13 公開" at bounding box center [485, 505] width 74 height 82
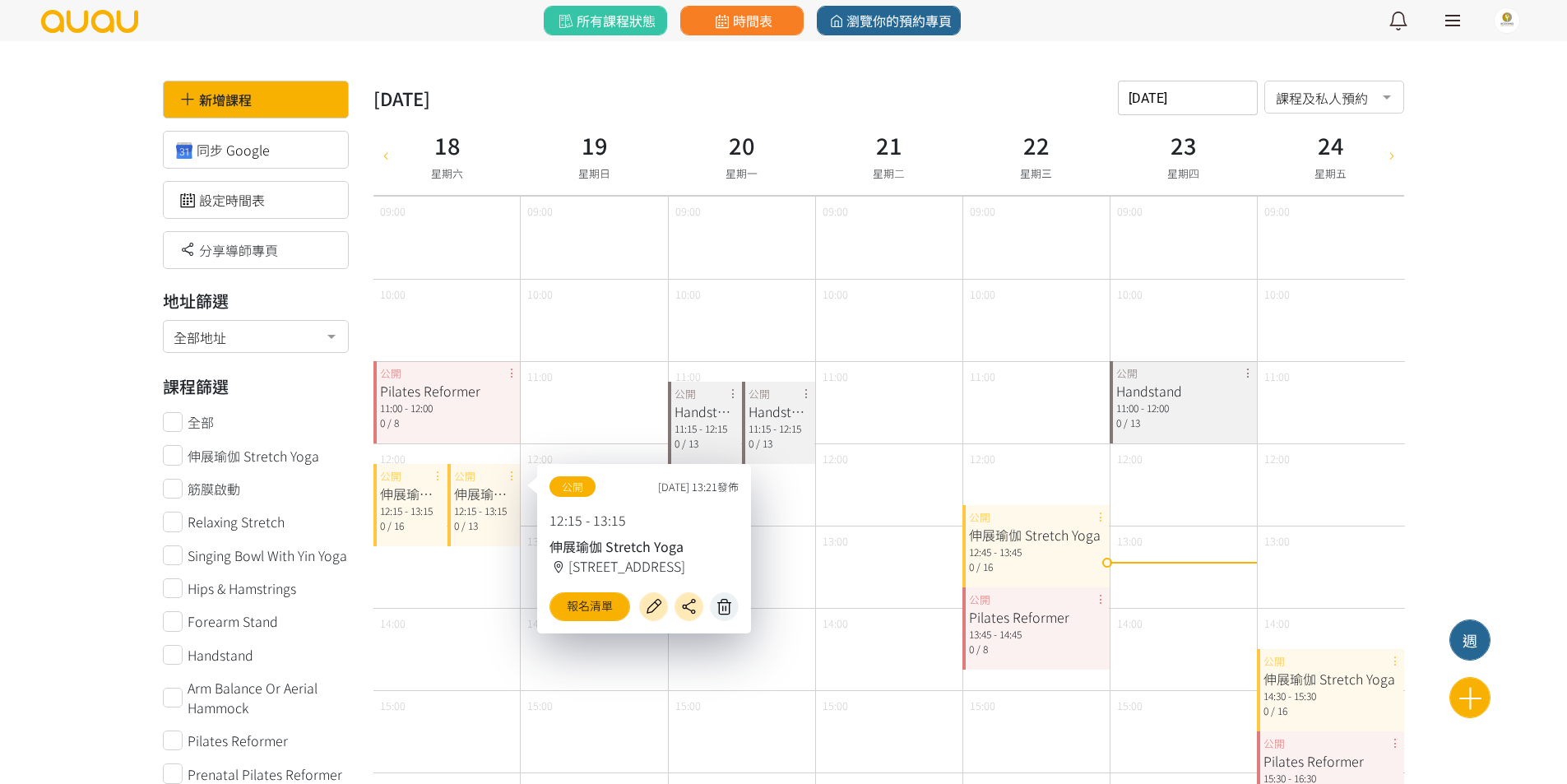
click at [724, 609] on icon at bounding box center [725, 606] width 26 height 19
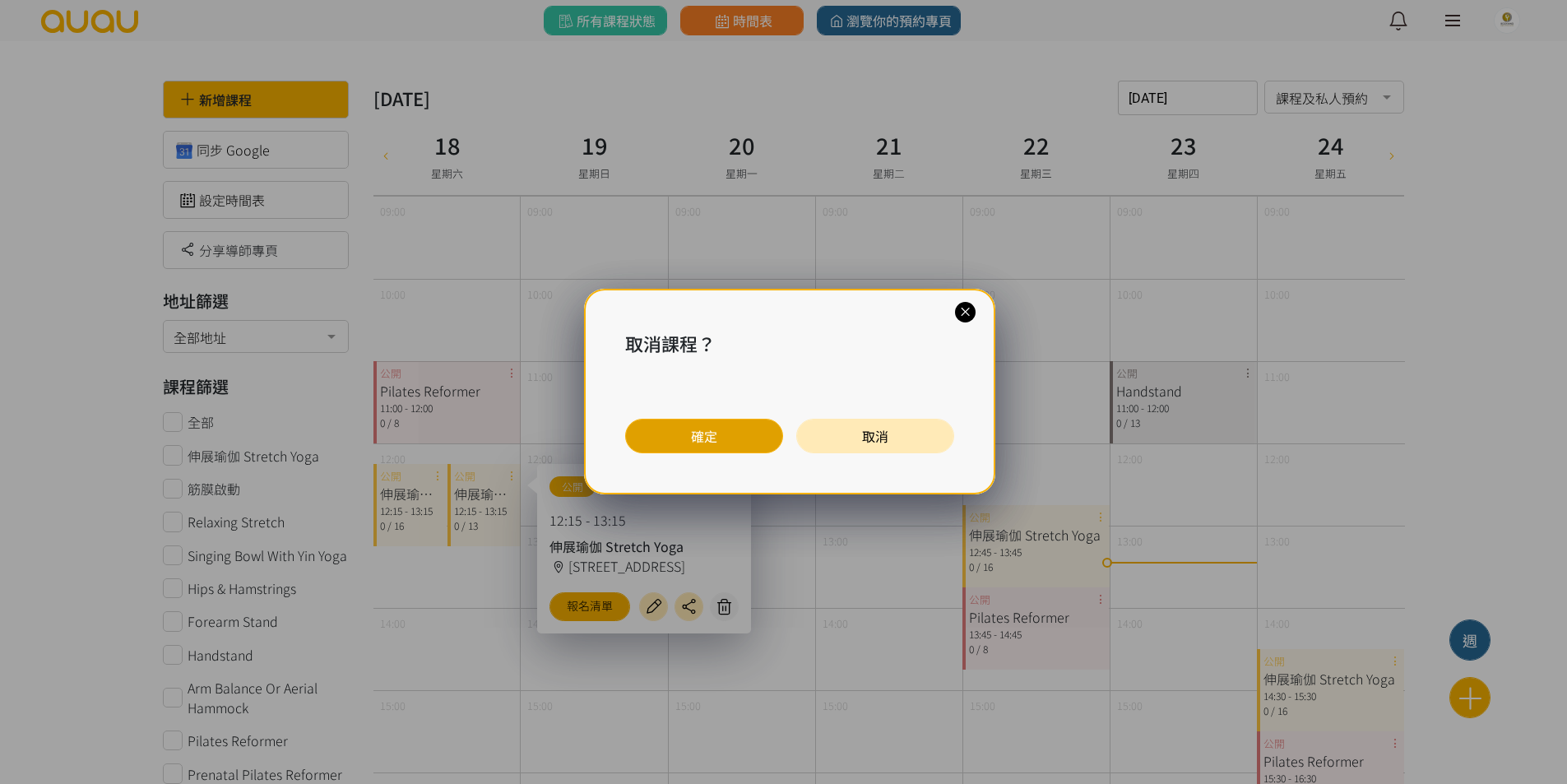
click at [727, 441] on button "確定" at bounding box center [704, 436] width 158 height 34
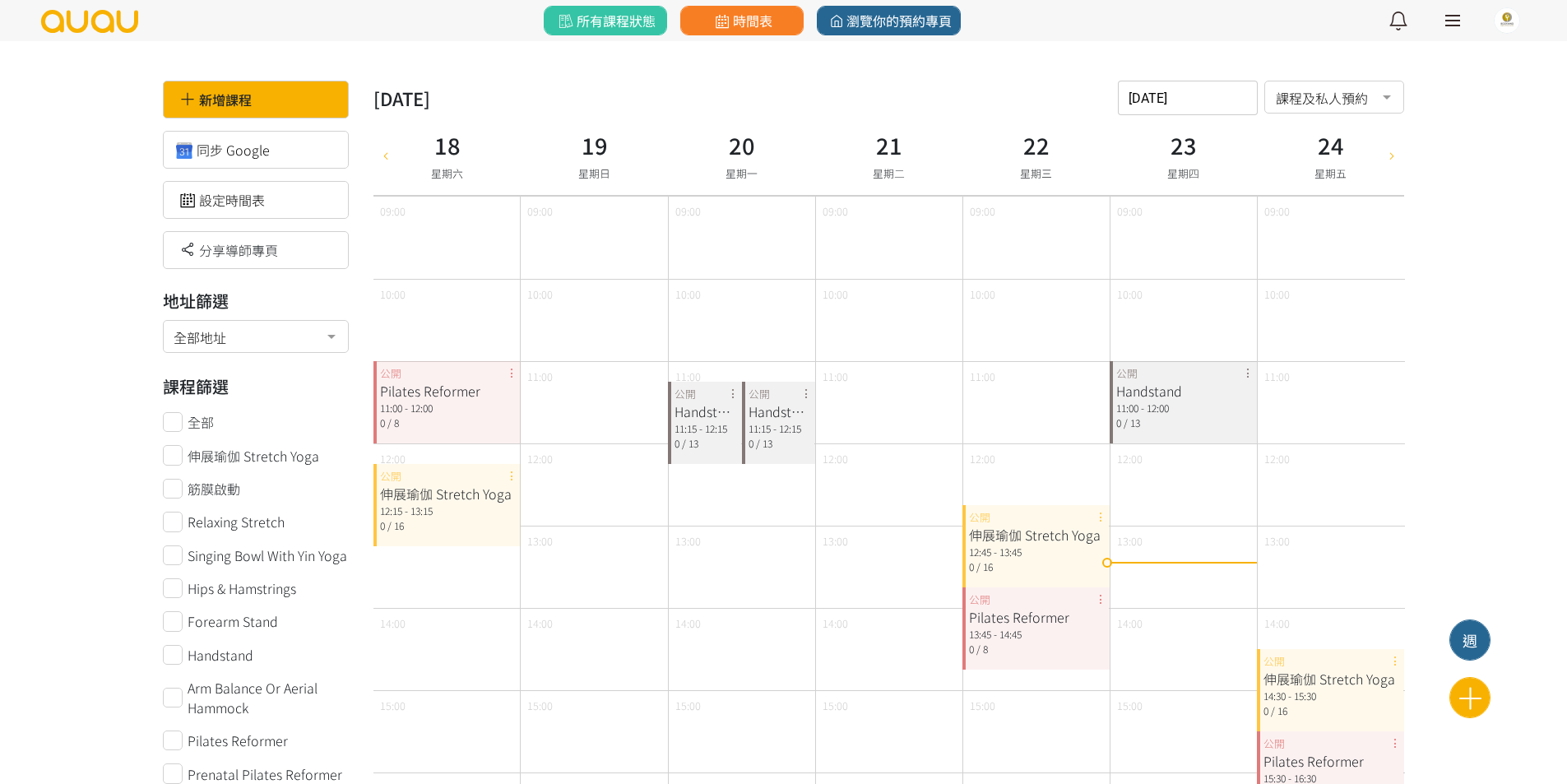
click at [733, 393] on div "Handstand 11:15 - 12:15 0 / 13 公開" at bounding box center [705, 422] width 74 height 82
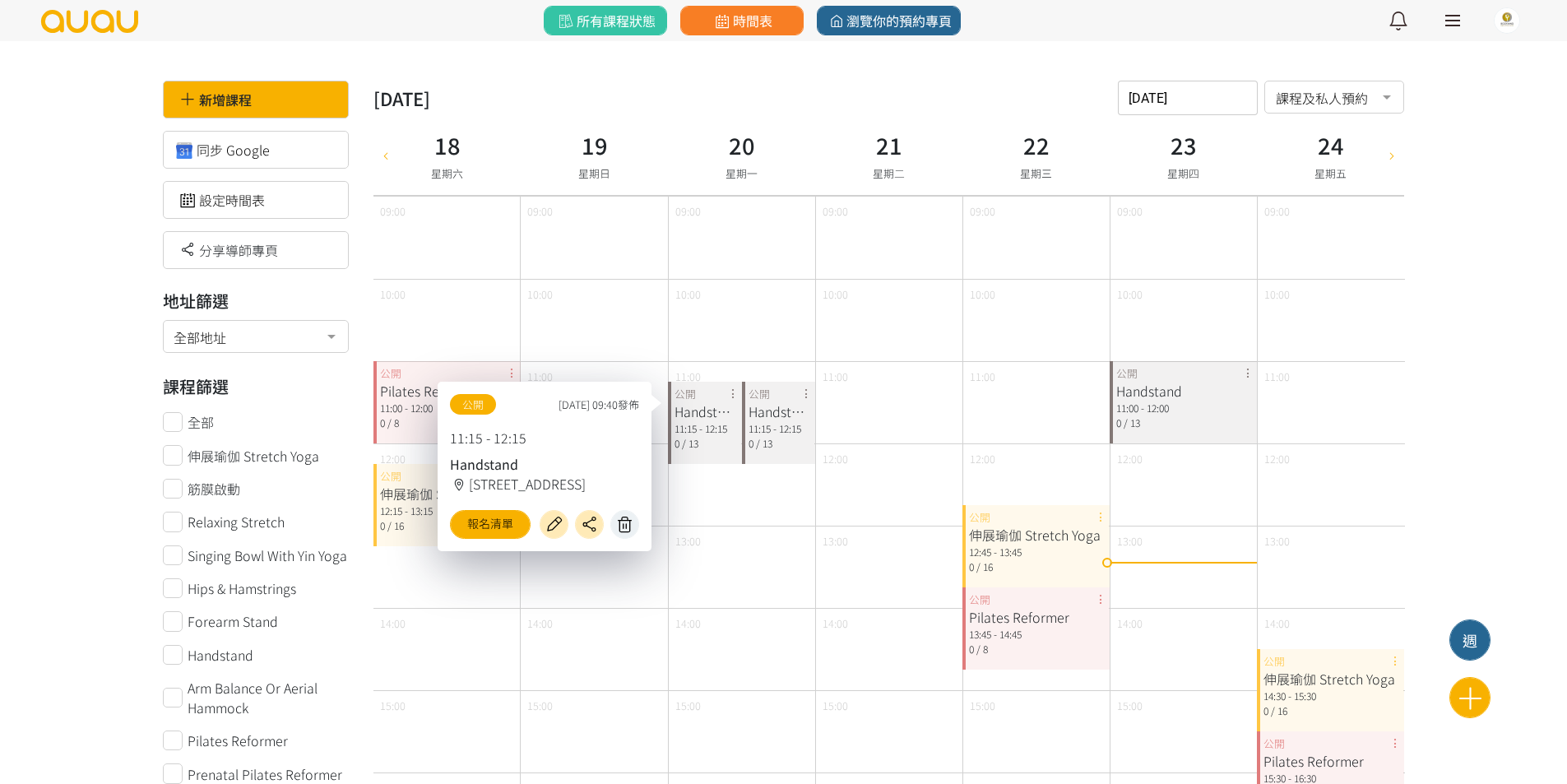
click at [627, 524] on icon at bounding box center [625, 524] width 26 height 19
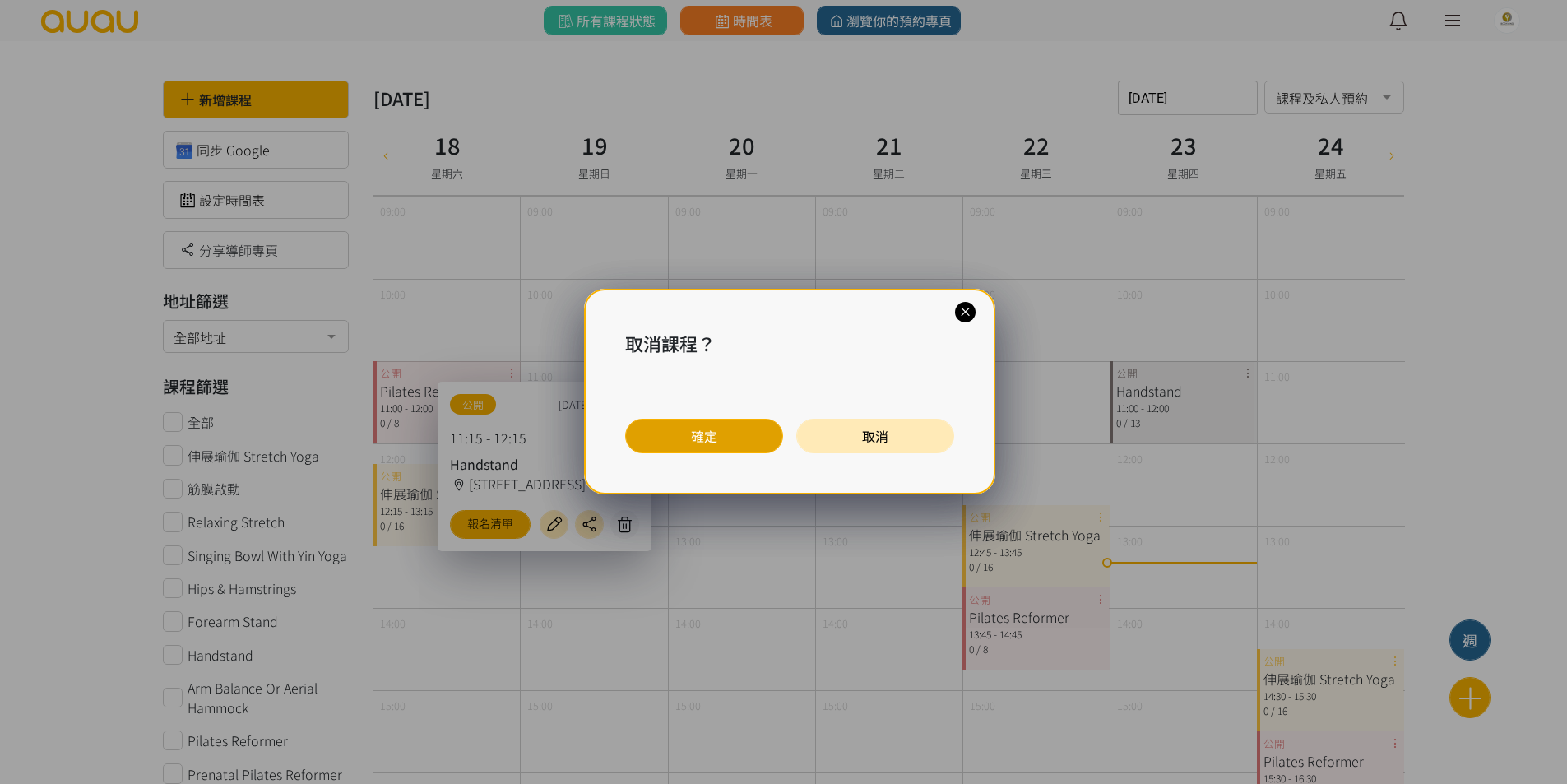
click at [668, 429] on button "確定" at bounding box center [704, 436] width 158 height 34
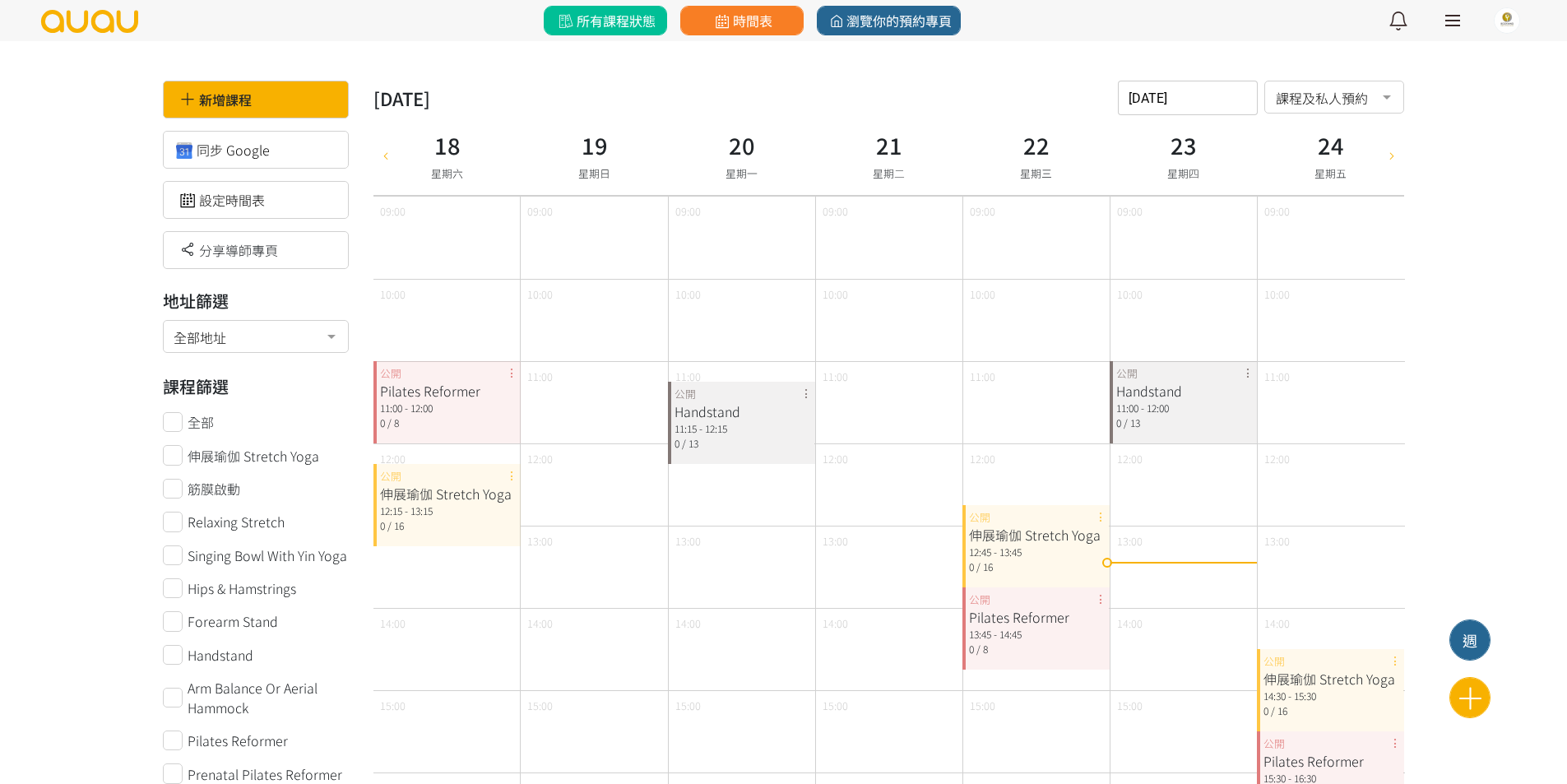
click at [659, 21] on link "所有課程狀態" at bounding box center [605, 20] width 123 height 30
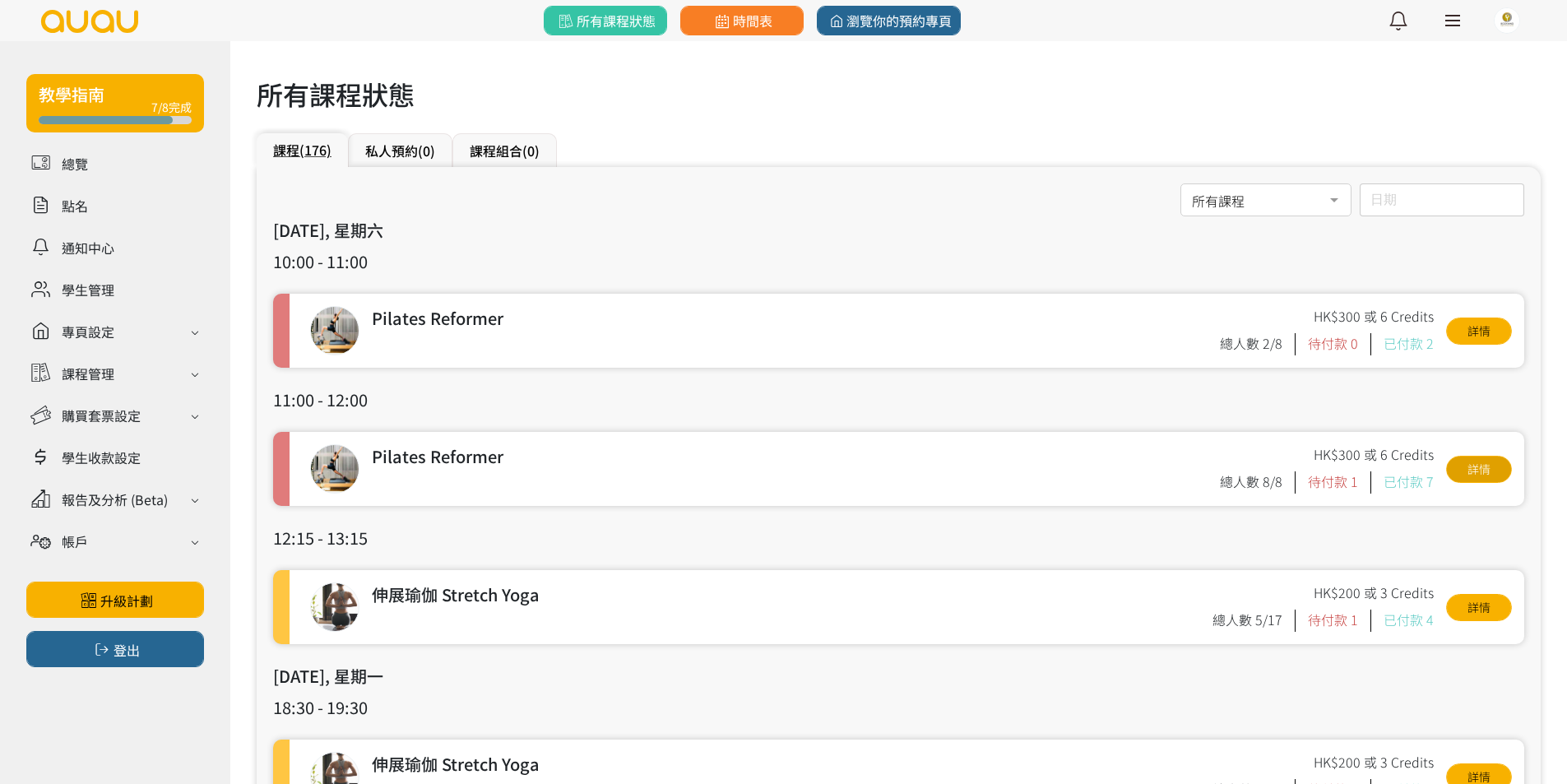
click at [1471, 473] on link "詳情" at bounding box center [1479, 469] width 66 height 27
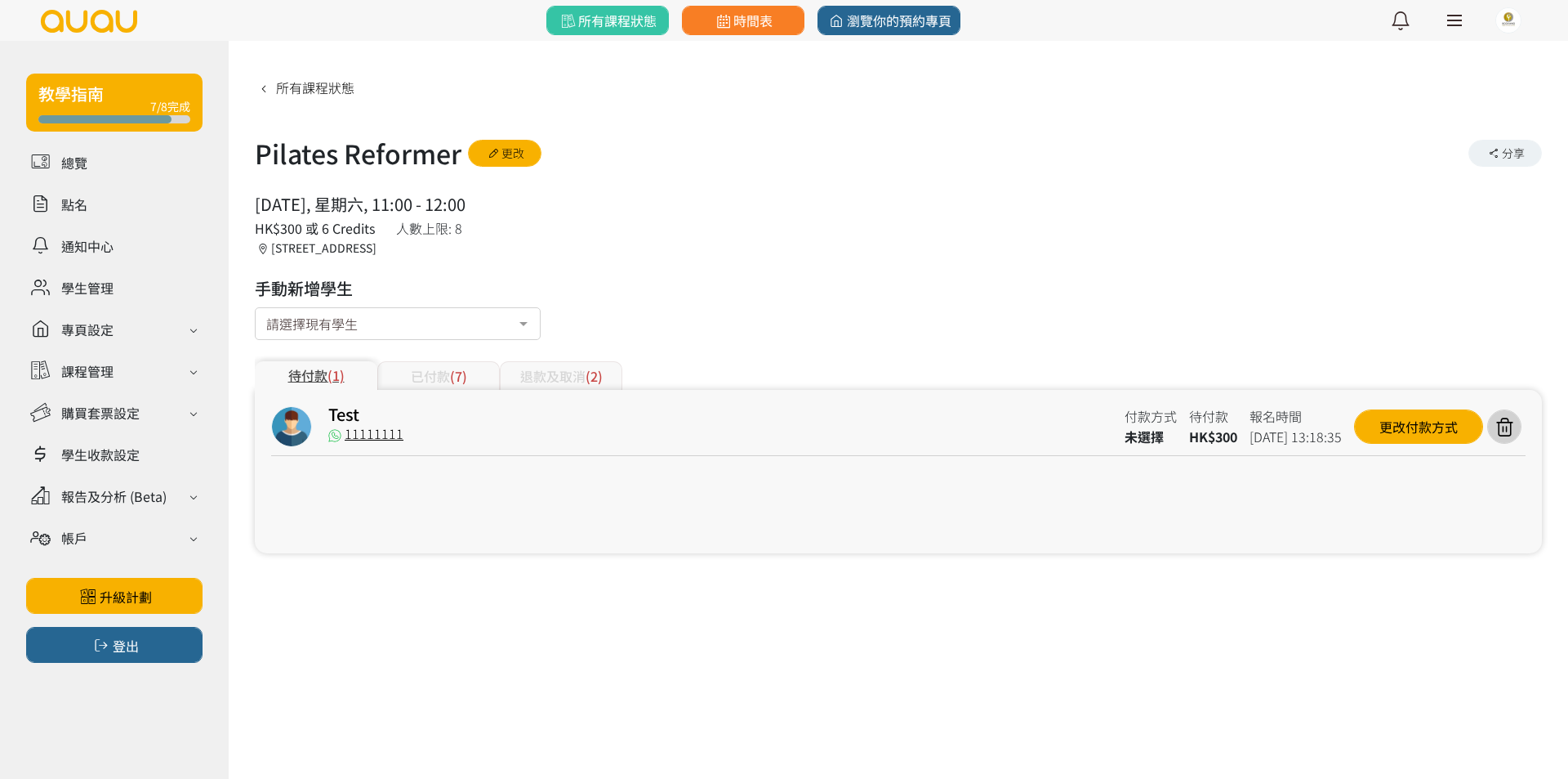
click at [489, 390] on div "Test 11111111 付款方式 未選擇 待付款 HK$300 報名時間 [DATE] 13:18:35 更改付款方式" at bounding box center [898, 472] width 1287 height 164
click at [483, 378] on div "已付款 (7)" at bounding box center [438, 376] width 122 height 29
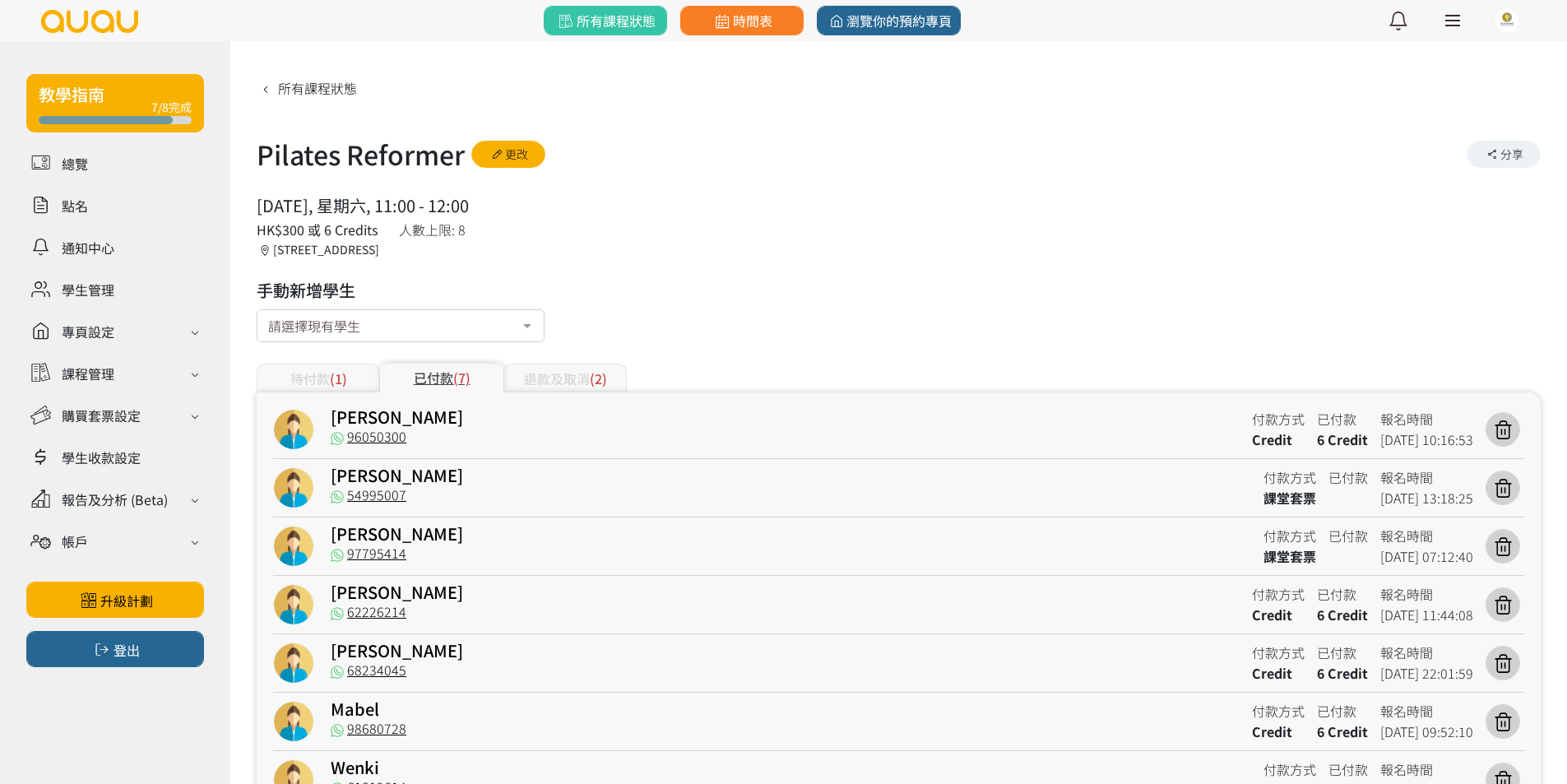
drag, startPoint x: 413, startPoint y: 478, endPoint x: 470, endPoint y: 472, distance: 57.3
click at [470, 472] on div "[PERSON_NAME]" at bounding box center [792, 477] width 921 height 21
click at [470, 471] on div "[PERSON_NAME]" at bounding box center [792, 477] width 921 height 21
click at [373, 376] on div "待付款 (1)" at bounding box center [318, 378] width 123 height 29
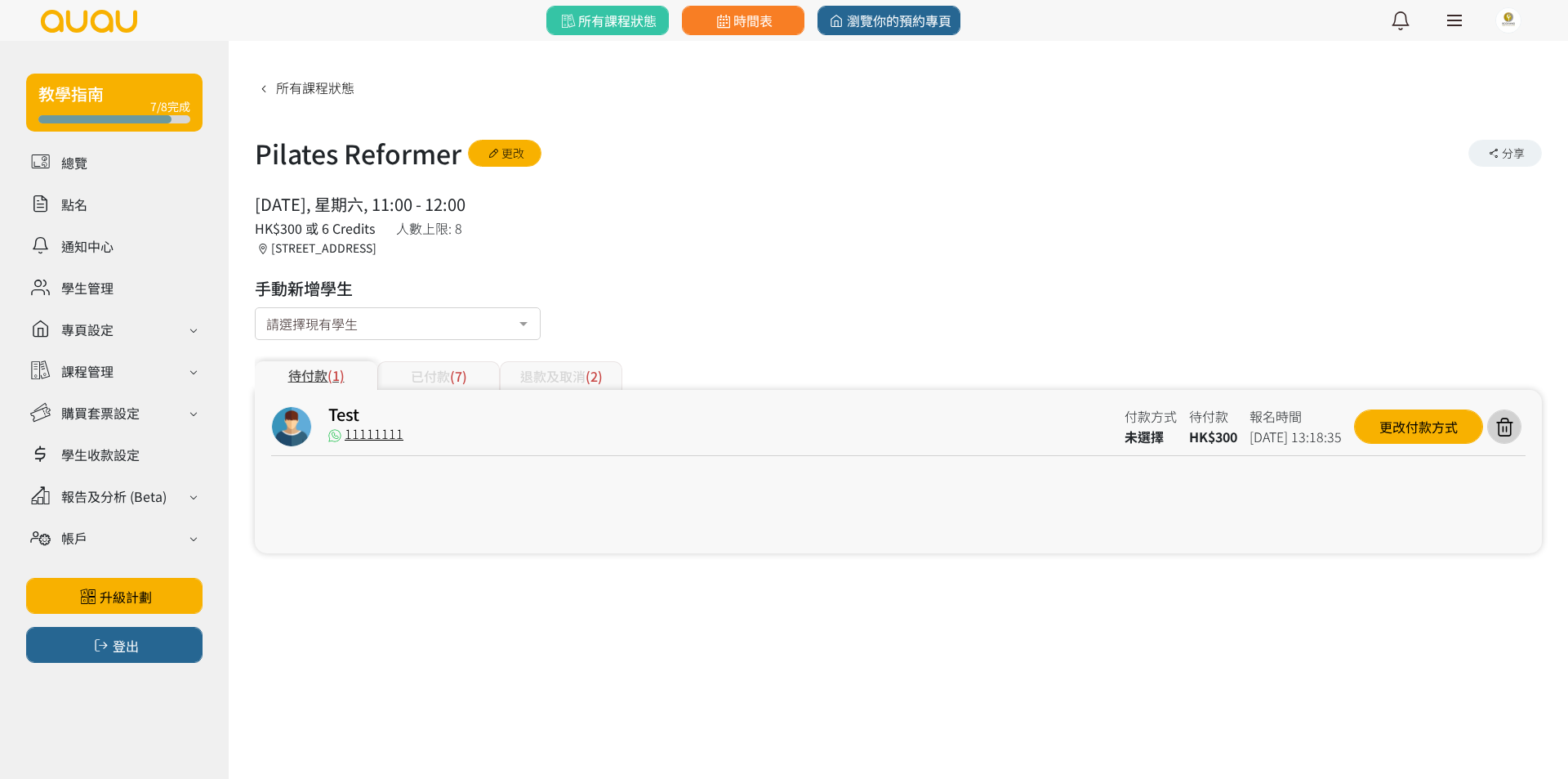
click at [452, 374] on span "(7)" at bounding box center [458, 376] width 17 height 20
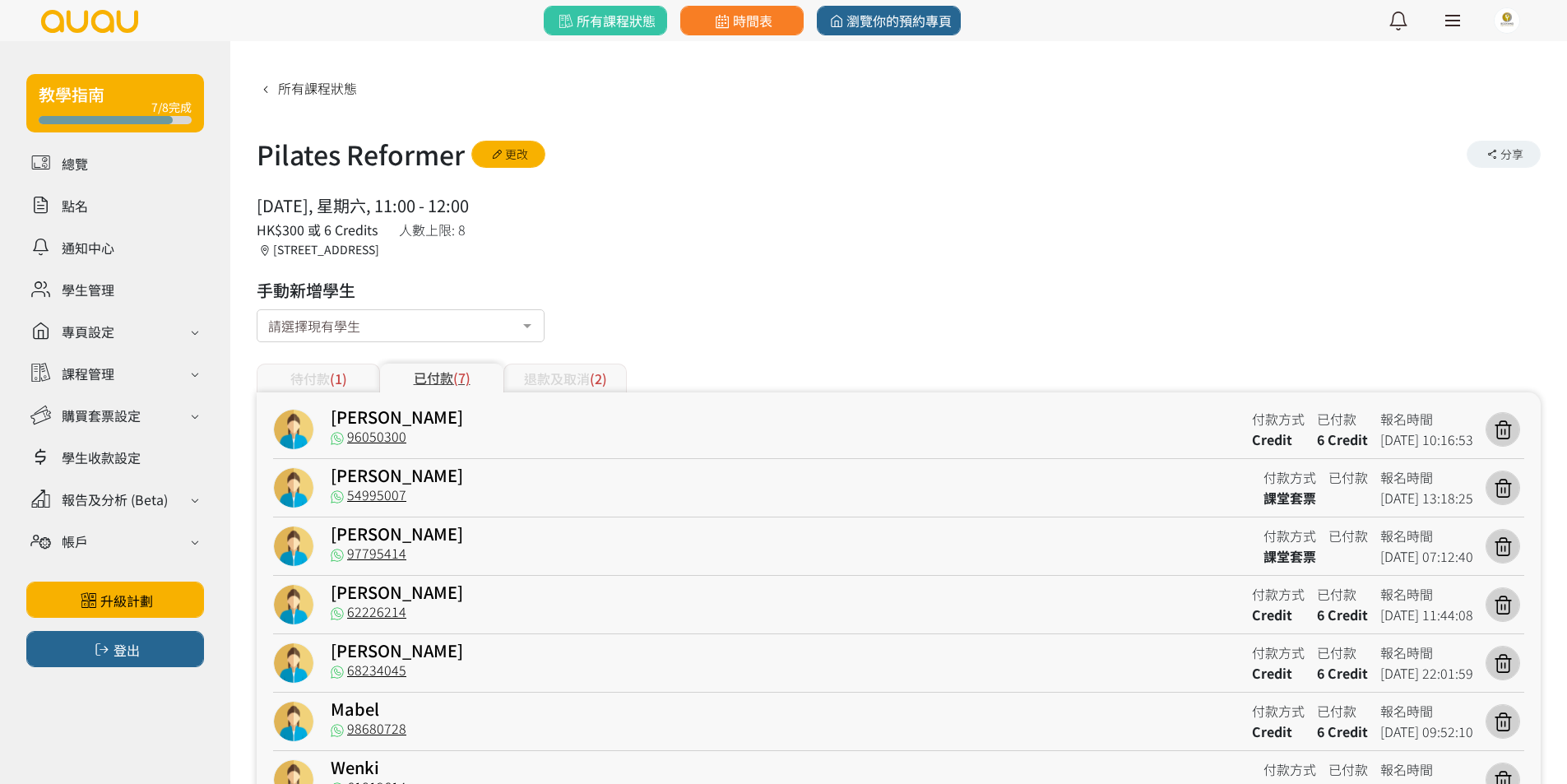
click at [821, 338] on div "所有課程狀態 Pilates Reformer 更改 分享 [DATE], 星期六, 11:00 - 12:00 人數上限: 8 HK$300 或 6 Cre…" at bounding box center [899, 454] width 1285 height 760
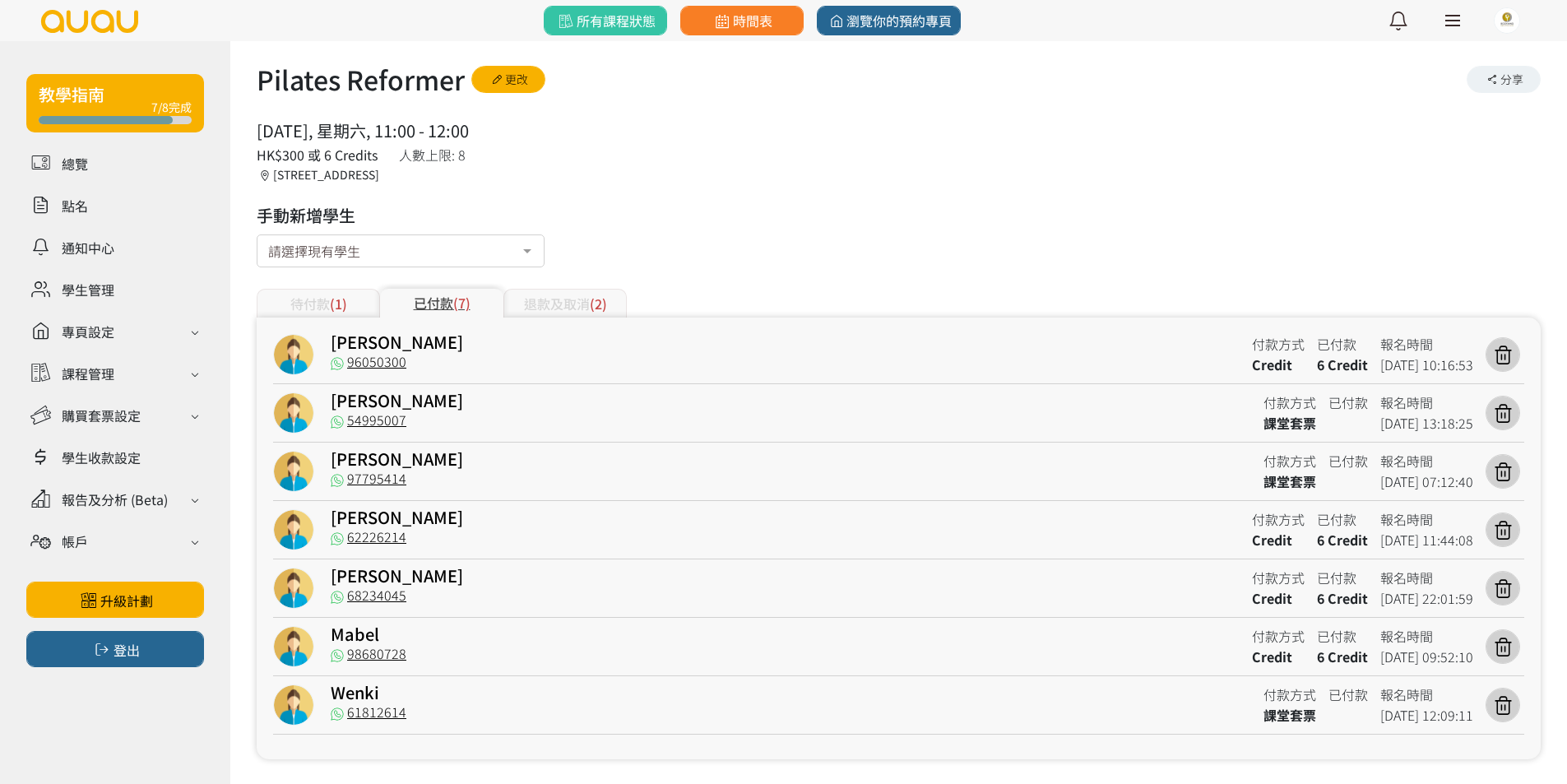
scroll to position [88, 0]
